Goal: Task Accomplishment & Management: Manage account settings

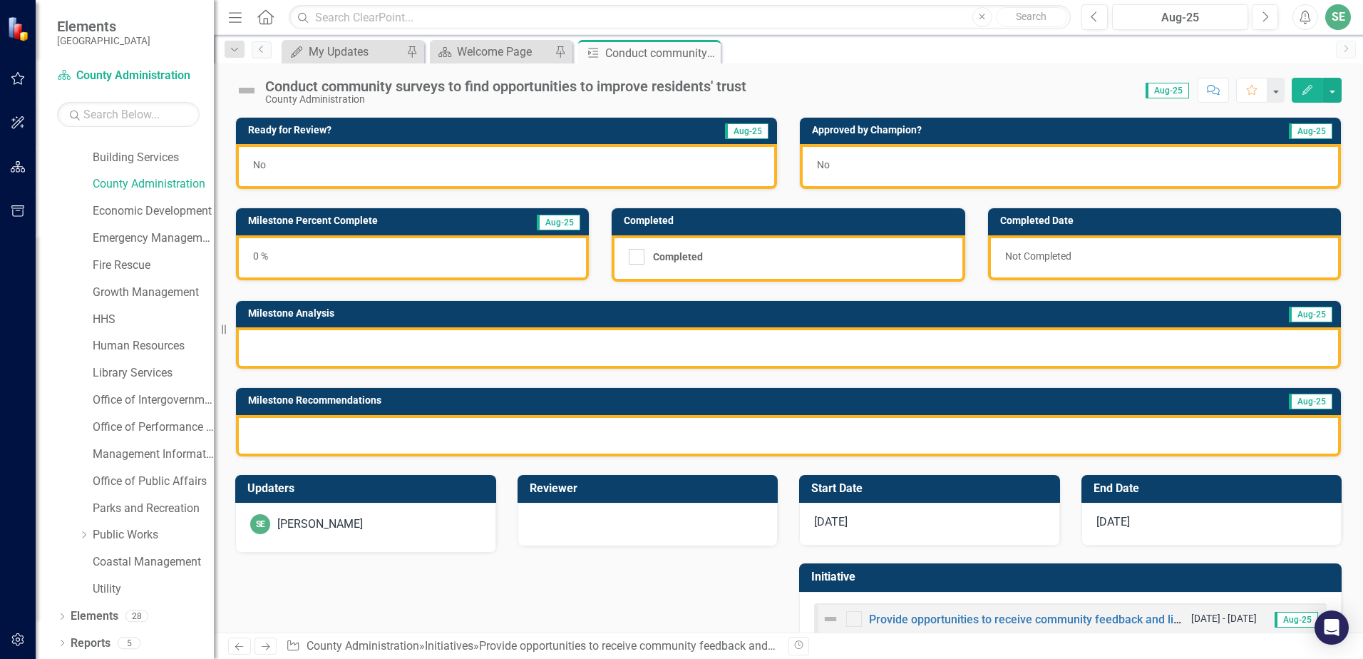
click at [314, 354] on div at bounding box center [788, 347] width 1105 height 41
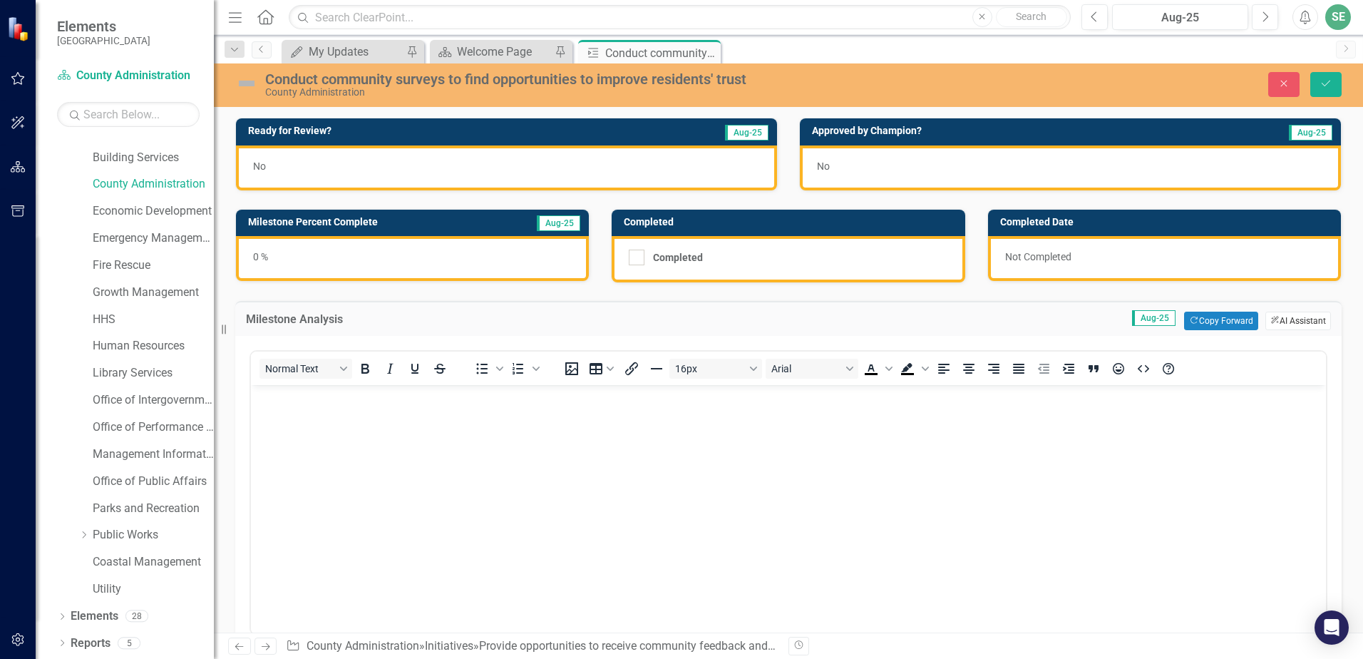
click at [1282, 321] on button "ClearPoint AI AI Assistant" at bounding box center [1299, 321] width 66 height 19
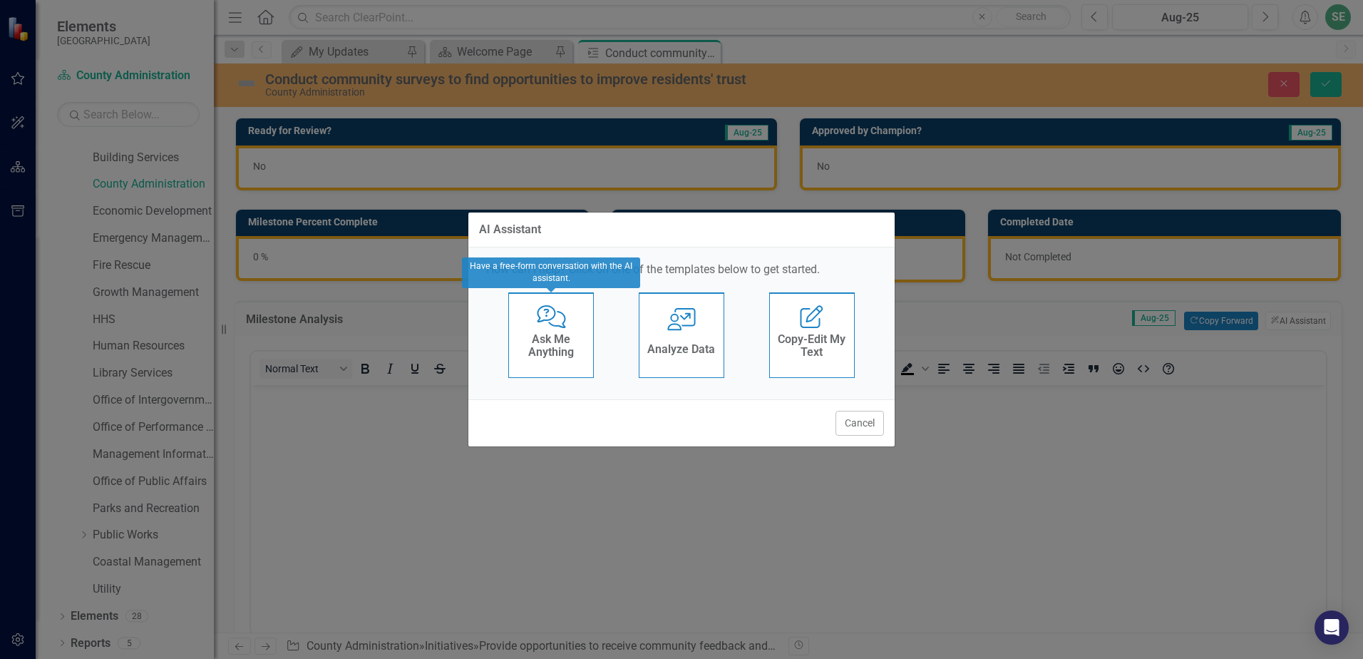
click at [550, 350] on h4 "Ask Me Anything" at bounding box center [551, 345] width 70 height 25
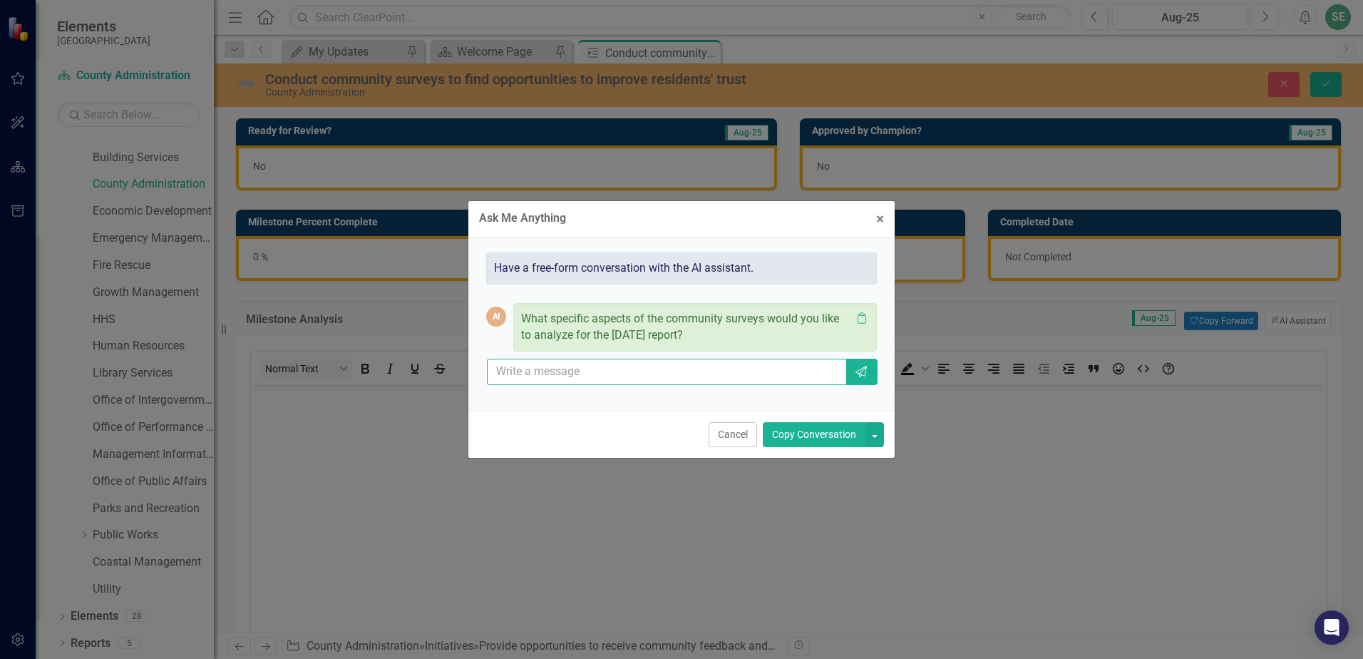
click at [516, 378] on input "text" at bounding box center [666, 372] width 359 height 26
type input "This milestone has not yet occured"
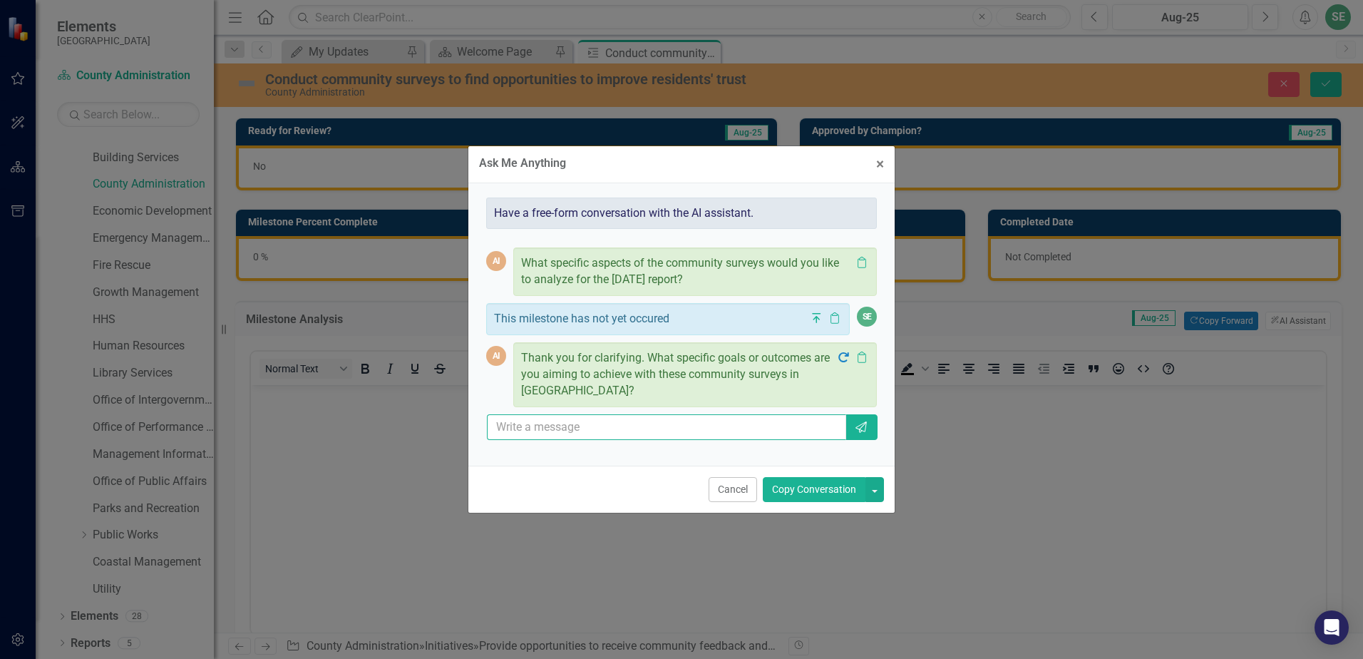
click at [518, 424] on input "text" at bounding box center [666, 427] width 359 height 26
type input "We would like to ultimately improve resident' trust and provide them an opporun…"
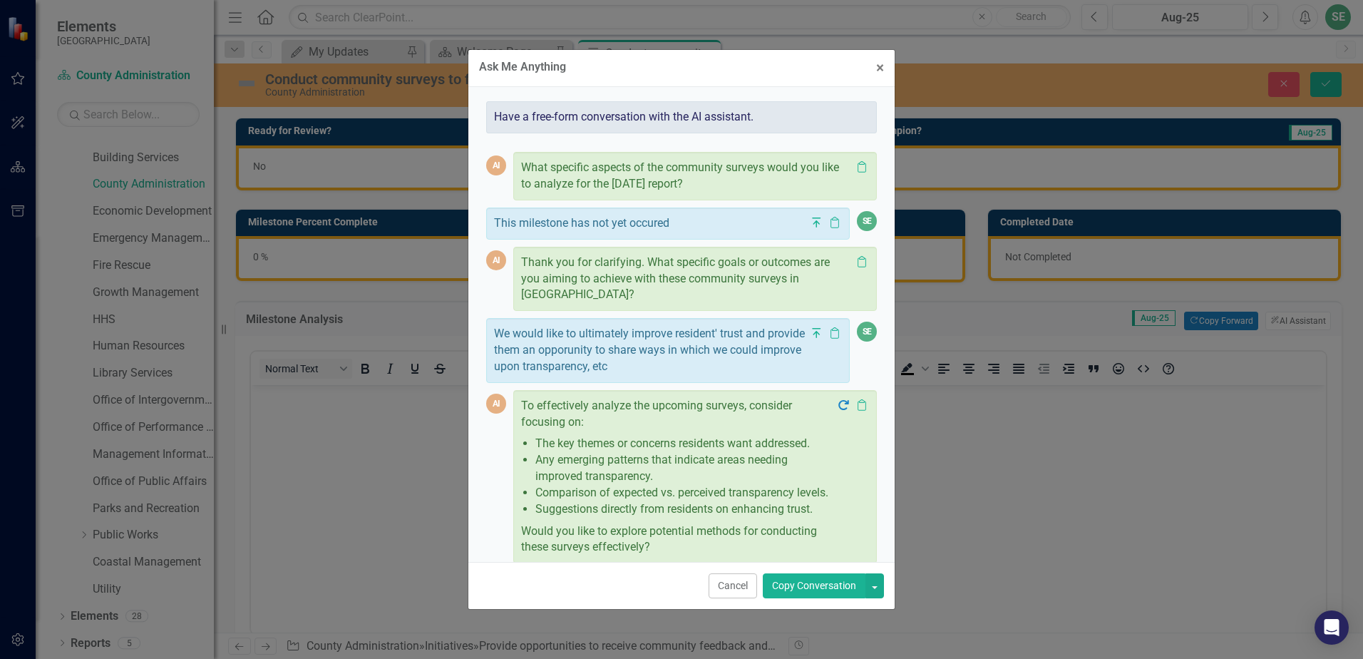
scroll to position [66, 0]
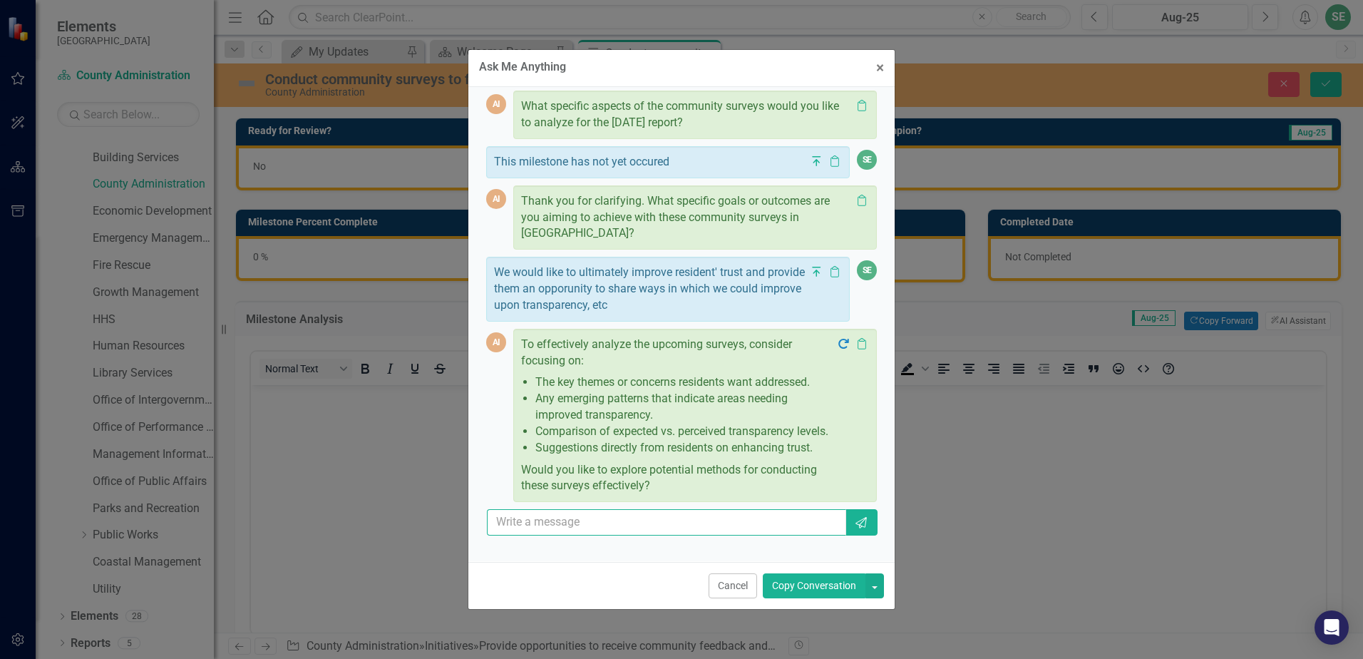
click at [533, 534] on input "text" at bounding box center [666, 522] width 359 height 26
type input "No, can you provide me a milestone analysis to consider since this has not been…"
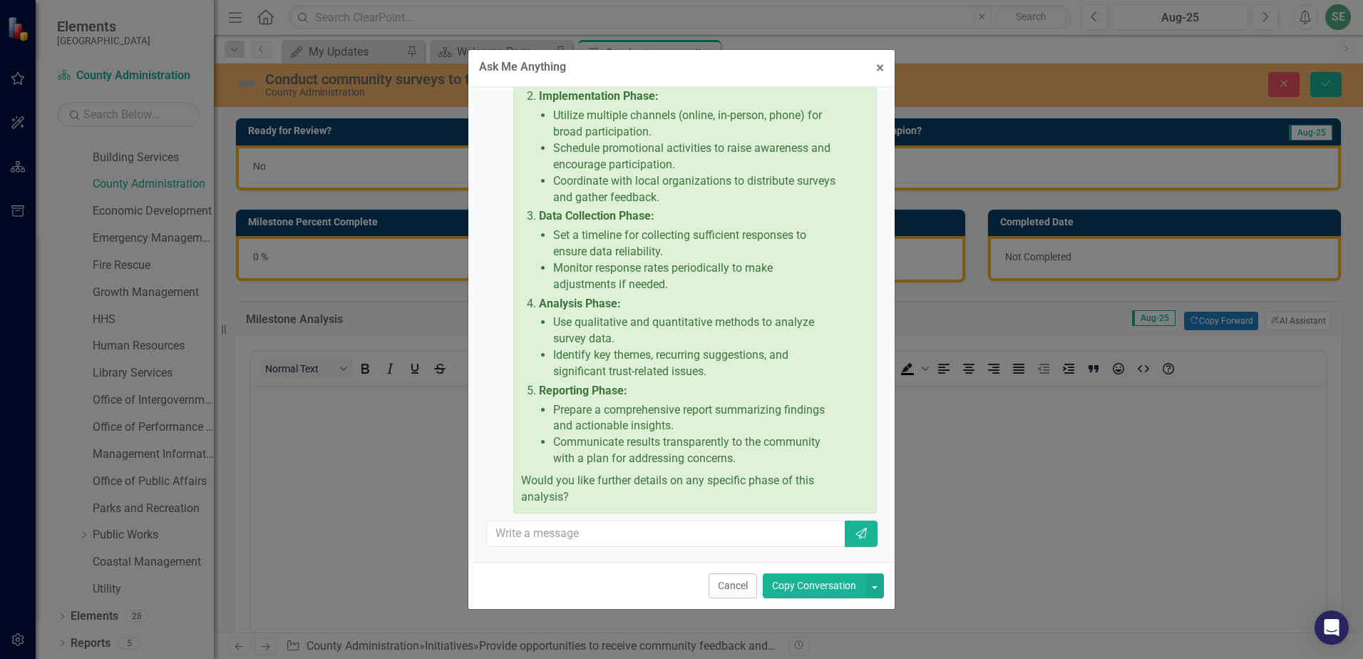
scroll to position [730, 0]
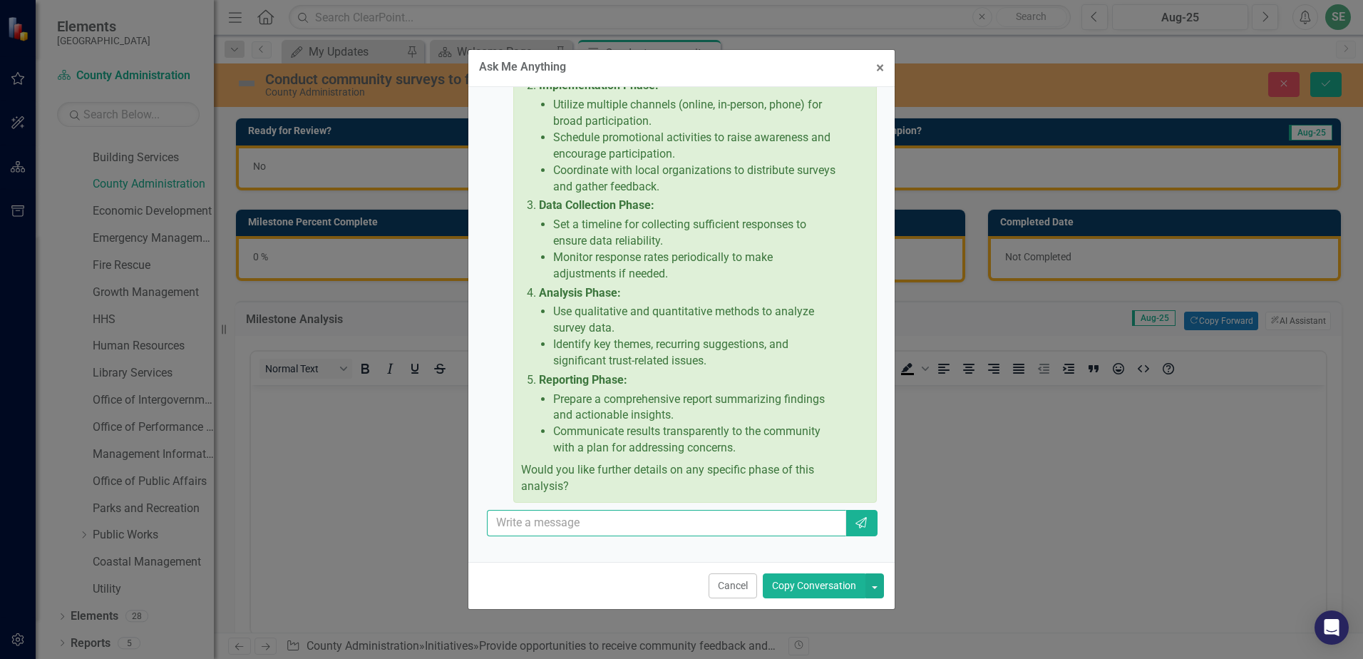
click at [542, 518] on input "text" at bounding box center [666, 523] width 359 height 26
type input "what would you recommend I write in the "milestnoe analysis" portion since it h…"
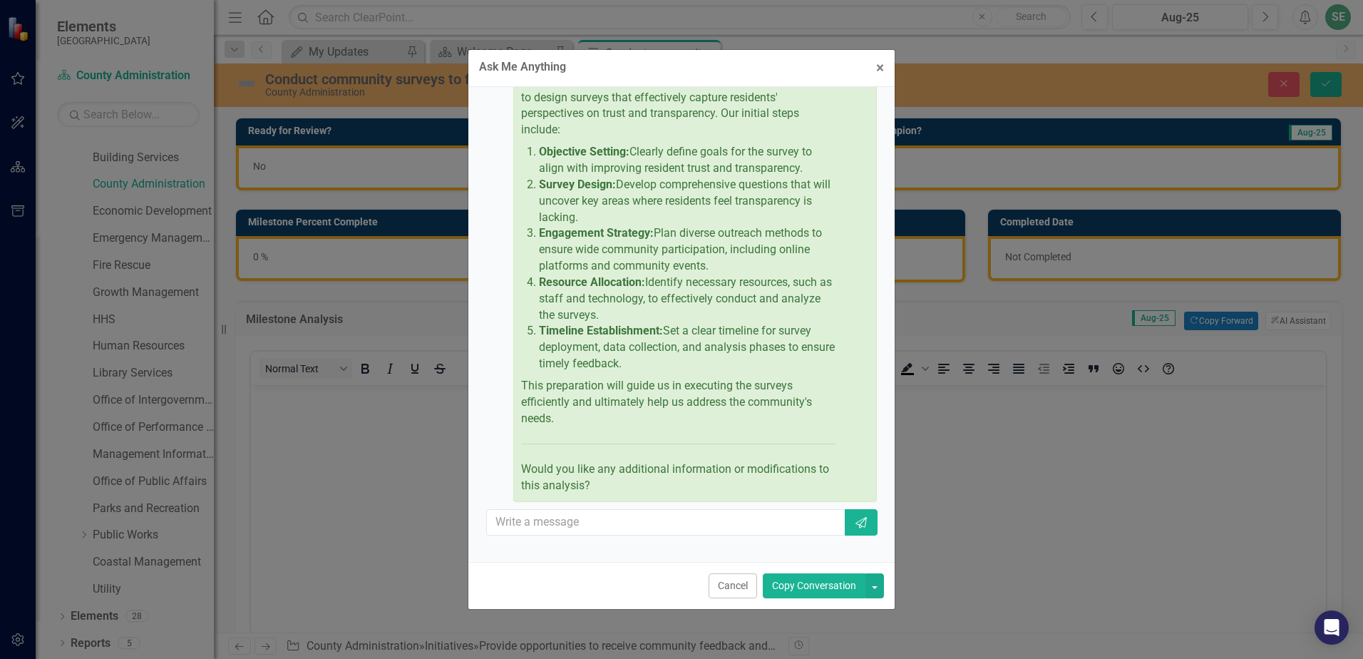
scroll to position [995, 0]
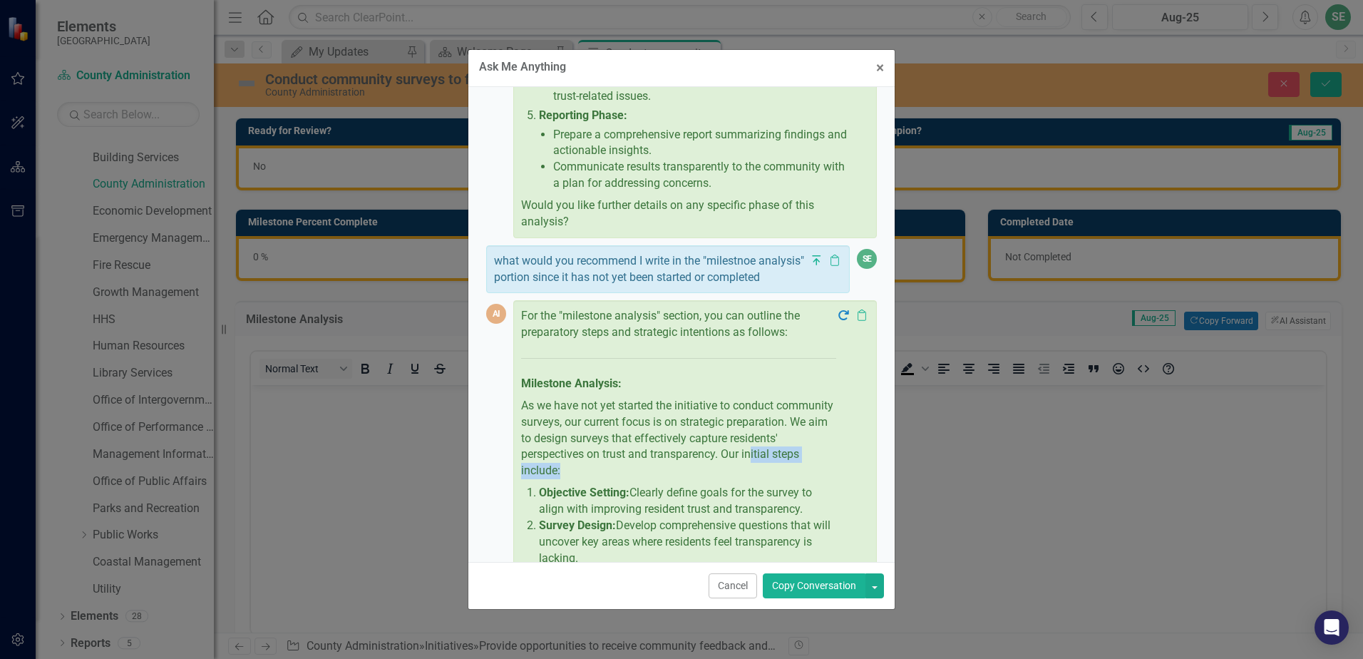
drag, startPoint x: 660, startPoint y: 486, endPoint x: 550, endPoint y: 484, distance: 109.8
click at [550, 482] on p "As we have not yet started the initiative to conduct community surveys, our cur…" at bounding box center [678, 438] width 315 height 87
drag, startPoint x: 550, startPoint y: 484, endPoint x: 677, endPoint y: 463, distance: 127.9
click at [654, 464] on p "As we have not yet started the initiative to conduct community surveys, our cur…" at bounding box center [678, 438] width 315 height 87
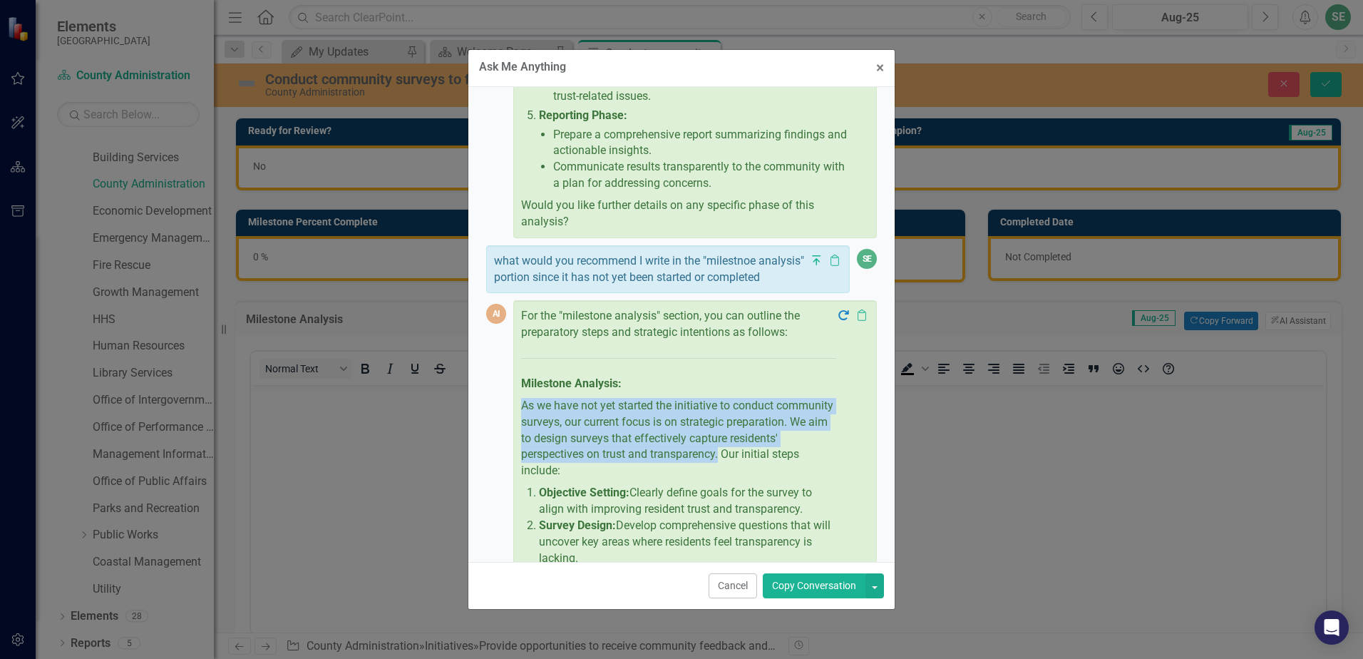
drag, startPoint x: 824, startPoint y: 468, endPoint x: 522, endPoint y: 424, distance: 305.7
click at [522, 424] on p "As we have not yet started the initiative to conduct community surveys, our cur…" at bounding box center [678, 438] width 315 height 87
drag, startPoint x: 522, startPoint y: 424, endPoint x: 535, endPoint y: 421, distance: 13.0
copy p "As we have not yet started the initiative to conduct community surveys, our cur…"
click at [878, 70] on span "×" at bounding box center [880, 67] width 8 height 17
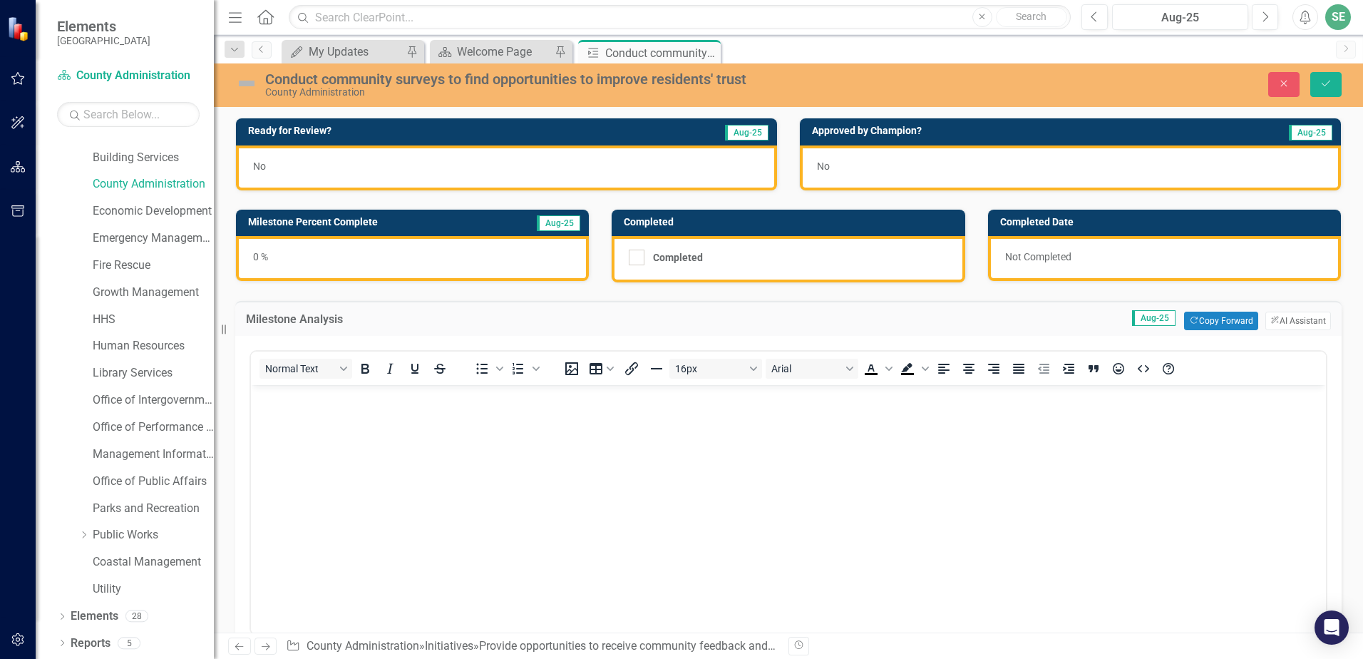
click at [285, 411] on body "Rich Text Area. Press ALT-0 for help." at bounding box center [788, 492] width 1075 height 214
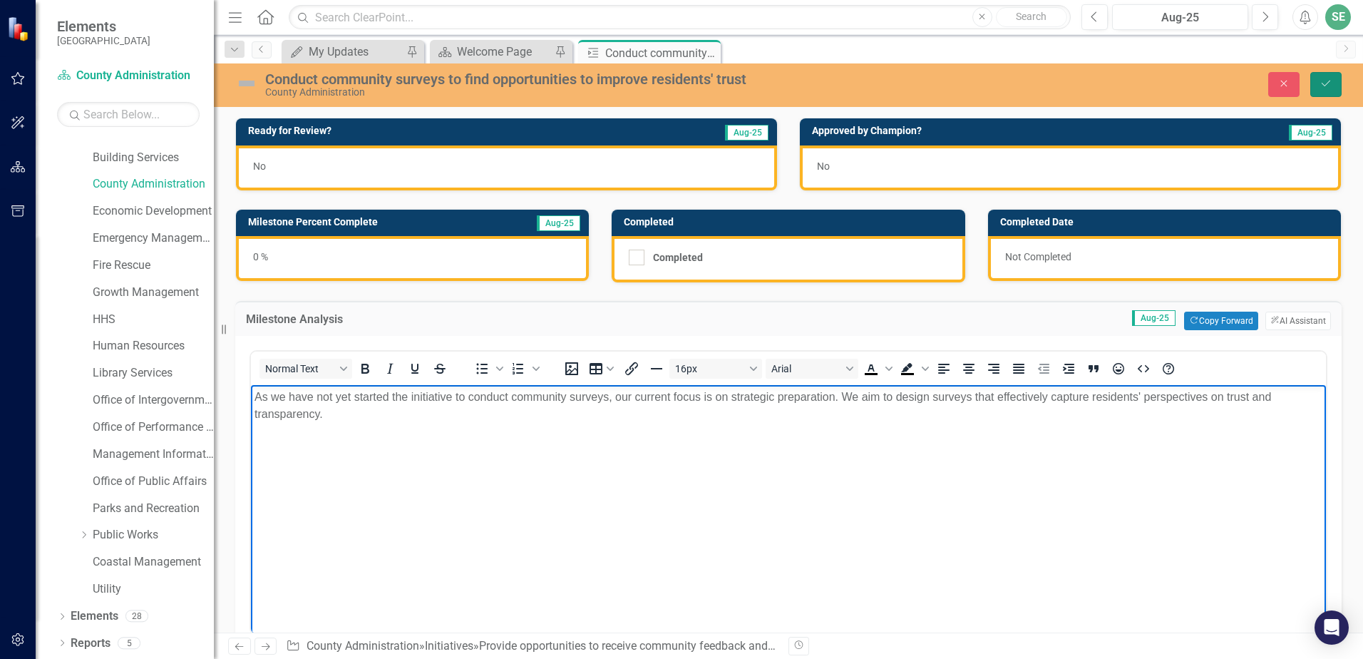
click at [1323, 82] on icon "Save" at bounding box center [1326, 83] width 13 height 10
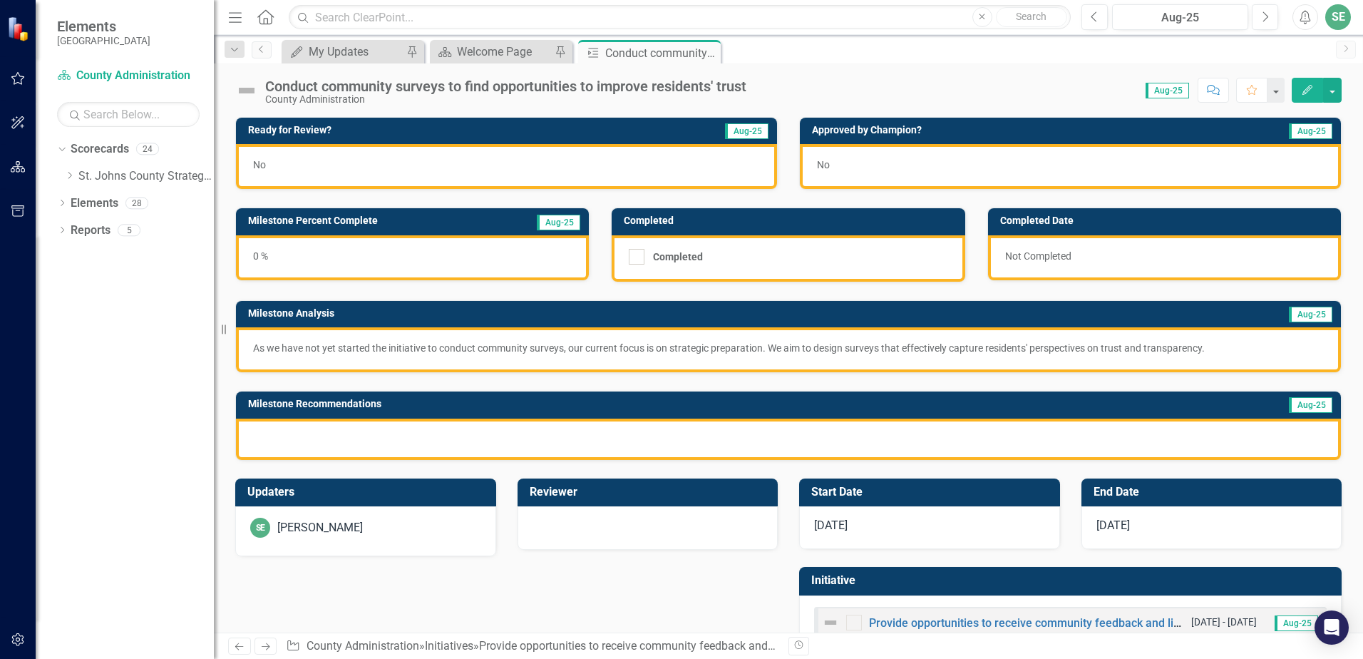
scroll to position [0, 0]
click at [730, 344] on p "As we have not yet started the initiative to conduct community surveys, our cur…" at bounding box center [788, 348] width 1071 height 14
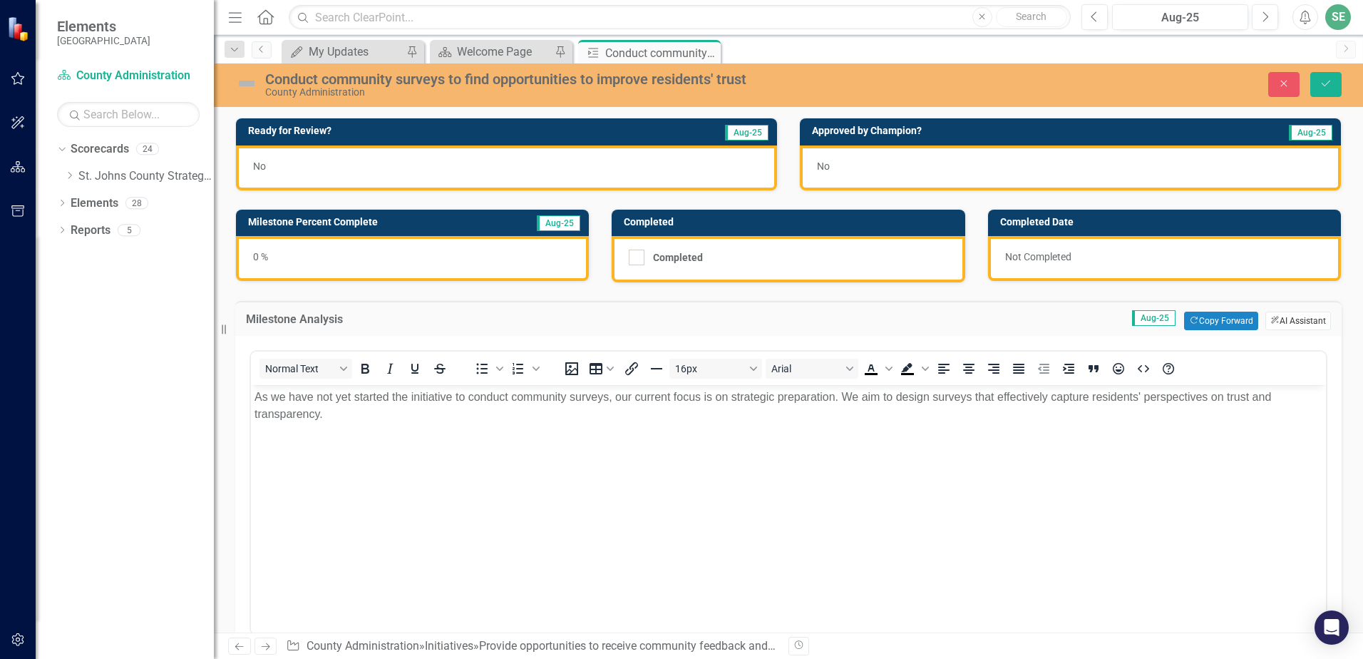
click at [1291, 314] on button "ClearPoint AI AI Assistant" at bounding box center [1299, 321] width 66 height 19
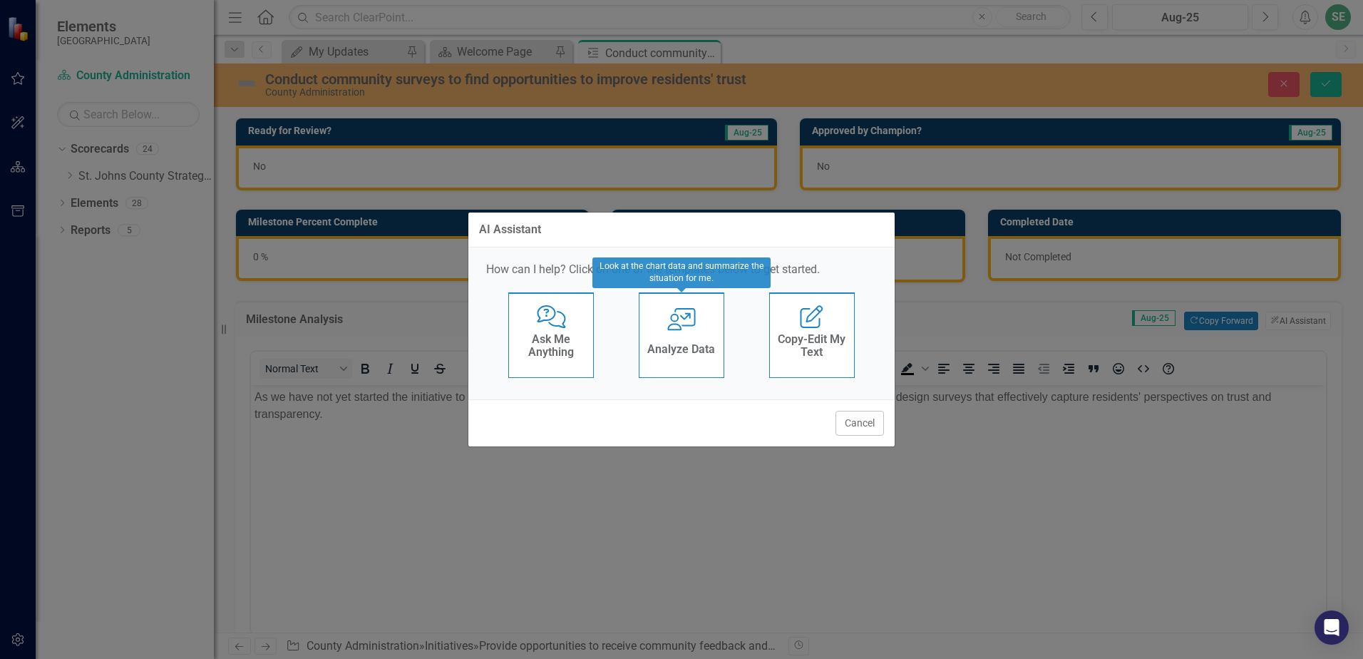
click at [690, 339] on div "Analyze Data" at bounding box center [681, 351] width 68 height 24
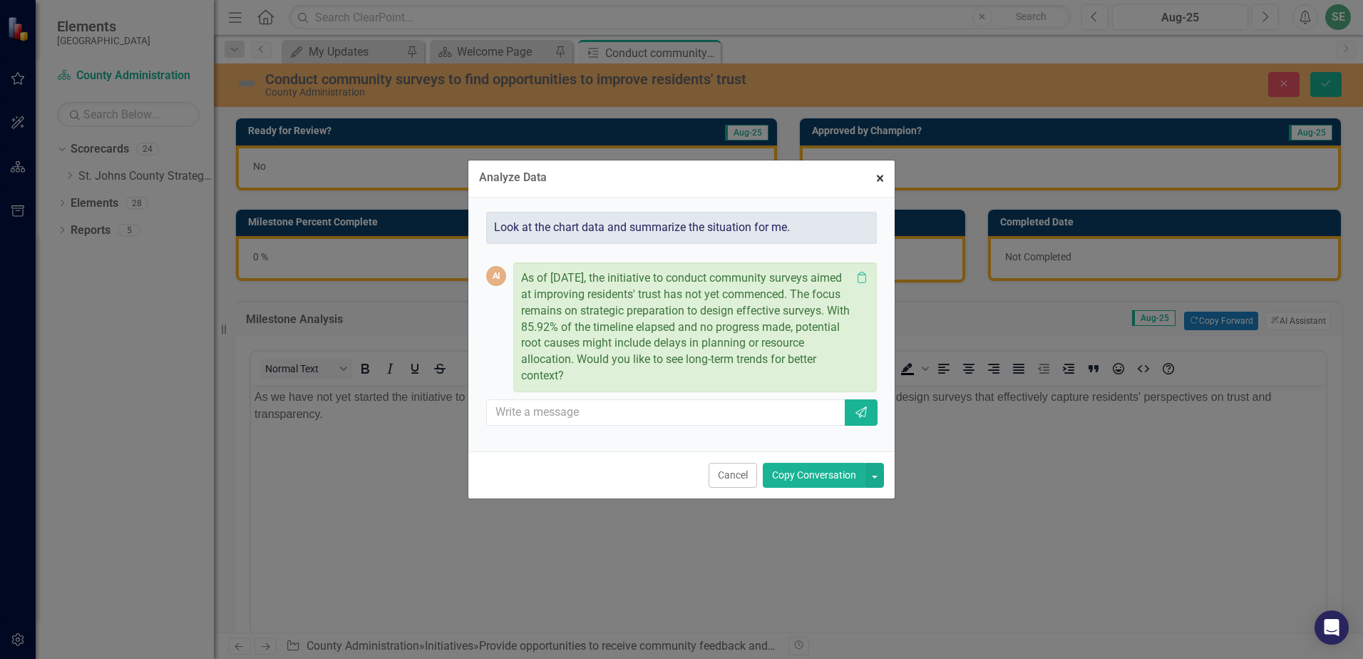
click at [878, 178] on span "×" at bounding box center [880, 178] width 8 height 17
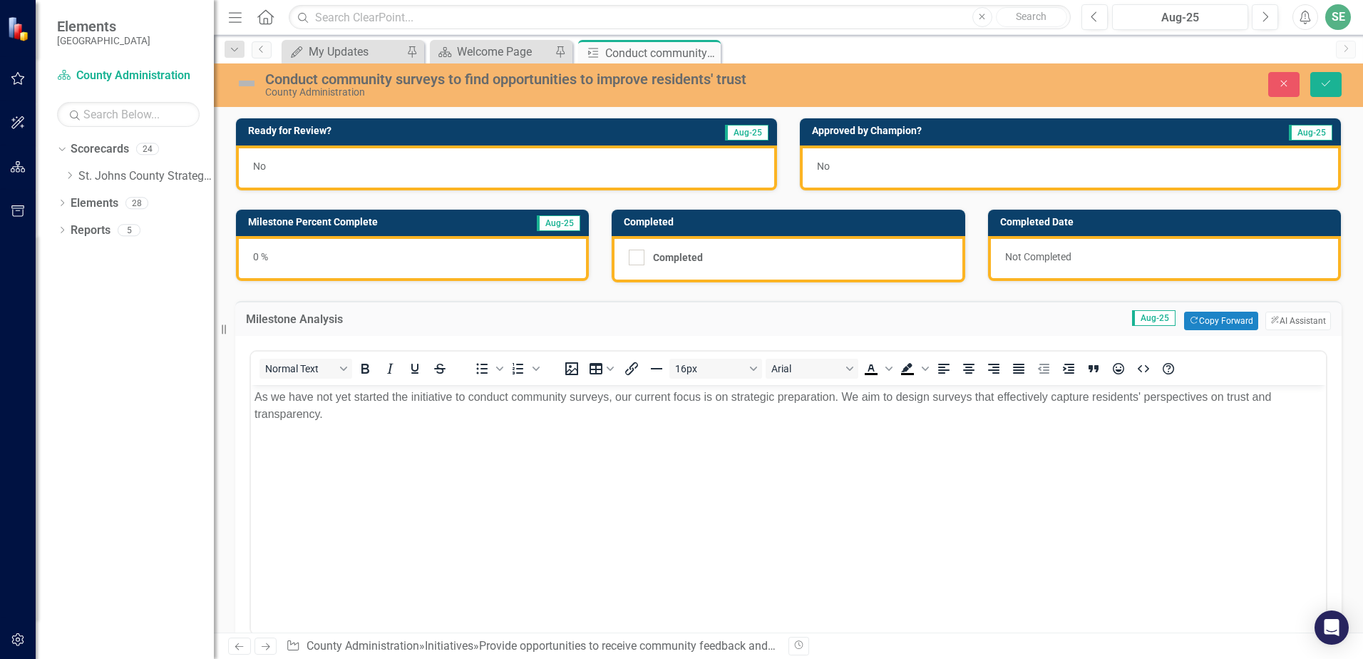
click at [858, 396] on p "As we have not yet started the initiative to conduct community surveys, our cur…" at bounding box center [789, 406] width 1068 height 34
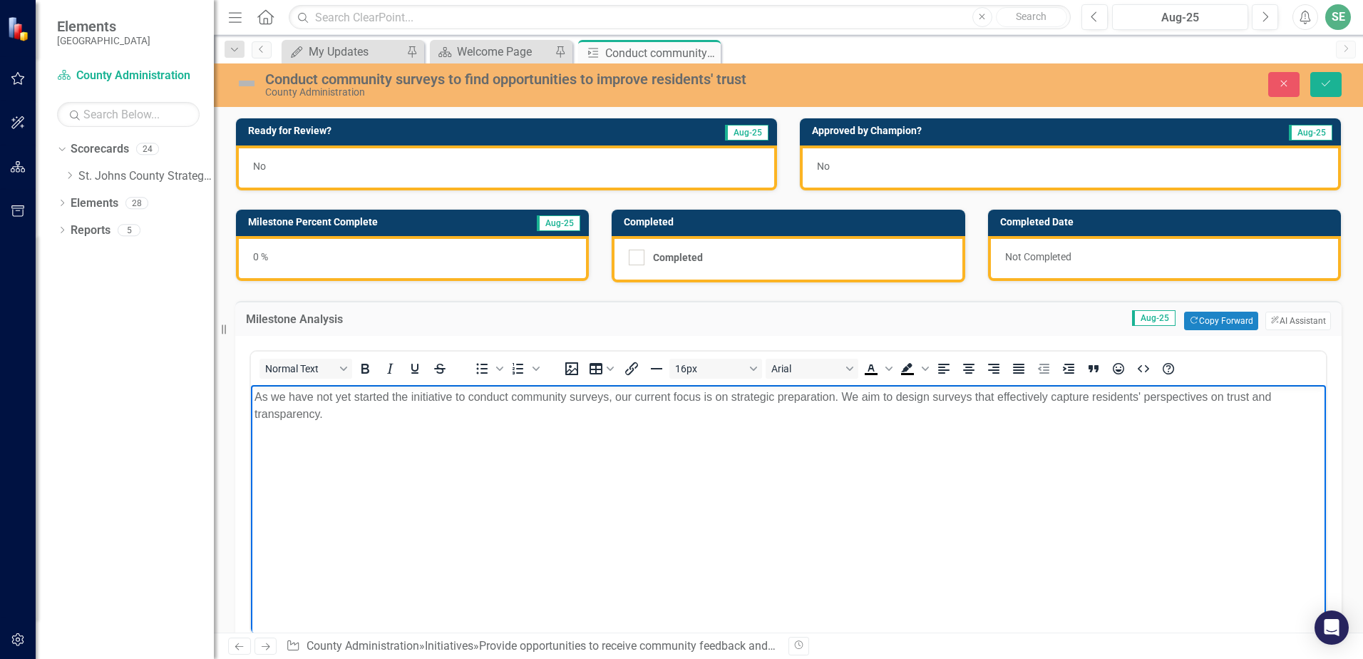
click at [632, 398] on p "As we have not yet started the initiative to conduct community surveys, our cur…" at bounding box center [789, 406] width 1068 height 34
click at [833, 399] on p "As we have not yet started the initiative to conduct community surveys, our cur…" at bounding box center [789, 406] width 1068 height 34
click at [324, 421] on p "As we have not yet started the initiative to conduct community surveys, our cur…" at bounding box center [789, 406] width 1068 height 34
drag, startPoint x: 314, startPoint y: 394, endPoint x: 493, endPoint y: 780, distance: 425.6
click at [251, 394] on html "As we have not yet started the initiative to conduct community surveys, our cur…" at bounding box center [788, 492] width 1075 height 214
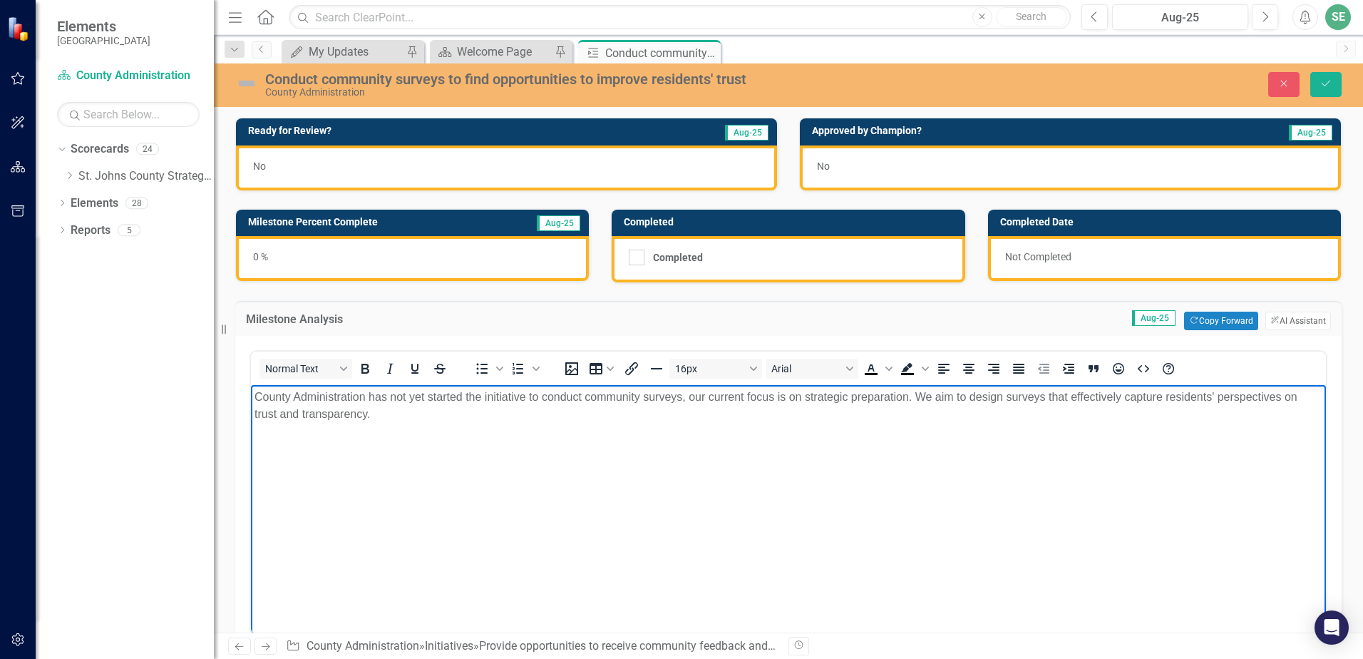
drag, startPoint x: 257, startPoint y: 396, endPoint x: 301, endPoint y: 386, distance: 45.3
click at [257, 396] on p "County Administration has not yet started the initiative to conduct community s…" at bounding box center [789, 406] width 1068 height 34
click at [725, 399] on p "While County Administration has not yet started the initiative to conduct commu…" at bounding box center [789, 406] width 1068 height 34
drag, startPoint x: 738, startPoint y: 394, endPoint x: 720, endPoint y: 396, distance: 18.0
click at [720, 396] on p "While County Administration has not yet started the initiative to conduct commu…" at bounding box center [789, 406] width 1068 height 34
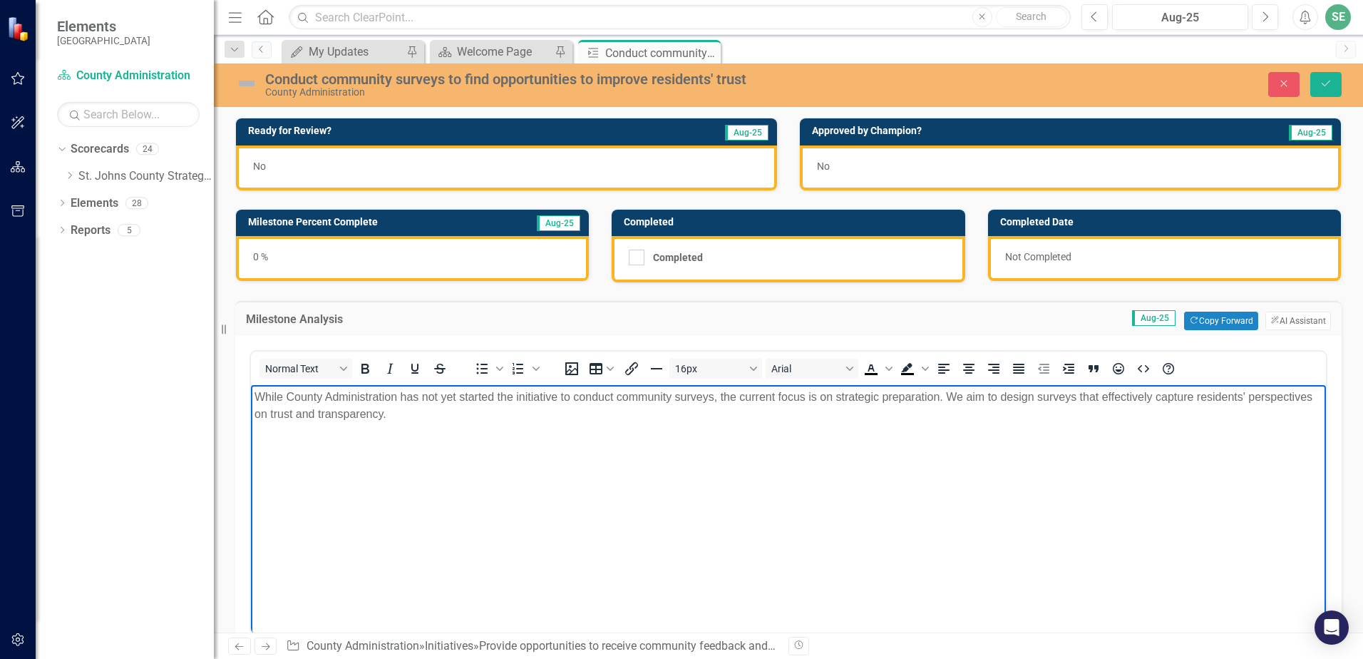
click at [964, 396] on p "While County Administration has not yet started the initiative to conduct commu…" at bounding box center [789, 406] width 1068 height 34
click at [988, 396] on p "While County Administration has not yet started the initiative to conduct commu…" at bounding box center [789, 406] width 1068 height 34
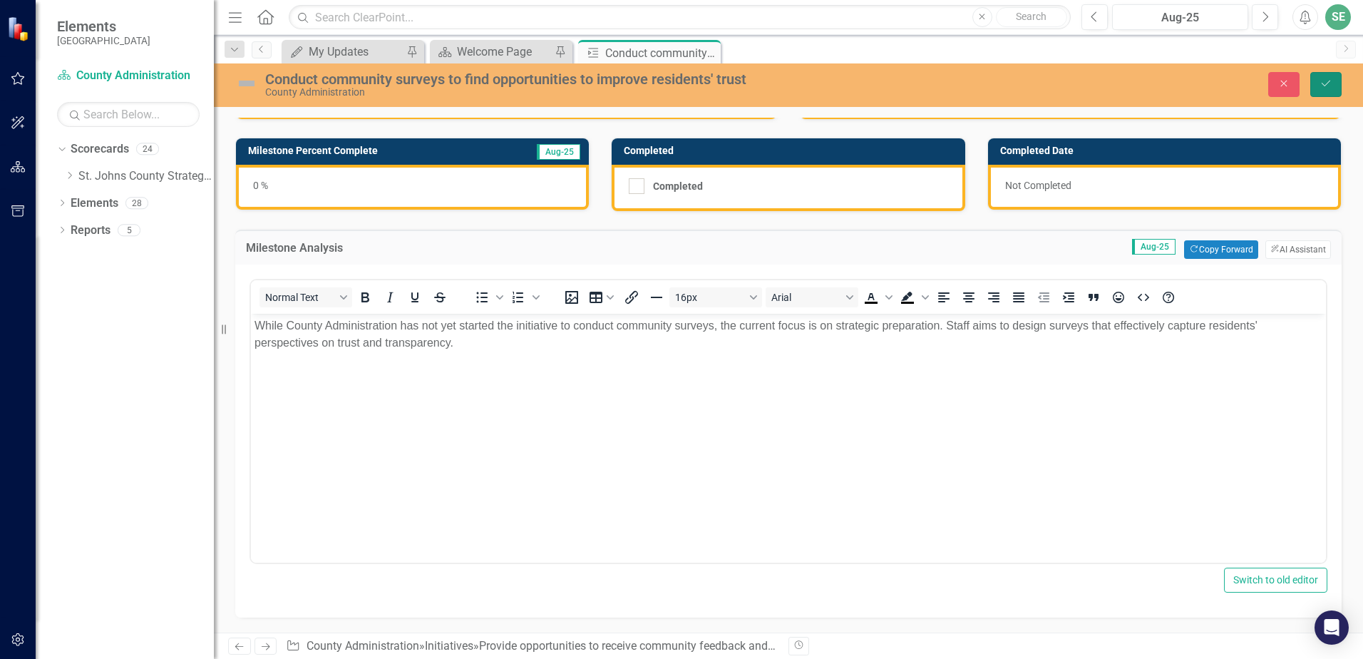
click at [1323, 89] on button "Save" at bounding box center [1326, 84] width 31 height 25
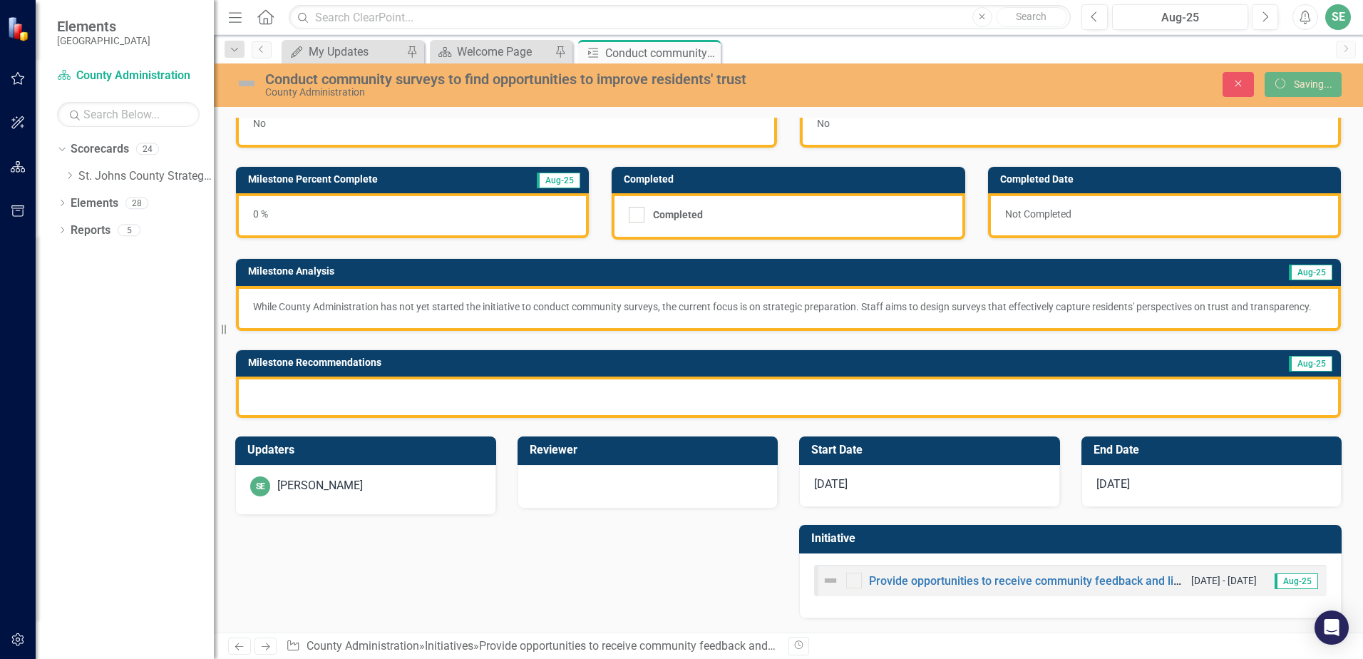
scroll to position [57, 0]
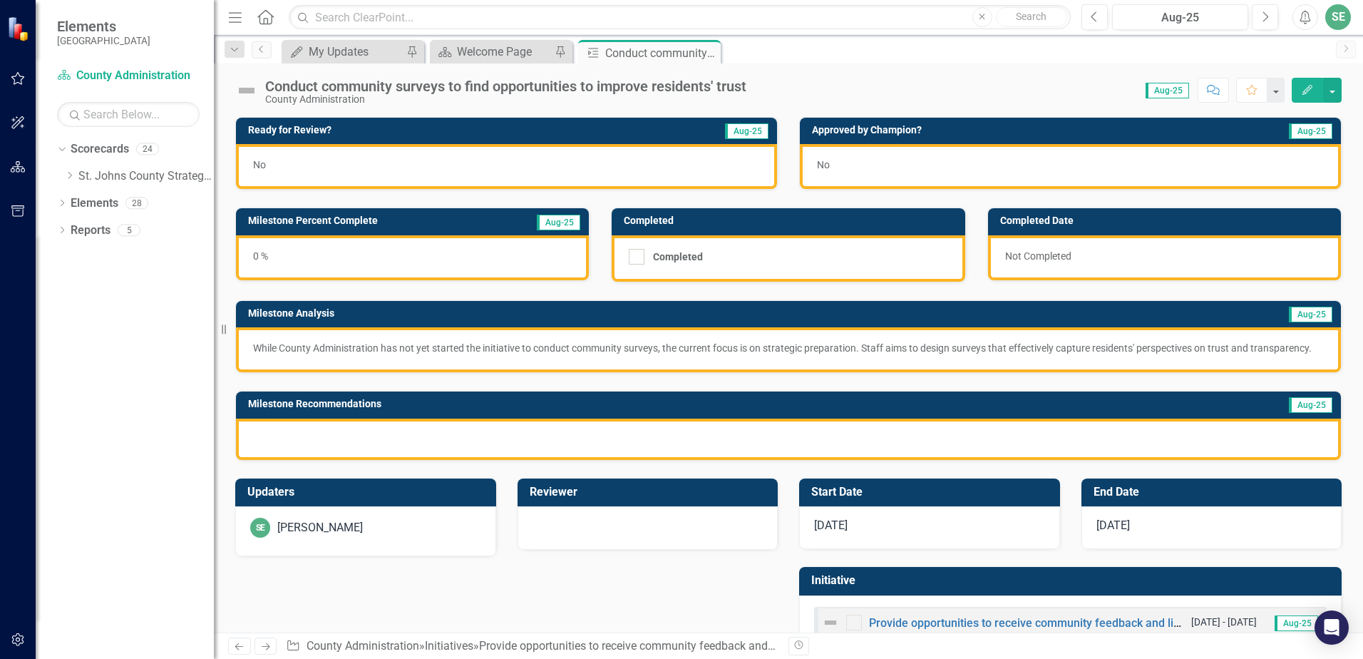
click at [287, 449] on div at bounding box center [788, 439] width 1105 height 41
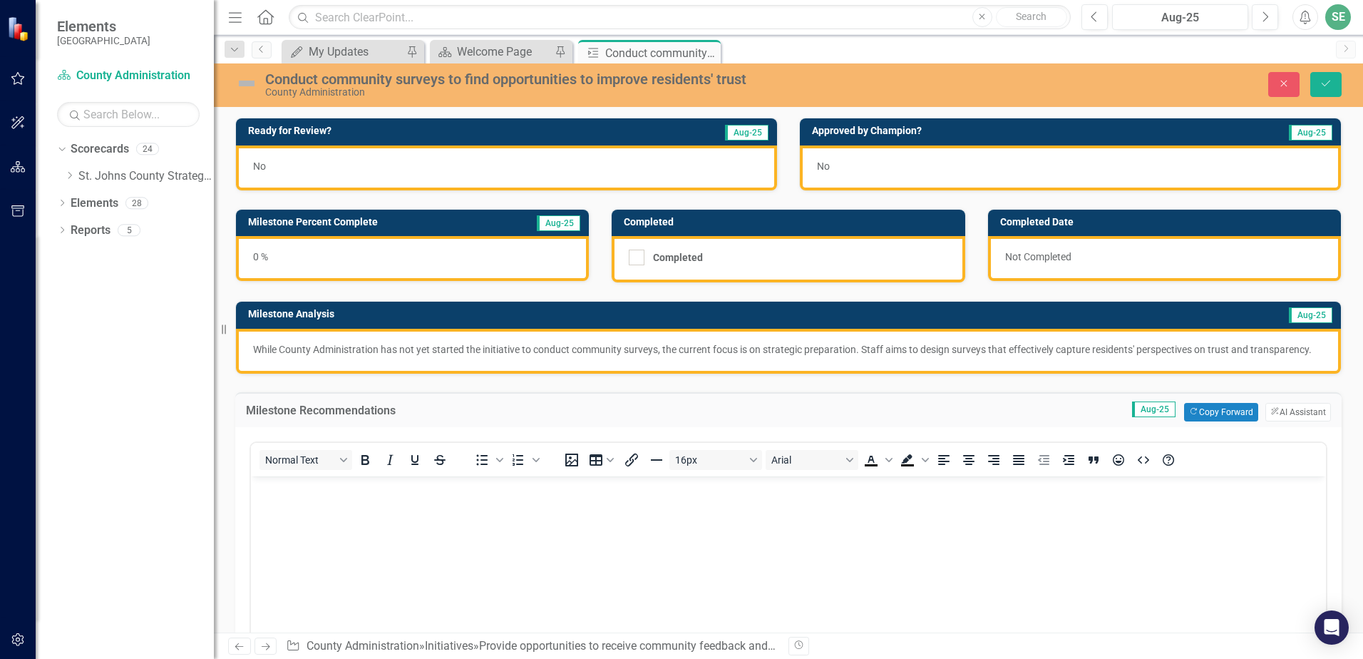
scroll to position [0, 0]
click at [1278, 419] on button "ClearPoint AI AI Assistant" at bounding box center [1299, 412] width 66 height 19
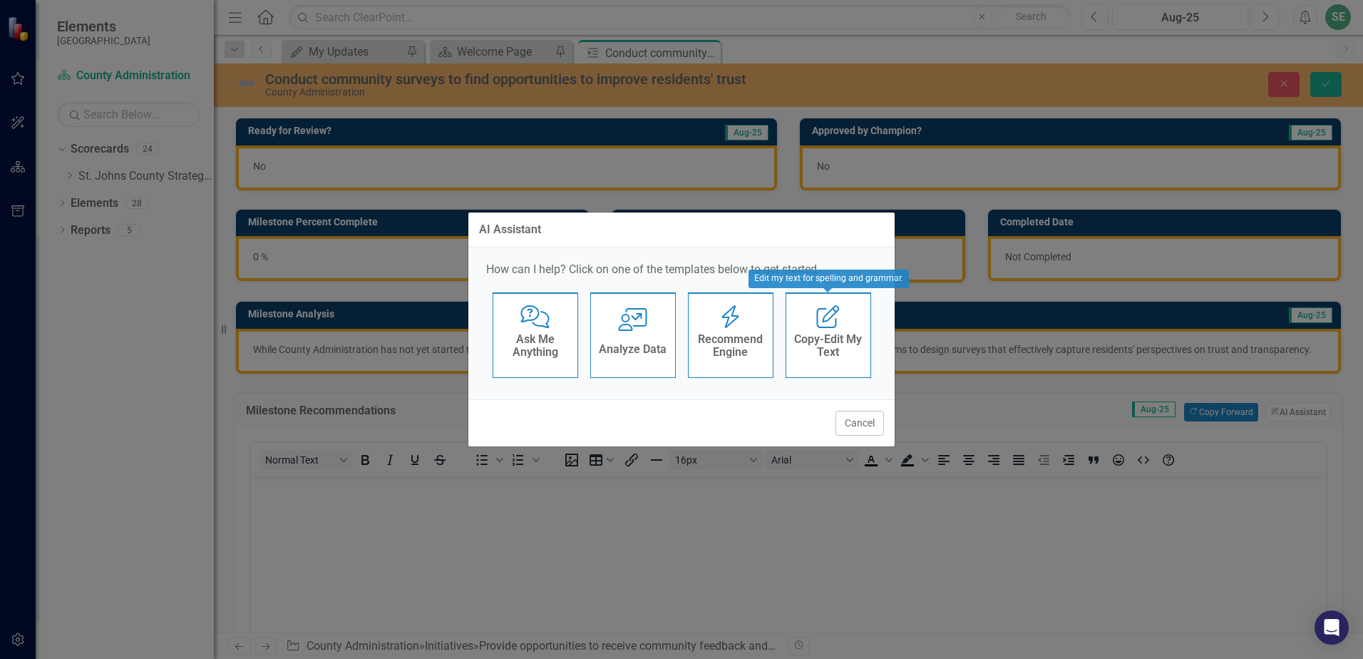
click at [718, 333] on h4 "Recommend Engine" at bounding box center [731, 345] width 70 height 25
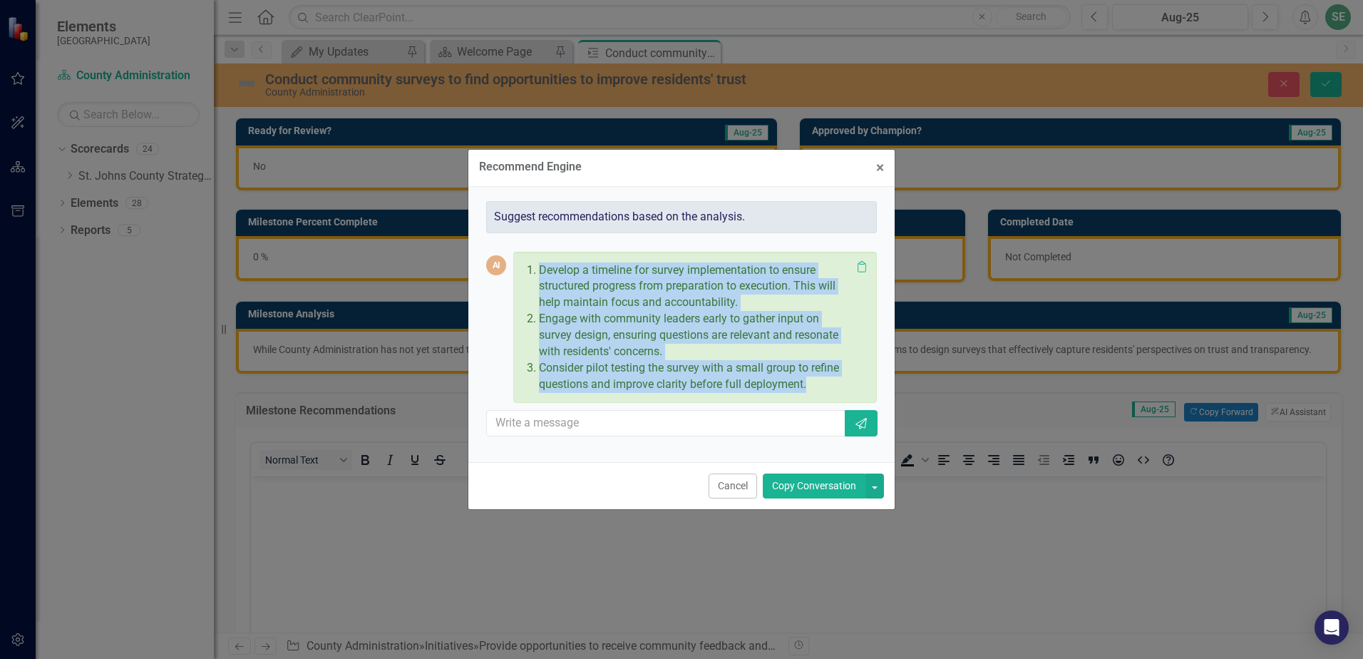
drag, startPoint x: 821, startPoint y: 379, endPoint x: 531, endPoint y: 270, distance: 309.6
click at [532, 270] on ol "Develop a timeline for survey implementation to ensure structured progress from…" at bounding box center [691, 327] width 319 height 130
drag, startPoint x: 531, startPoint y: 270, endPoint x: 560, endPoint y: 277, distance: 30.1
copy ol "Develop a timeline for survey implementation to ensure structured progress from…"
click at [787, 487] on button "Copy Conversation" at bounding box center [814, 485] width 103 height 25
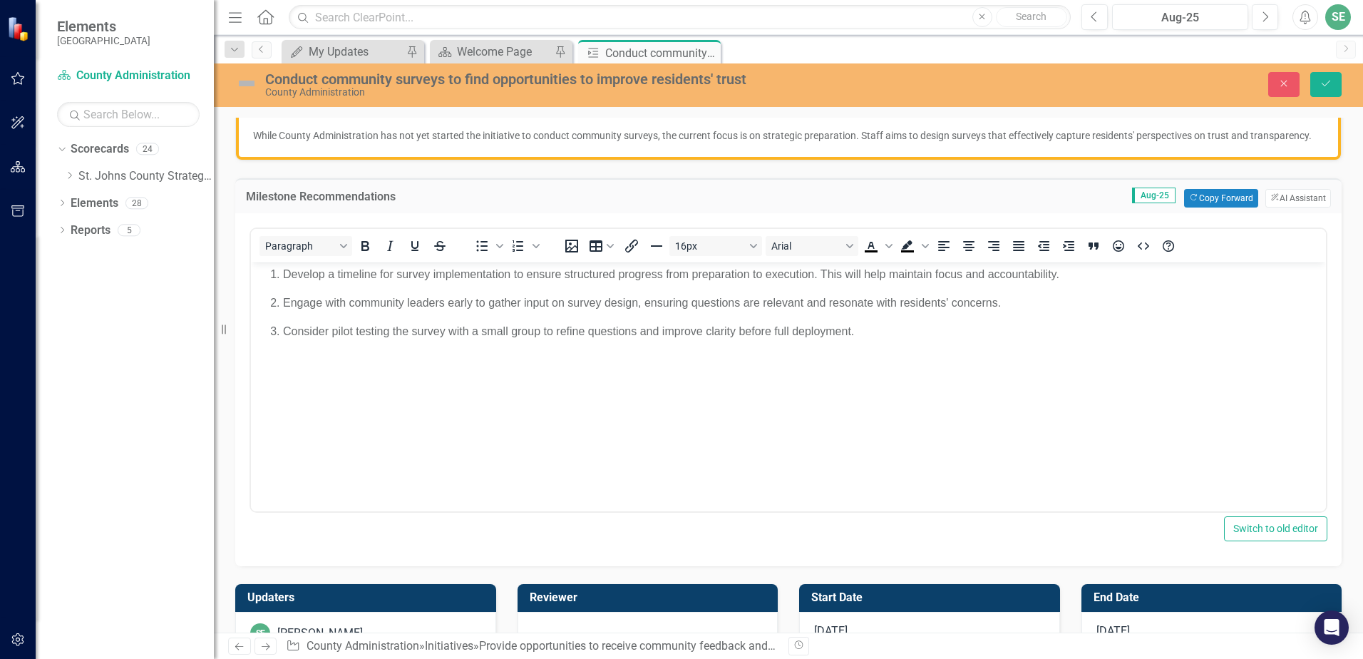
scroll to position [143, 0]
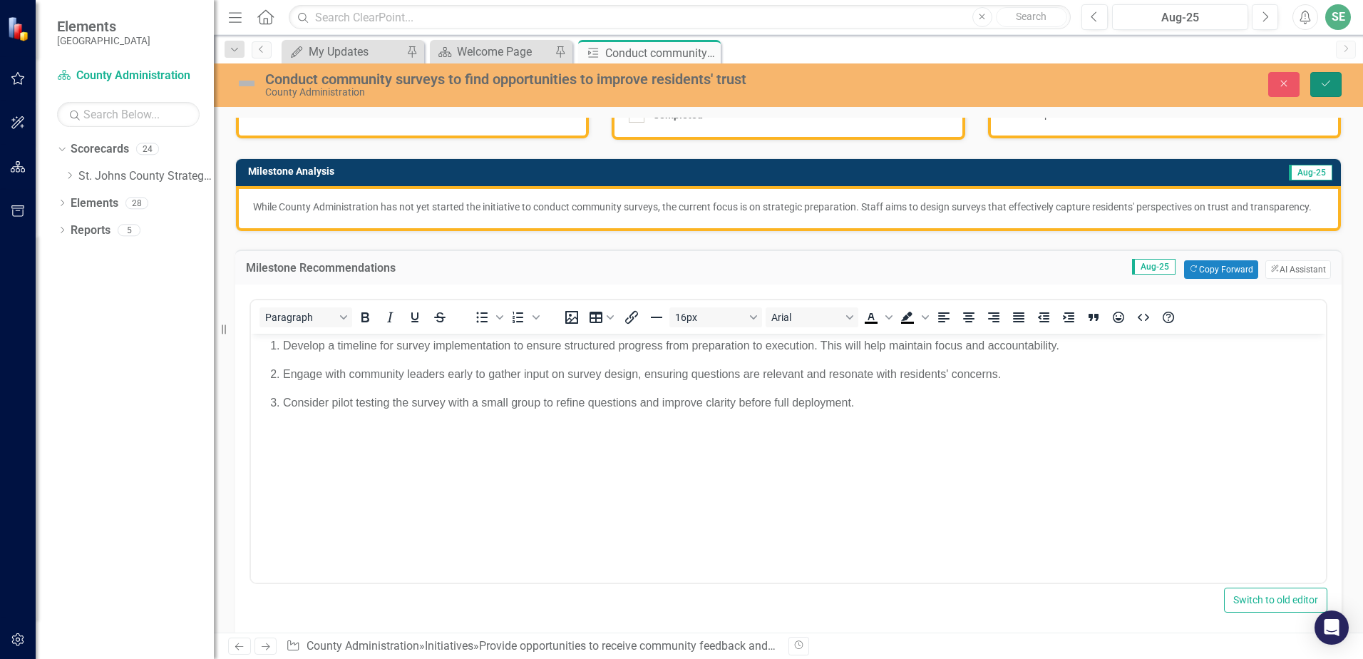
click at [1316, 88] on button "Save" at bounding box center [1326, 84] width 31 height 25
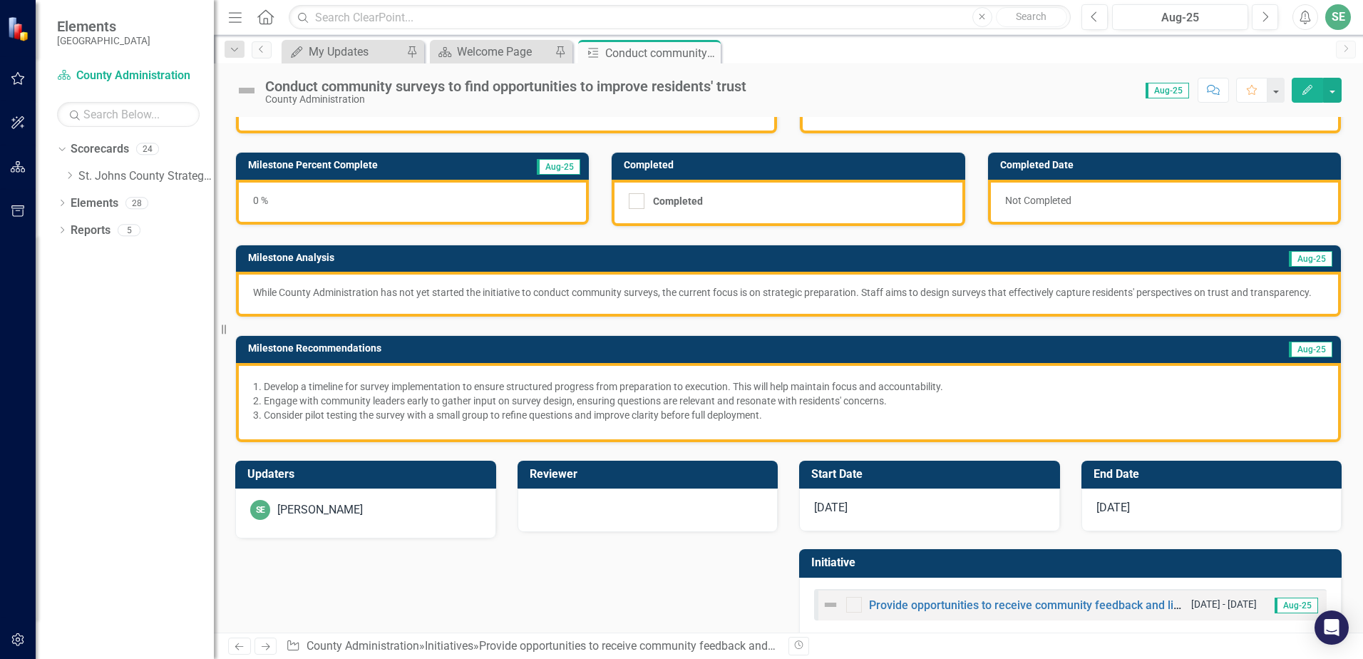
scroll to position [71, 0]
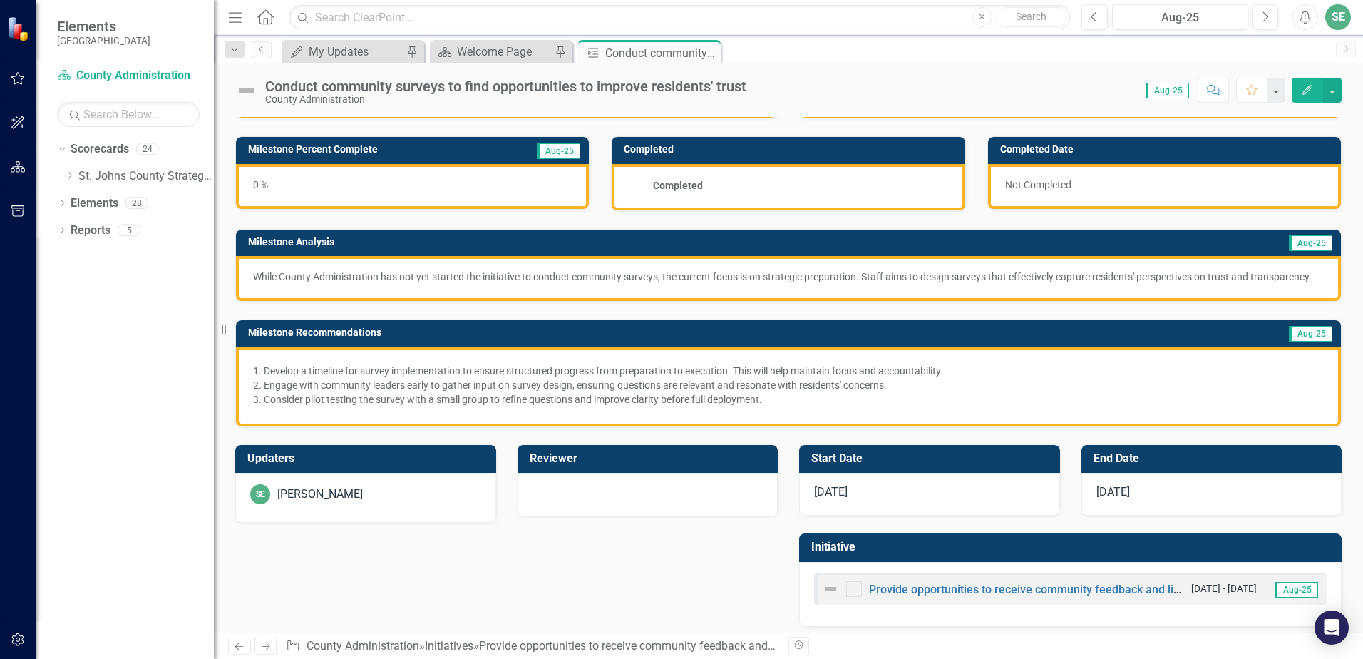
click at [824, 498] on span "[DATE]" at bounding box center [831, 492] width 34 height 14
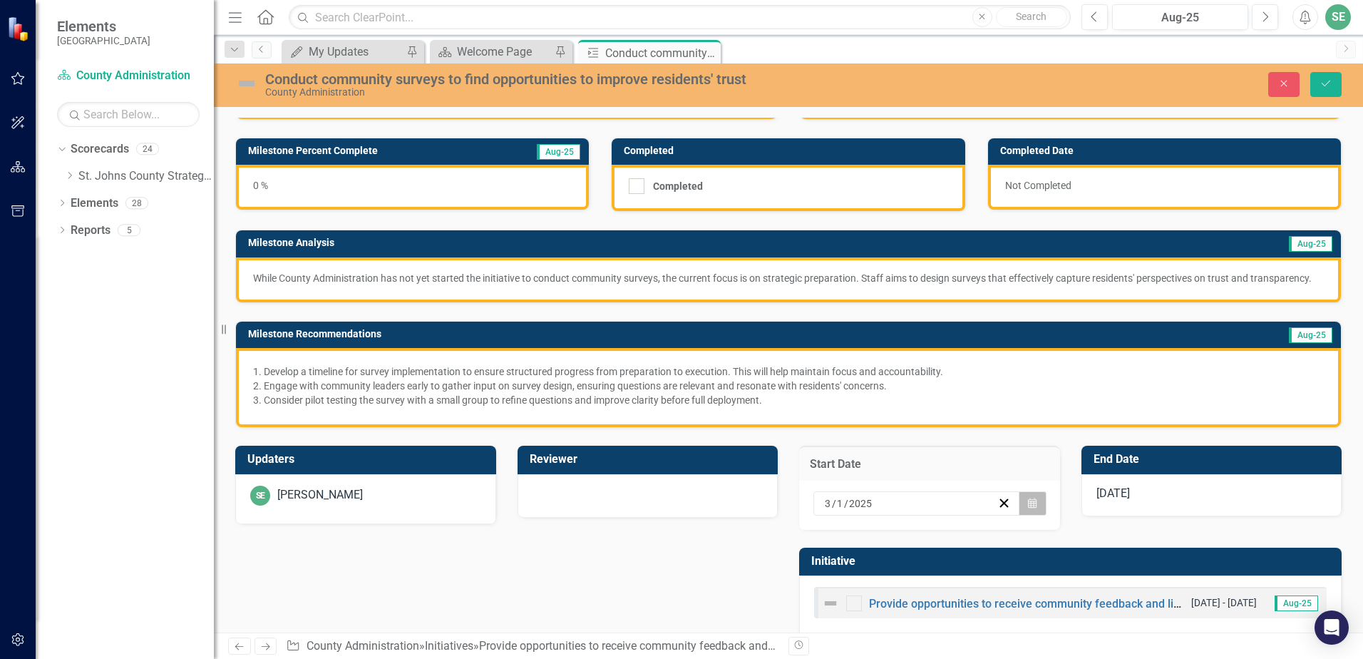
click at [1028, 508] on icon "button" at bounding box center [1032, 503] width 9 height 10
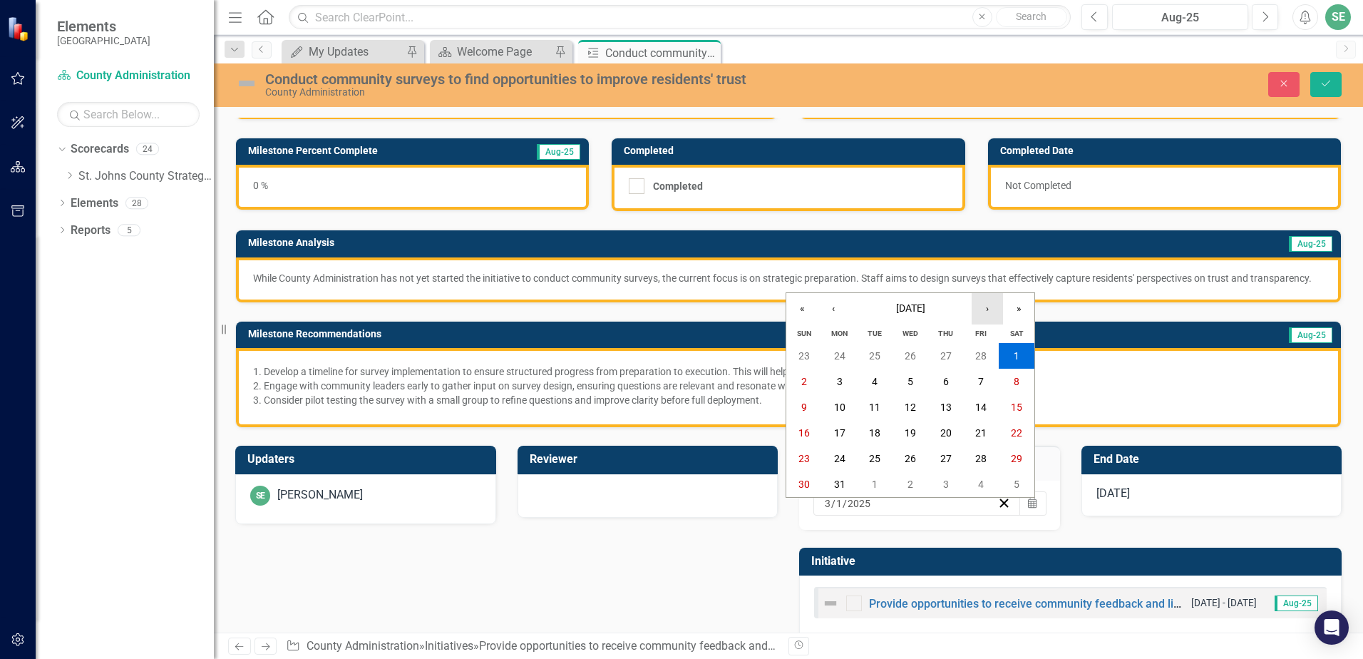
click at [990, 310] on button "›" at bounding box center [987, 308] width 31 height 31
click at [990, 312] on button "›" at bounding box center [987, 308] width 31 height 31
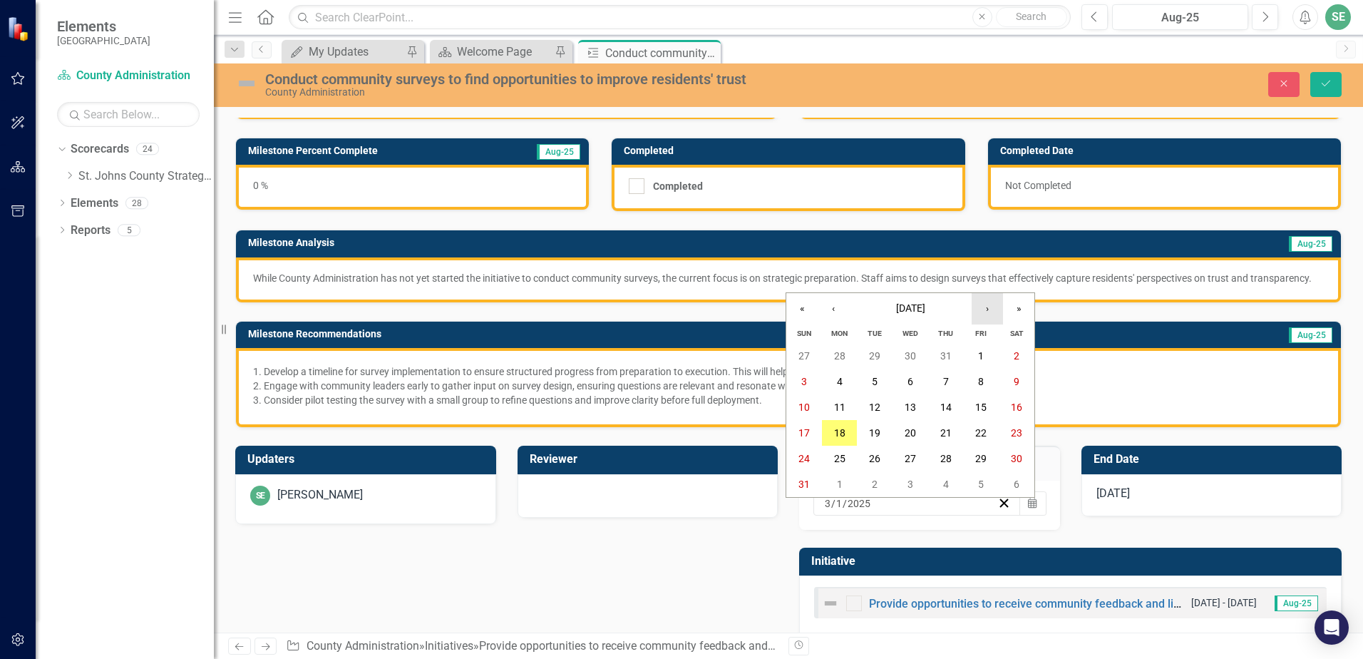
click at [990, 312] on button "›" at bounding box center [987, 308] width 31 height 31
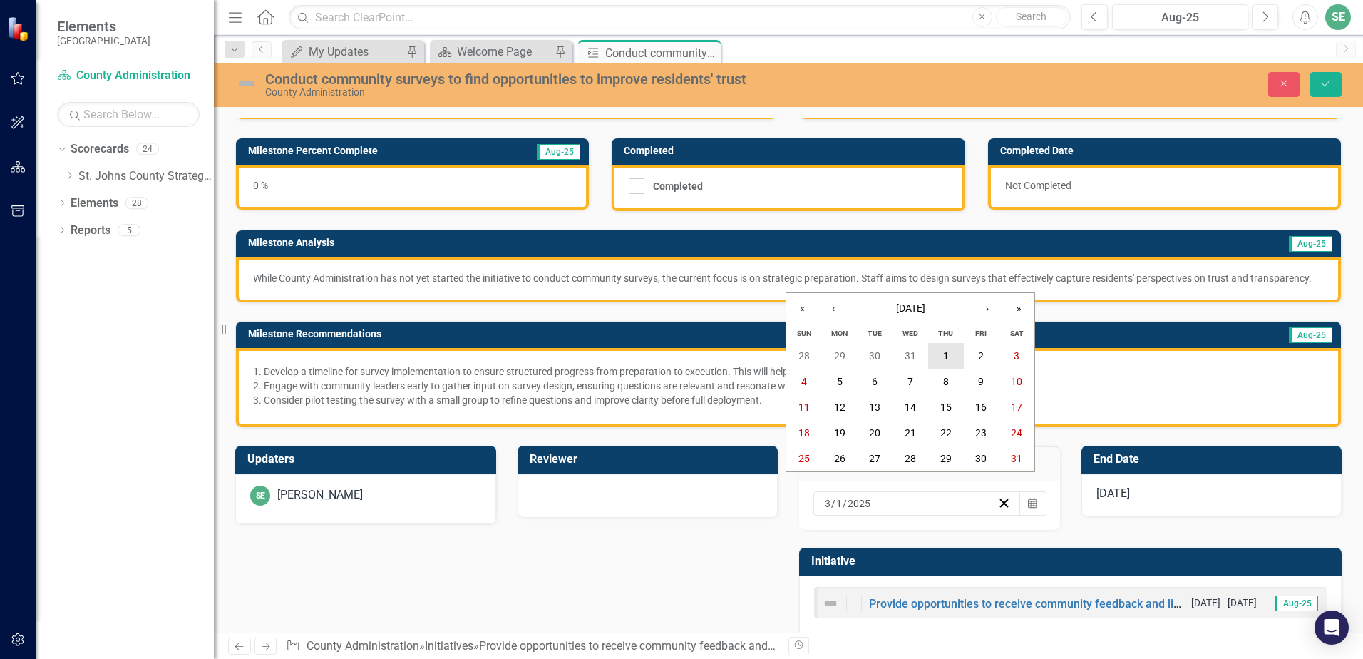
click at [956, 358] on button "1" at bounding box center [946, 356] width 36 height 26
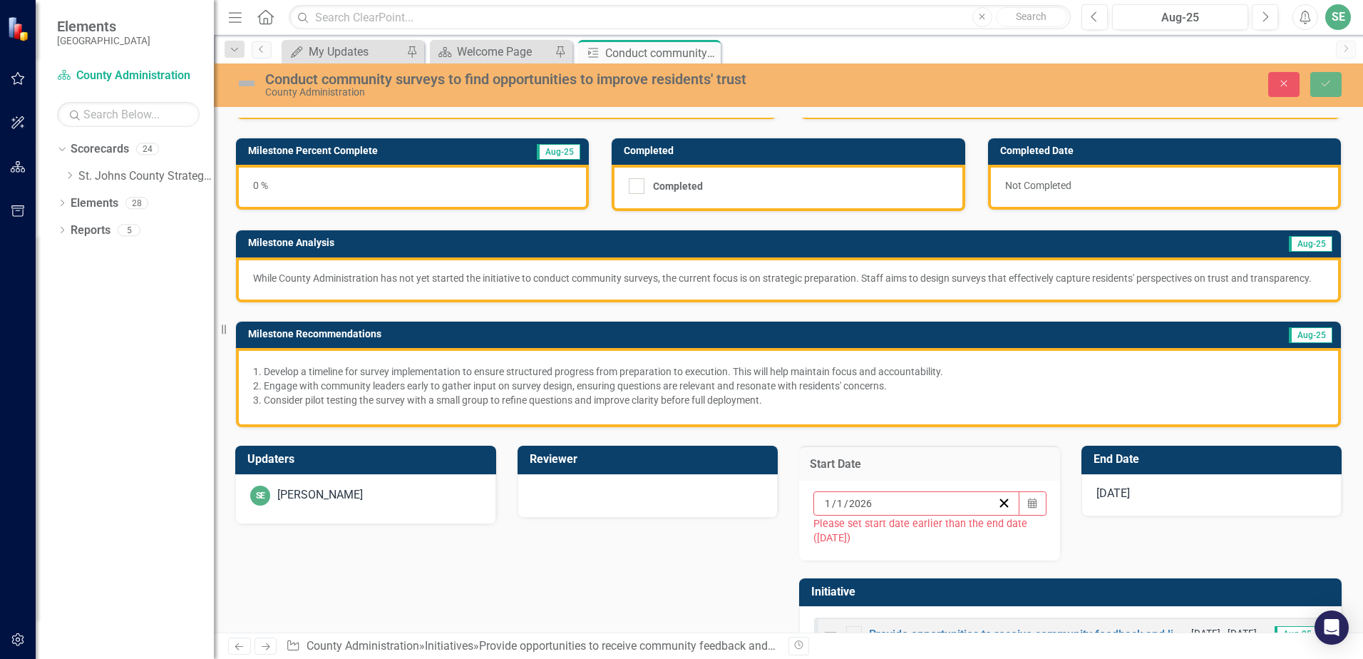
click at [1135, 516] on div "[DATE]" at bounding box center [1212, 495] width 261 height 43
click at [1134, 517] on div "[DATE]" at bounding box center [1212, 495] width 261 height 43
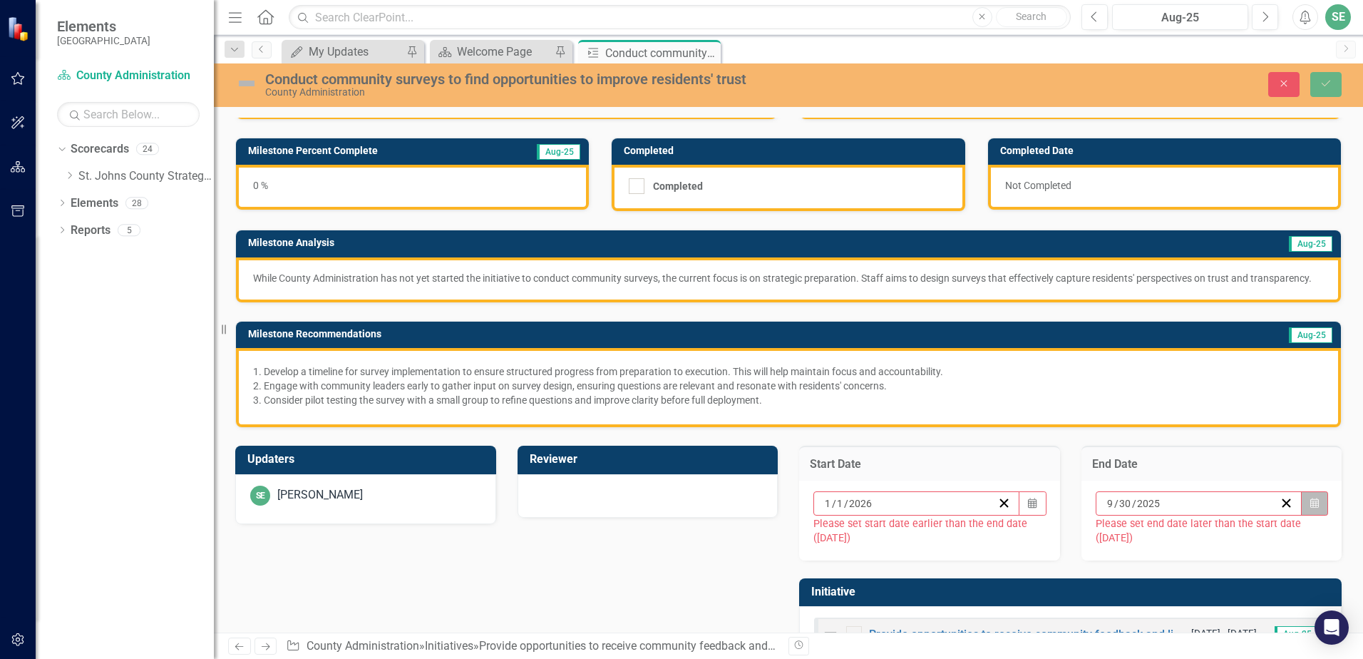
click at [1313, 513] on button "Calendar" at bounding box center [1314, 503] width 27 height 24
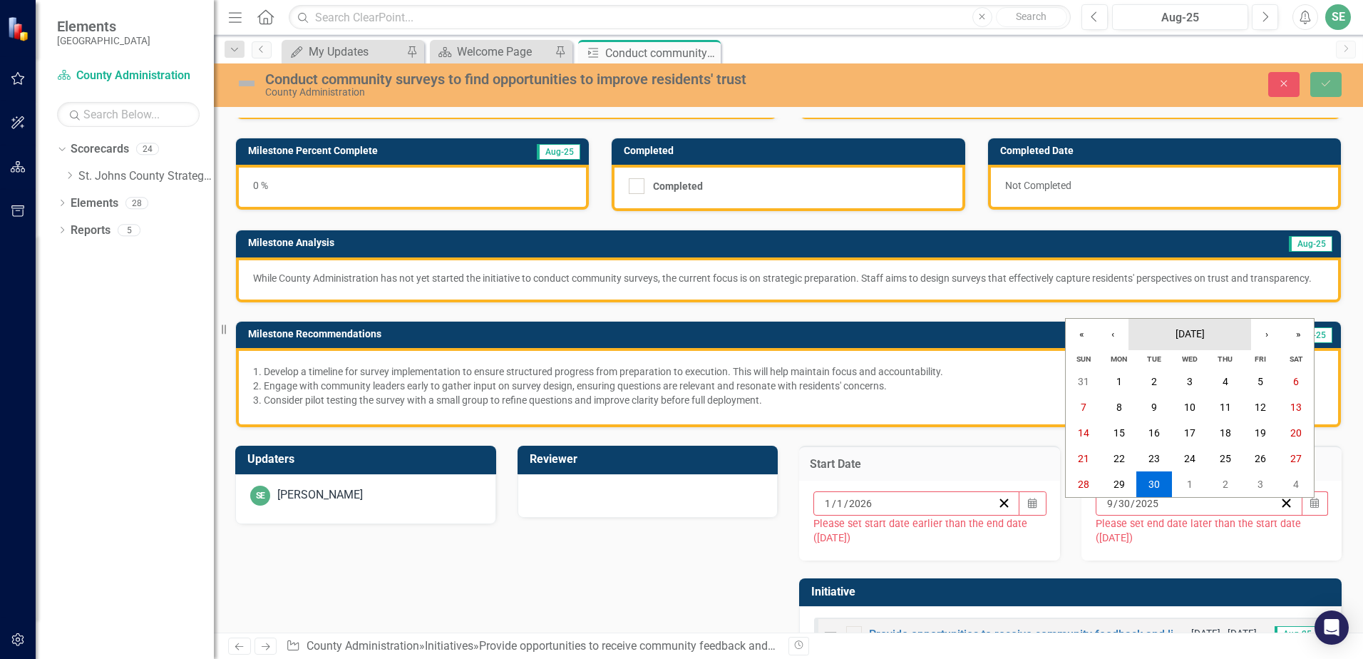
click at [1199, 334] on span "[DATE]" at bounding box center [1190, 333] width 29 height 11
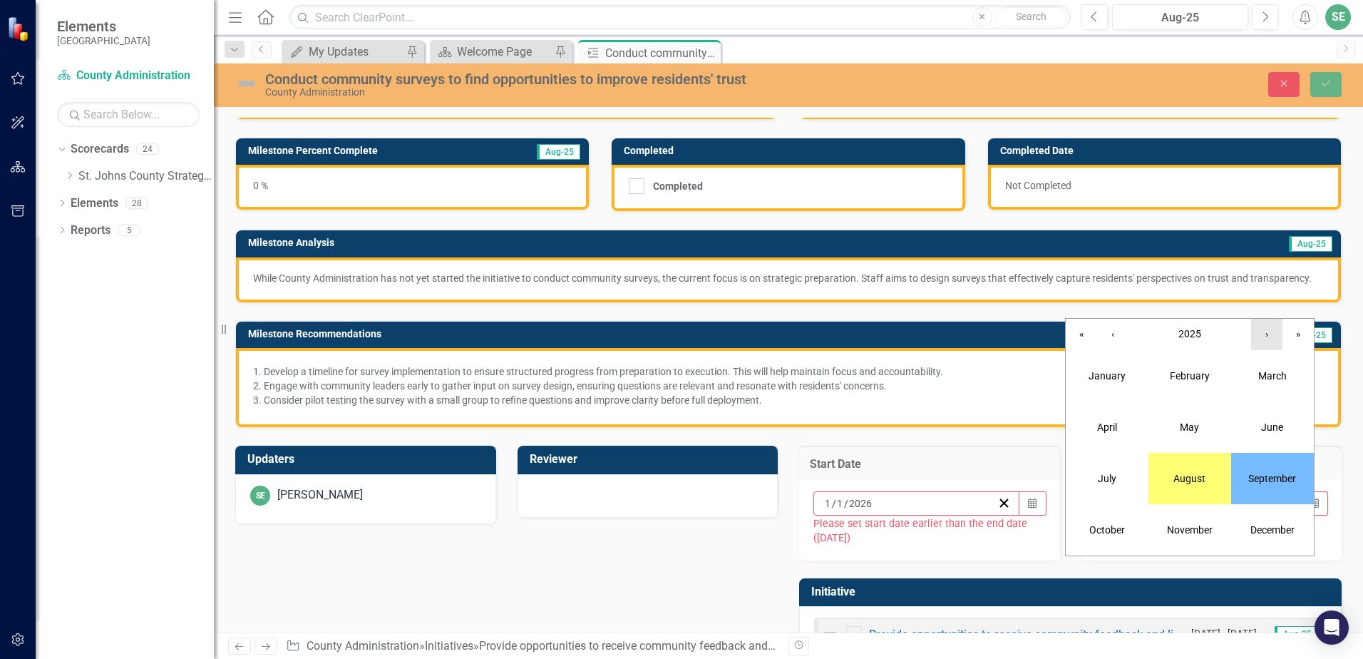
click at [1267, 336] on button "›" at bounding box center [1266, 334] width 31 height 31
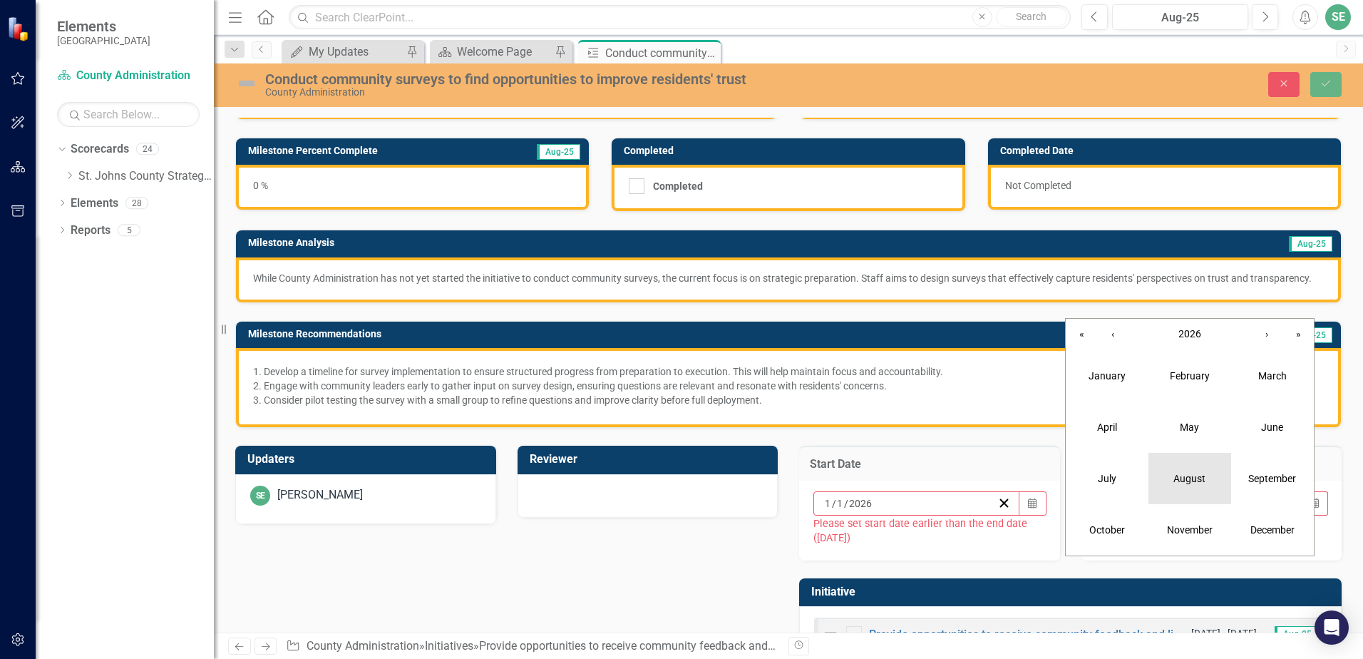
click at [1204, 476] on abbr "August" at bounding box center [1190, 478] width 32 height 11
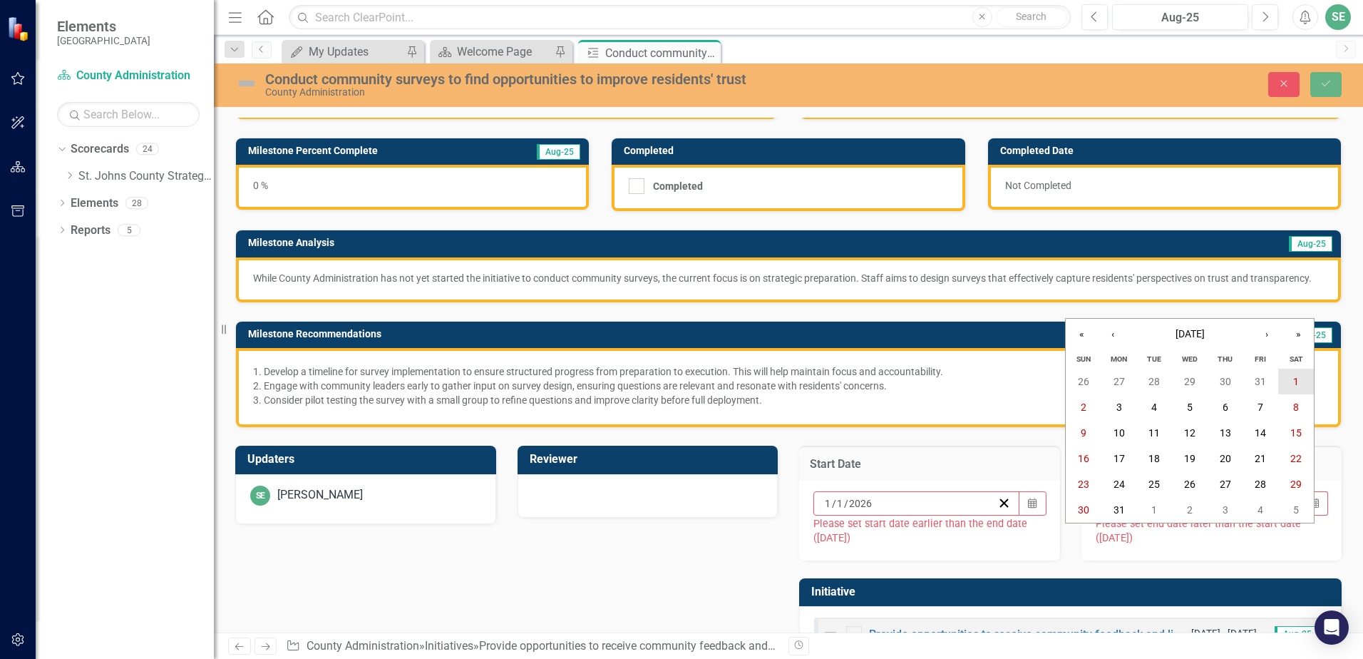
click at [1302, 381] on button "1" at bounding box center [1297, 382] width 36 height 26
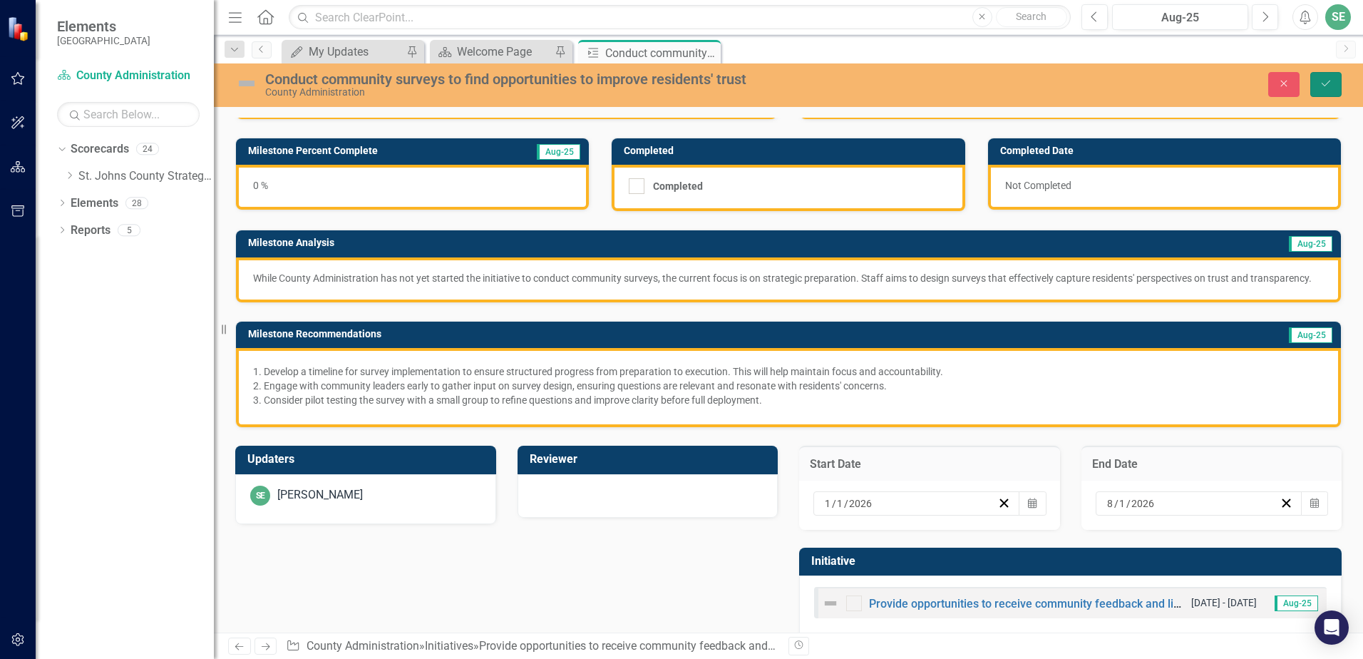
click at [1321, 87] on icon "Save" at bounding box center [1326, 83] width 13 height 10
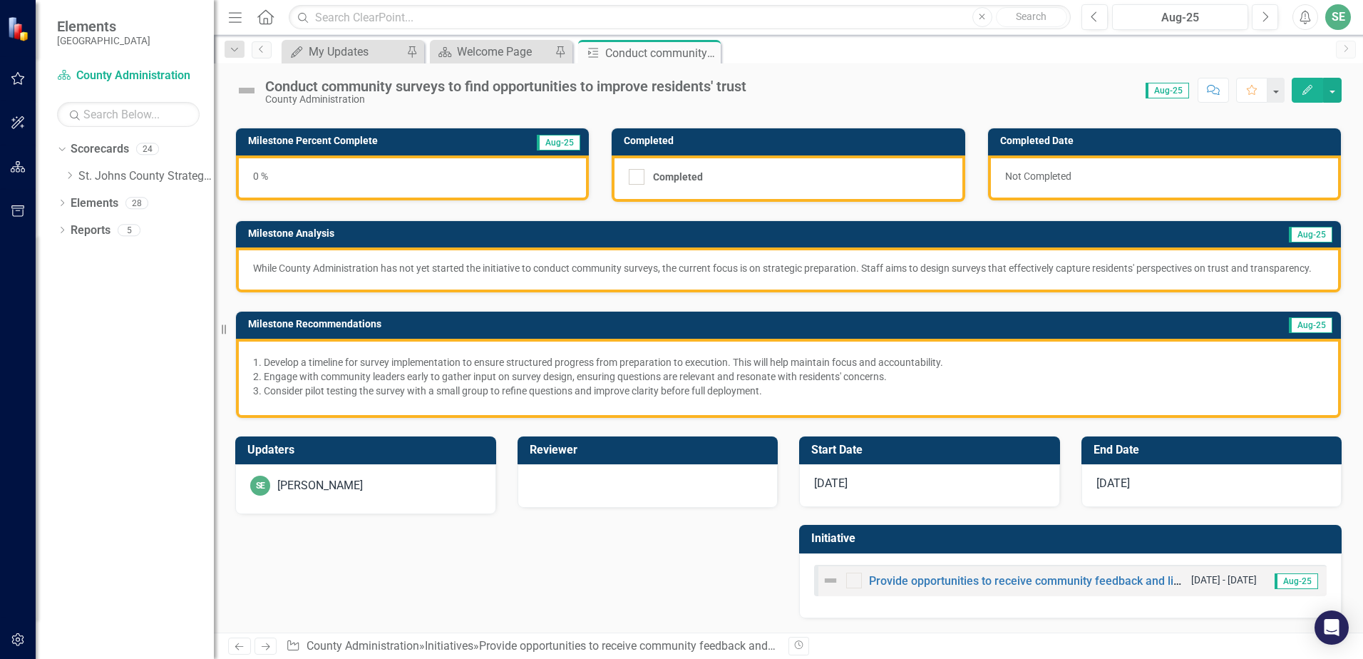
scroll to position [0, 0]
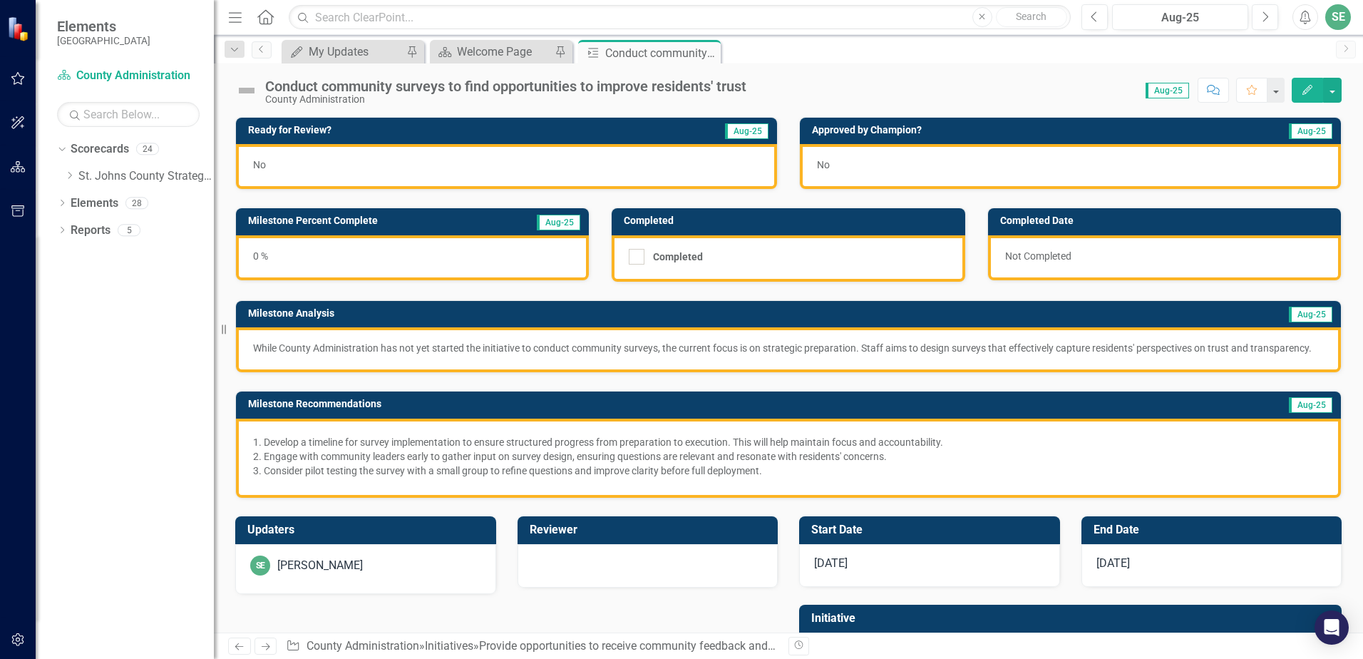
click at [344, 170] on div "No" at bounding box center [506, 166] width 541 height 45
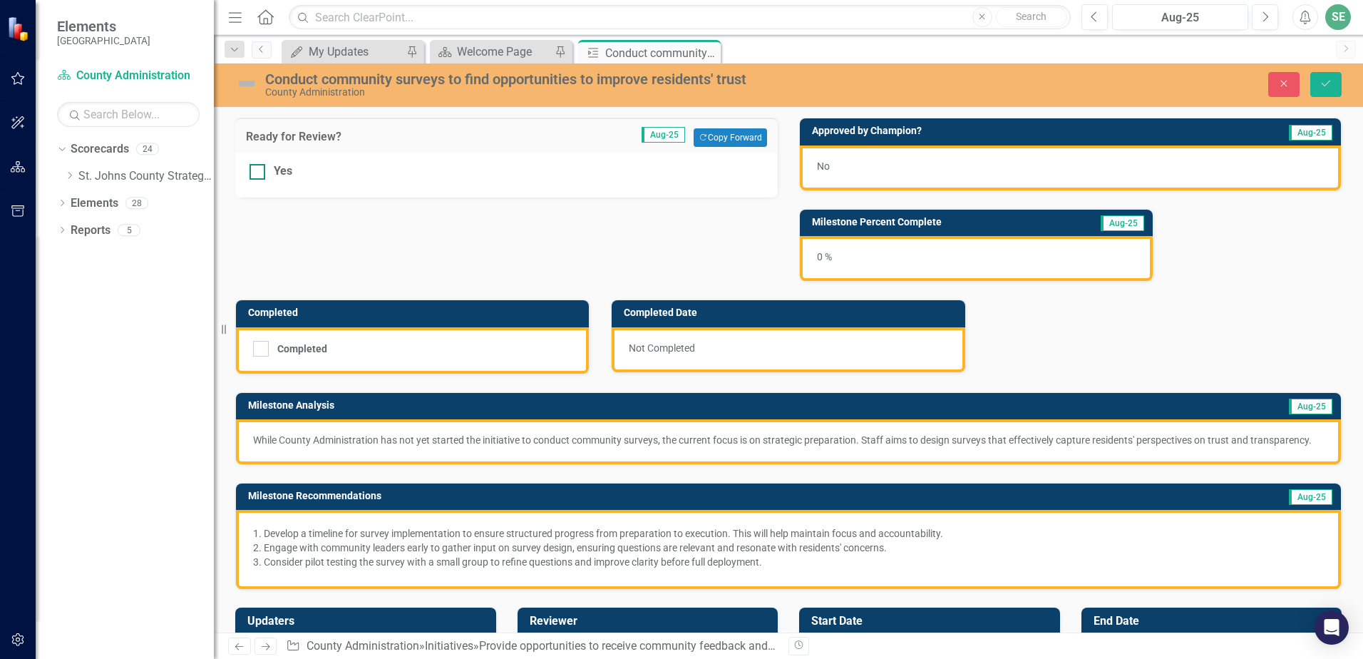
click at [262, 167] on div at bounding box center [258, 172] width 16 height 16
click at [259, 167] on input "Yes" at bounding box center [254, 168] width 9 height 9
checkbox input "true"
click at [1325, 74] on button "Save" at bounding box center [1326, 84] width 31 height 25
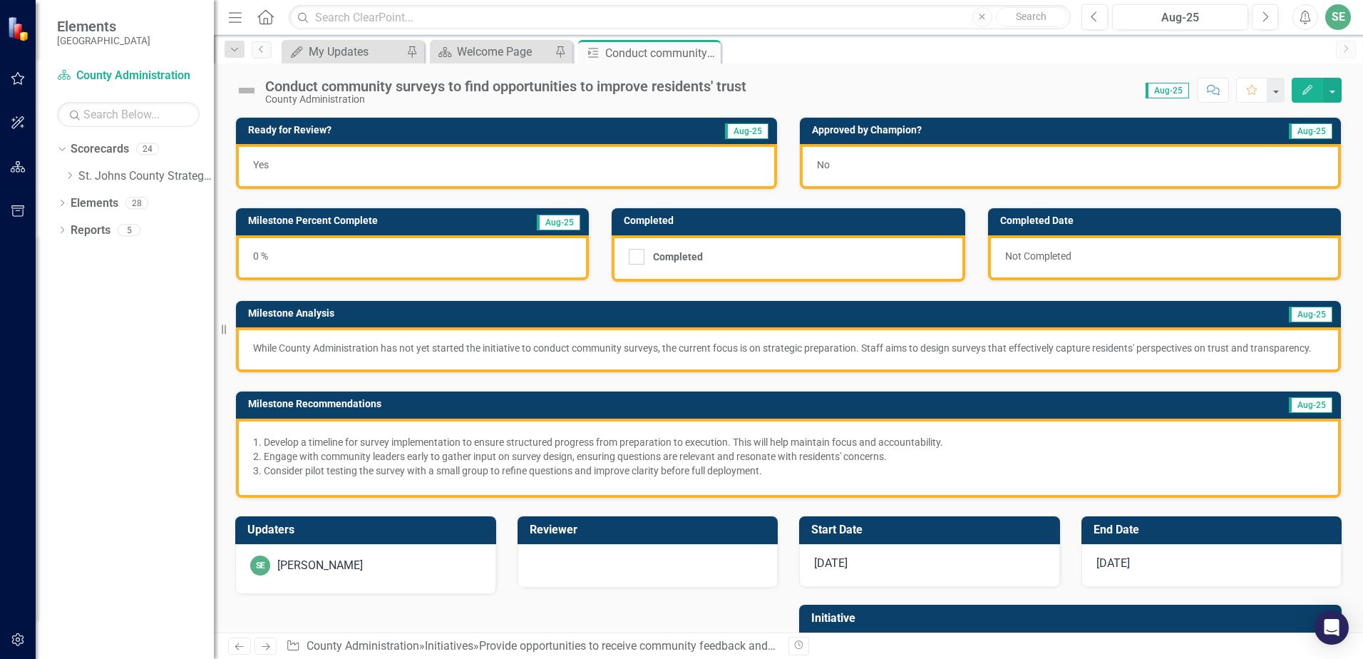
click at [0, 0] on icon "Close" at bounding box center [0, 0] width 0 height 0
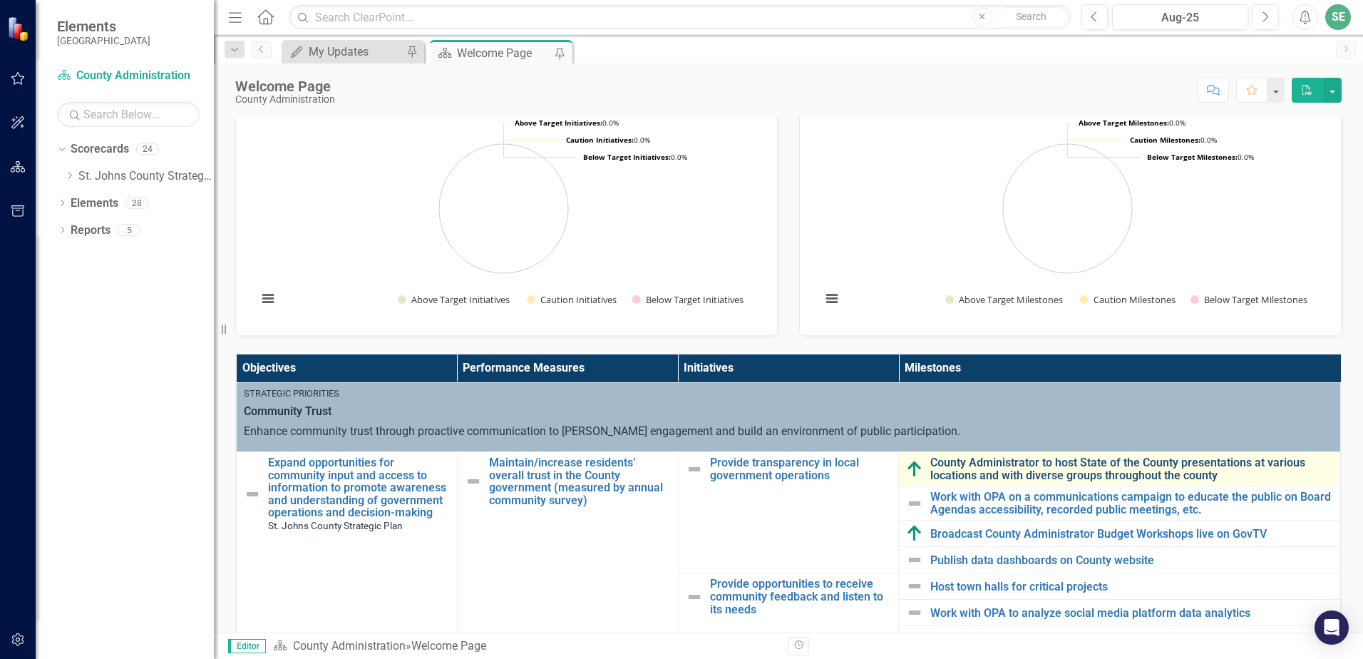
scroll to position [484, 0]
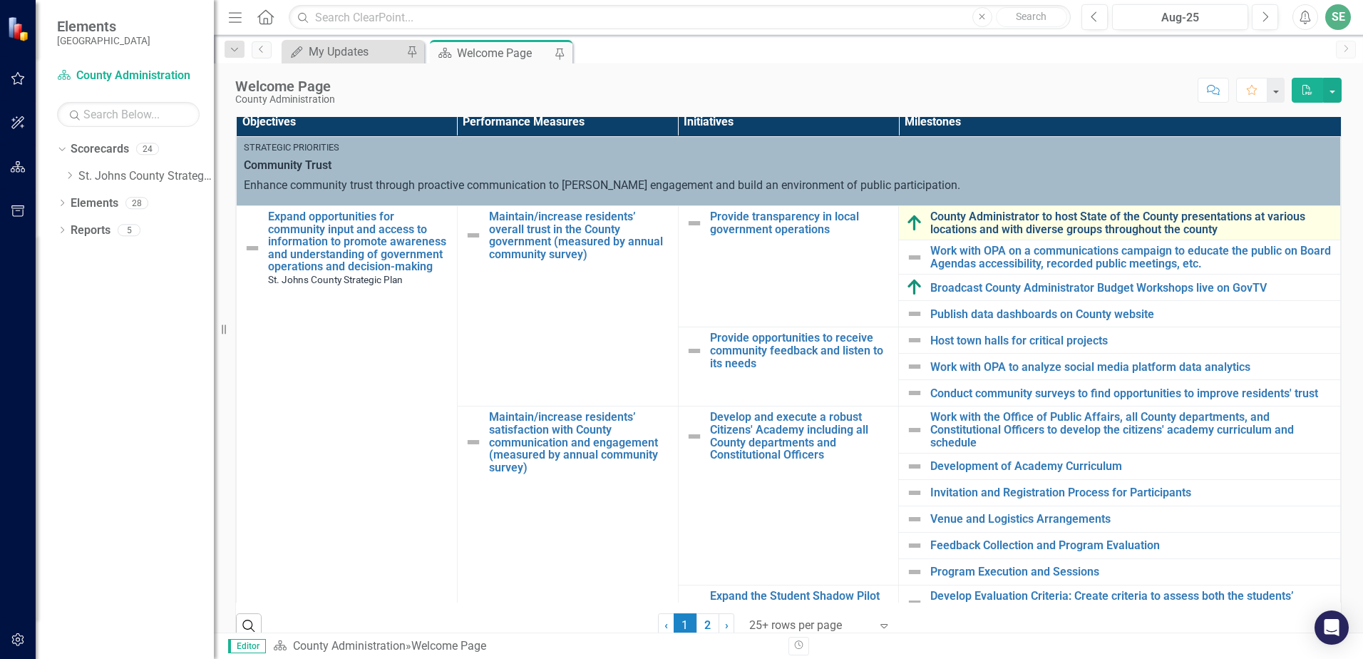
click at [1003, 231] on link "County Administrator to host State of the County presentations at various locat…" at bounding box center [1132, 222] width 403 height 25
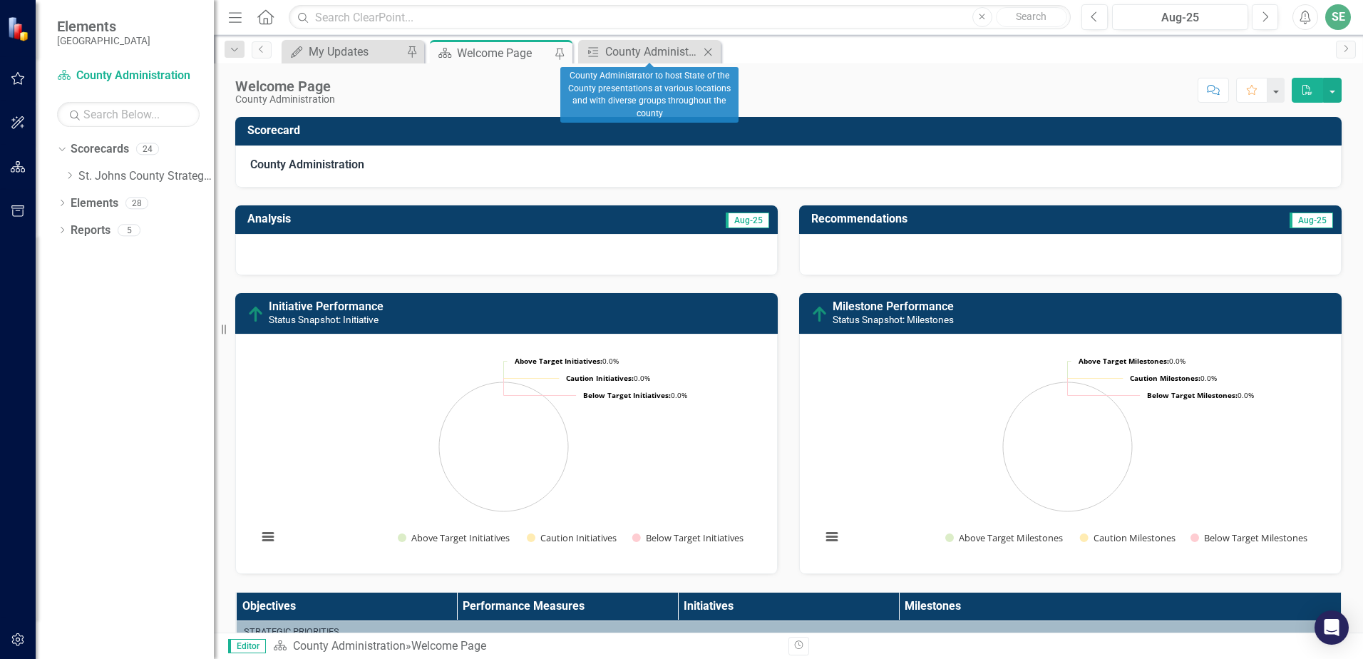
click at [709, 52] on icon "Close" at bounding box center [708, 51] width 14 height 11
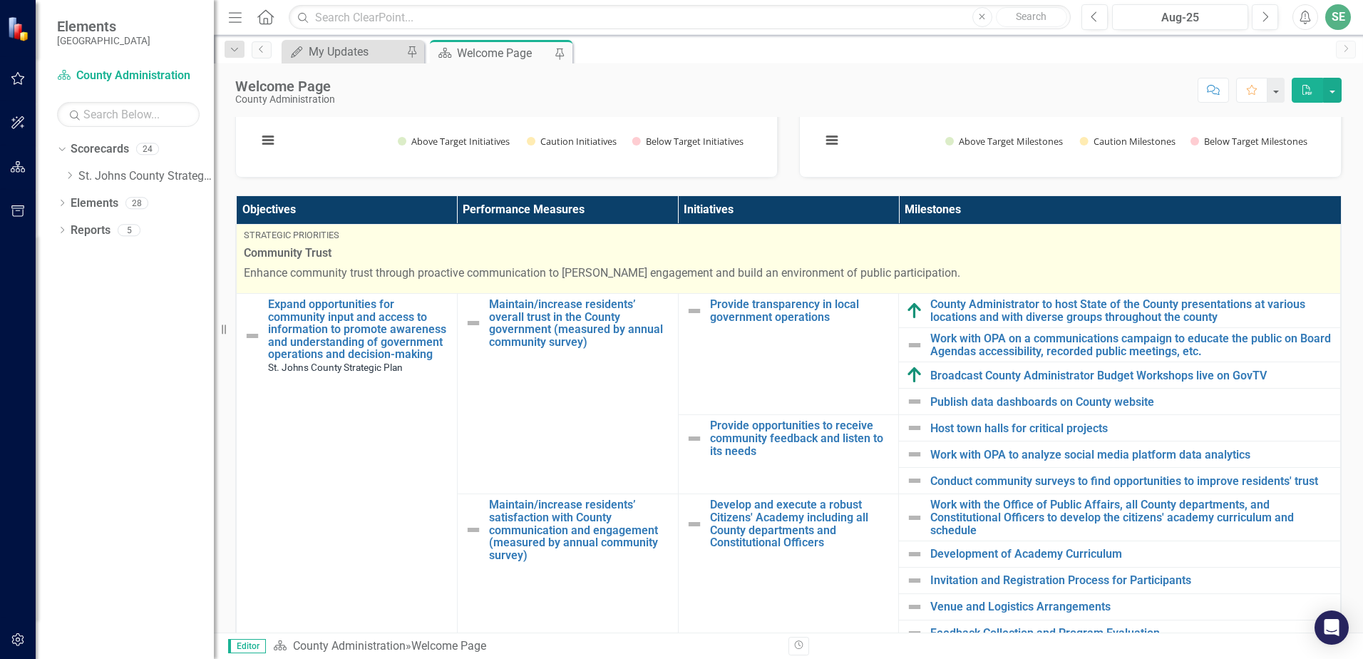
scroll to position [428, 0]
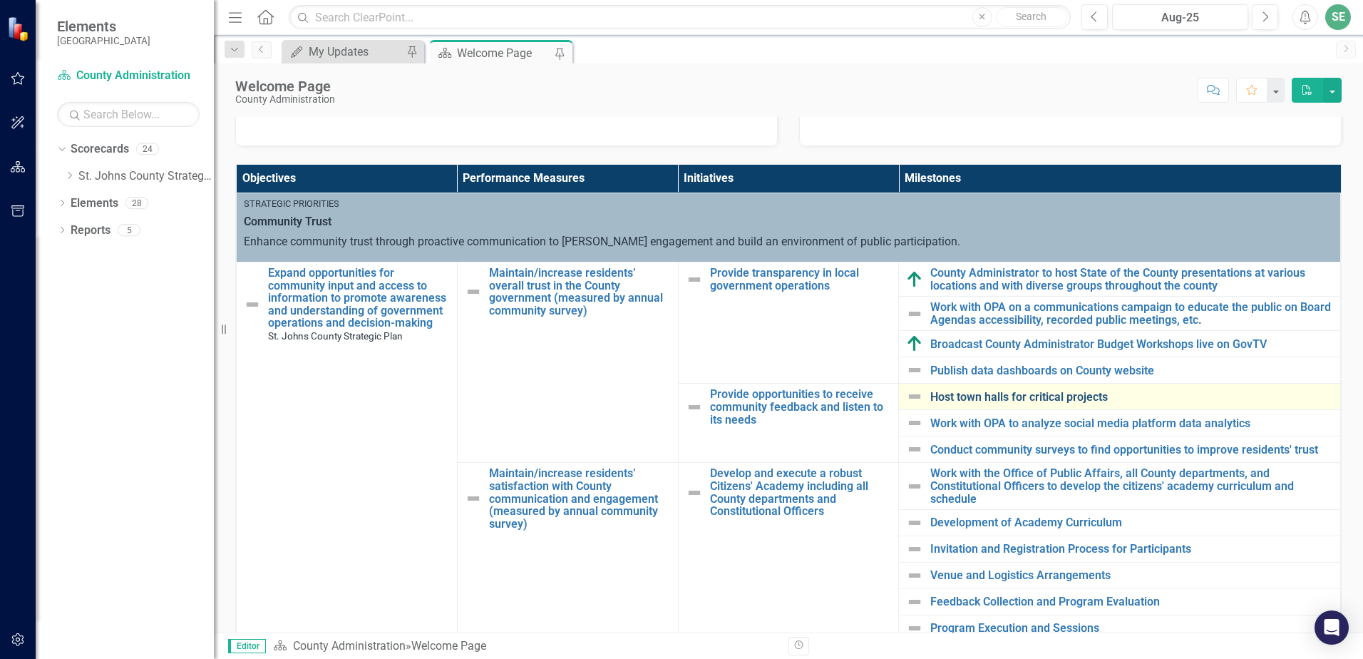
click at [958, 399] on link "Host town halls for critical projects" at bounding box center [1132, 397] width 403 height 13
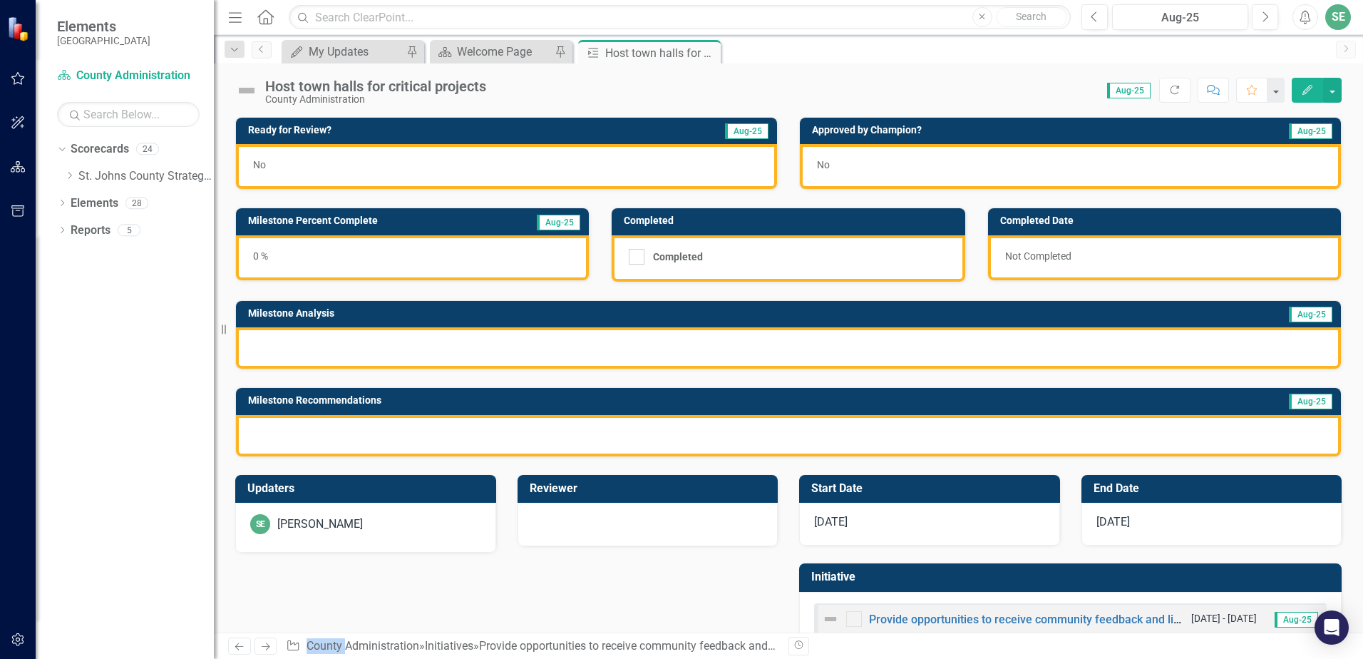
click at [830, 524] on span "[DATE]" at bounding box center [831, 522] width 34 height 14
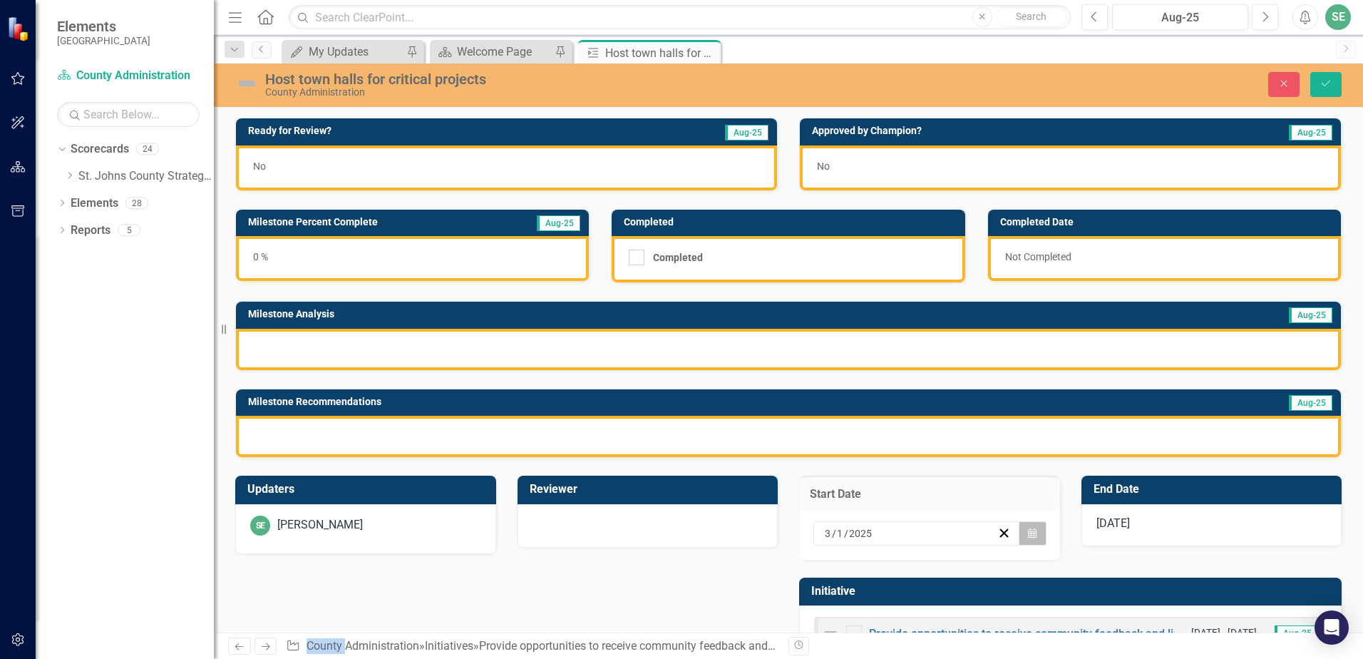
drag, startPoint x: 830, startPoint y: 524, endPoint x: 1022, endPoint y: 531, distance: 191.9
click at [1028, 531] on icon "Calendar" at bounding box center [1032, 533] width 9 height 10
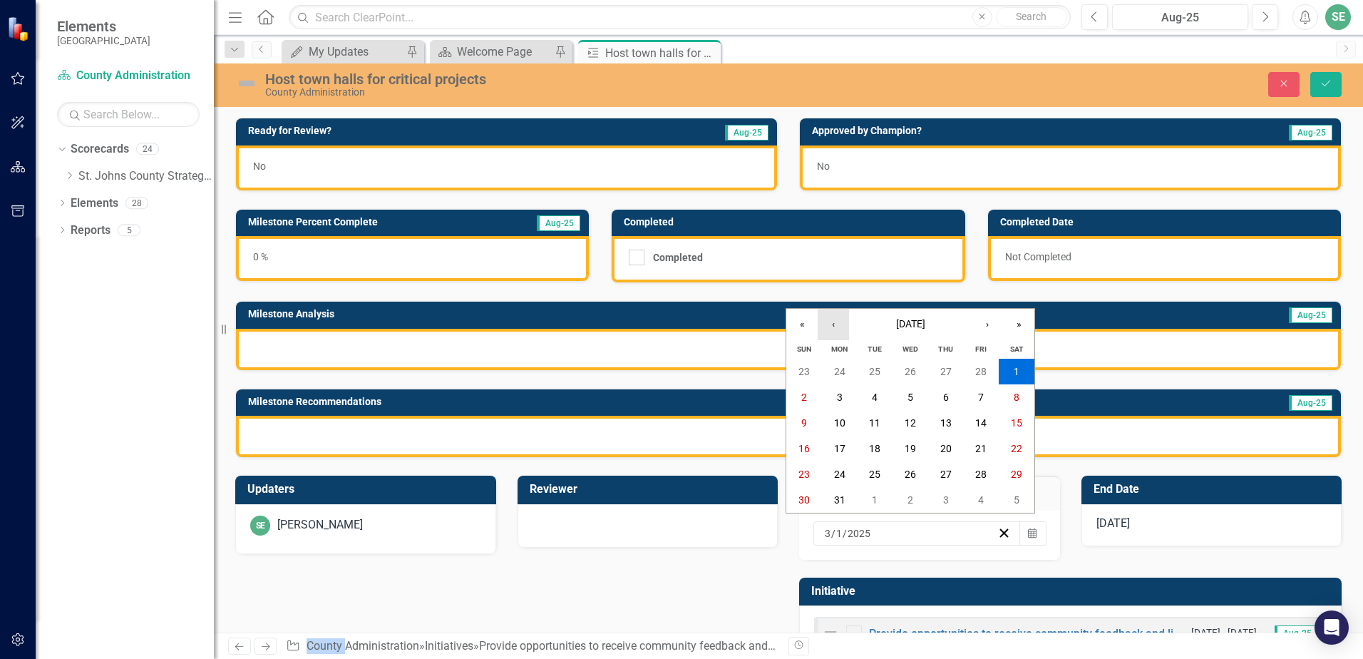
click at [839, 325] on button "‹" at bounding box center [833, 324] width 31 height 31
click at [841, 323] on button "‹" at bounding box center [833, 324] width 31 height 31
drag, startPoint x: 995, startPoint y: 327, endPoint x: 988, endPoint y: 334, distance: 10.1
click at [995, 327] on button "›" at bounding box center [987, 324] width 31 height 31
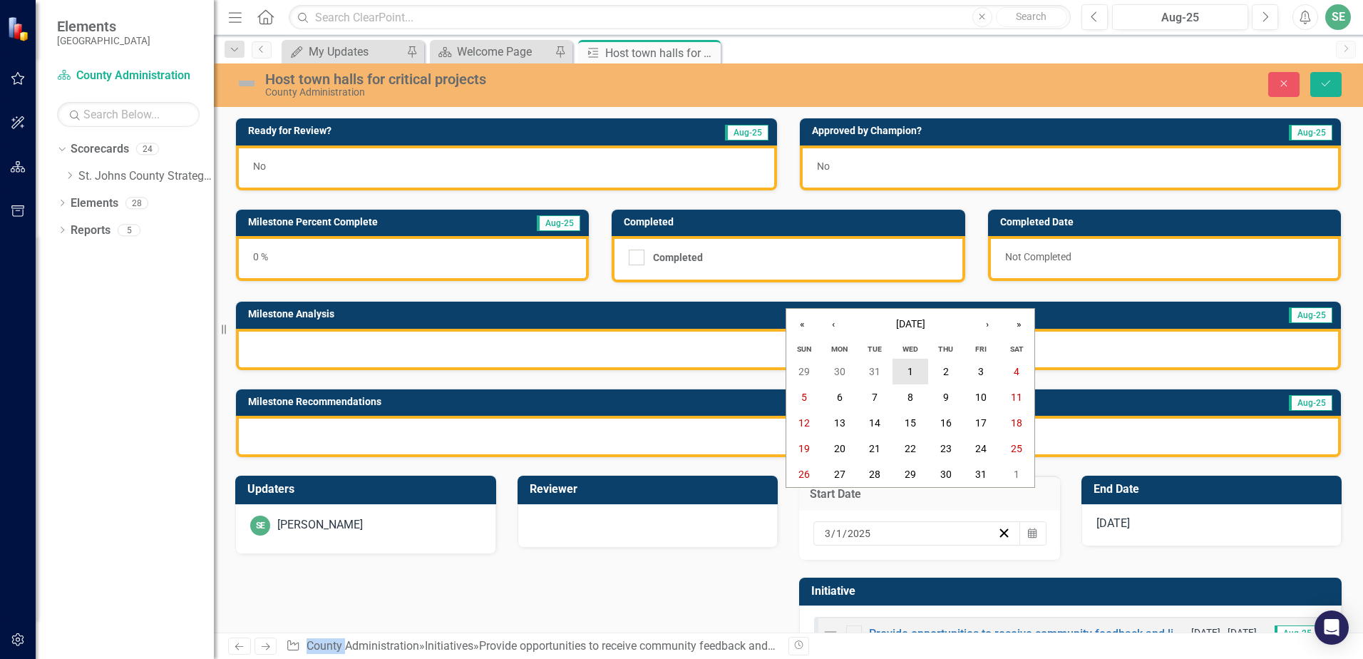
click at [913, 371] on abbr "1" at bounding box center [911, 371] width 6 height 11
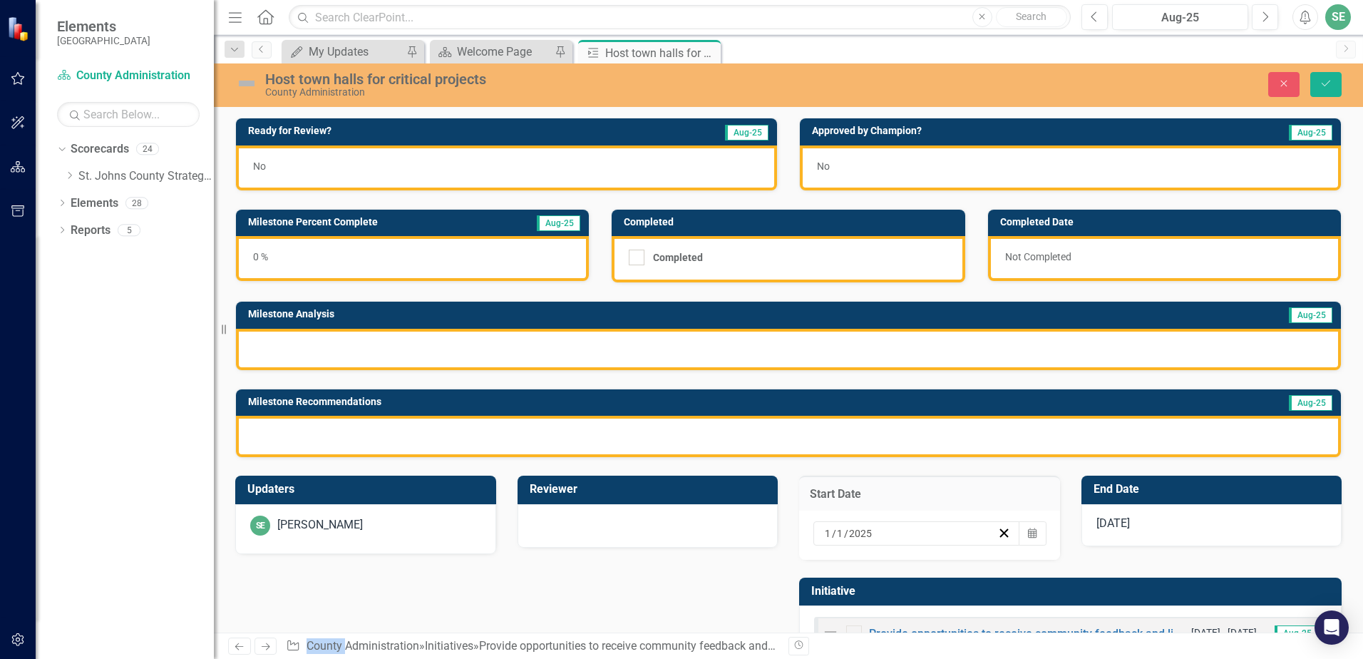
click at [1123, 527] on span "[DATE]" at bounding box center [1114, 523] width 34 height 14
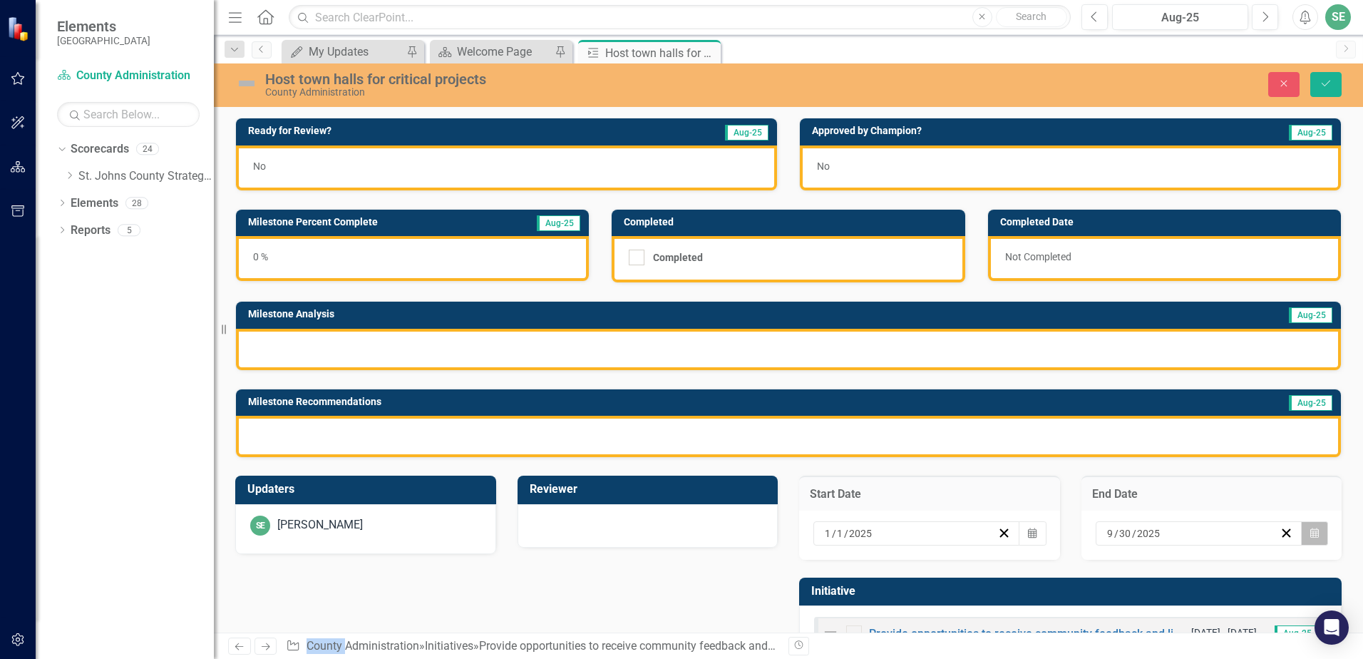
click at [1311, 537] on icon "button" at bounding box center [1315, 533] width 9 height 10
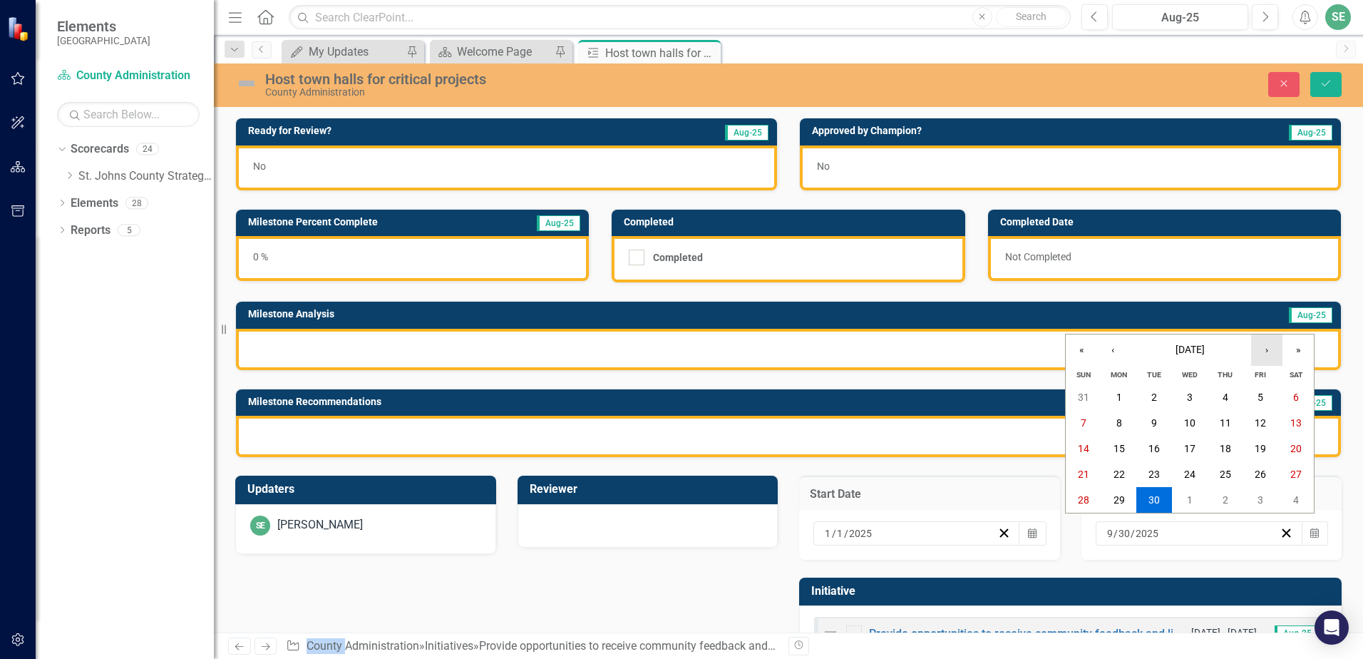
click at [1272, 347] on button "›" at bounding box center [1266, 349] width 31 height 31
click at [1269, 350] on button "›" at bounding box center [1266, 349] width 31 height 31
click at [1205, 351] on span "[DATE]" at bounding box center [1190, 349] width 29 height 11
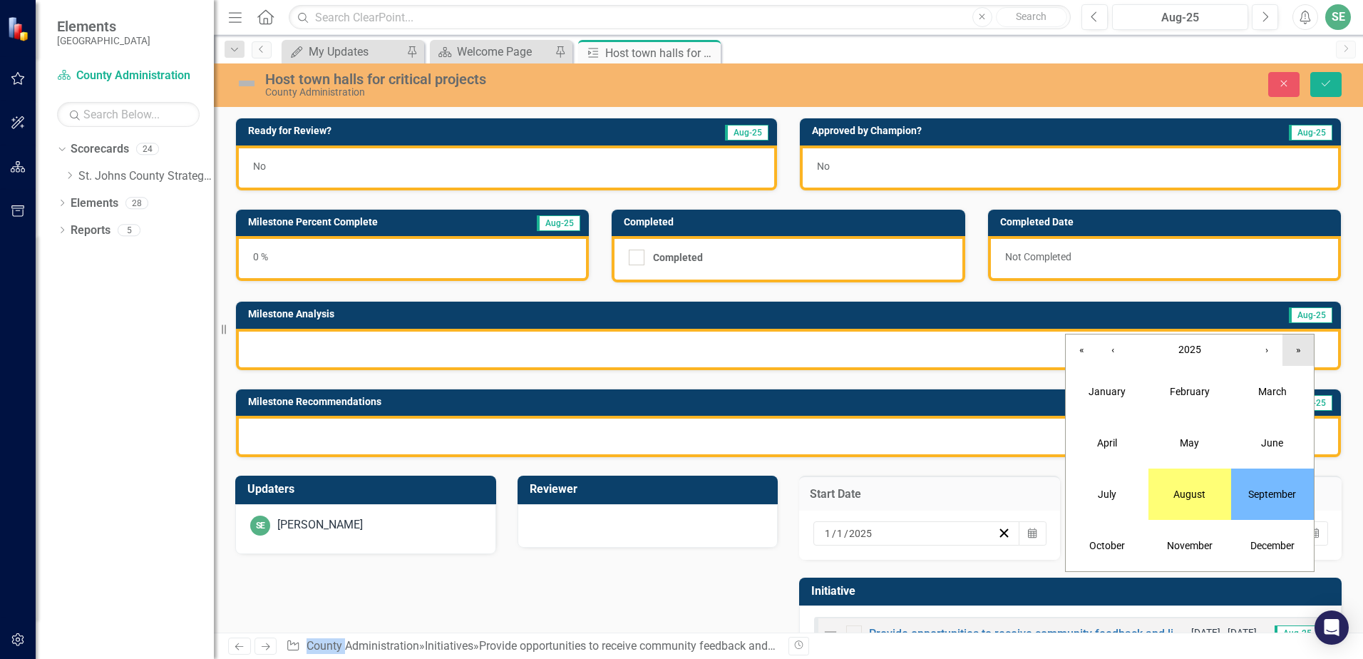
click at [1303, 354] on button "»" at bounding box center [1298, 349] width 31 height 31
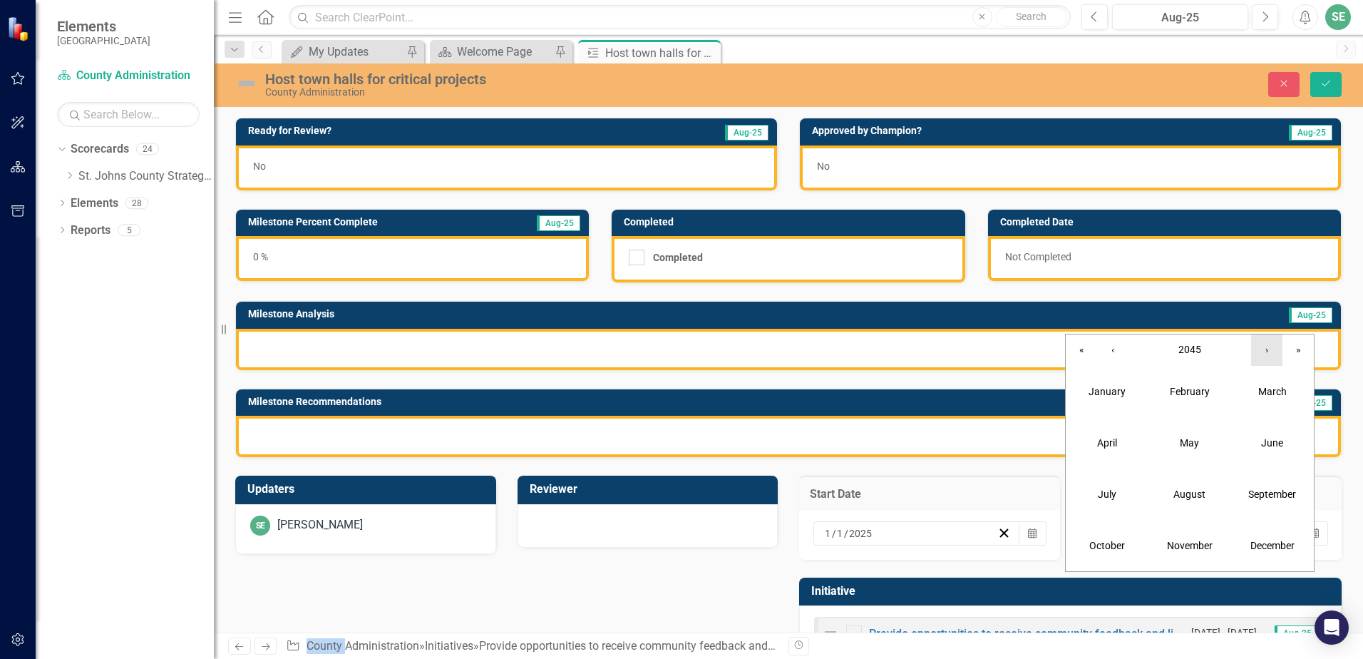
click at [1260, 350] on button "›" at bounding box center [1266, 349] width 31 height 31
click at [1083, 357] on button "«" at bounding box center [1081, 349] width 31 height 31
click at [1272, 356] on button "›" at bounding box center [1266, 349] width 31 height 31
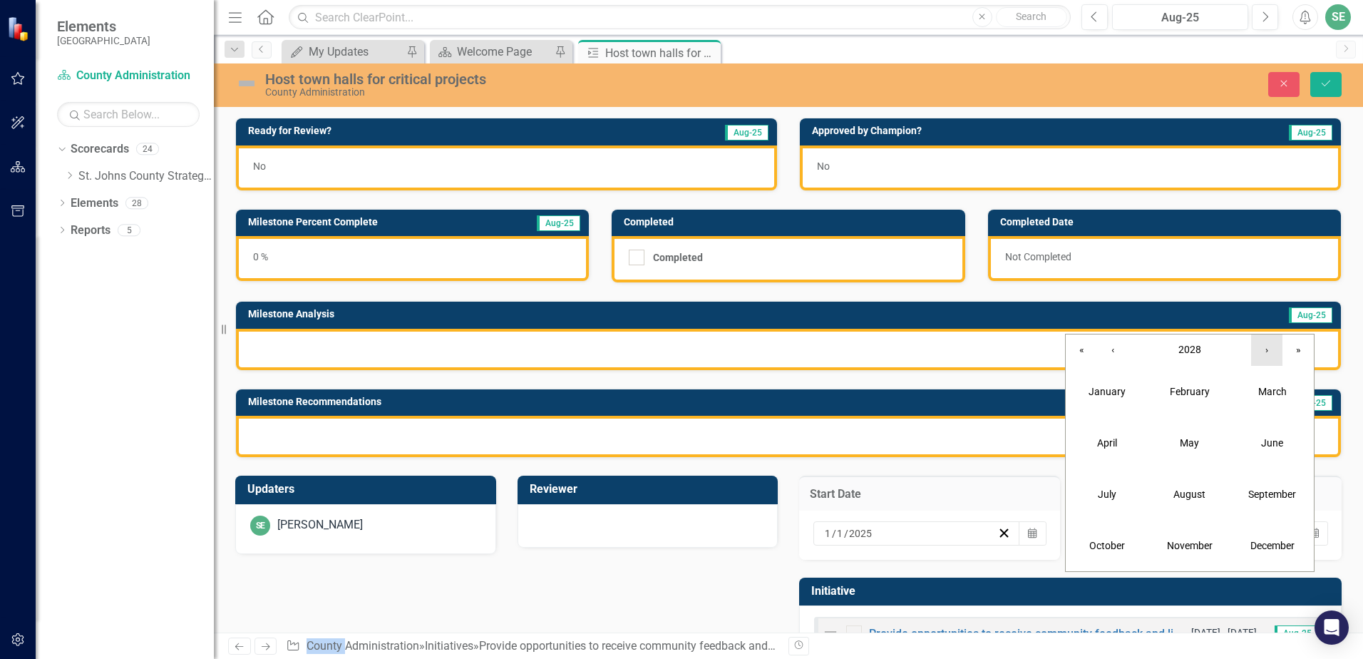
click at [1272, 356] on button "›" at bounding box center [1266, 349] width 31 height 31
click at [1273, 490] on abbr "September" at bounding box center [1273, 493] width 48 height 11
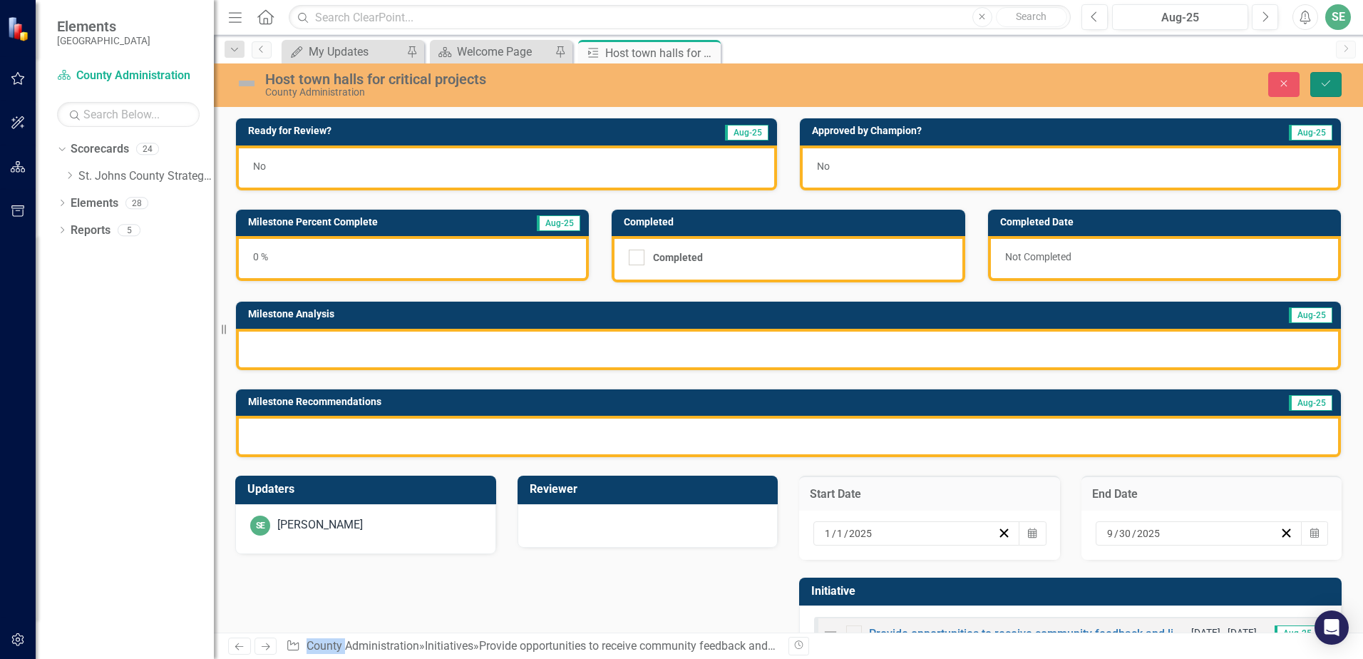
click at [1327, 87] on icon "Save" at bounding box center [1326, 83] width 13 height 10
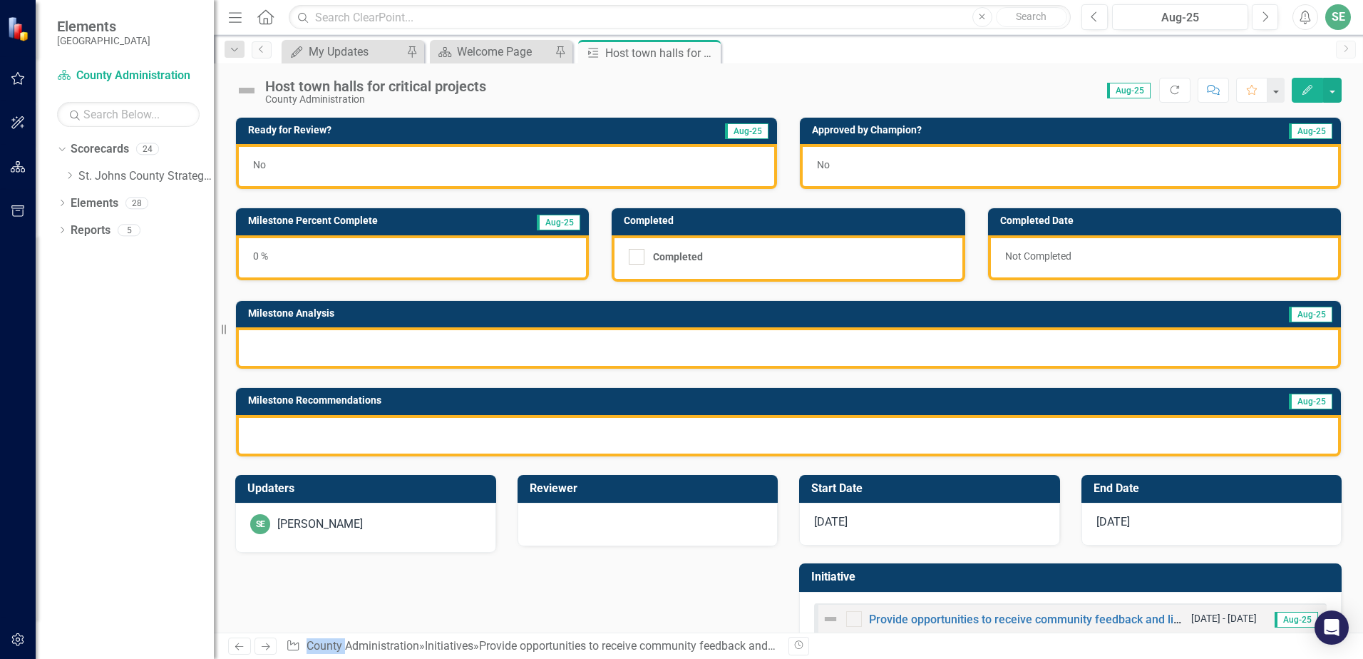
scroll to position [39, 0]
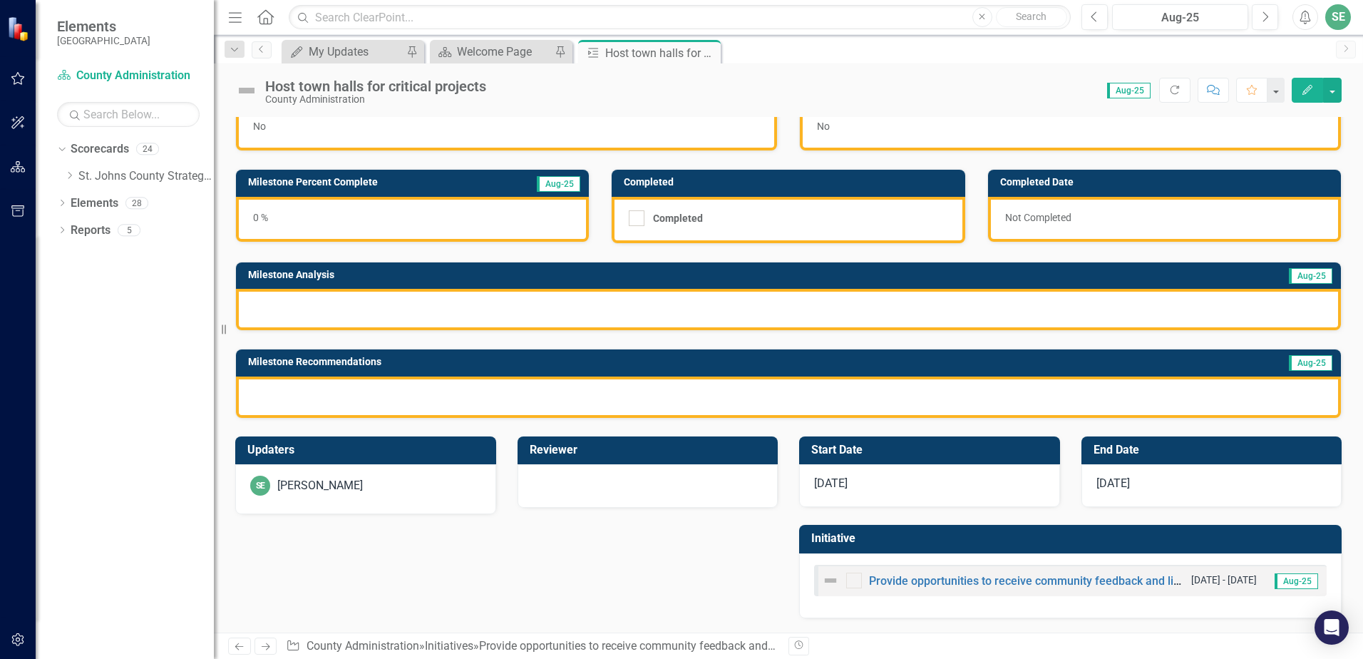
click at [342, 596] on div "Updaters SE [PERSON_NAME] Reviewer Start Date [DATE] End Date [DATE] Initiative…" at bounding box center [789, 519] width 1128 height 200
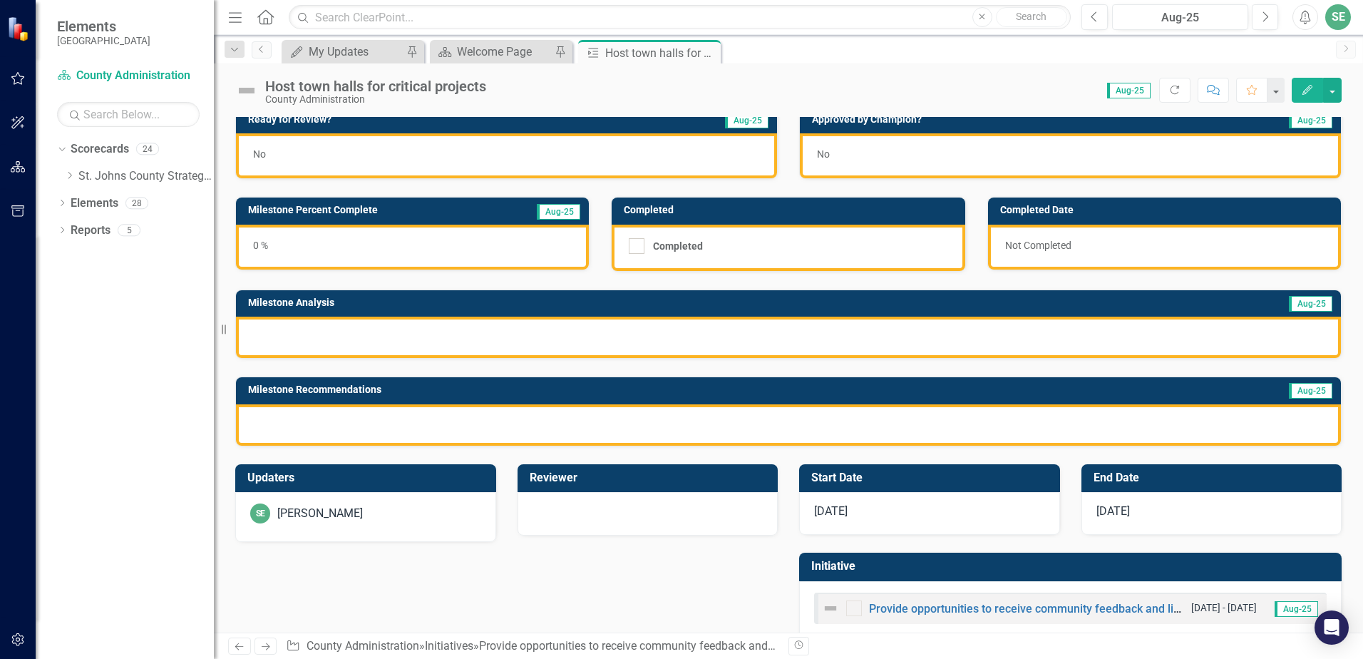
scroll to position [0, 0]
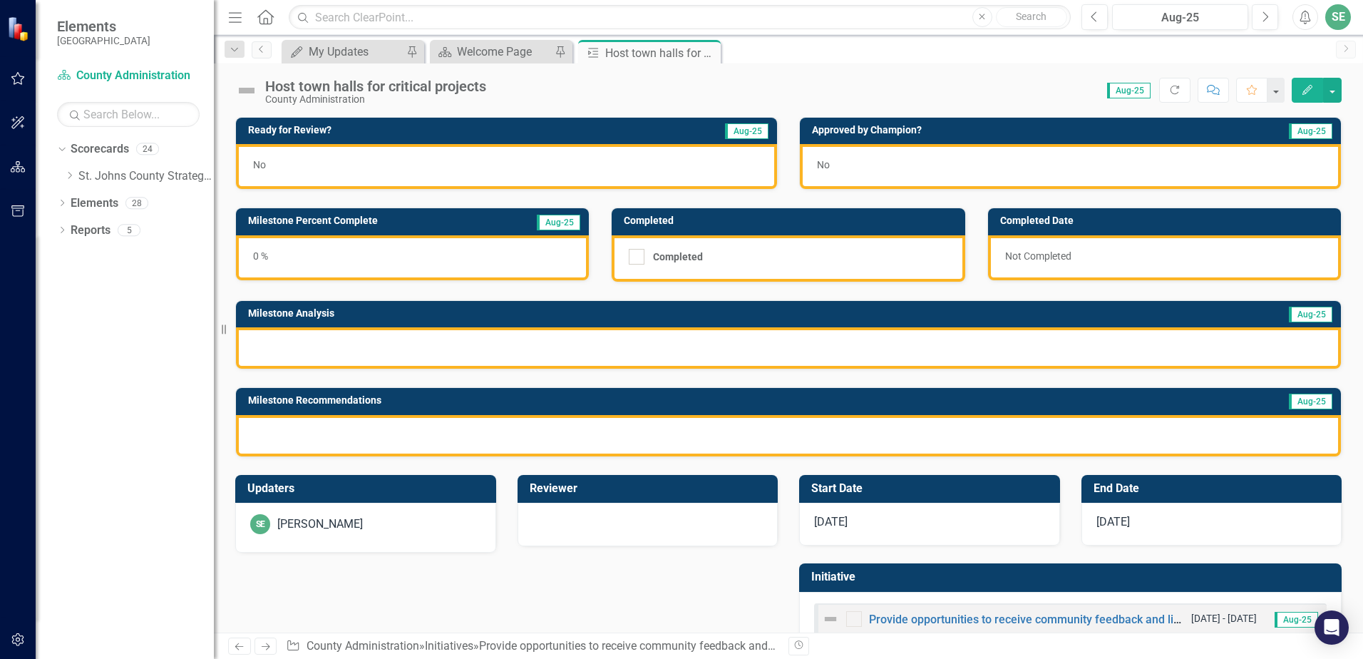
click at [281, 354] on div at bounding box center [788, 347] width 1105 height 41
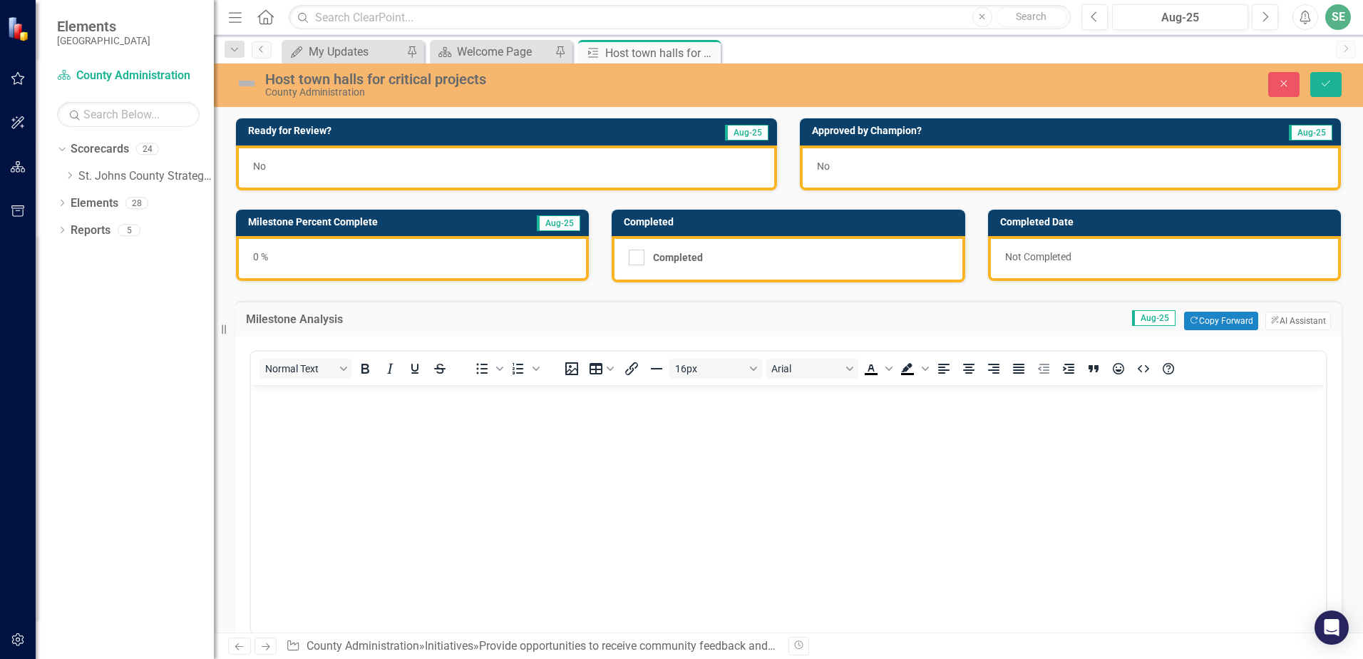
click at [349, 430] on body "Rich Text Area. Press ALT-0 for help." at bounding box center [788, 492] width 1075 height 214
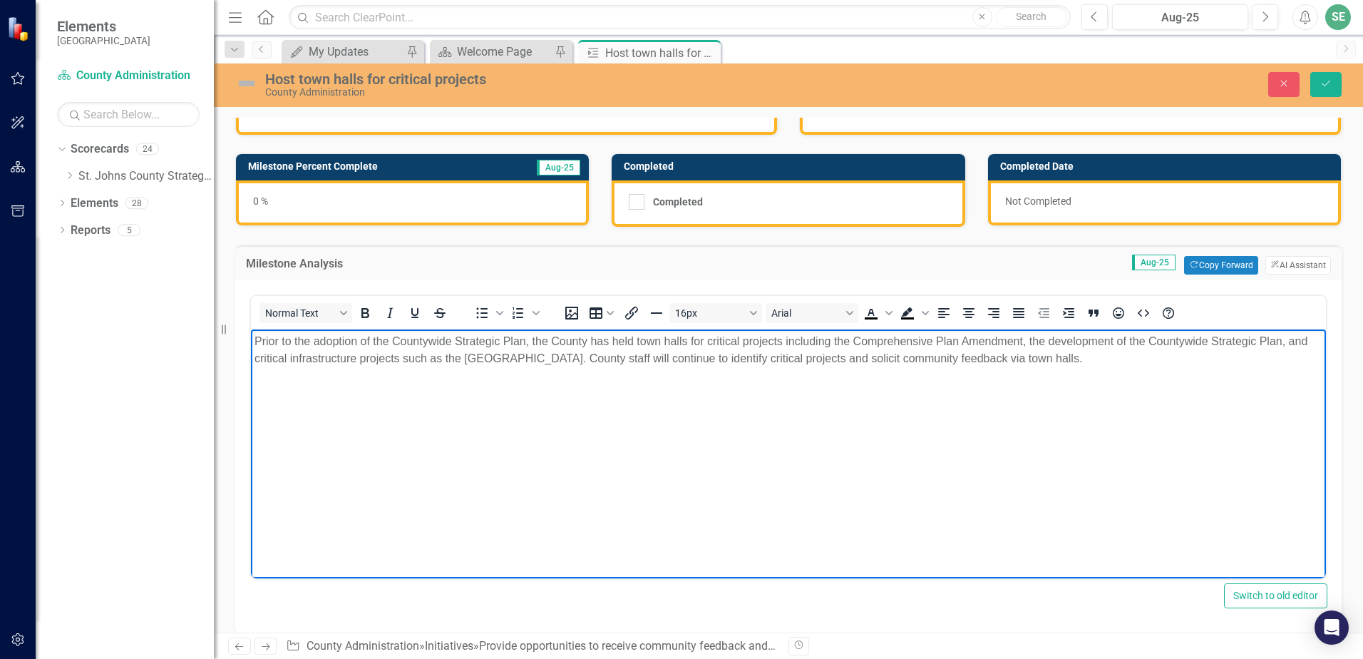
scroll to position [71, 0]
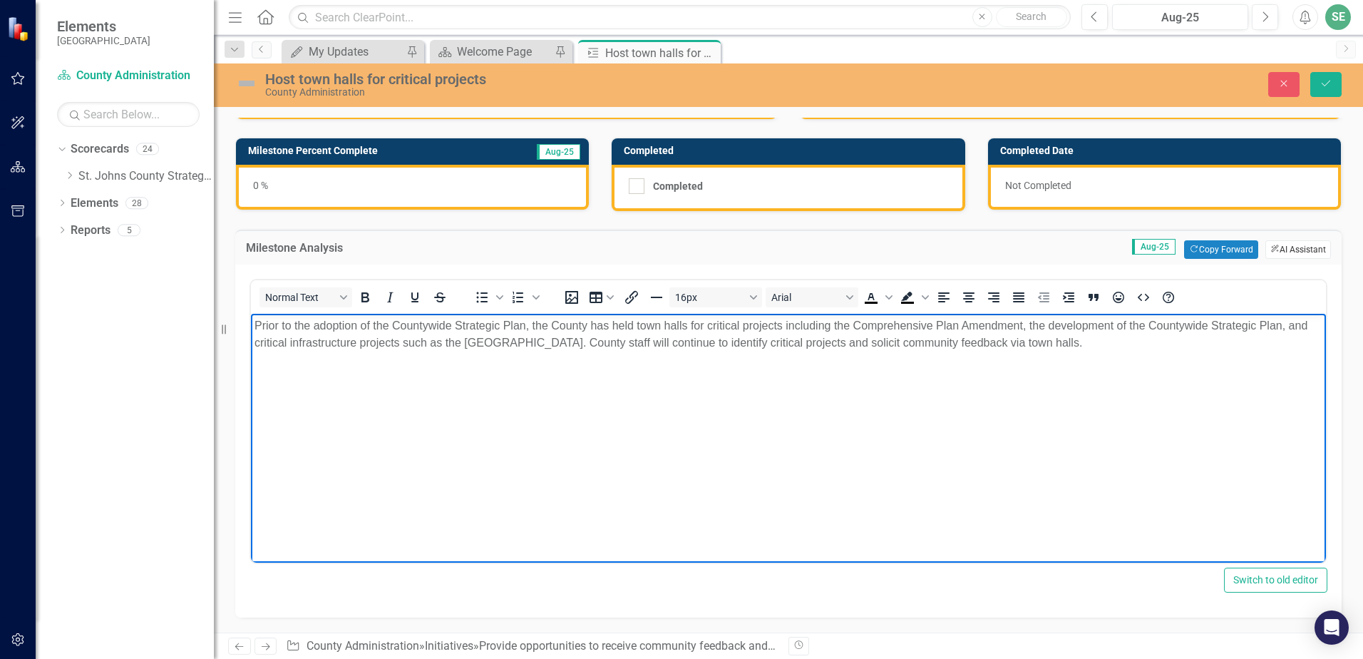
click at [1271, 250] on icon "ClearPoint AI" at bounding box center [1275, 249] width 9 height 8
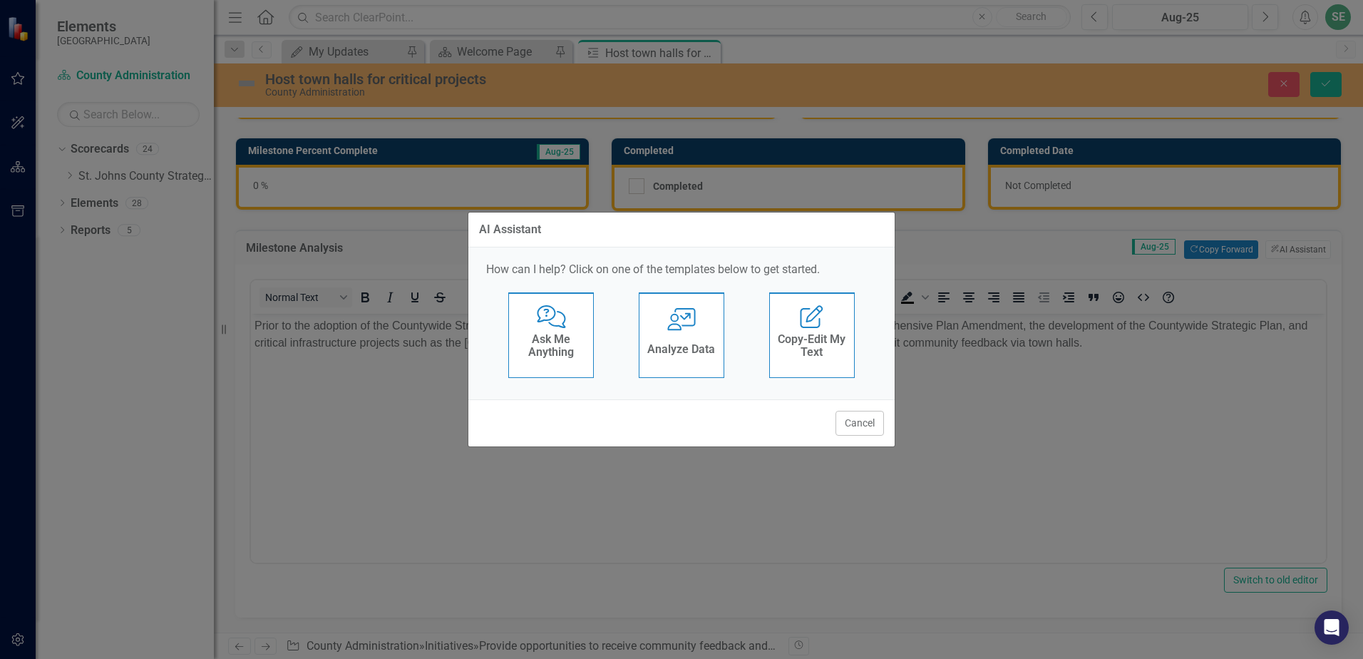
click at [1087, 431] on div "AI Assistant How can I help? Click on one of the templates below to get started…" at bounding box center [681, 329] width 1363 height 659
click at [1012, 264] on div "AI Assistant How can I help? Click on one of the templates below to get started…" at bounding box center [681, 329] width 1363 height 659
click at [690, 354] on h4 "Analyze Data" at bounding box center [681, 349] width 68 height 13
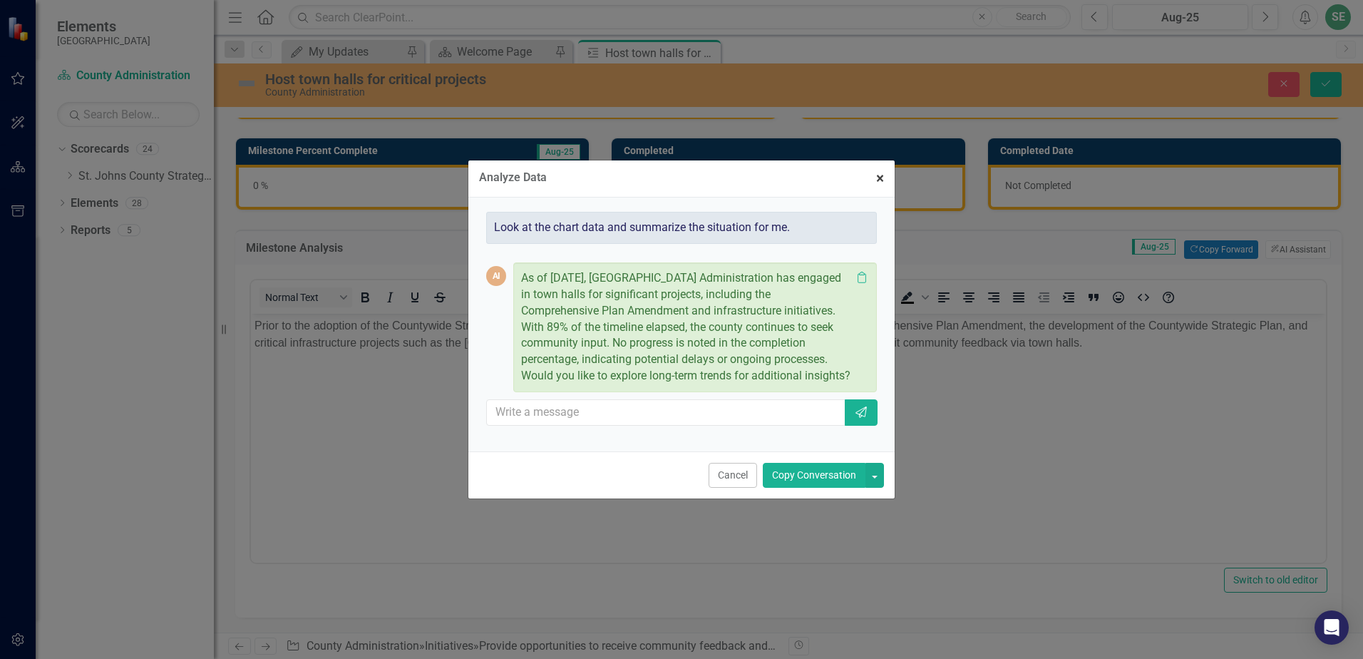
click at [877, 171] on span "×" at bounding box center [880, 178] width 8 height 17
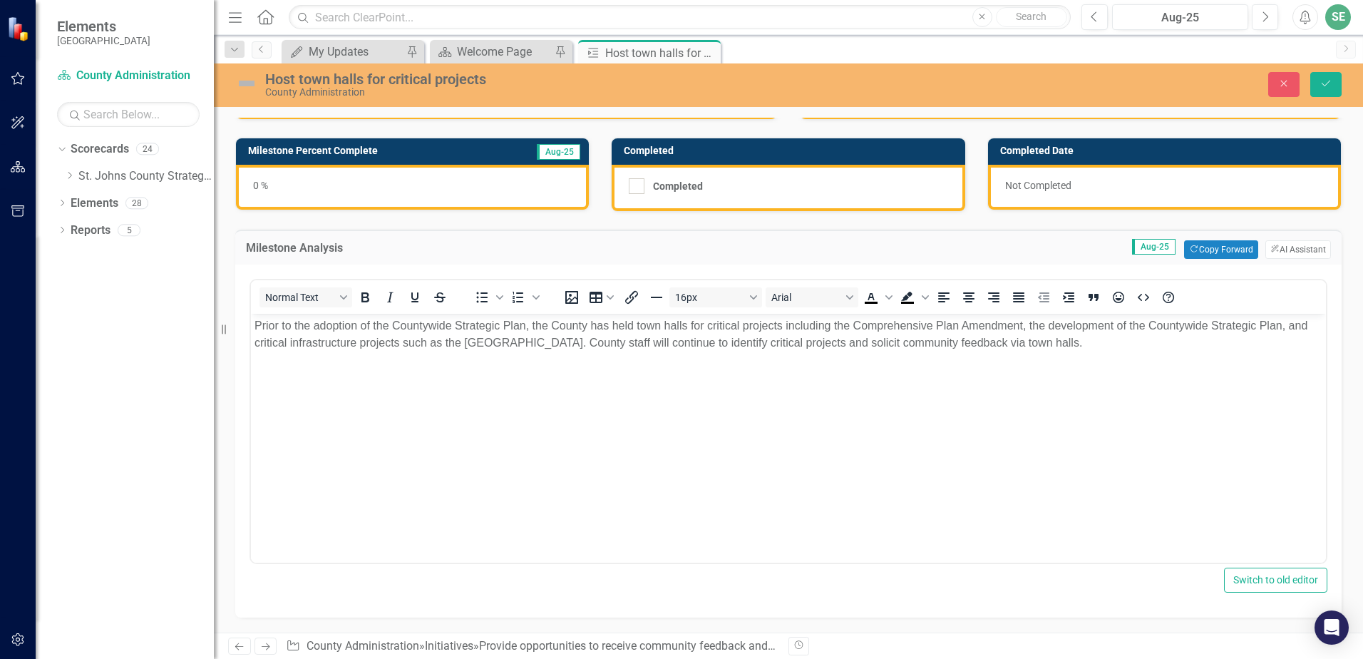
click at [398, 185] on div "0 %" at bounding box center [412, 187] width 353 height 45
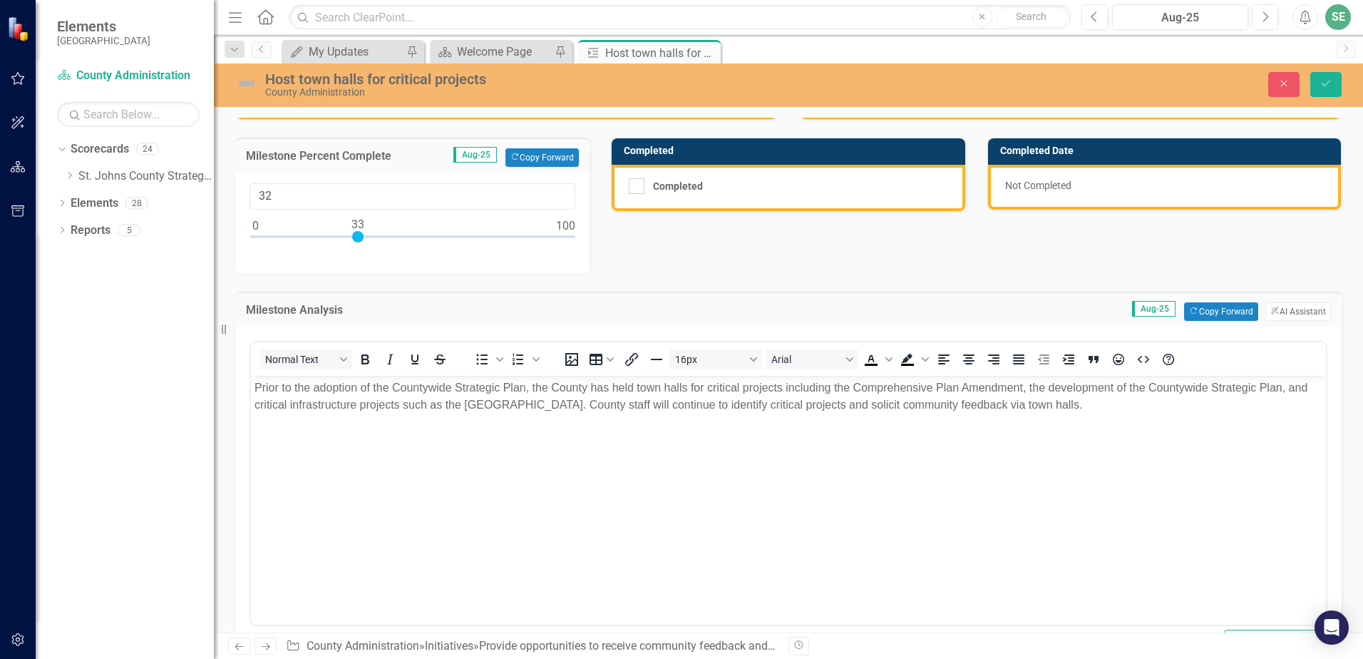
type input "33"
drag, startPoint x: 258, startPoint y: 236, endPoint x: 361, endPoint y: 235, distance: 102.7
click at [361, 235] on div at bounding box center [357, 236] width 11 height 11
click at [1323, 88] on icon "Save" at bounding box center [1326, 83] width 13 height 10
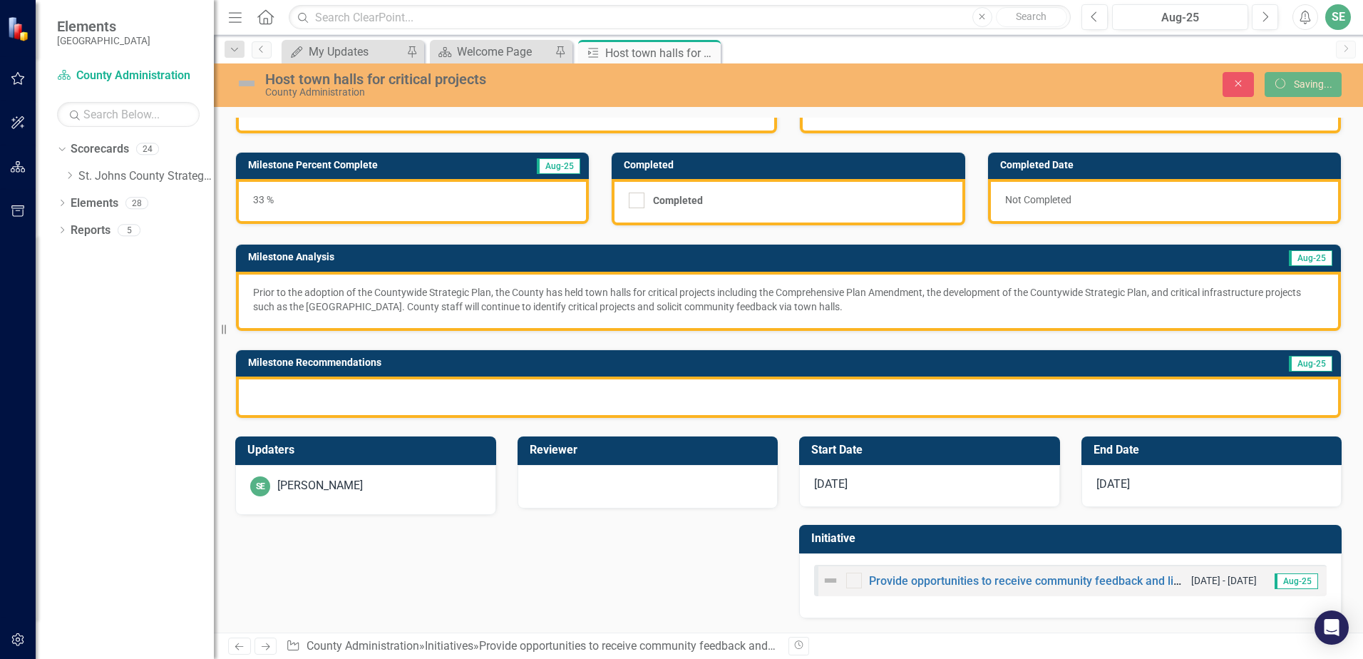
scroll to position [0, 0]
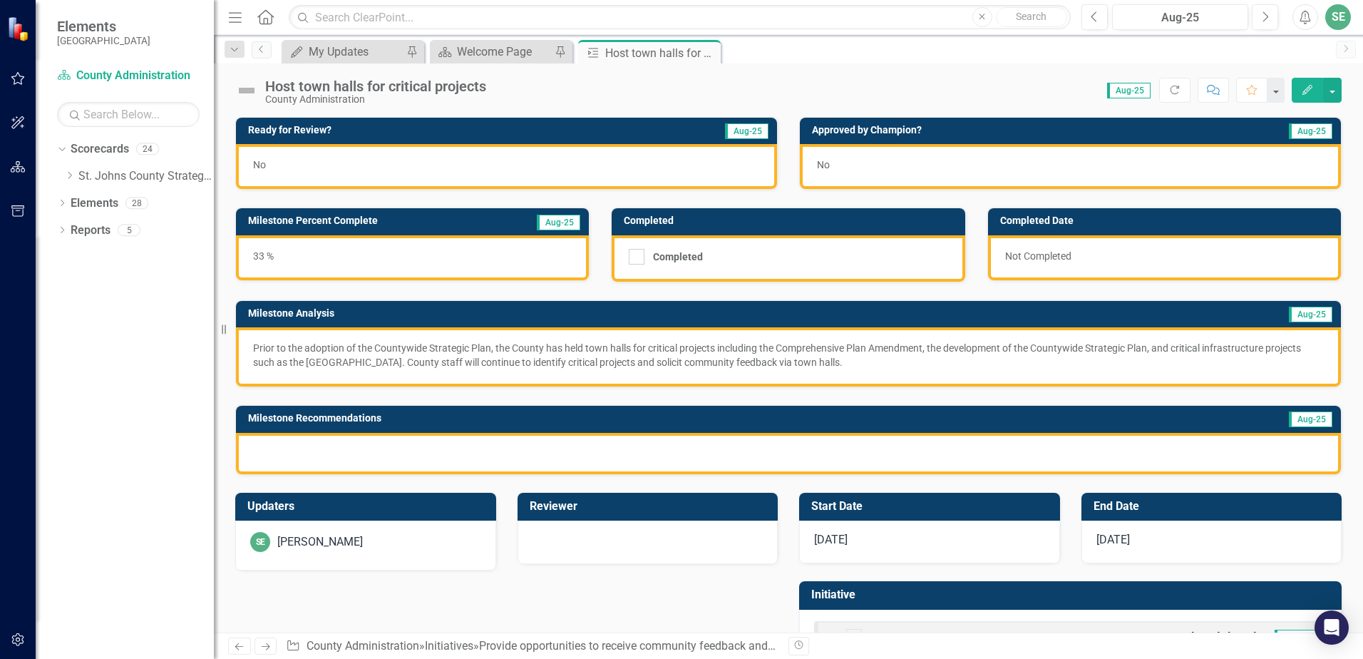
click at [867, 541] on div "[DATE]" at bounding box center [929, 542] width 261 height 43
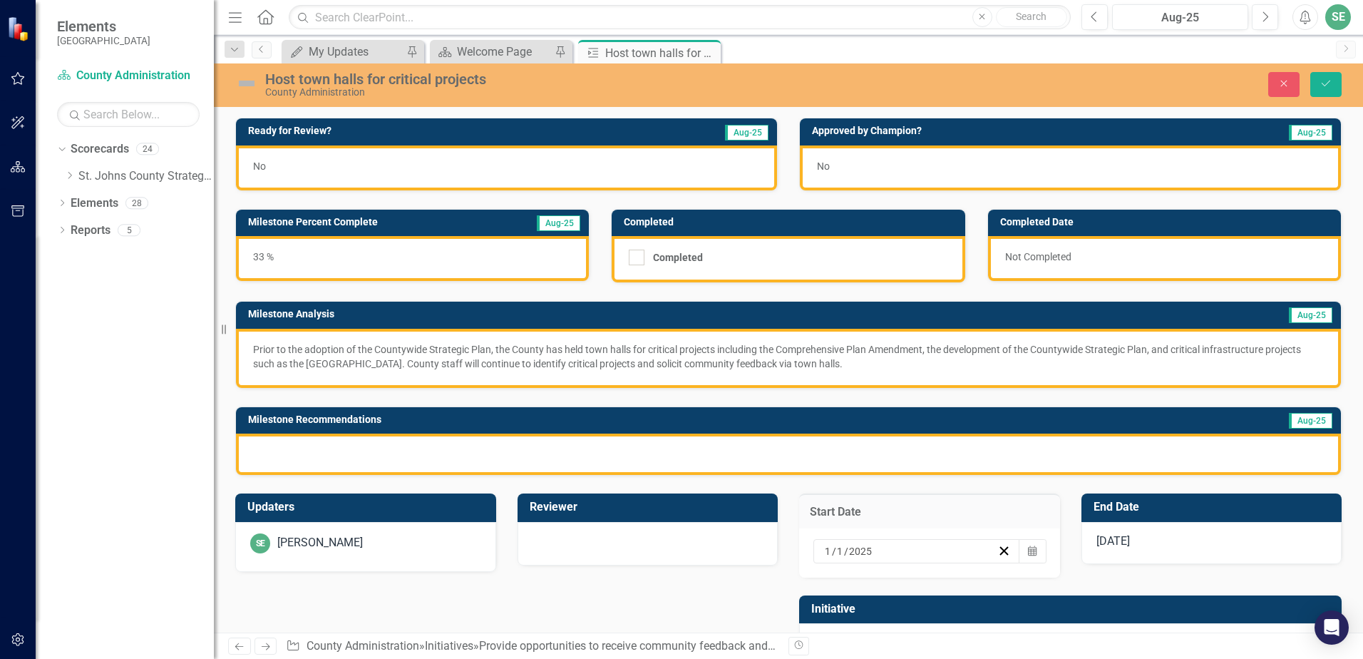
click at [997, 483] on div "Start Date [DATE] Calendar" at bounding box center [930, 527] width 282 height 102
click at [1117, 545] on span "[DATE]" at bounding box center [1114, 541] width 34 height 14
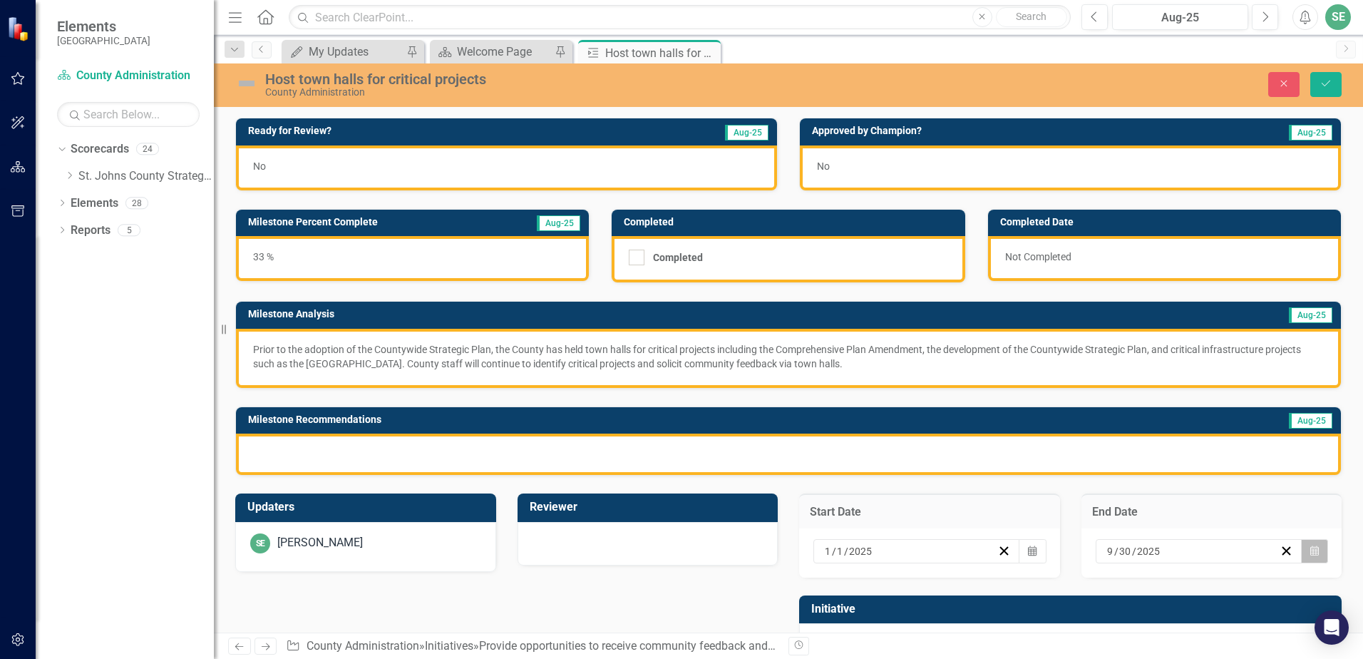
click at [1308, 548] on button "Calendar" at bounding box center [1314, 551] width 27 height 24
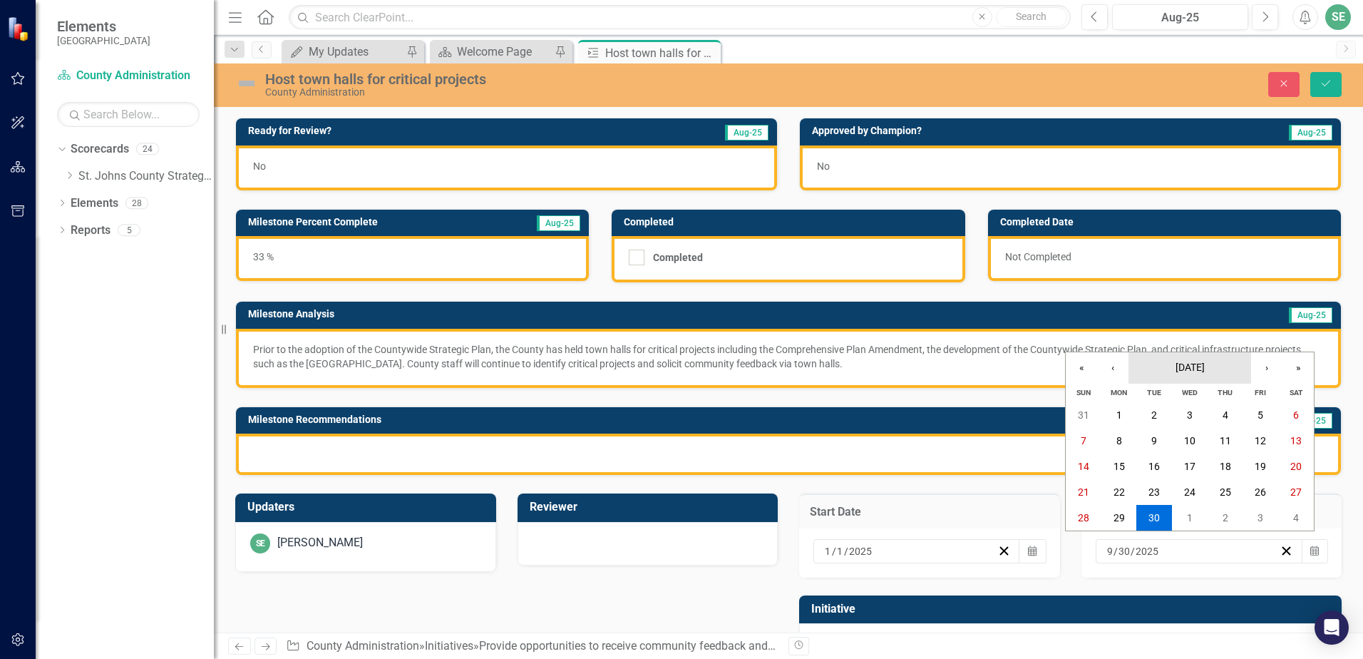
click at [1229, 370] on button "[DATE]" at bounding box center [1190, 367] width 123 height 31
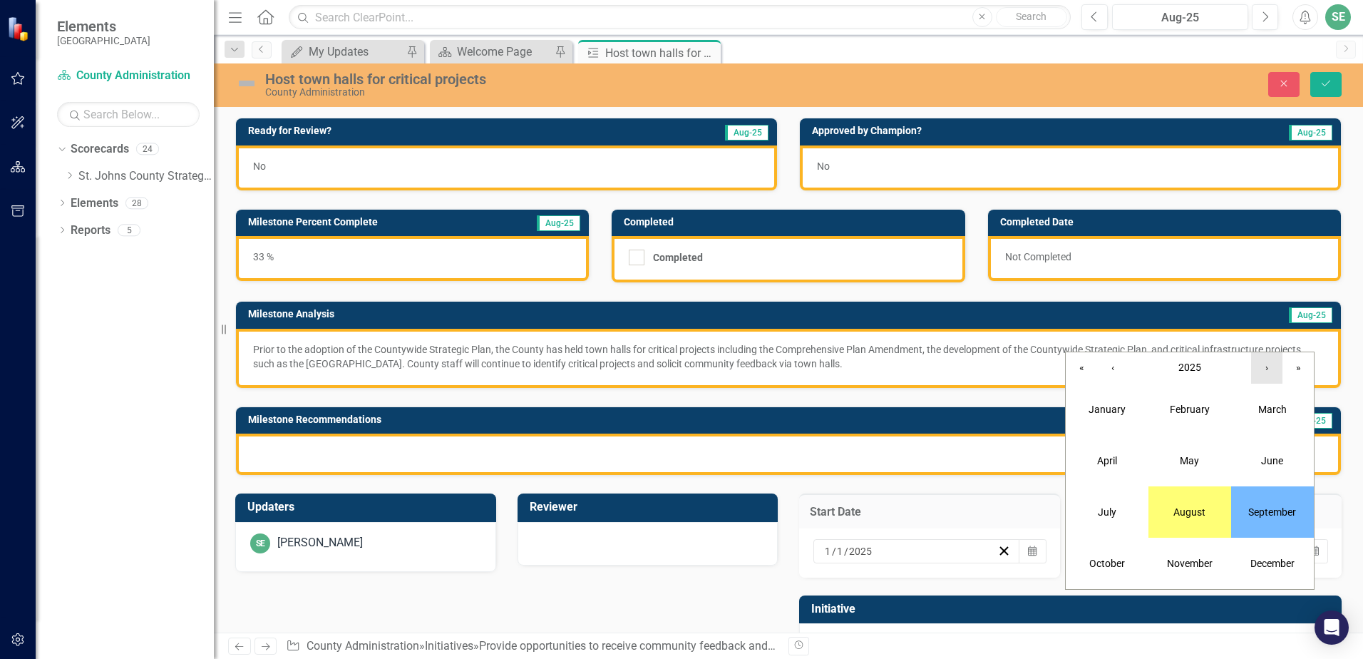
click at [1272, 371] on button "›" at bounding box center [1266, 367] width 31 height 31
click at [1271, 371] on button "›" at bounding box center [1266, 367] width 31 height 31
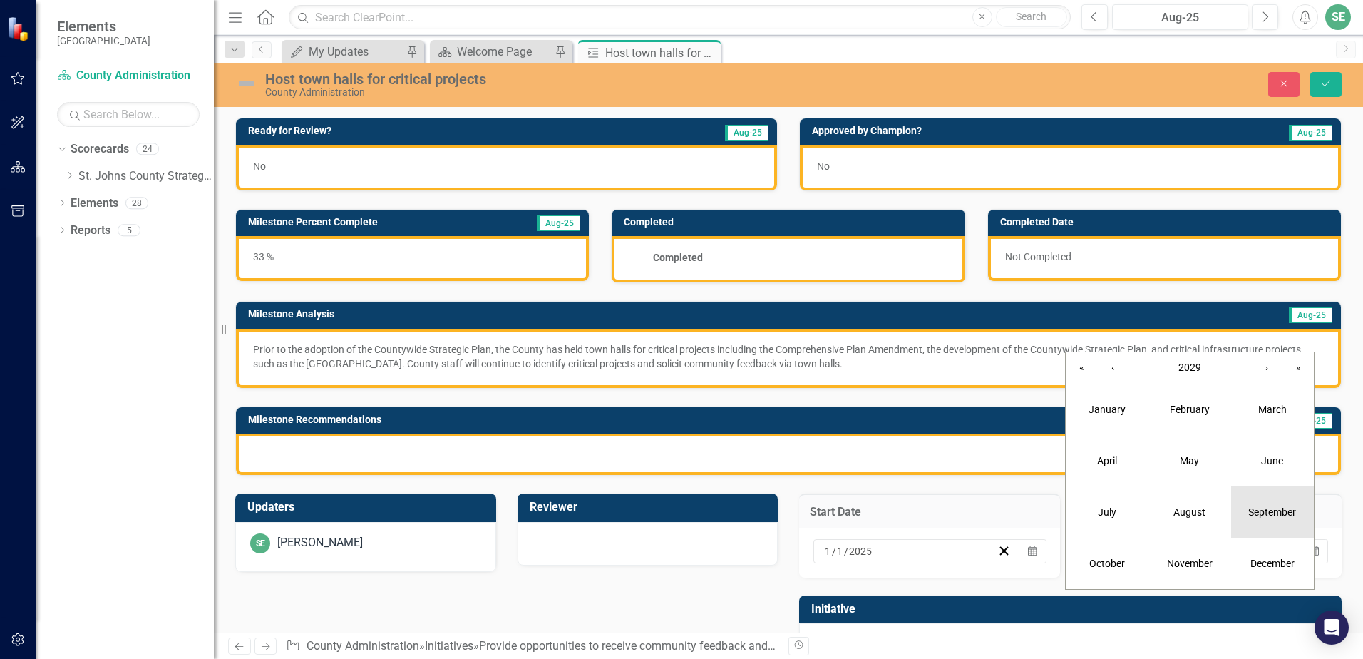
click at [1266, 519] on button "September" at bounding box center [1272, 511] width 83 height 51
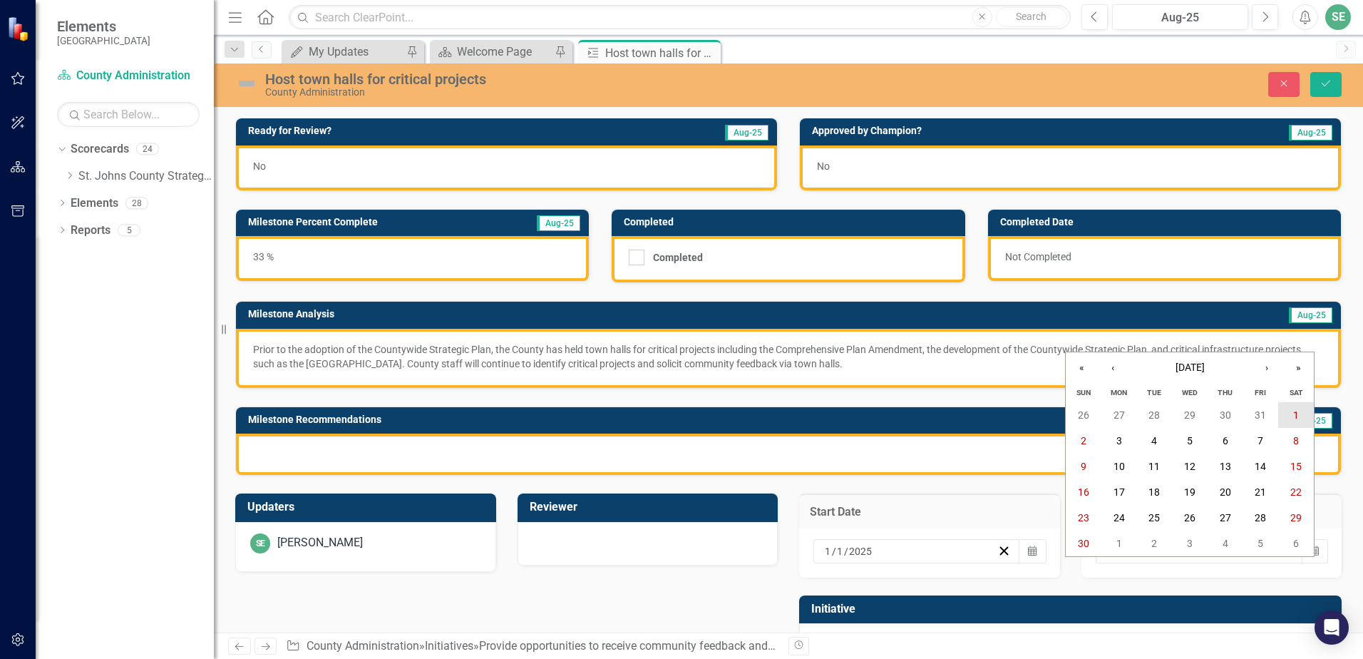
click at [1288, 419] on button "1" at bounding box center [1297, 415] width 36 height 26
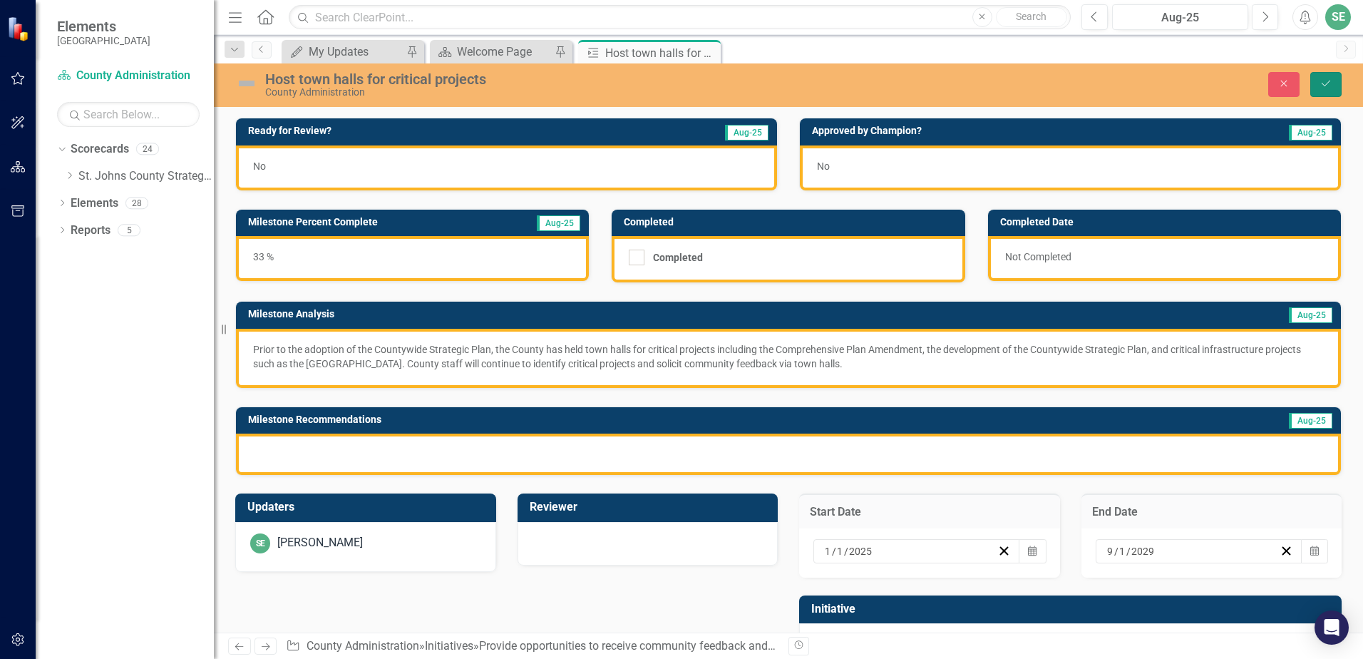
click at [1314, 83] on button "Save" at bounding box center [1326, 84] width 31 height 25
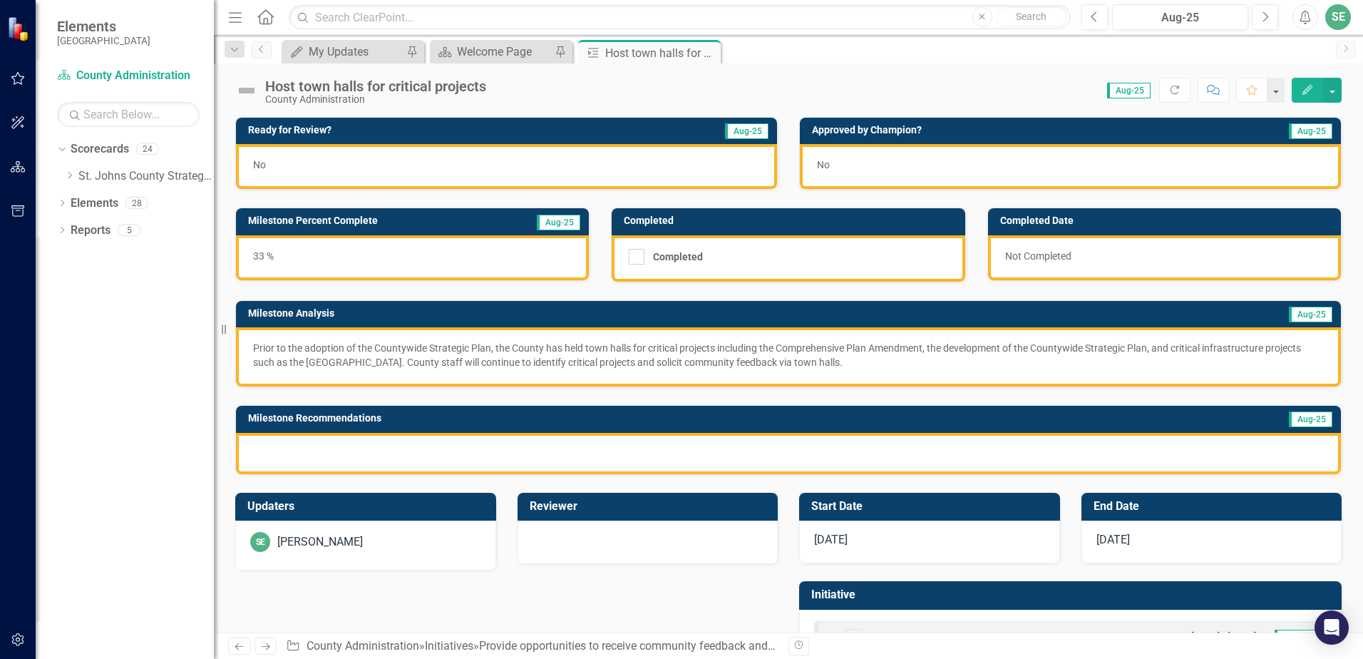
click at [897, 362] on p "Prior to the adoption of the Countywide Strategic Plan, the County has held tow…" at bounding box center [788, 355] width 1071 height 29
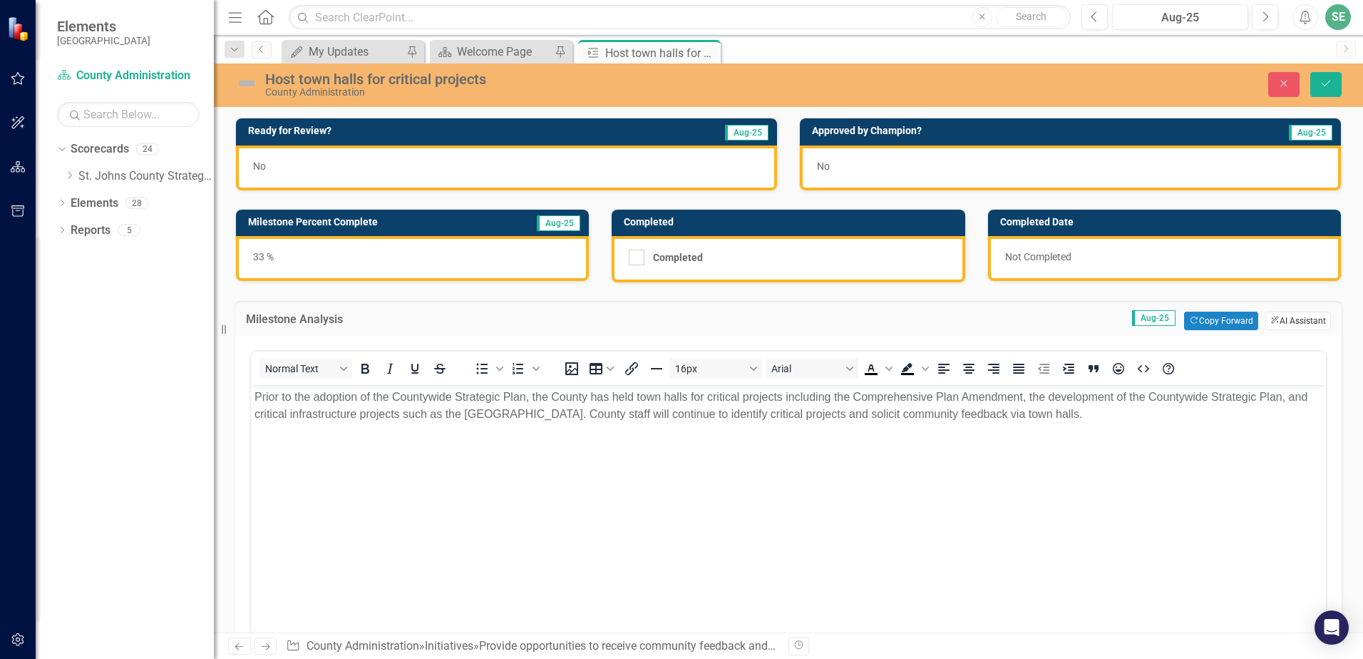
click at [1284, 317] on button "ClearPoint AI AI Assistant" at bounding box center [1299, 321] width 66 height 19
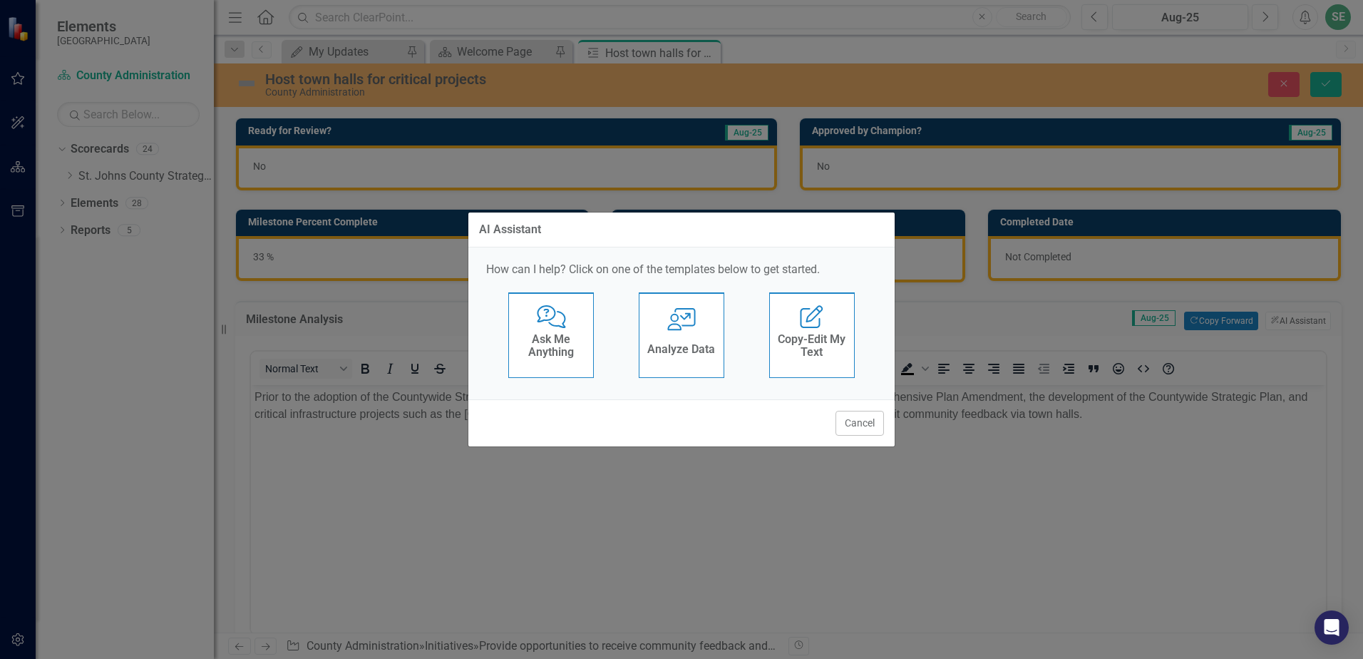
click at [656, 349] on h4 "Analyze Data" at bounding box center [681, 349] width 68 height 13
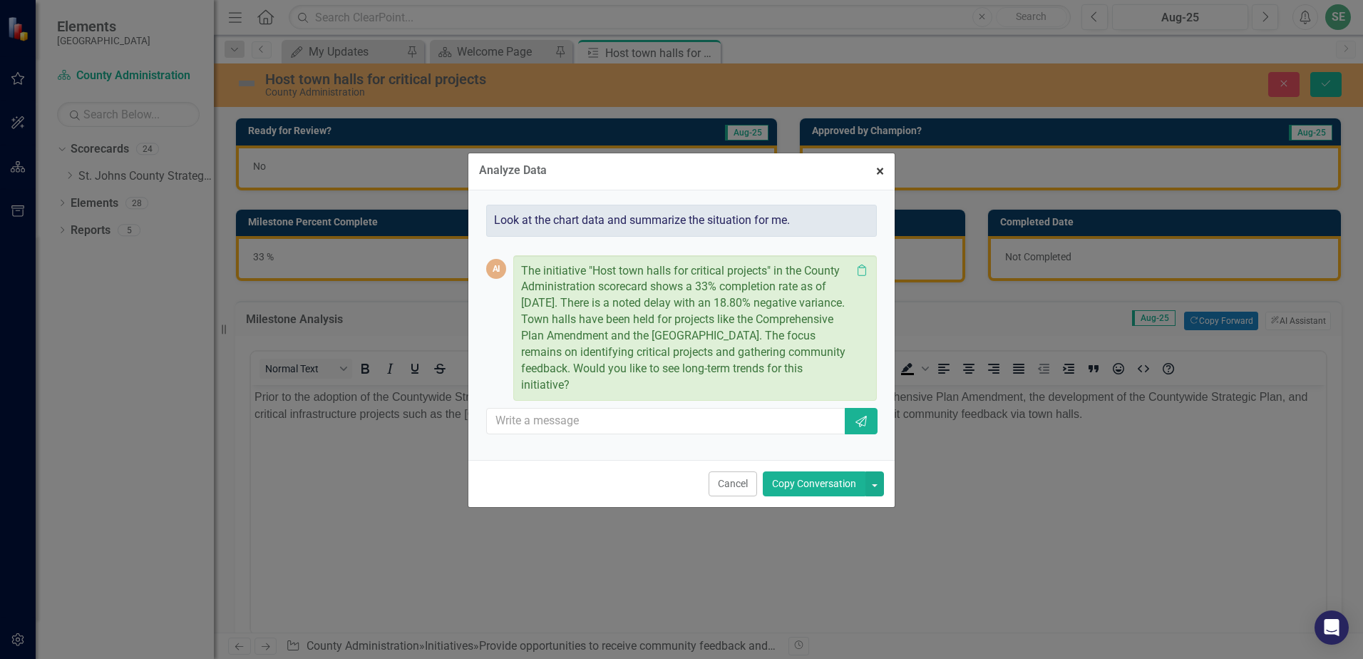
click at [886, 170] on button "× Close" at bounding box center [880, 171] width 29 height 36
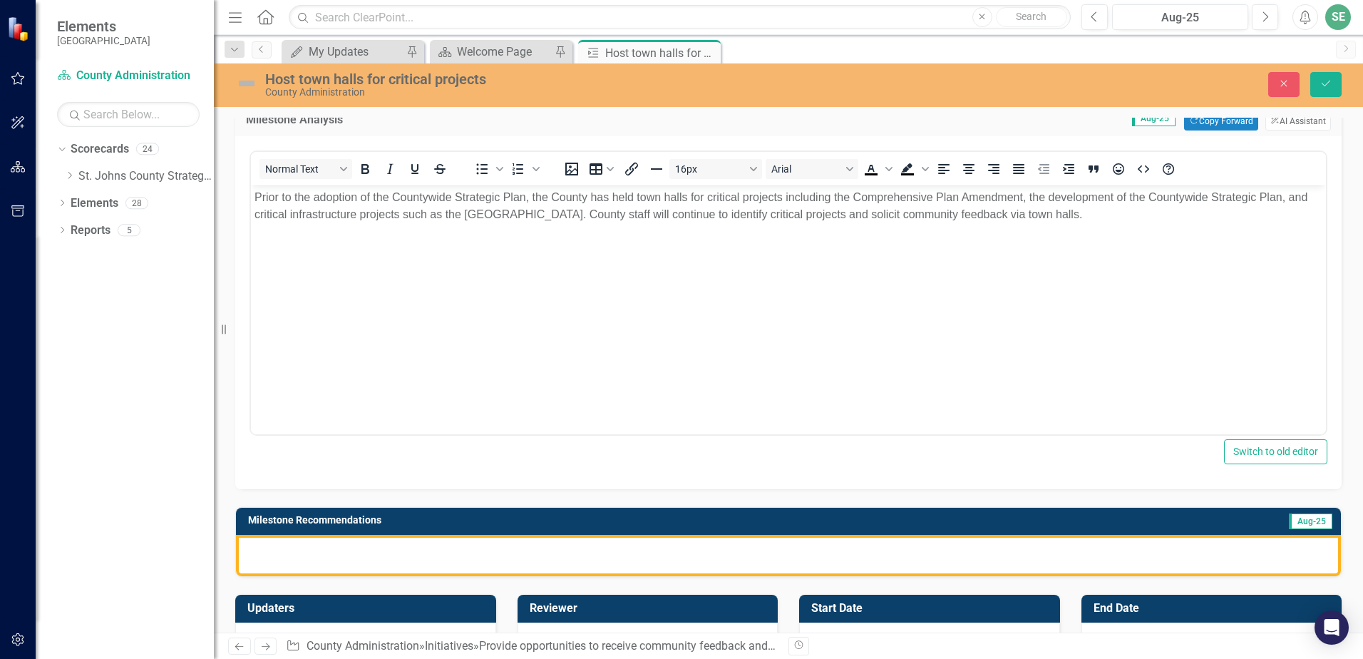
scroll to position [214, 0]
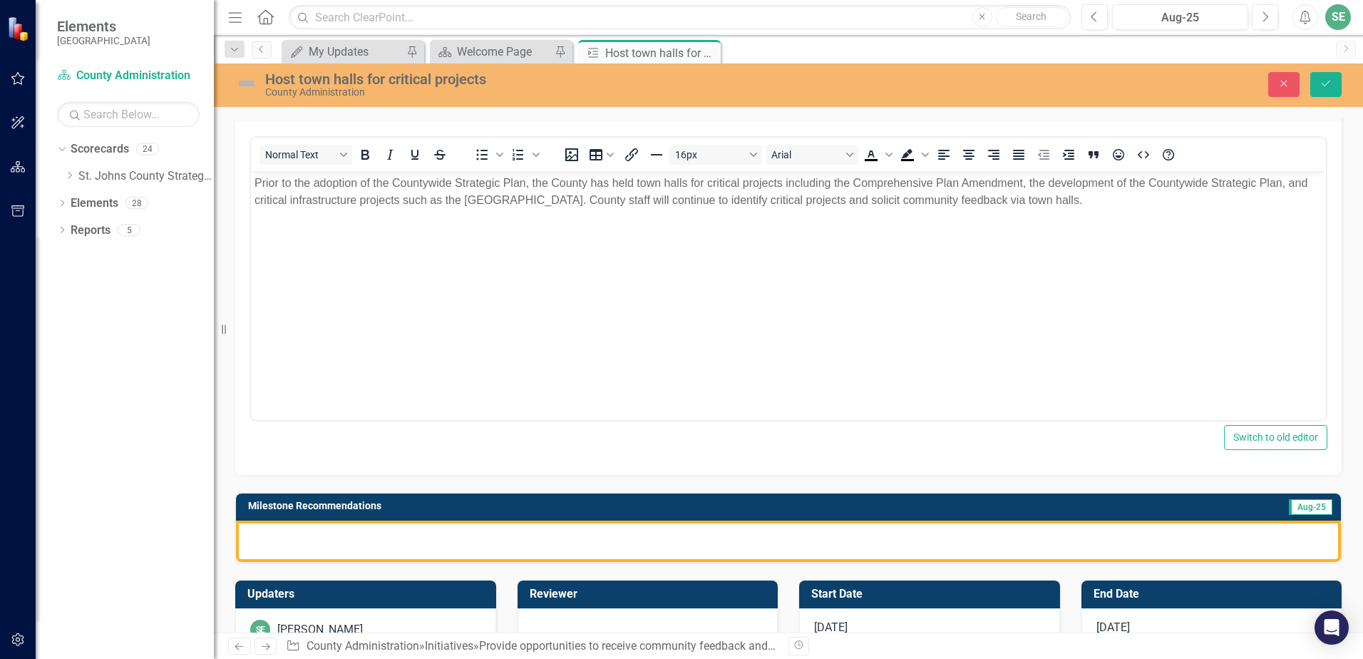
click at [355, 541] on div at bounding box center [788, 541] width 1105 height 41
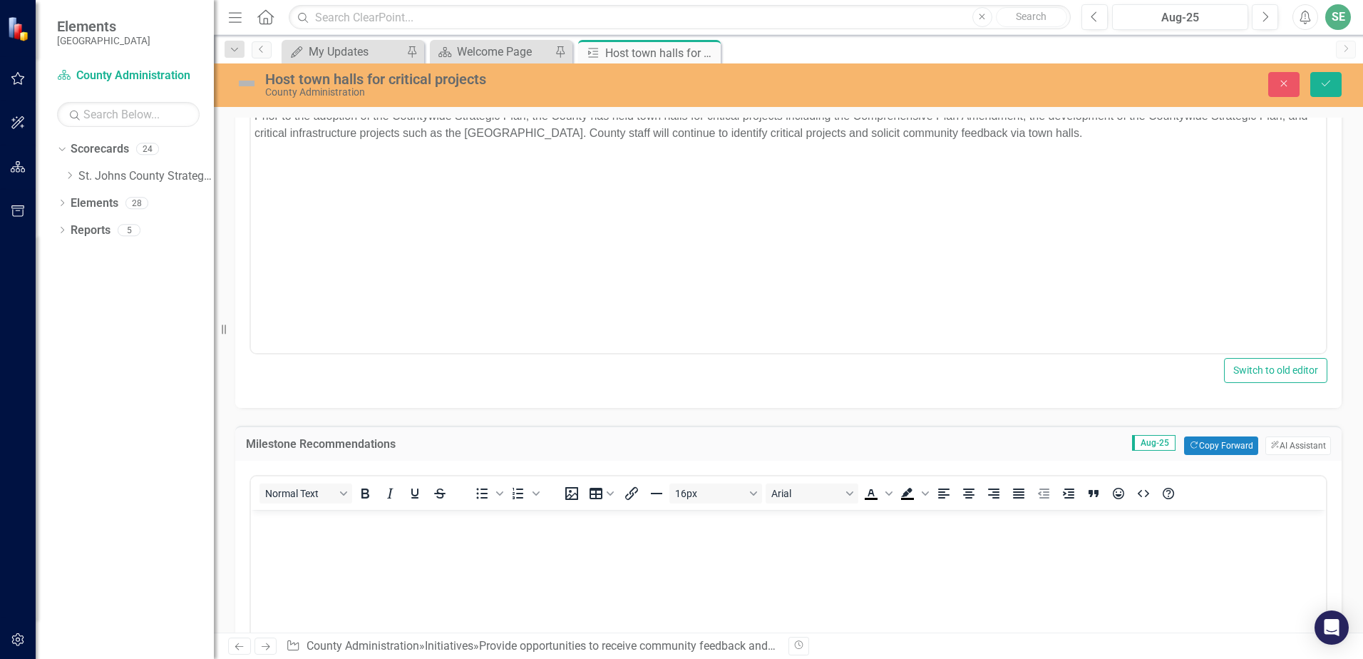
scroll to position [428, 0]
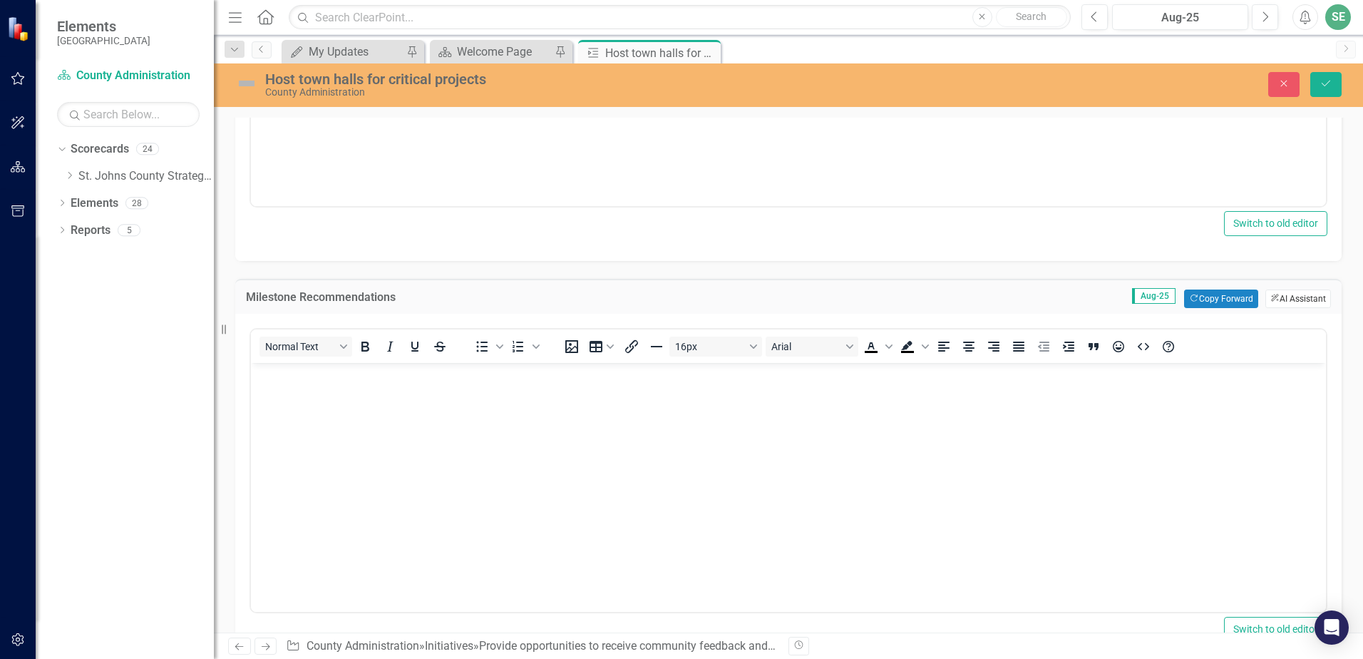
click at [1307, 293] on button "ClearPoint AI AI Assistant" at bounding box center [1299, 299] width 66 height 19
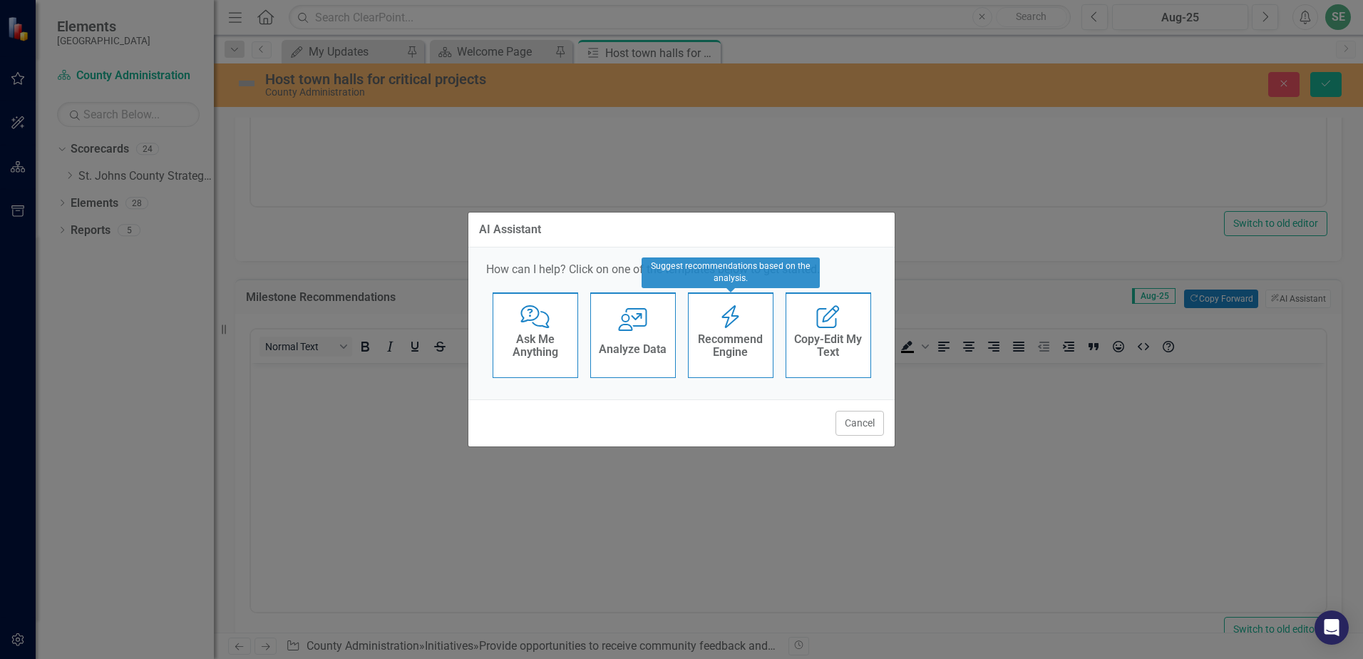
click at [724, 319] on icon "Recommend Engine" at bounding box center [730, 316] width 29 height 23
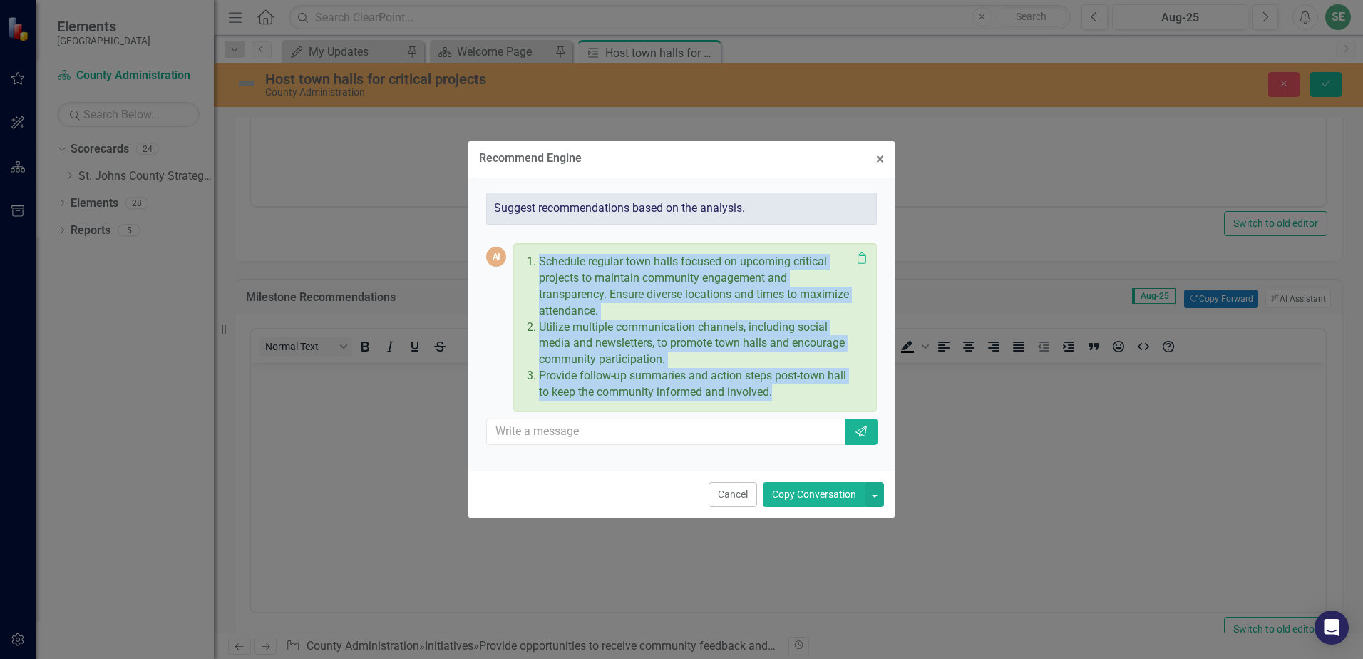
drag, startPoint x: 785, startPoint y: 389, endPoint x: 521, endPoint y: 264, distance: 292.5
click at [521, 264] on div "Schedule regular town halls focused on upcoming critical projects to maintain c…" at bounding box center [695, 327] width 364 height 168
drag, startPoint x: 521, startPoint y: 264, endPoint x: 585, endPoint y: 271, distance: 65.3
copy ol "Schedule regular town halls focused on upcoming critical projects to maintain c…"
click at [800, 495] on button "Copy Conversation" at bounding box center [814, 494] width 103 height 25
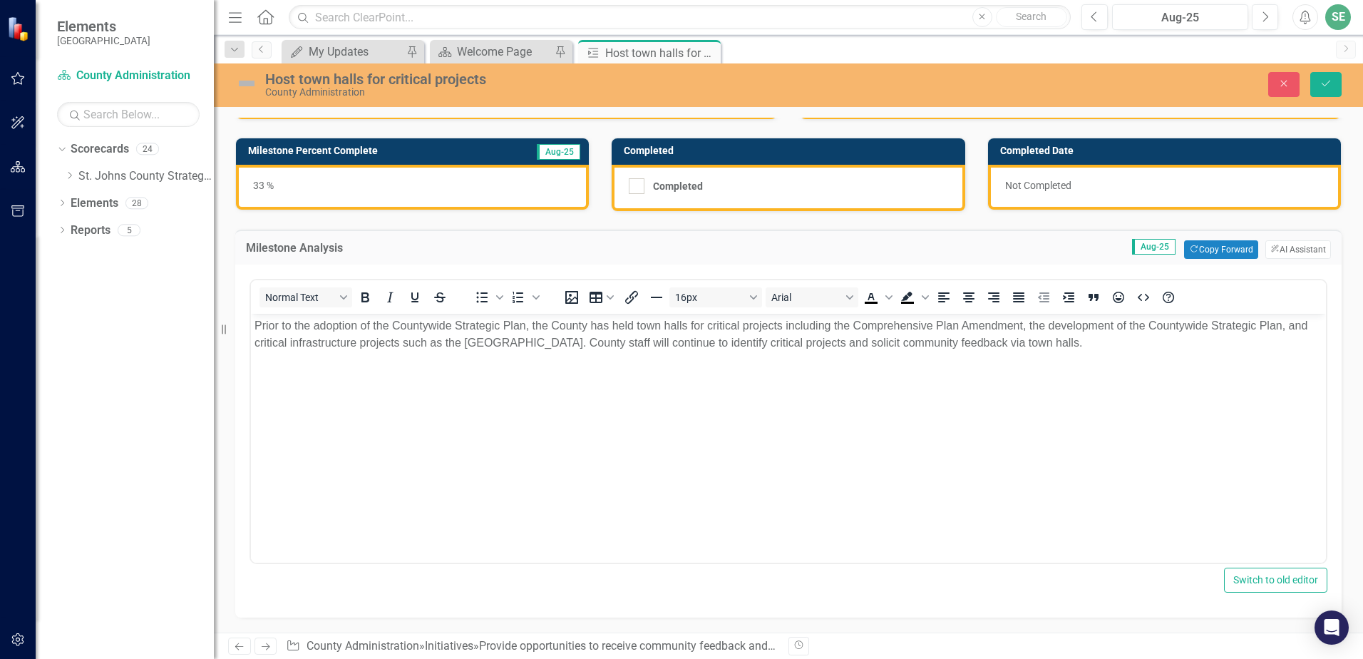
scroll to position [0, 0]
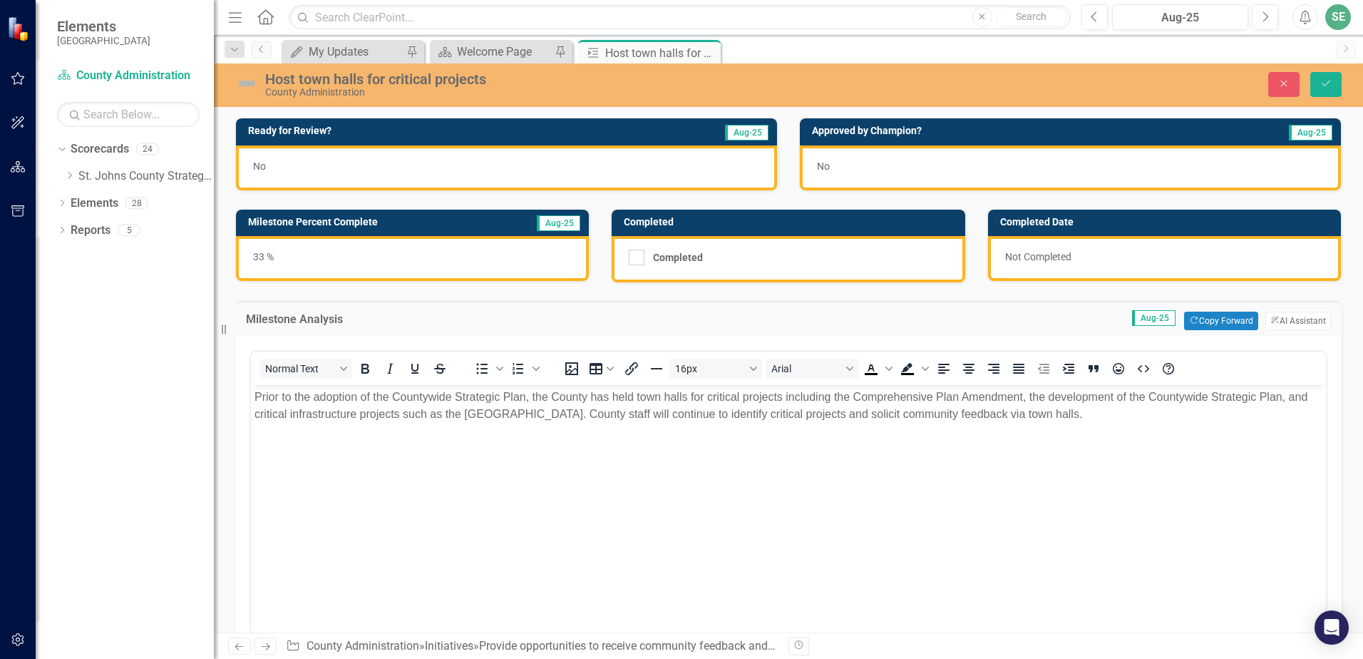
click at [331, 167] on div "No" at bounding box center [506, 167] width 541 height 45
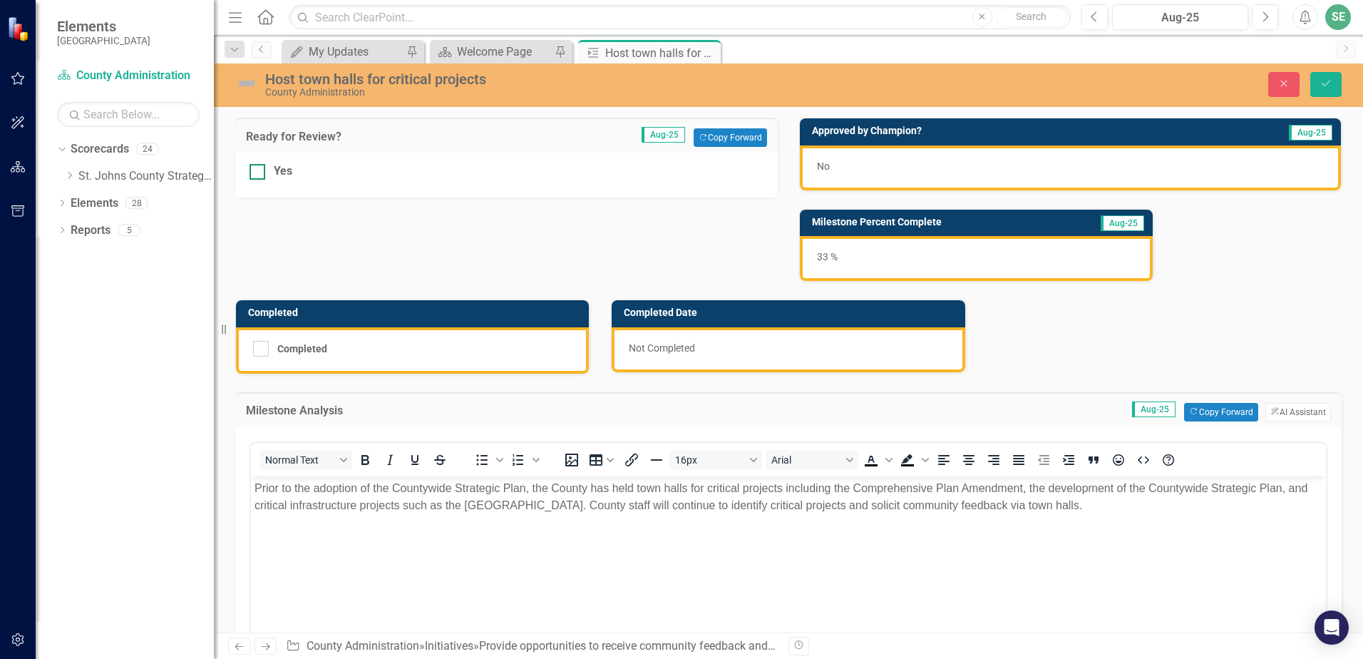
click at [263, 168] on div at bounding box center [258, 172] width 16 height 16
click at [259, 168] on input "Yes" at bounding box center [254, 168] width 9 height 9
checkbox input "true"
click at [1331, 81] on icon "Save" at bounding box center [1326, 83] width 13 height 10
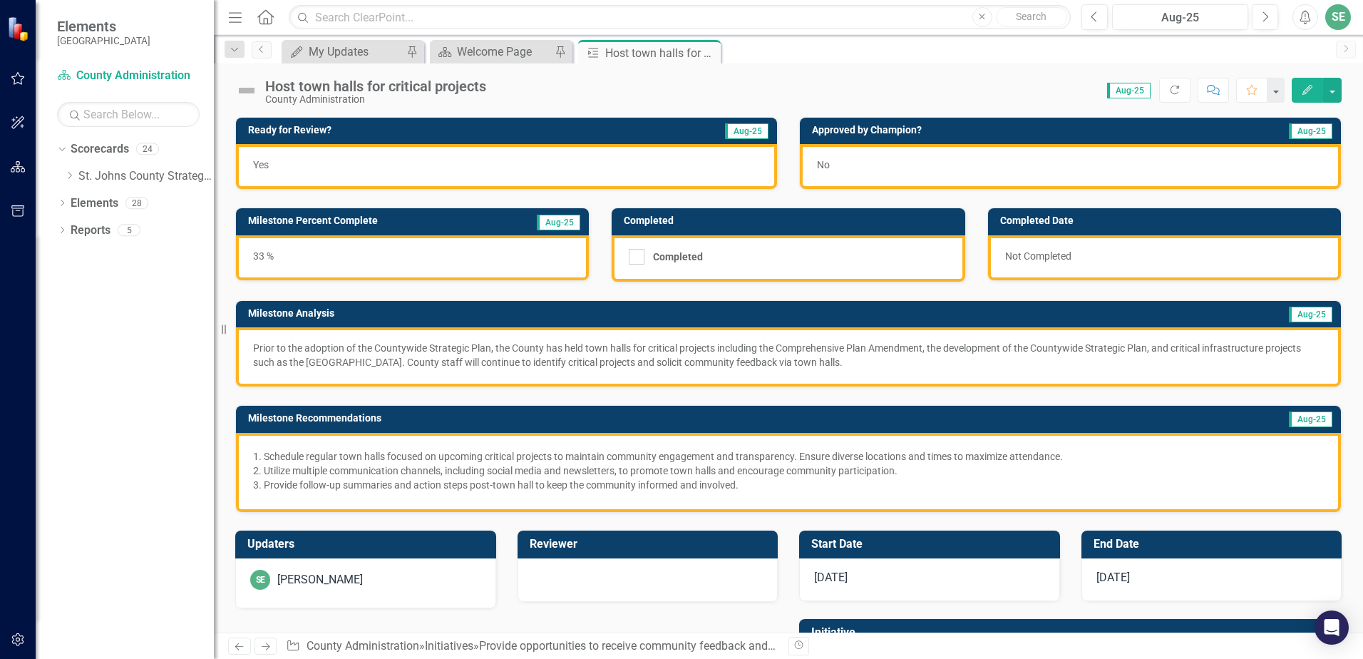
click at [247, 91] on img at bounding box center [246, 90] width 23 height 23
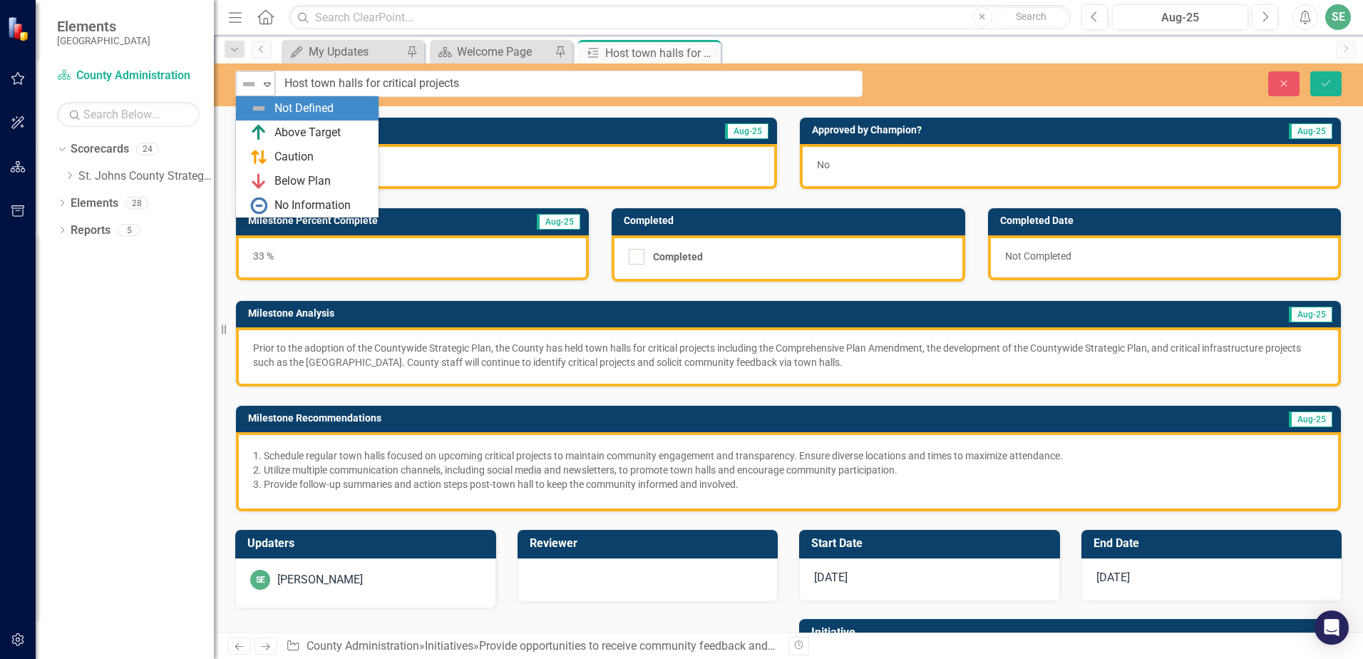
click at [248, 87] on img at bounding box center [248, 84] width 17 height 17
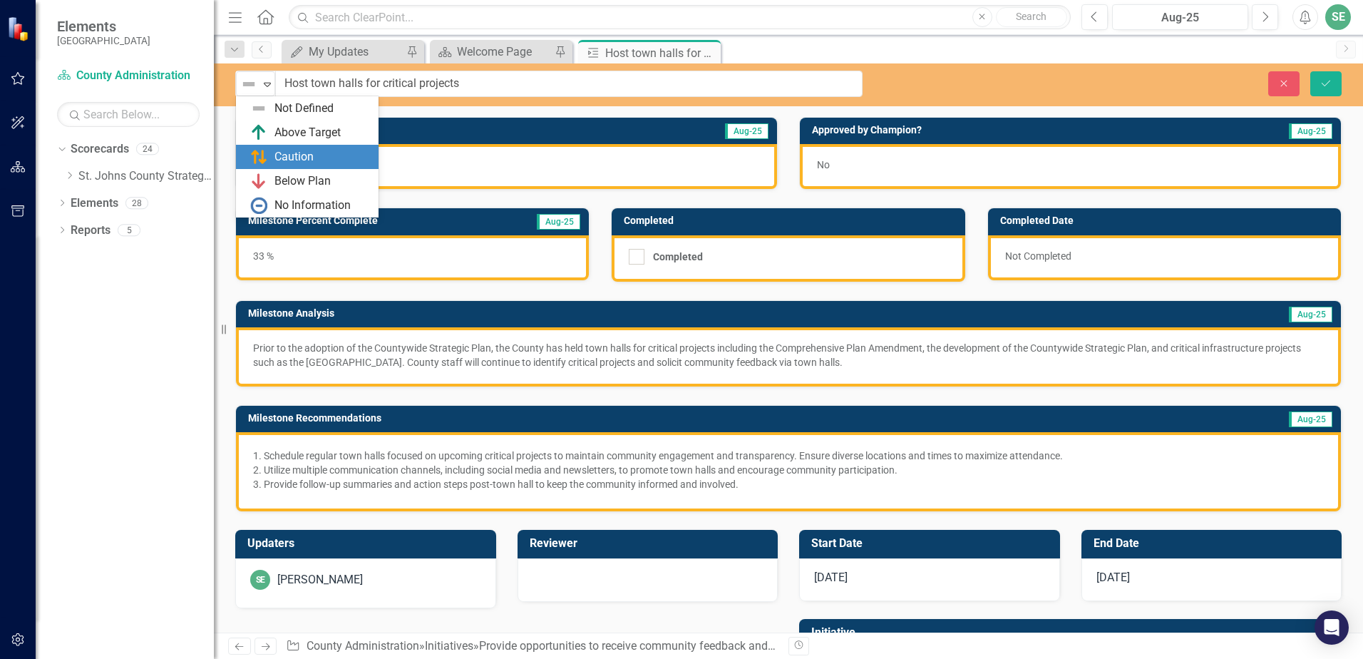
click at [269, 157] on div "Caution" at bounding box center [310, 156] width 120 height 17
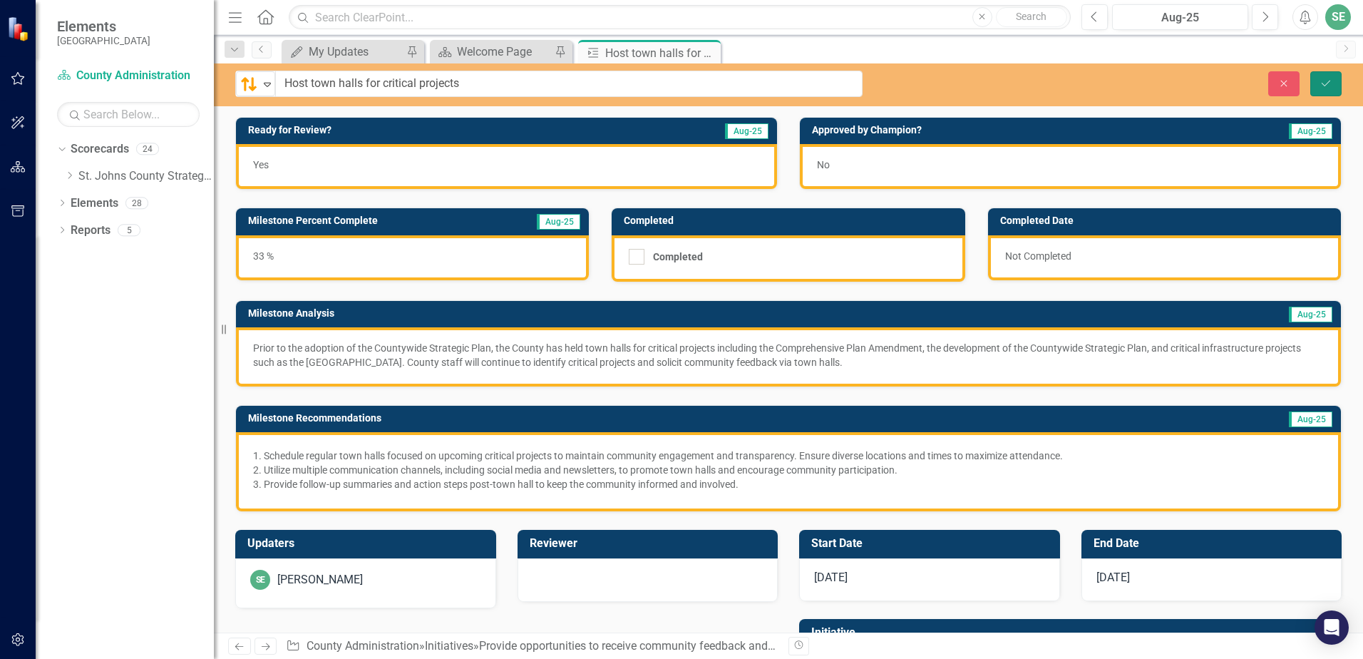
click at [1323, 84] on icon "Save" at bounding box center [1326, 83] width 13 height 10
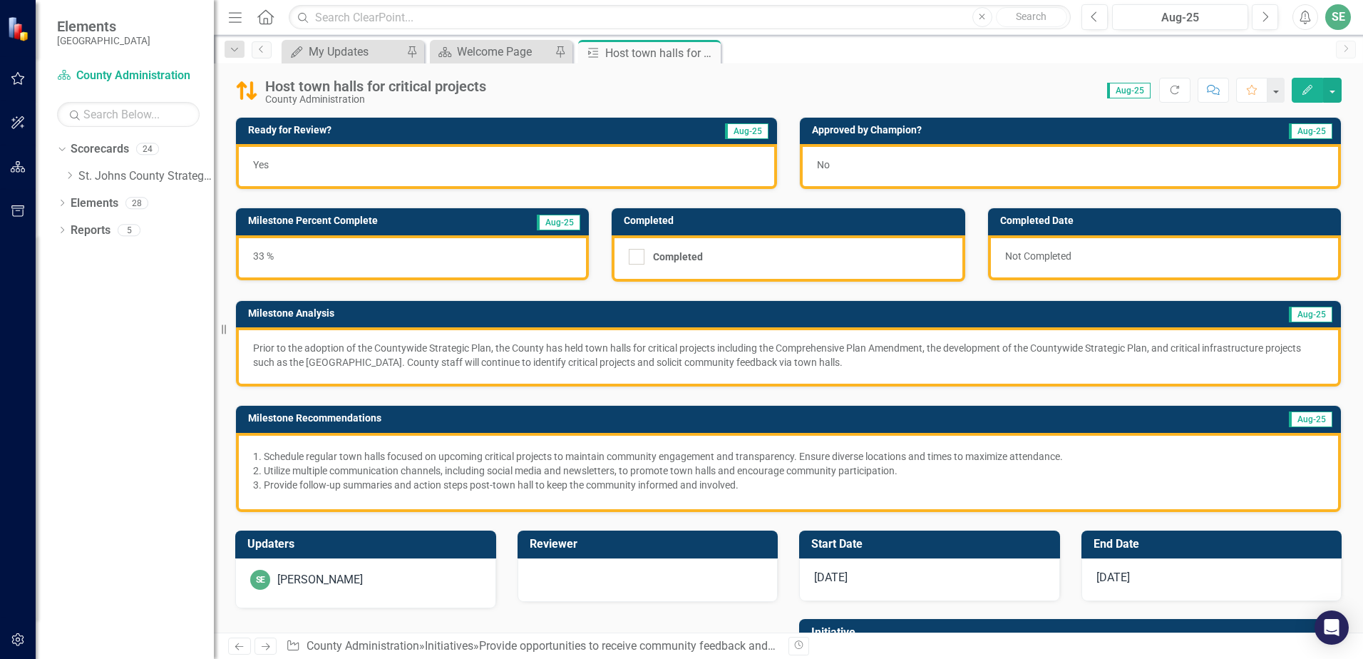
drag, startPoint x: 712, startPoint y: 53, endPoint x: 706, endPoint y: 62, distance: 10.3
click at [0, 0] on icon "Close" at bounding box center [0, 0] width 0 height 0
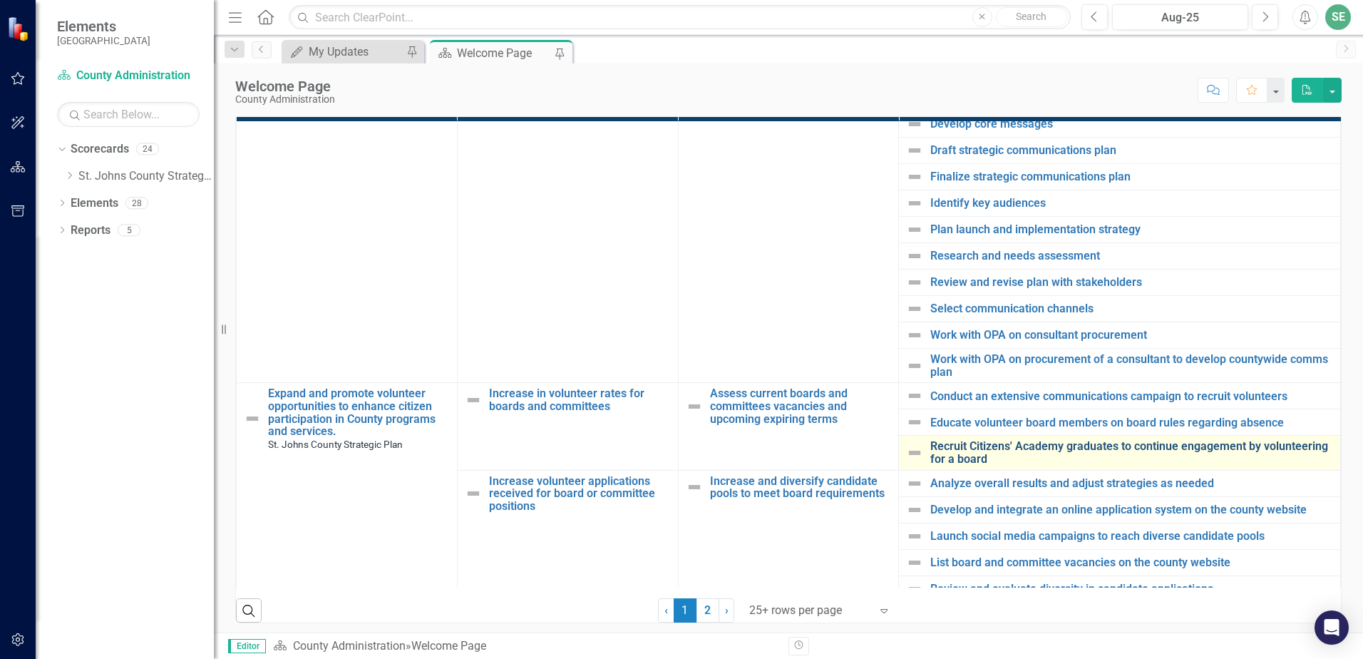
scroll to position [1115, 0]
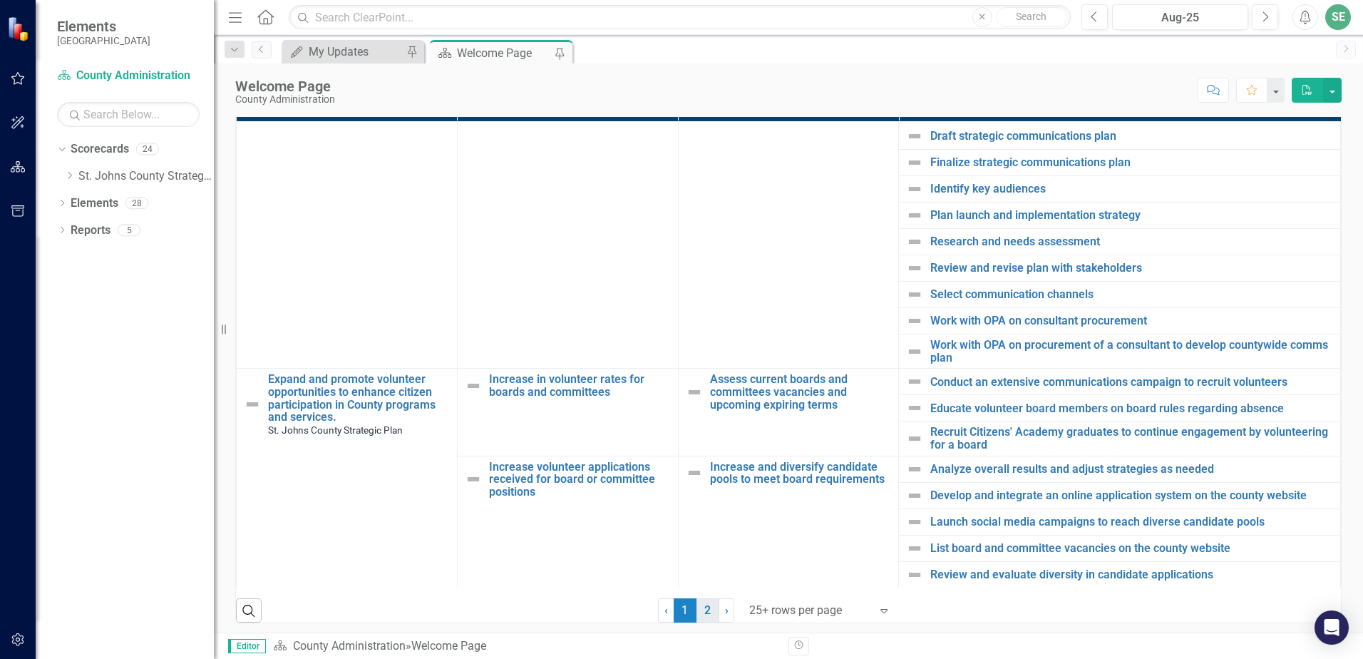
click at [699, 615] on link "2" at bounding box center [708, 610] width 23 height 24
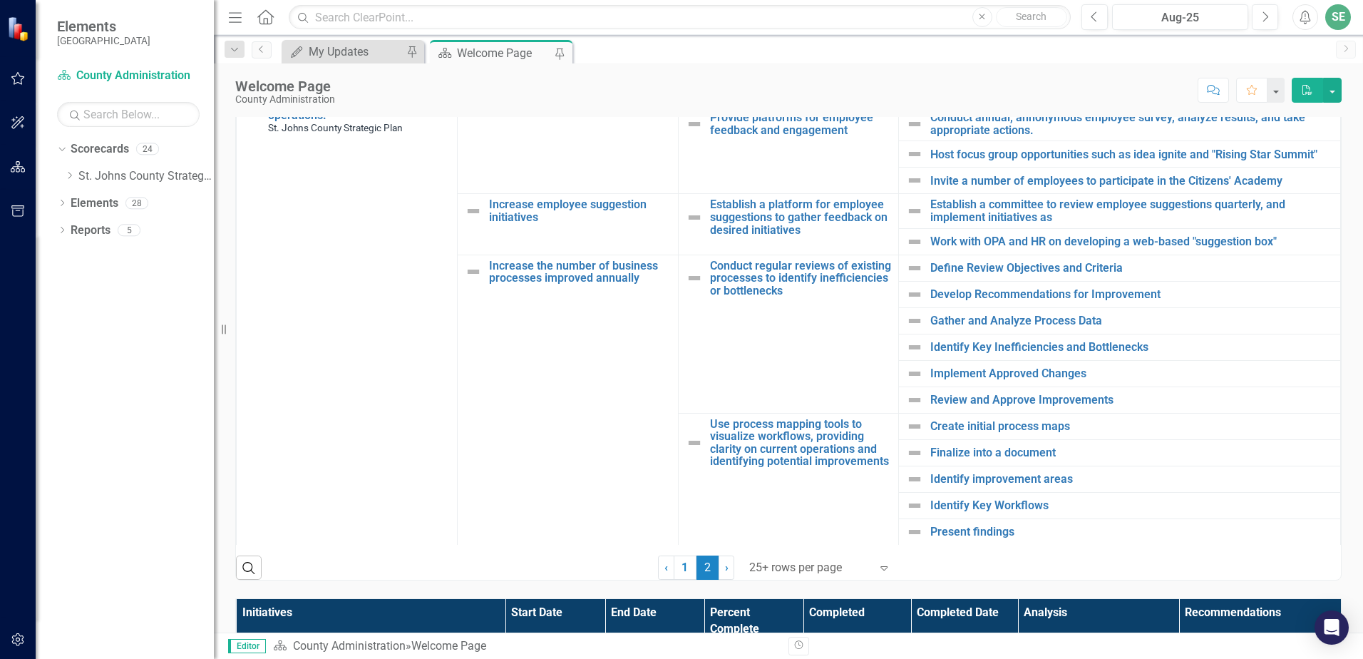
scroll to position [570, 0]
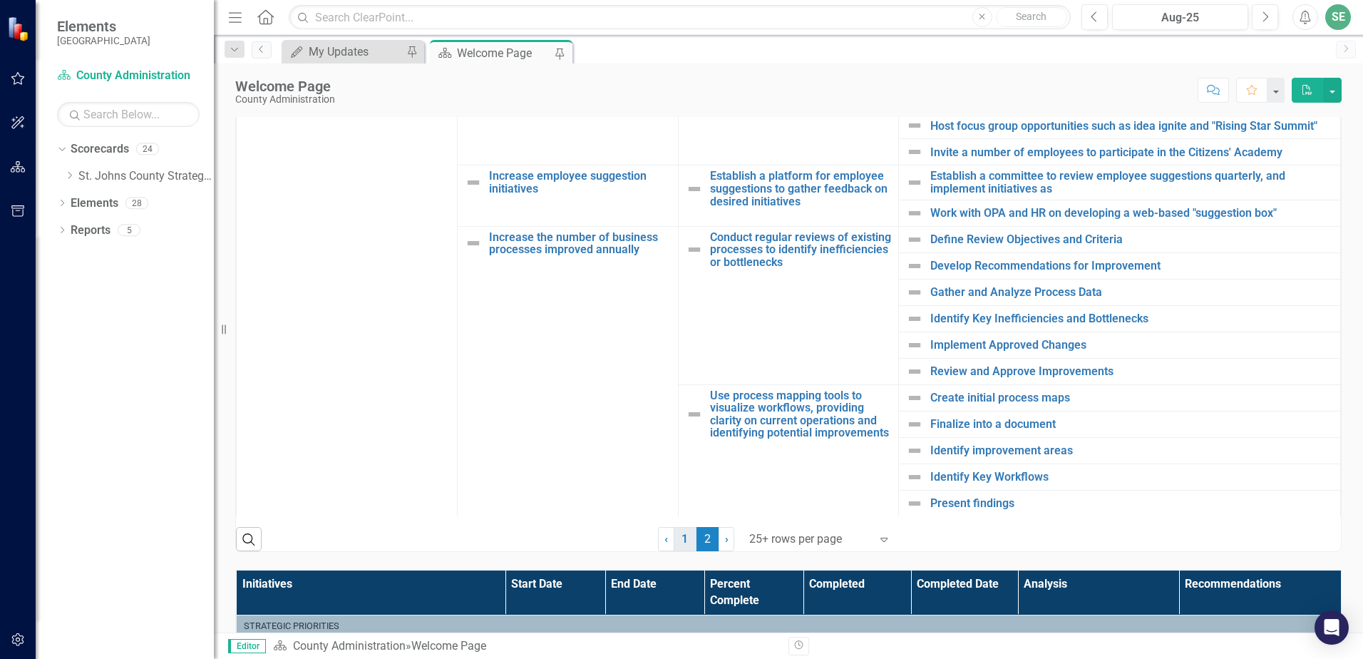
click at [682, 542] on link "1" at bounding box center [685, 539] width 23 height 24
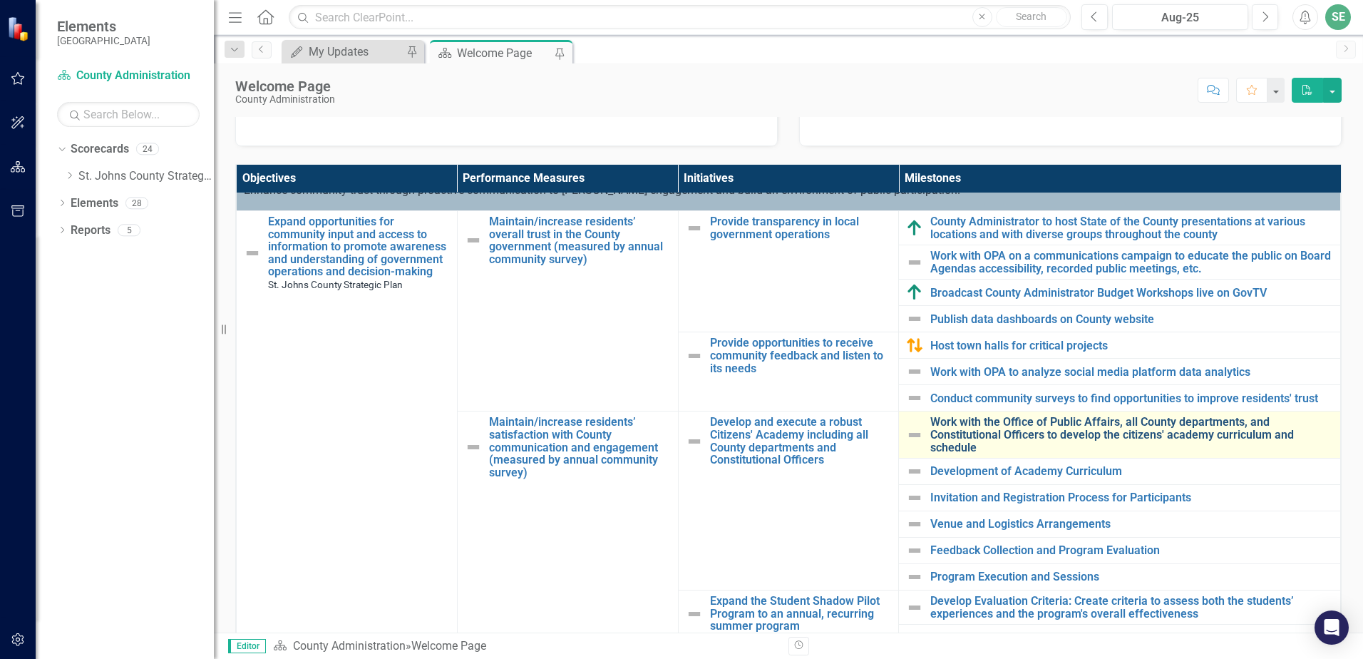
scroll to position [71, 0]
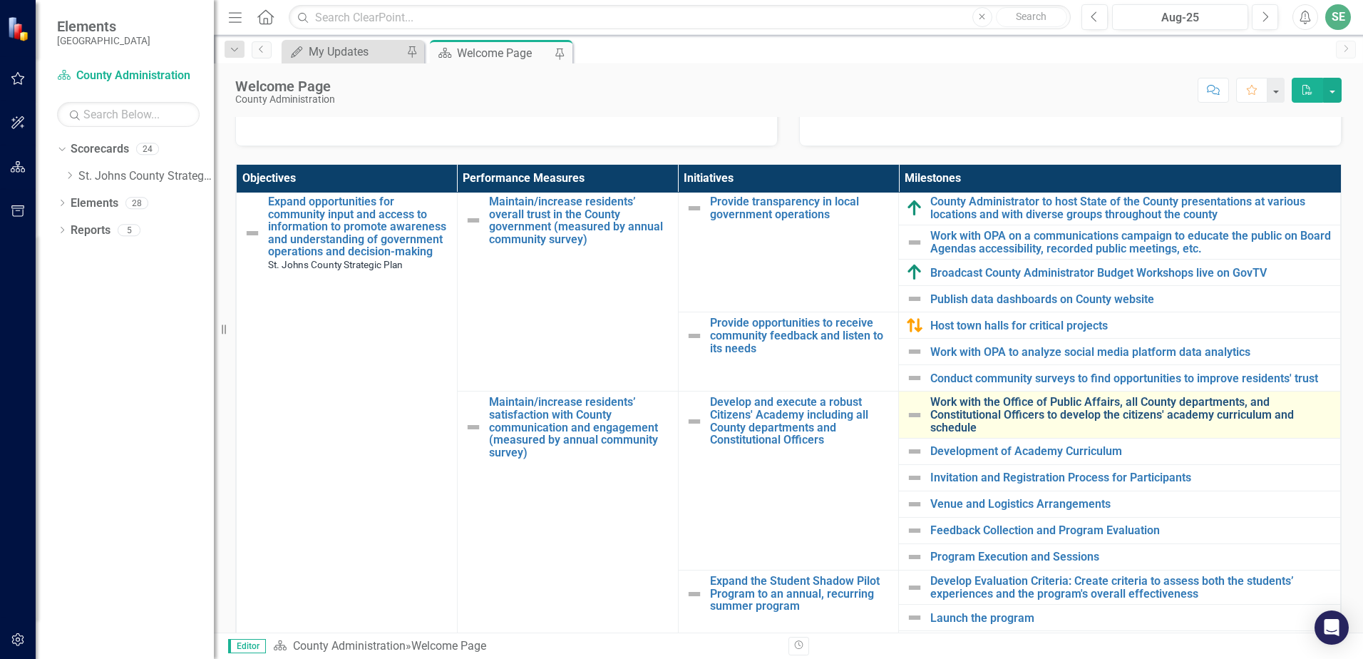
click at [1077, 413] on link "Work with the Office of Public Affairs, all County departments, and Constitutio…" at bounding box center [1132, 415] width 403 height 38
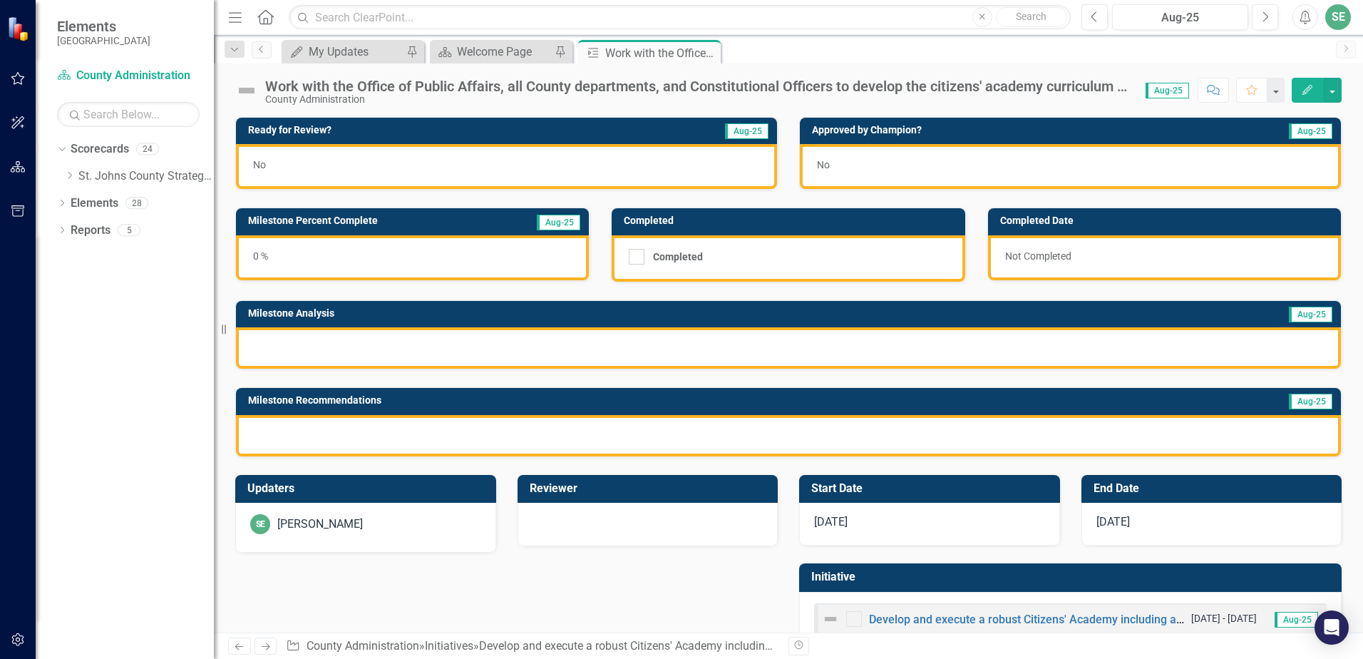
click at [855, 524] on div "[DATE]" at bounding box center [929, 524] width 261 height 43
click at [826, 523] on span "[DATE]" at bounding box center [831, 522] width 34 height 14
click at [824, 523] on span "[DATE]" at bounding box center [831, 522] width 34 height 14
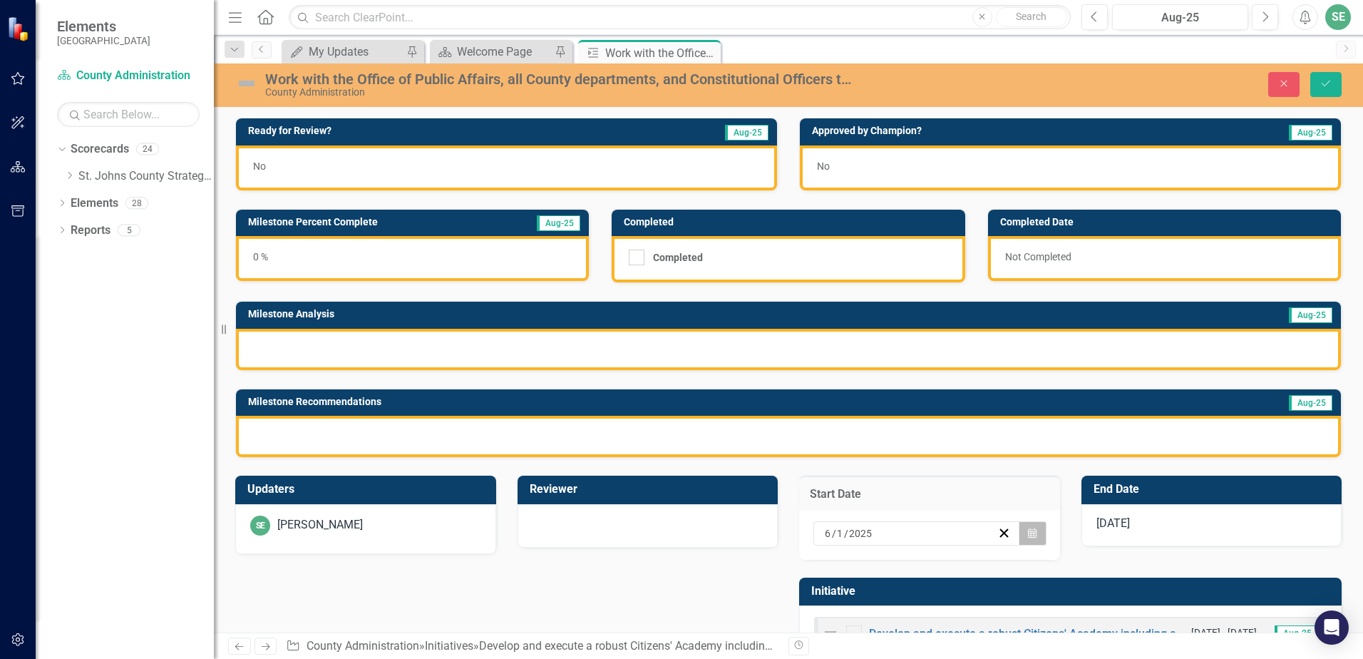
click at [1019, 540] on button "Calendar" at bounding box center [1032, 533] width 27 height 24
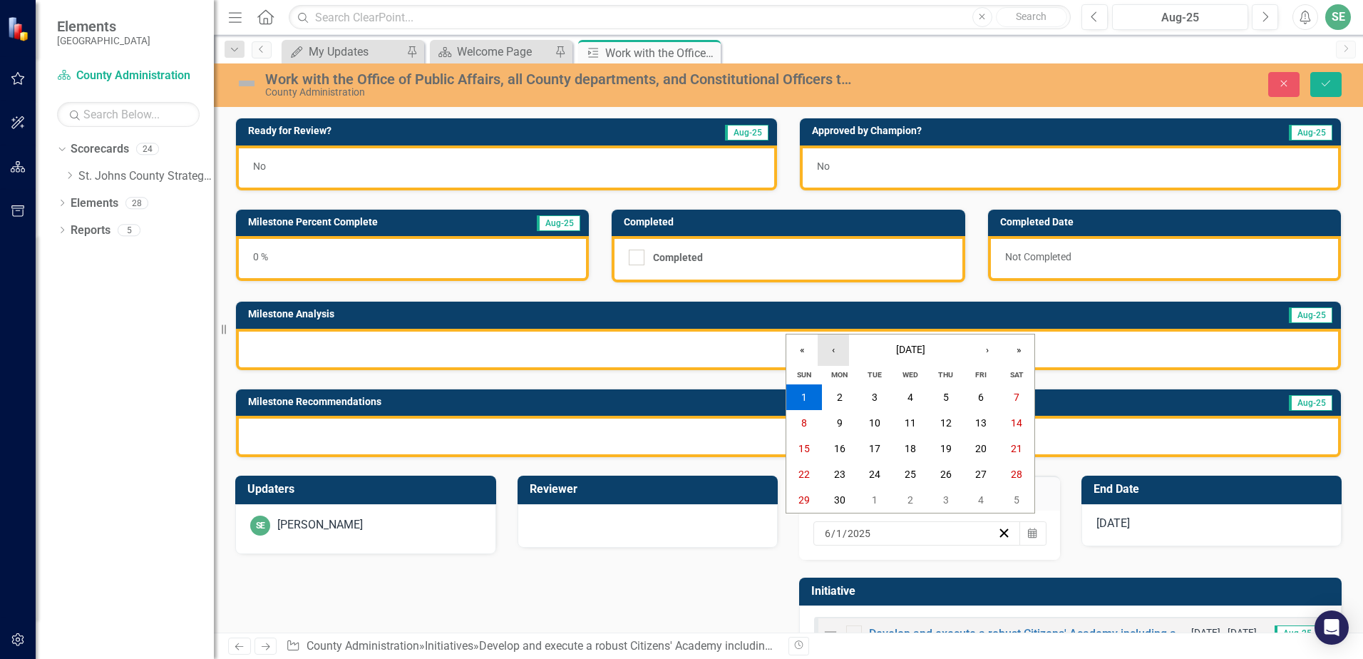
click at [843, 352] on button "‹" at bounding box center [833, 349] width 31 height 31
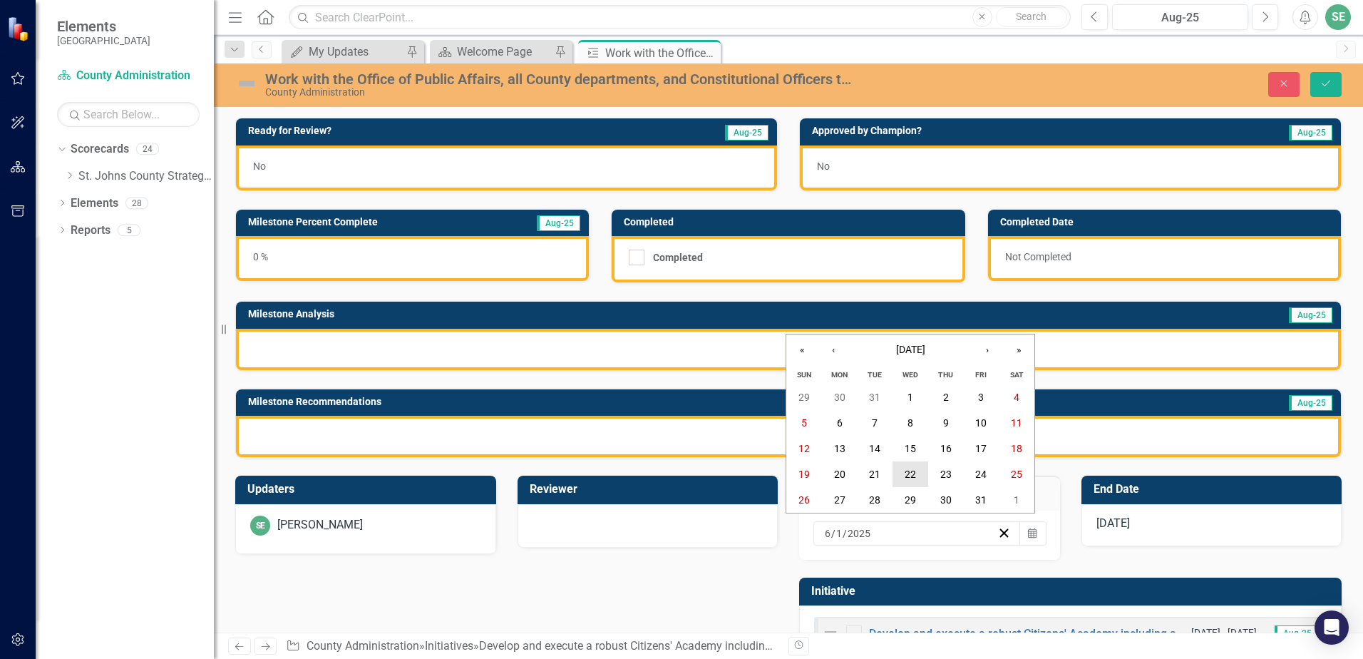
click at [908, 473] on abbr "22" at bounding box center [910, 473] width 11 height 11
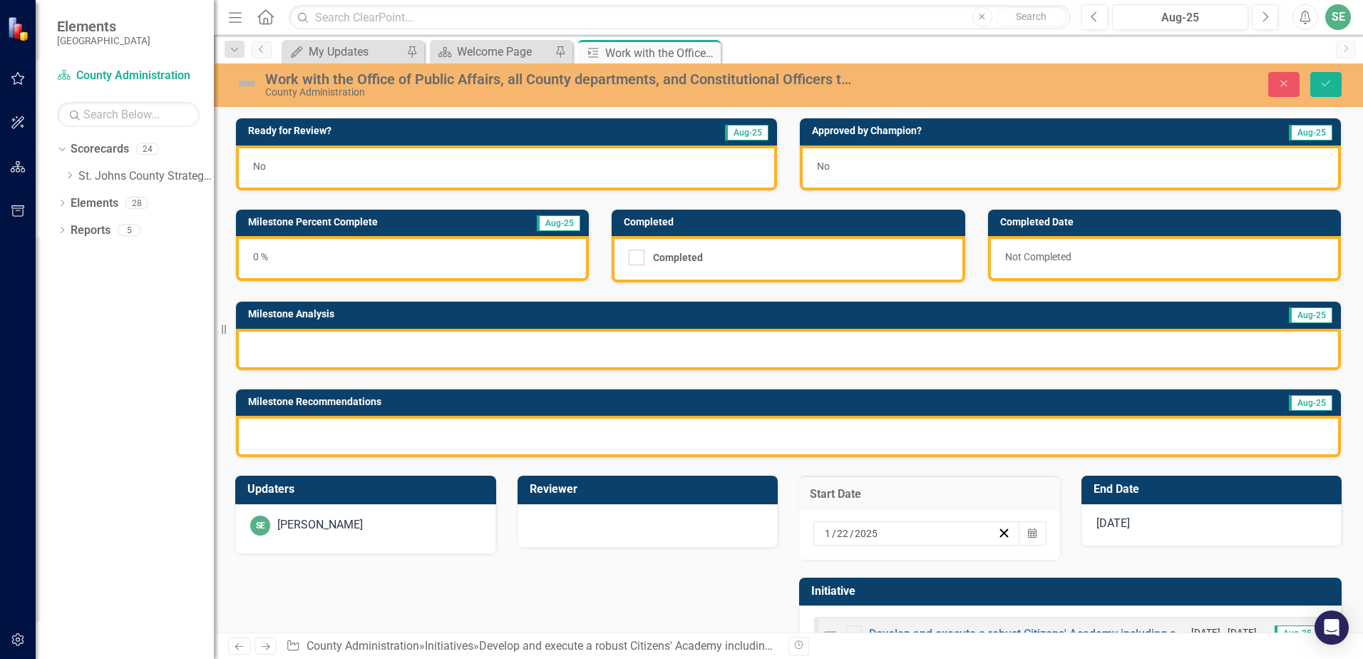
click at [1102, 525] on span "[DATE]" at bounding box center [1114, 523] width 34 height 14
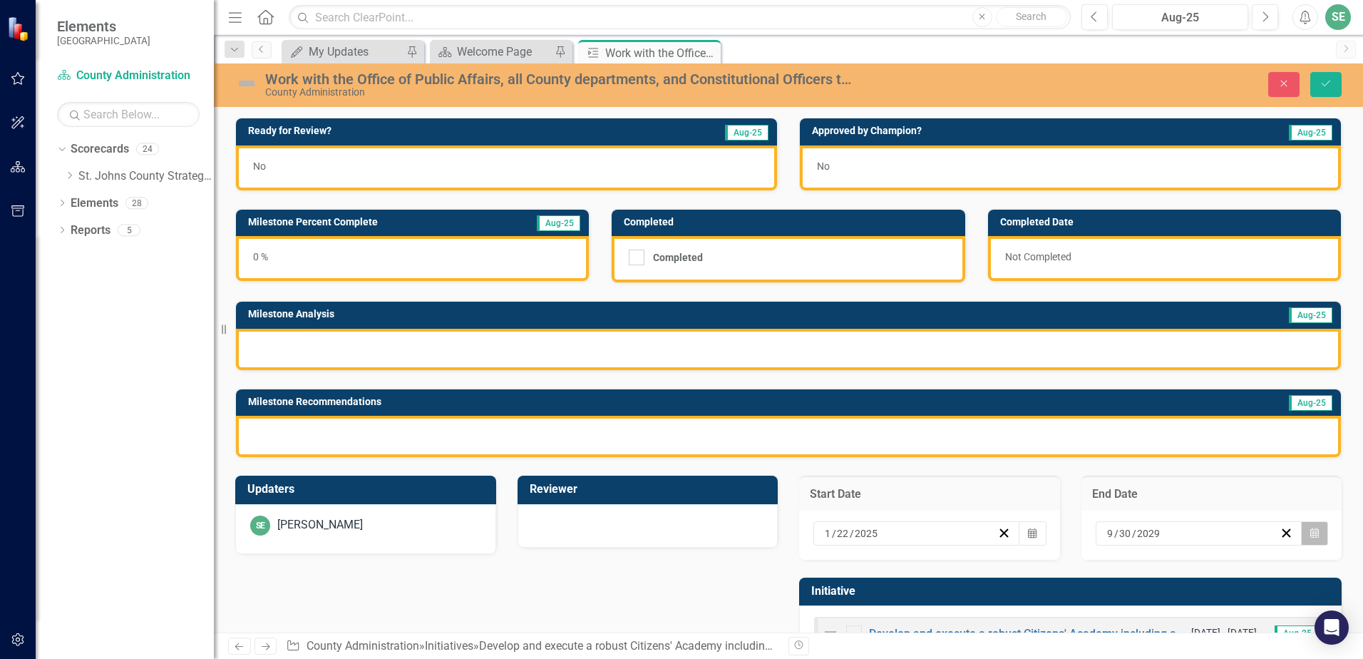
click at [1311, 534] on icon "Calendar" at bounding box center [1315, 533] width 9 height 10
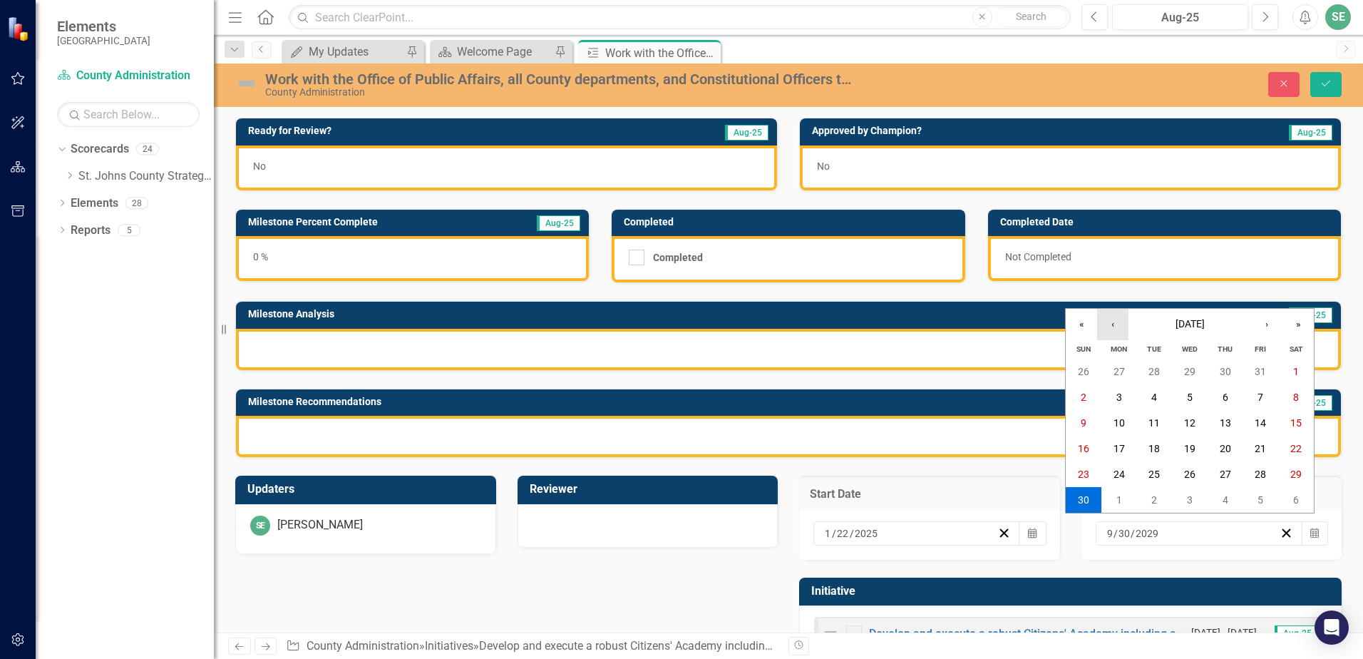
click at [1120, 322] on button "‹" at bounding box center [1112, 324] width 31 height 31
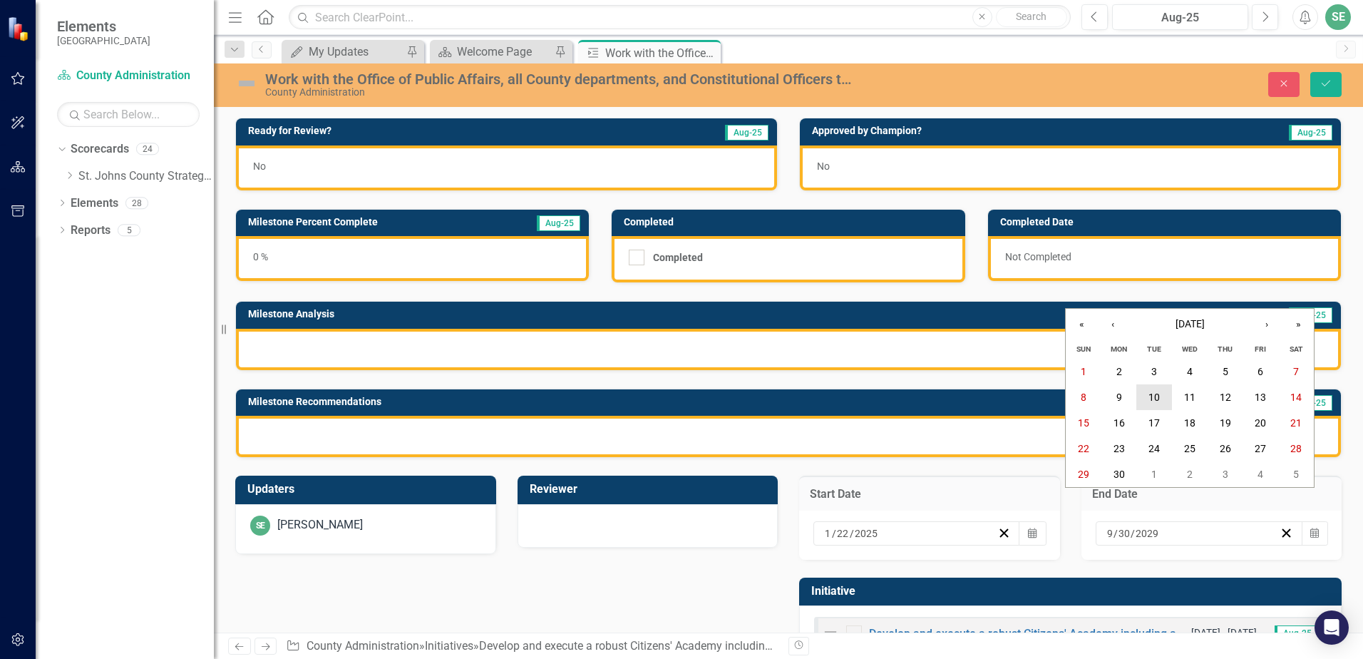
click at [1156, 404] on button "10" at bounding box center [1155, 397] width 36 height 26
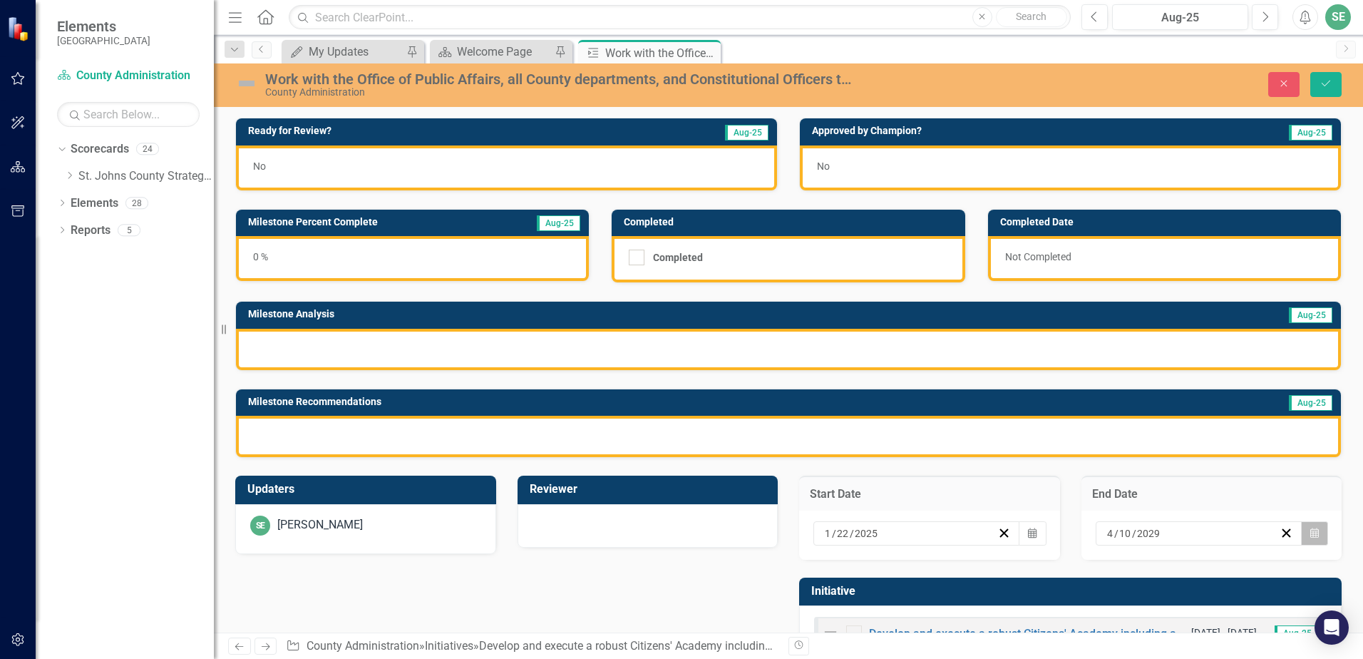
click at [1308, 531] on button "Calendar" at bounding box center [1314, 533] width 27 height 24
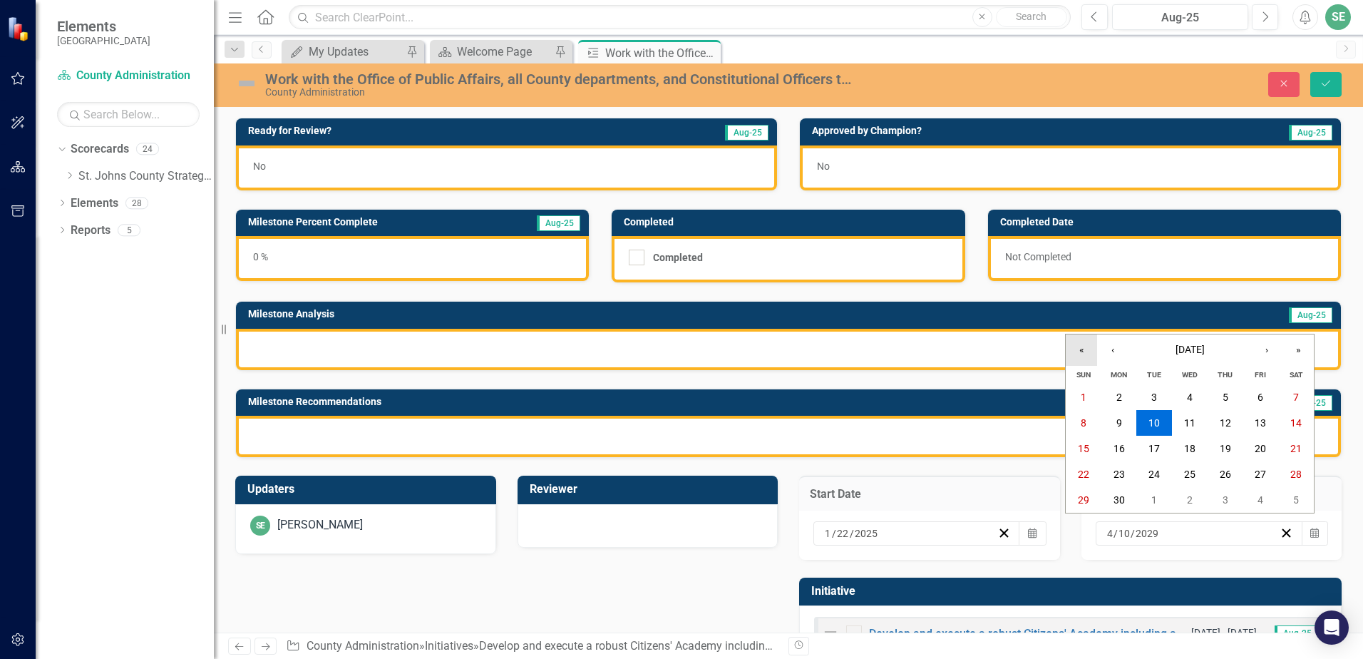
click at [1087, 357] on button "«" at bounding box center [1081, 349] width 31 height 31
click at [1233, 425] on button "10" at bounding box center [1226, 423] width 36 height 26
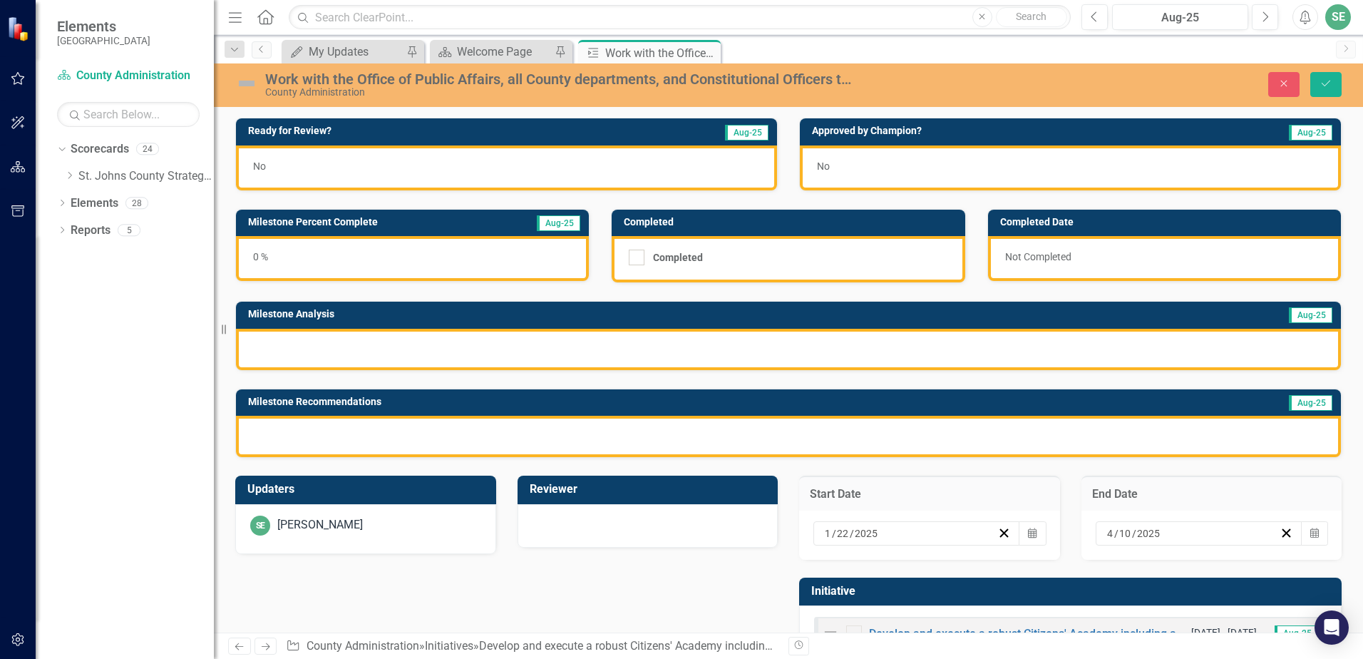
click at [490, 594] on div "Updaters SE [PERSON_NAME] Reviewer Start Date [DATE] Calendar End Date [DATE] C…" at bounding box center [789, 564] width 1128 height 212
click at [255, 267] on div "0 %" at bounding box center [412, 258] width 353 height 45
click at [258, 262] on div "0 %" at bounding box center [412, 258] width 353 height 45
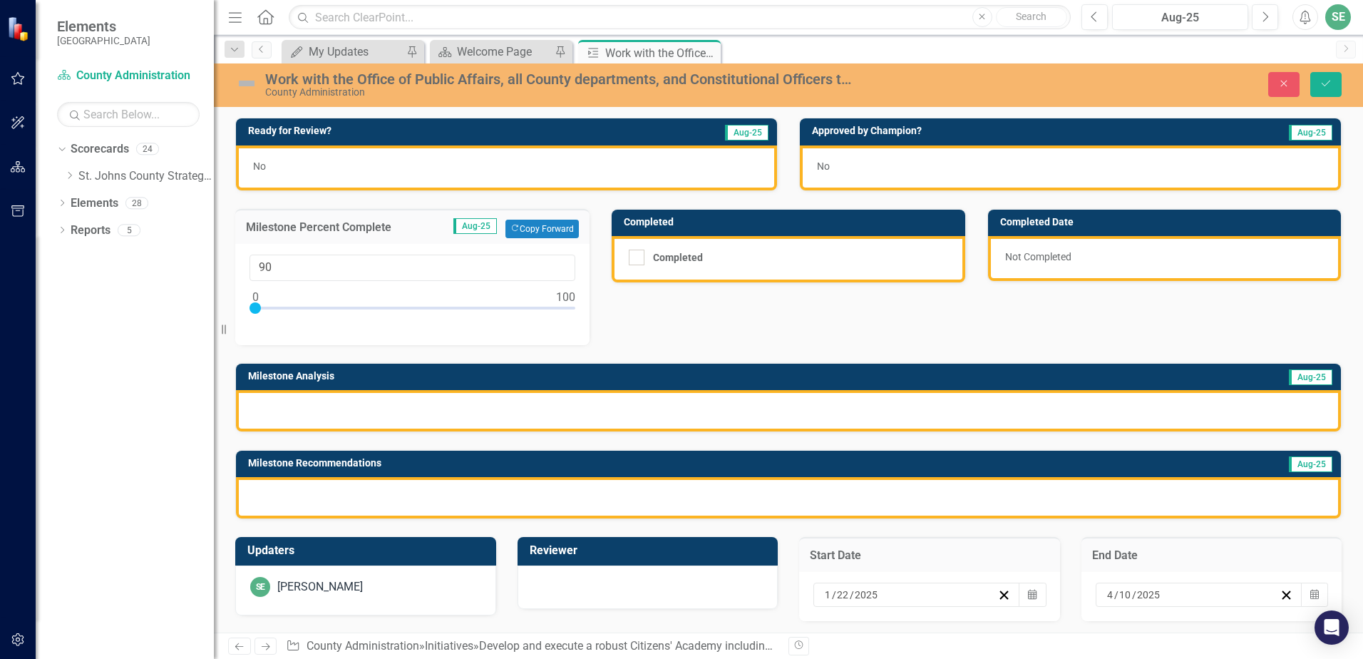
type input "100"
drag, startPoint x: 255, startPoint y: 306, endPoint x: 755, endPoint y: 309, distance: 500.6
click at [755, 309] on div "Ready for Review? Aug-25 No Approved by Champion? Aug-25 No Milestone Percent C…" at bounding box center [789, 309] width 1128 height 419
click at [675, 318] on div "Ready for Review? Aug-25 No Approved by Champion? Aug-25 No Milestone Percent C…" at bounding box center [789, 309] width 1128 height 419
click at [1318, 87] on button "Save" at bounding box center [1326, 84] width 31 height 25
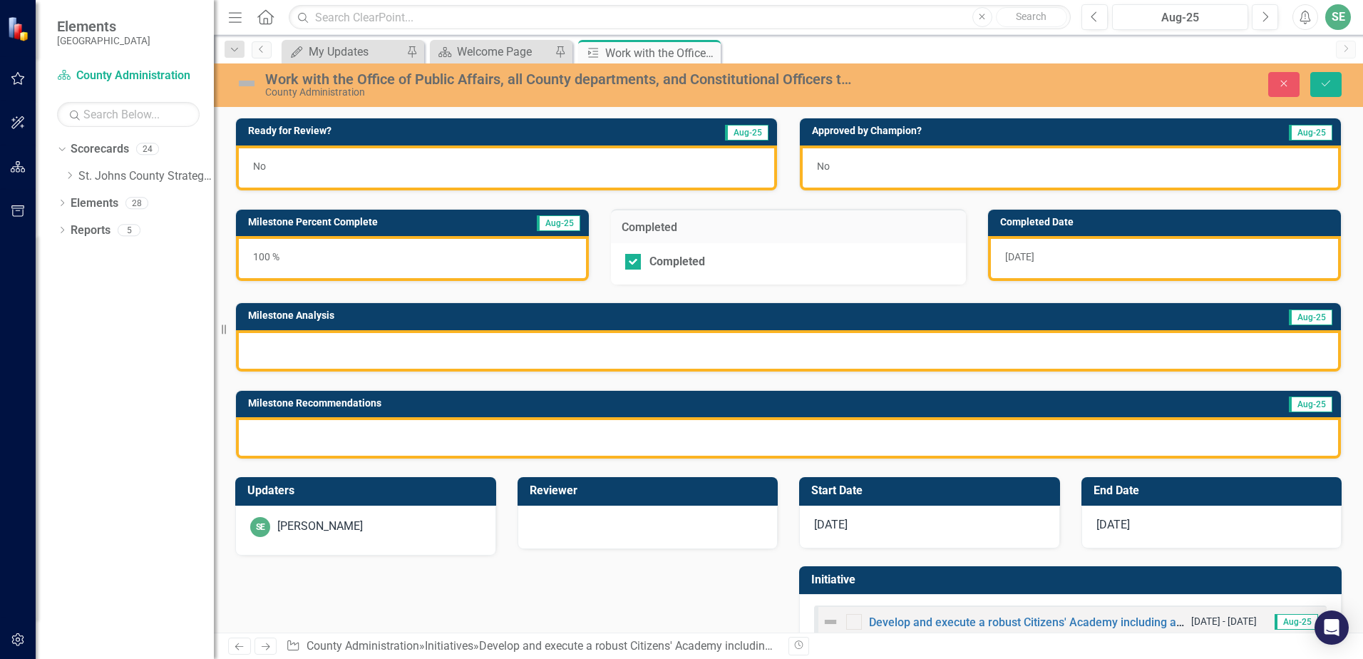
click at [1025, 264] on div "[DATE]" at bounding box center [1164, 258] width 353 height 45
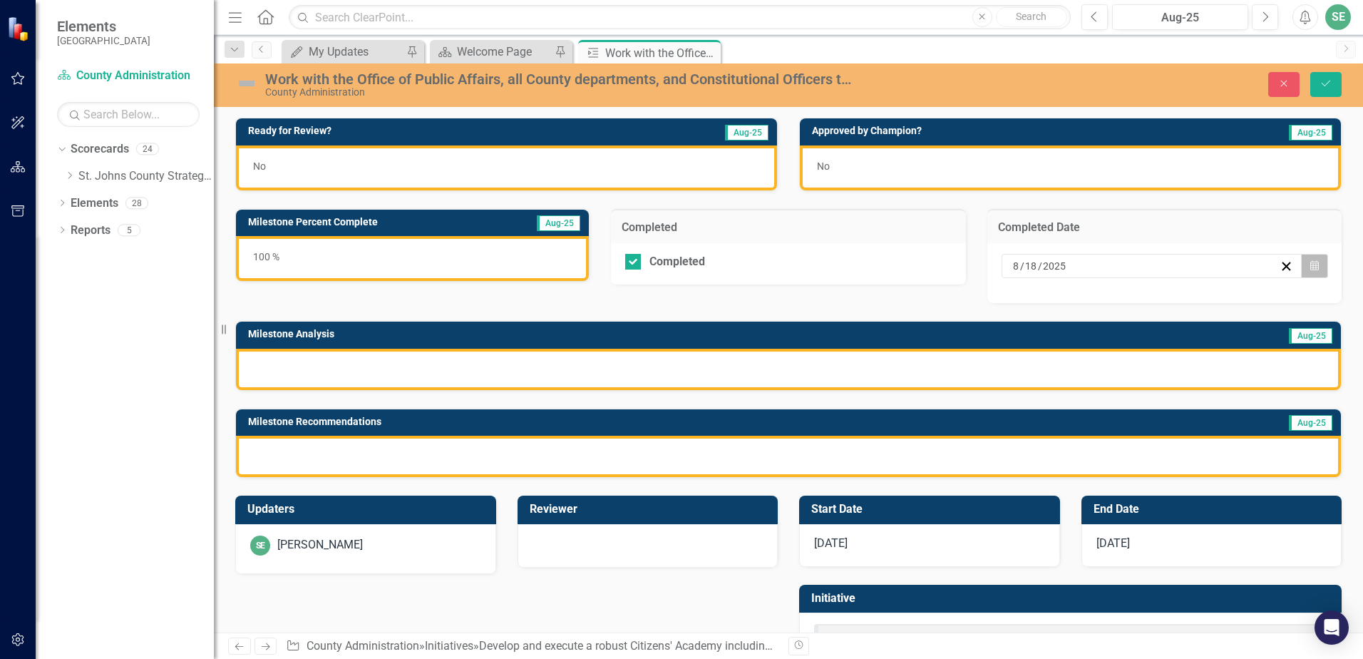
click at [1311, 270] on icon "Calendar" at bounding box center [1315, 266] width 9 height 10
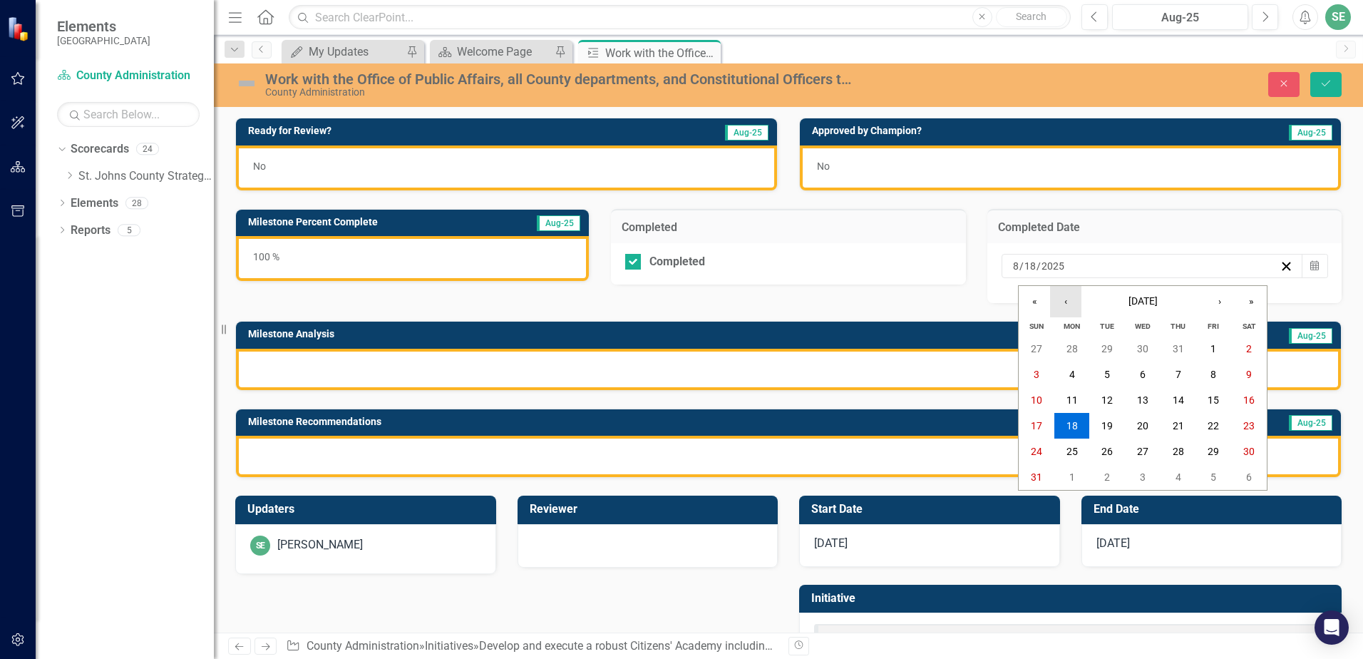
click at [1077, 300] on button "‹" at bounding box center [1065, 301] width 31 height 31
click at [1073, 302] on button "‹" at bounding box center [1065, 301] width 31 height 31
click at [1072, 302] on button "‹" at bounding box center [1065, 301] width 31 height 31
click at [1189, 382] on button "10" at bounding box center [1179, 375] width 36 height 26
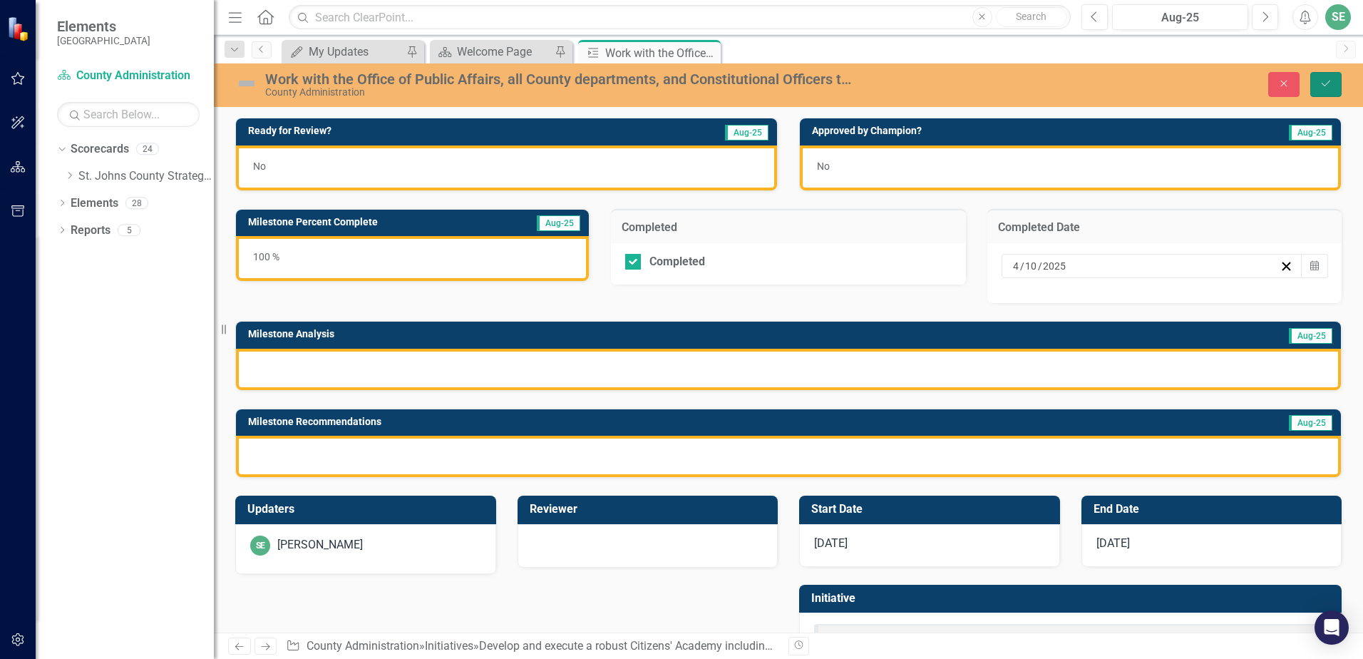
click at [1326, 80] on icon "Save" at bounding box center [1326, 83] width 13 height 10
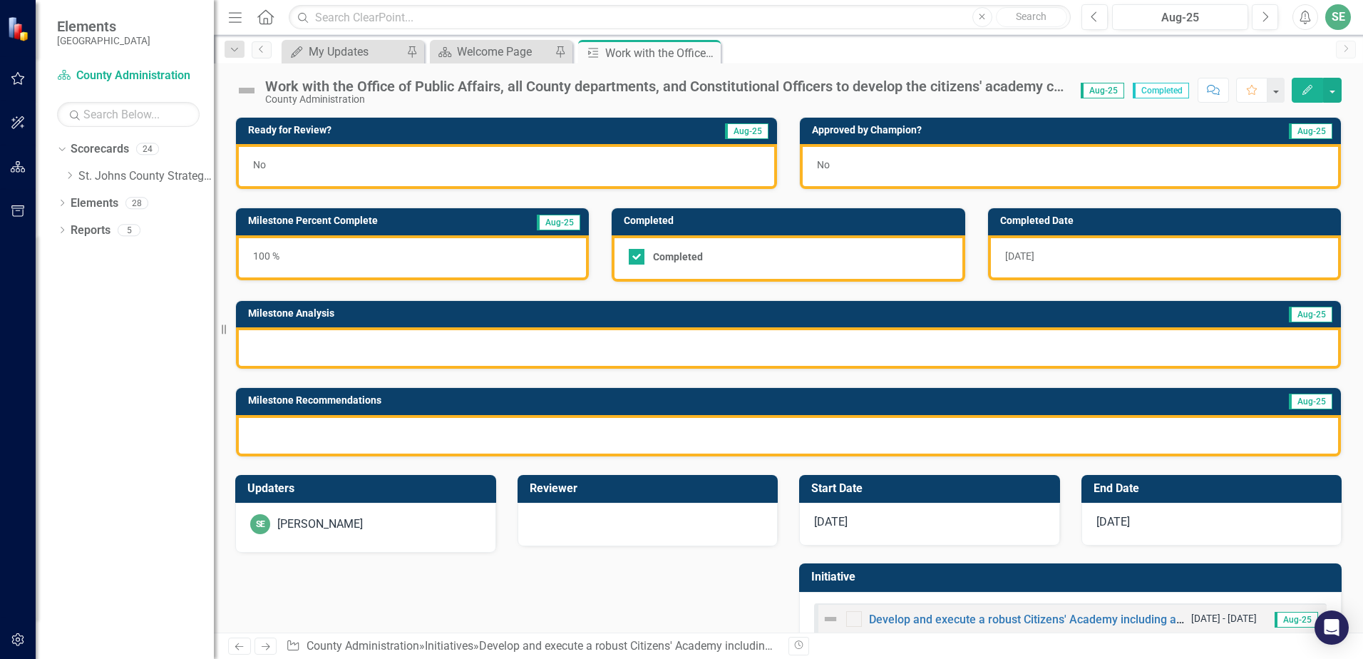
click at [249, 93] on img at bounding box center [246, 90] width 23 height 23
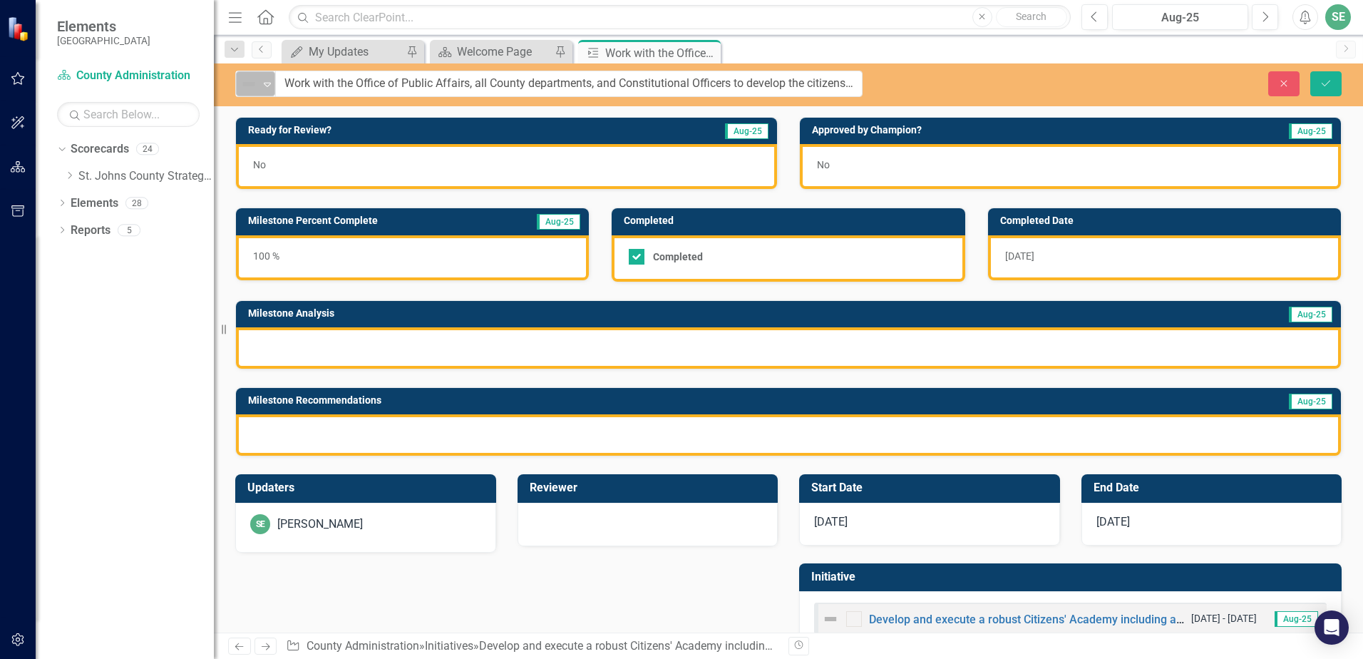
click at [253, 86] on img at bounding box center [248, 84] width 17 height 17
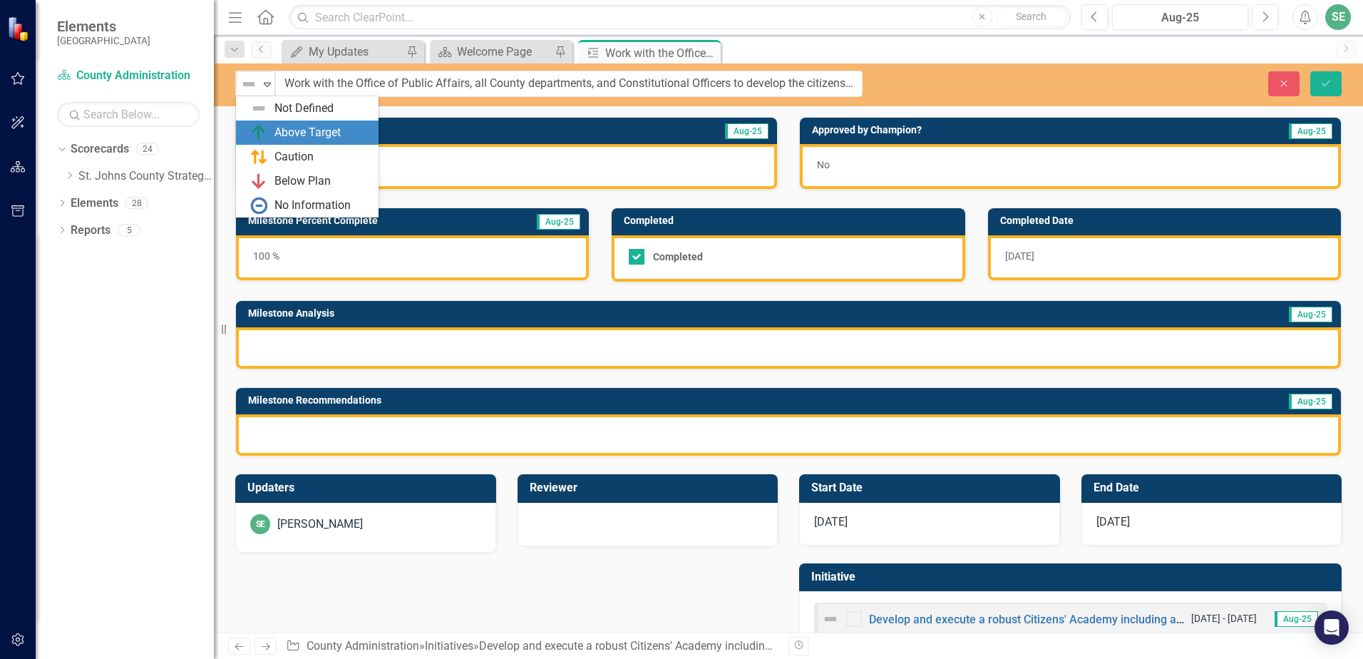
click at [252, 129] on img at bounding box center [258, 132] width 17 height 17
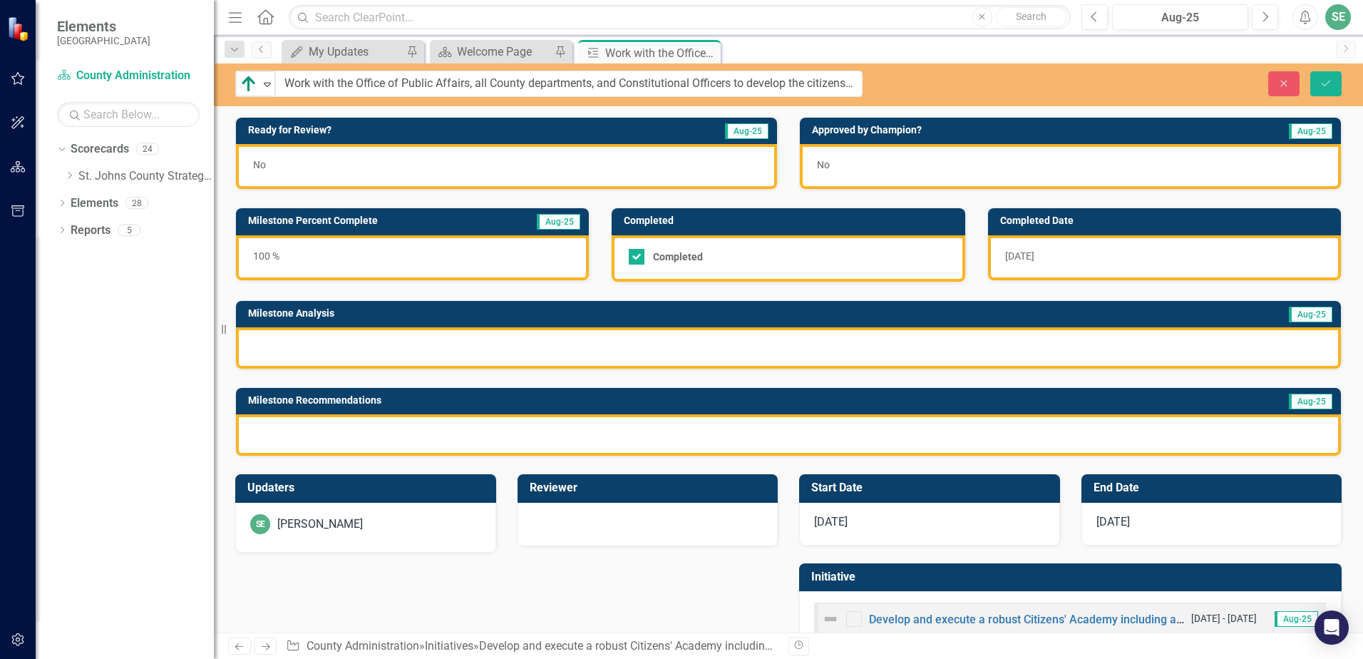
click at [286, 352] on div at bounding box center [788, 347] width 1105 height 41
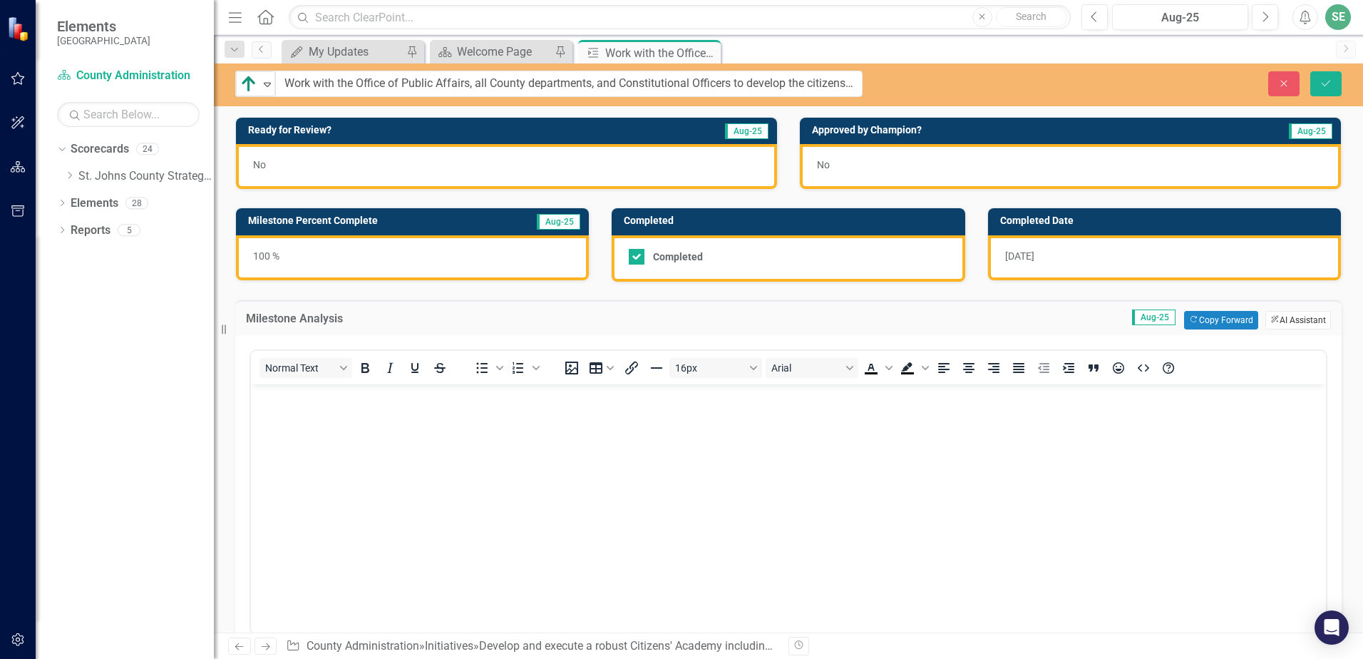
click at [1274, 322] on button "ClearPoint AI AI Assistant" at bounding box center [1299, 320] width 66 height 19
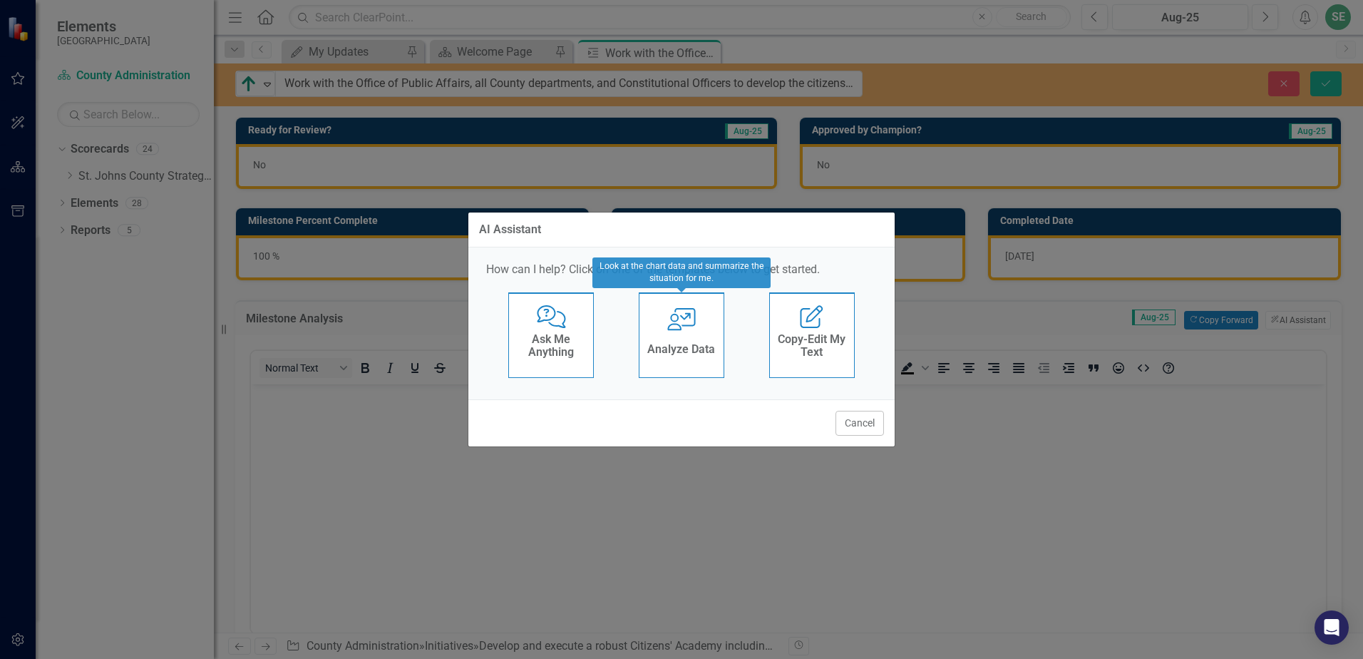
click at [665, 347] on h4 "Analyze Data" at bounding box center [681, 349] width 68 height 13
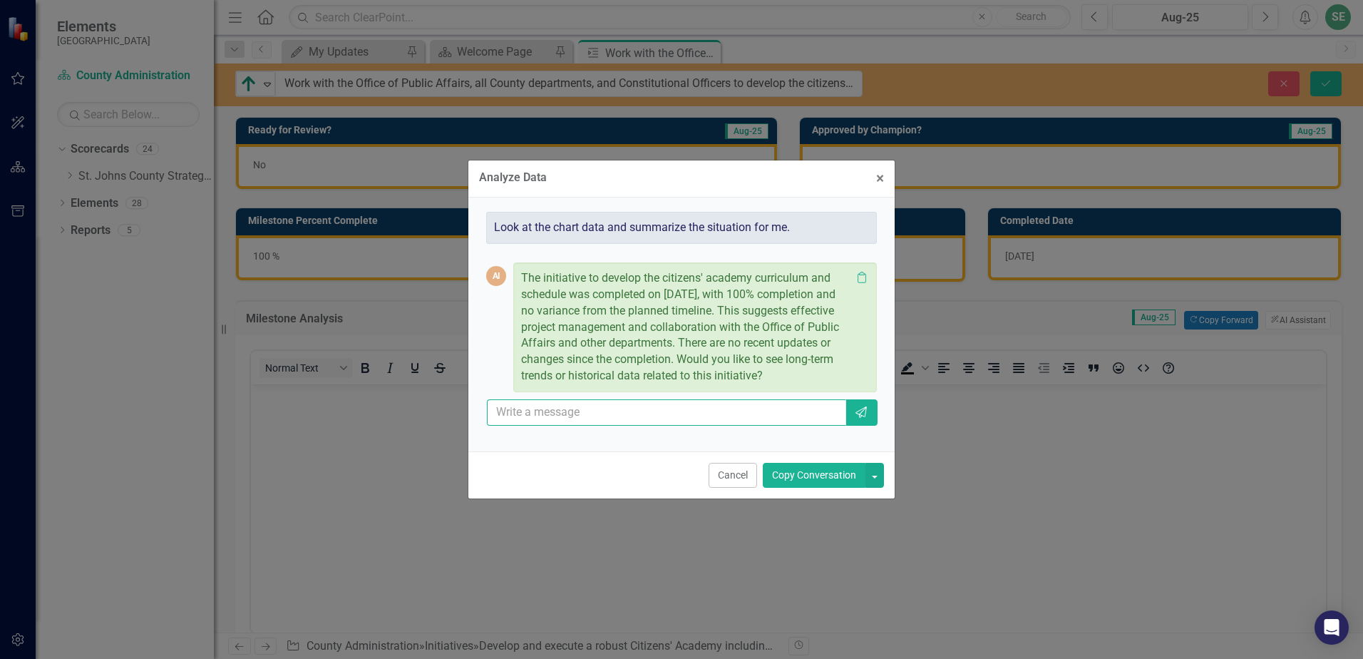
click at [605, 411] on input "text" at bounding box center [666, 412] width 359 height 26
type input "The County effectively planned a citizens academy with OPA leading the charge, …"
click at [856, 415] on icon "Send" at bounding box center [861, 411] width 14 height 11
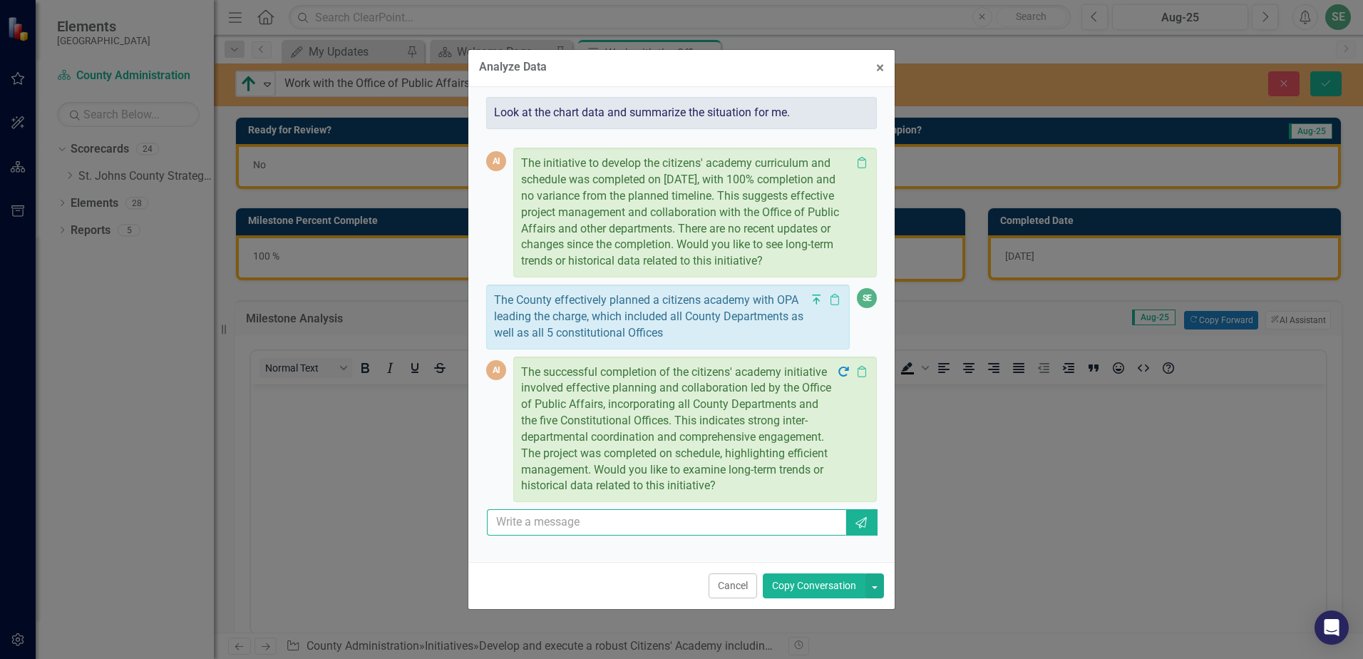
click at [605, 533] on input "text" at bounding box center [666, 522] width 359 height 26
type input "Suggest me an entry into this milestone alanysis space"
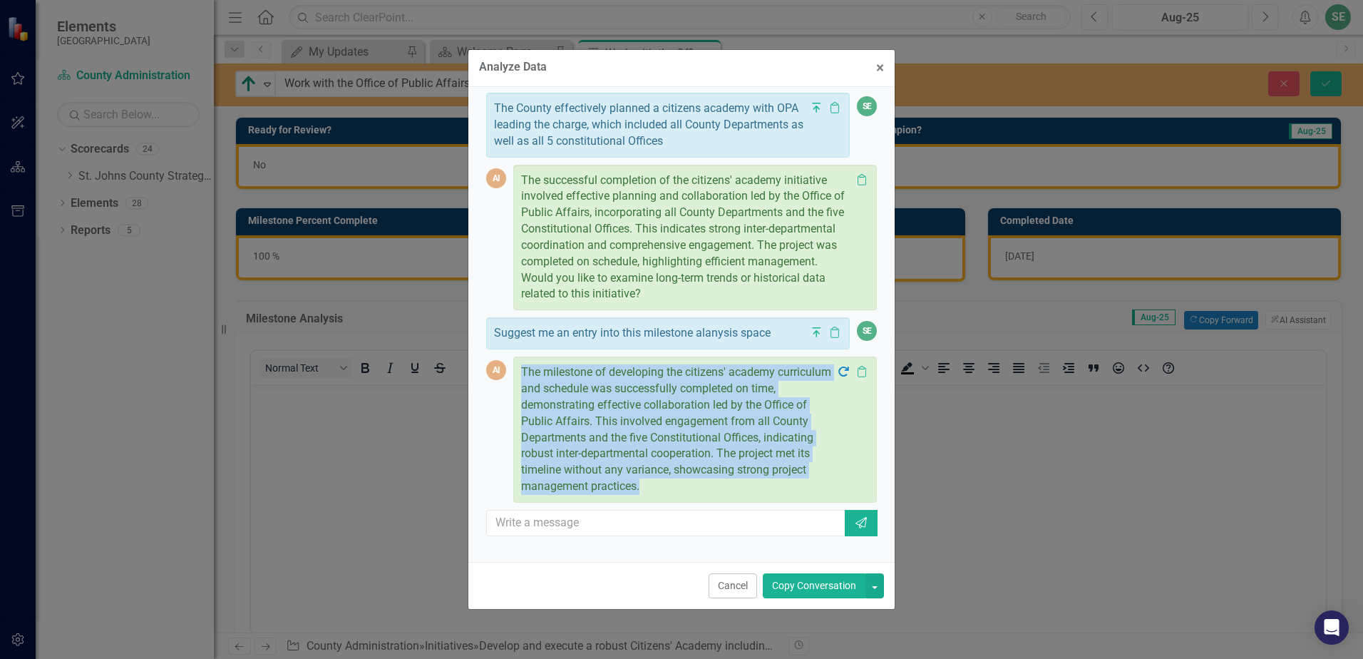
drag, startPoint x: 655, startPoint y: 499, endPoint x: 518, endPoint y: 386, distance: 177.9
click at [518, 386] on div "The milestone of developing the citizens' academy curriculum and schedule was s…" at bounding box center [695, 430] width 364 height 146
drag, startPoint x: 518, startPoint y: 386, endPoint x: 545, endPoint y: 386, distance: 27.8
copy p "The milestone of developing the citizens' academy curriculum and schedule was s…"
click at [876, 71] on span "×" at bounding box center [880, 67] width 8 height 17
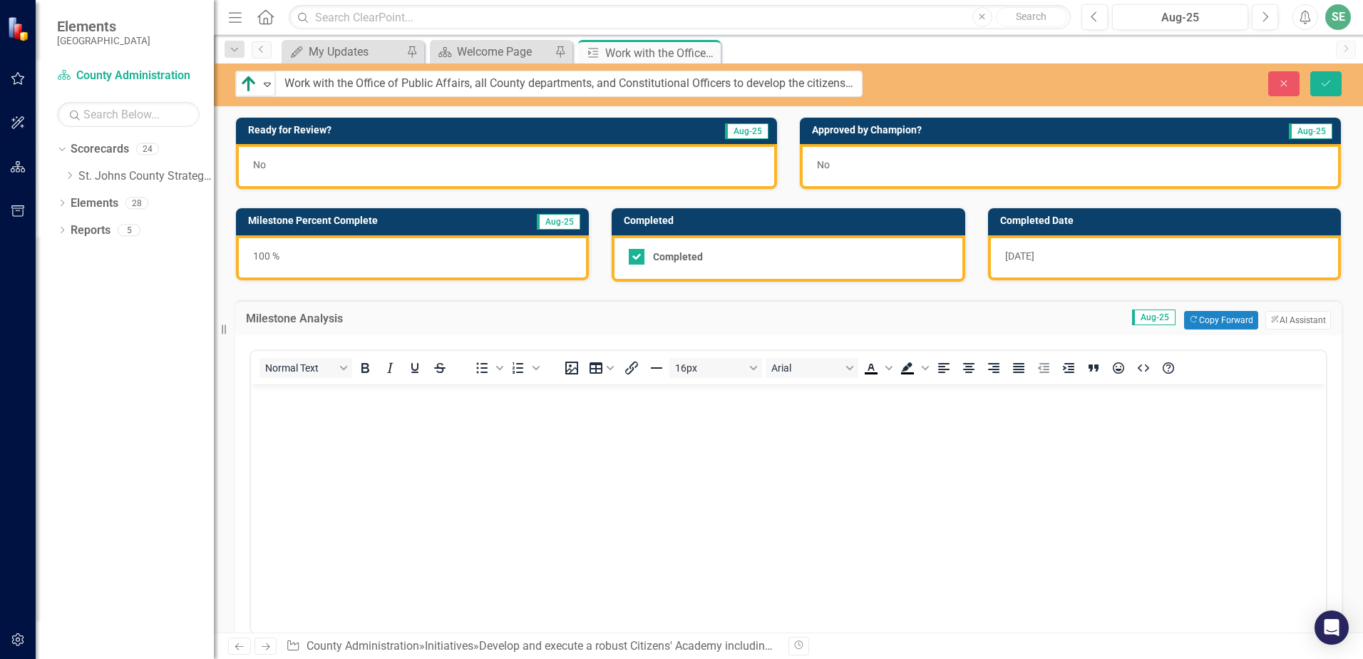
click at [388, 427] on body "Rich Text Area. Press ALT-0 for help." at bounding box center [788, 491] width 1075 height 214
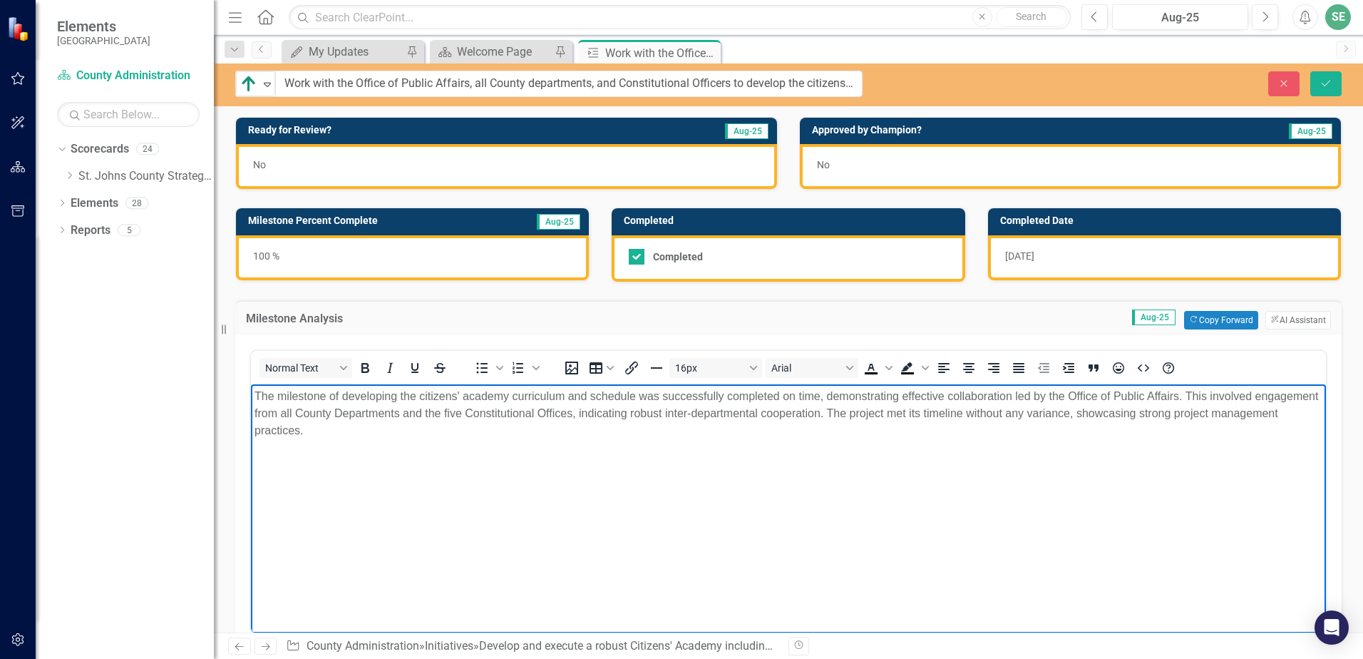
click at [1277, 329] on div "Milestone Analysis Aug-25 Copy Forward Copy Forward ClearPoint AI AI Assistant" at bounding box center [788, 317] width 1107 height 35
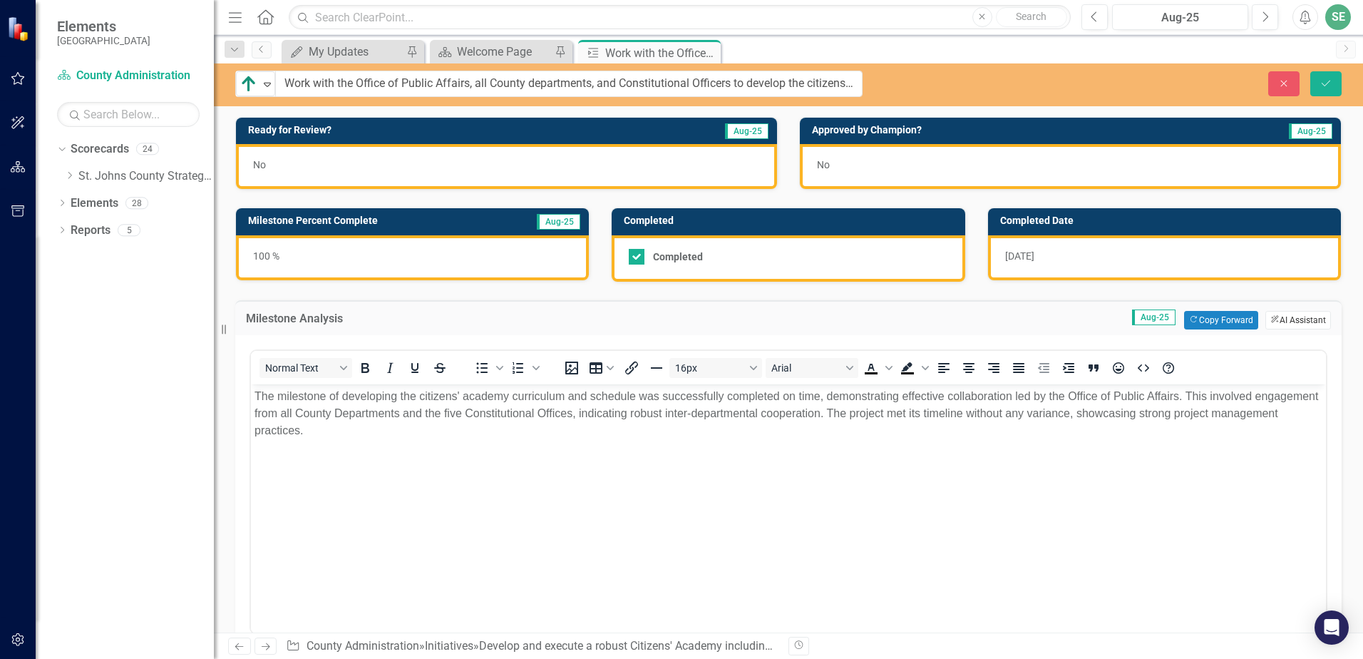
click at [1273, 319] on button "ClearPoint AI AI Assistant" at bounding box center [1299, 320] width 66 height 19
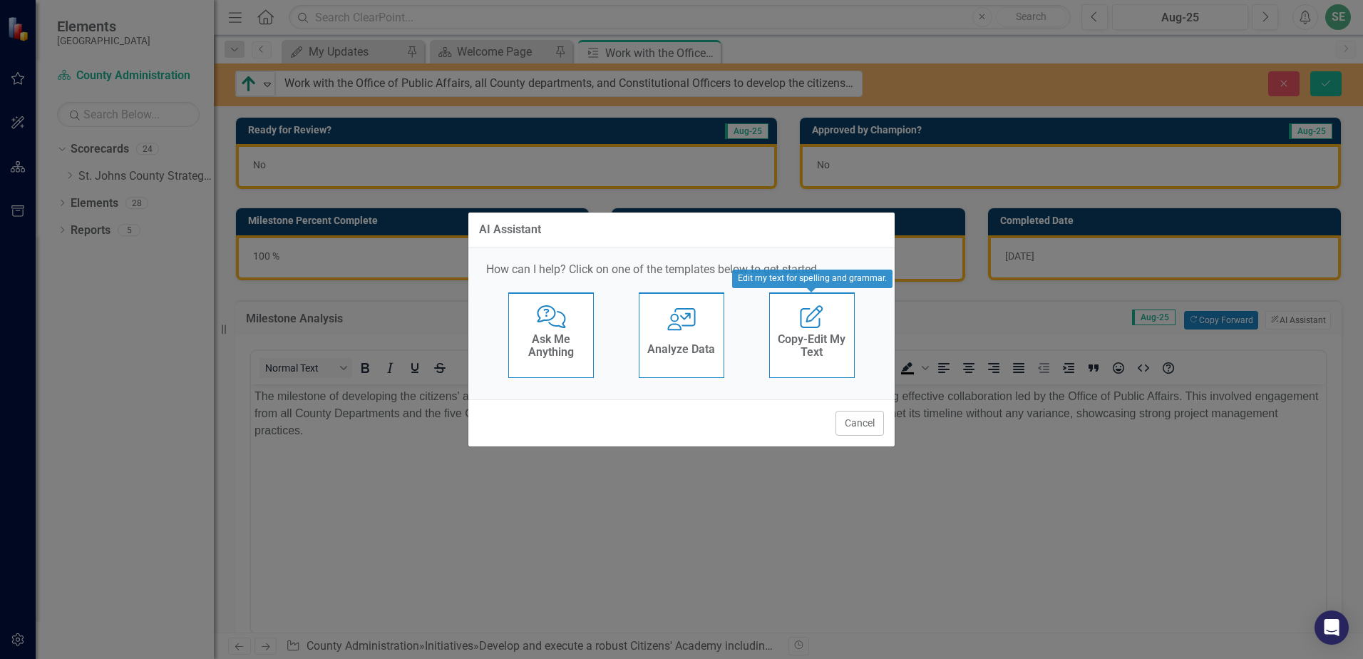
click at [821, 353] on h4 "Copy-Edit My Text" at bounding box center [812, 345] width 70 height 25
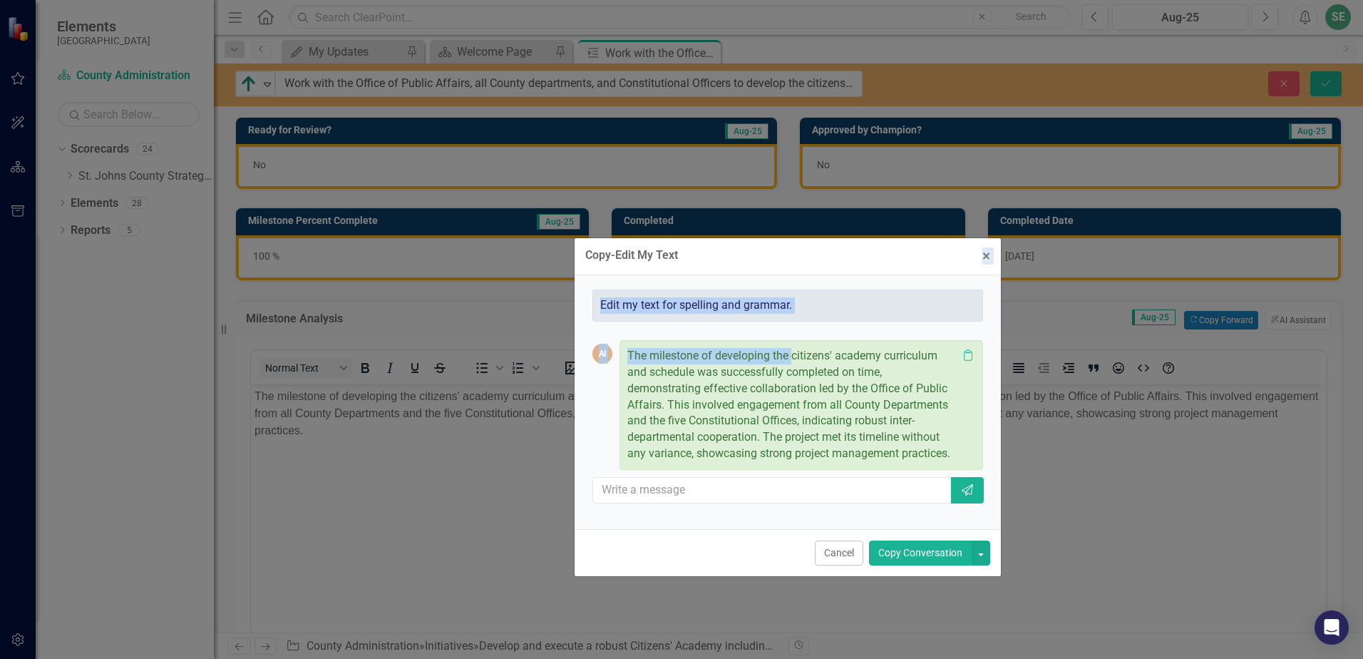
drag, startPoint x: 692, startPoint y: 176, endPoint x: 793, endPoint y: 330, distance: 184.3
click at [793, 330] on form "Copy-Edit My Text × Close Edit my text for spelling and grammar. AI The milesto…" at bounding box center [788, 407] width 426 height 338
click at [987, 256] on span "×" at bounding box center [987, 255] width 8 height 17
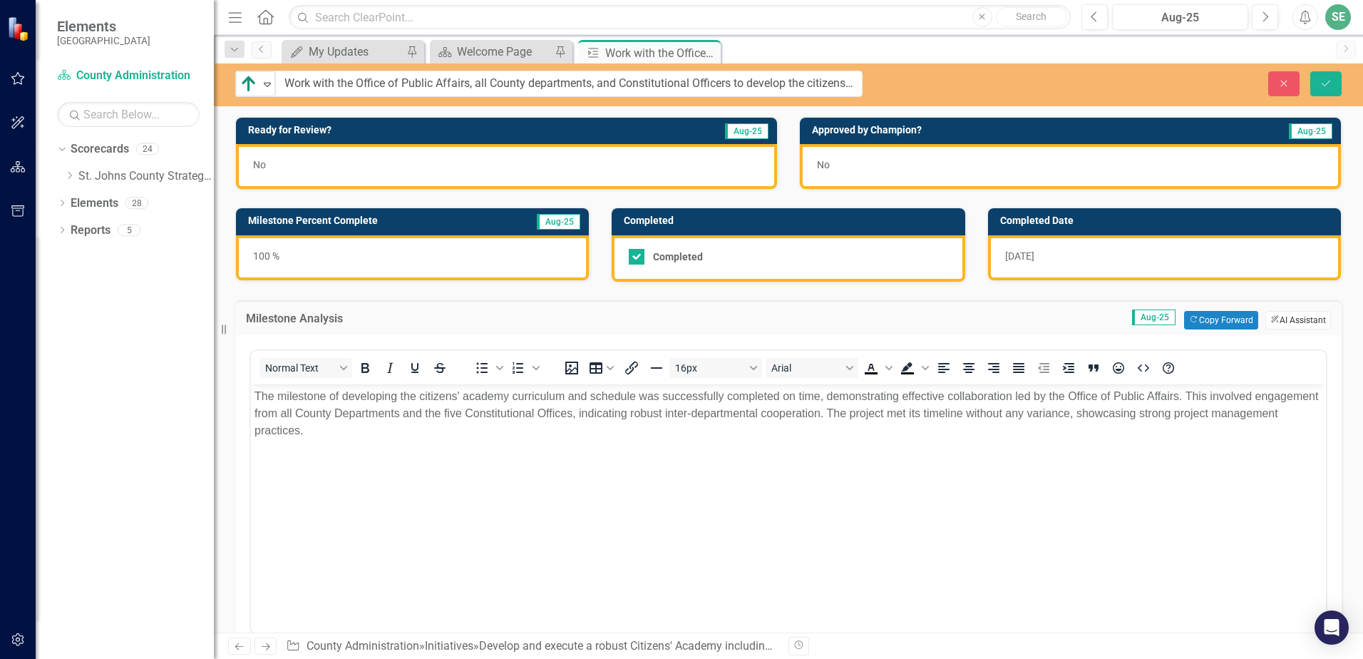
click at [1303, 325] on button "ClearPoint AI AI Assistant" at bounding box center [1299, 320] width 66 height 19
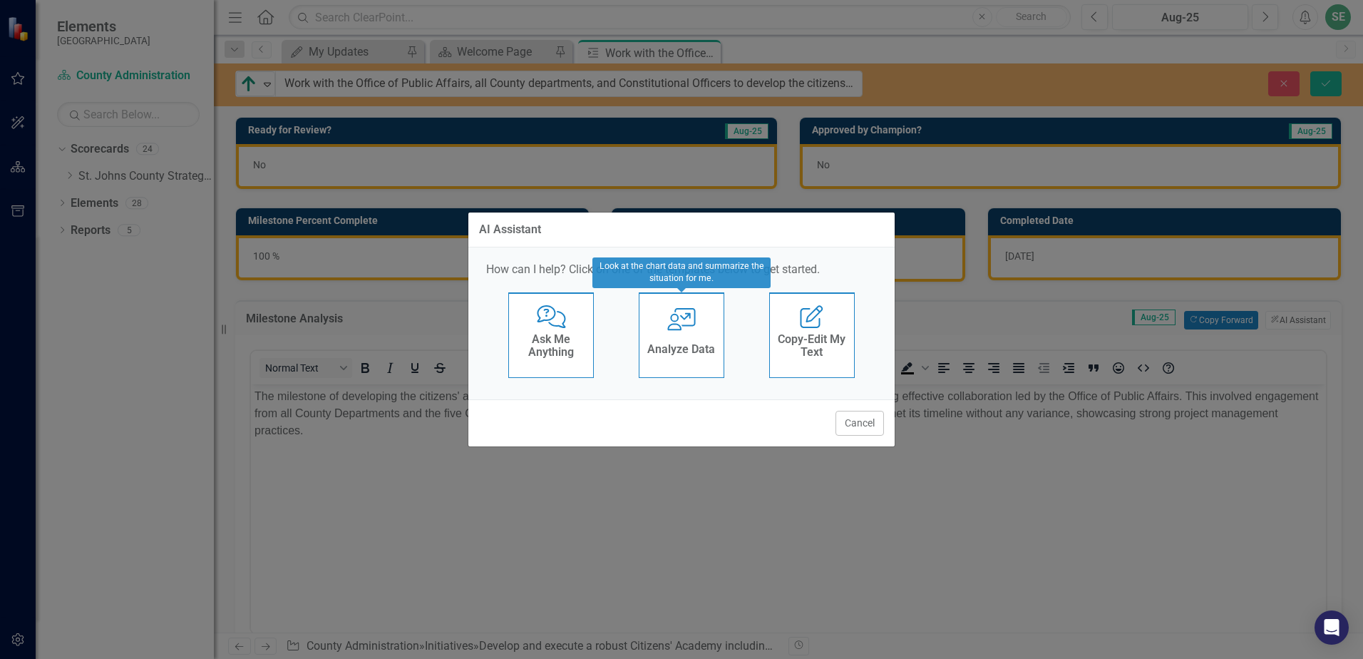
click at [854, 564] on div "AI Assistant How can I help? Click on one of the templates below to get started…" at bounding box center [682, 329] width 428 height 659
click at [854, 426] on button "Cancel" at bounding box center [860, 423] width 48 height 25
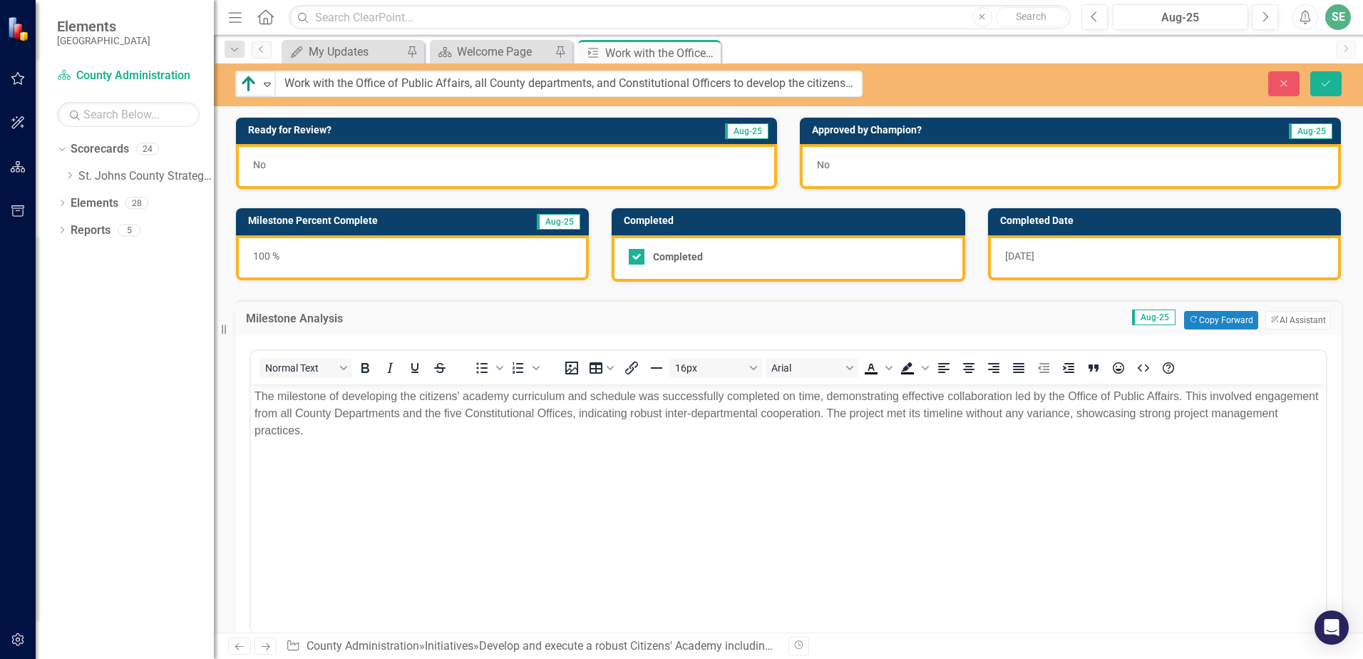
click at [1055, 257] on div "[DATE]" at bounding box center [1164, 257] width 353 height 45
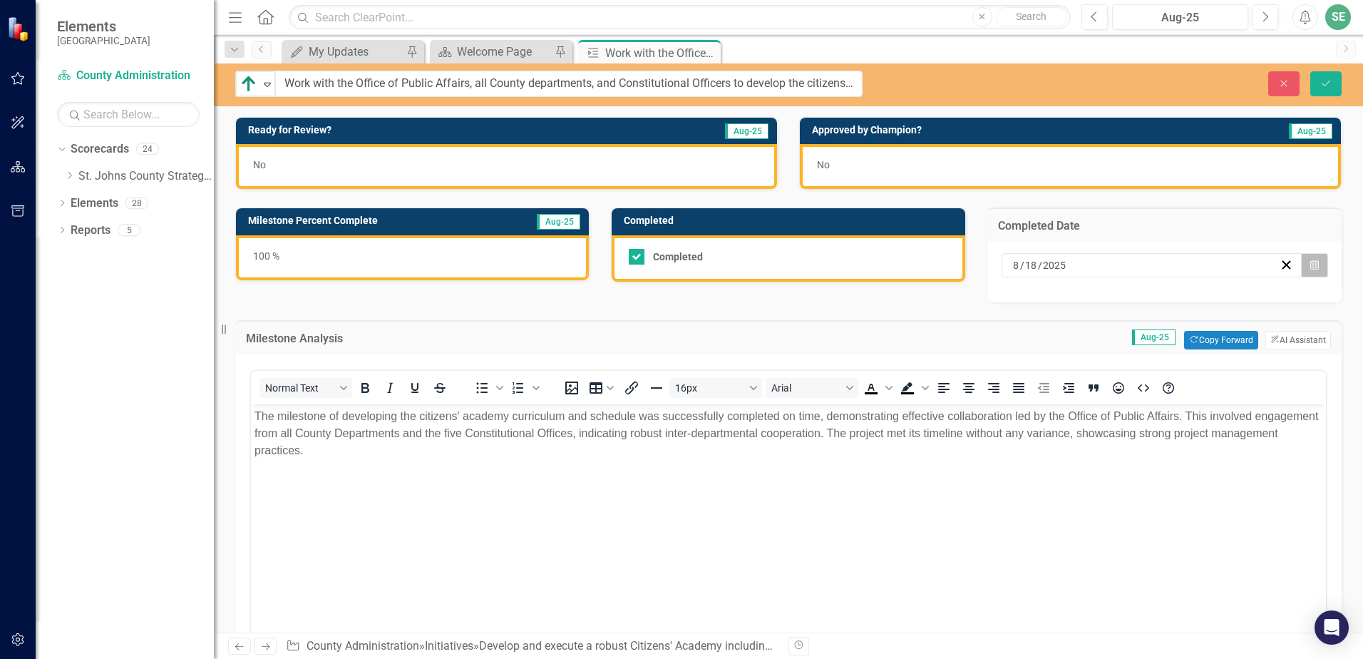
click at [1313, 267] on button "Calendar" at bounding box center [1314, 265] width 27 height 24
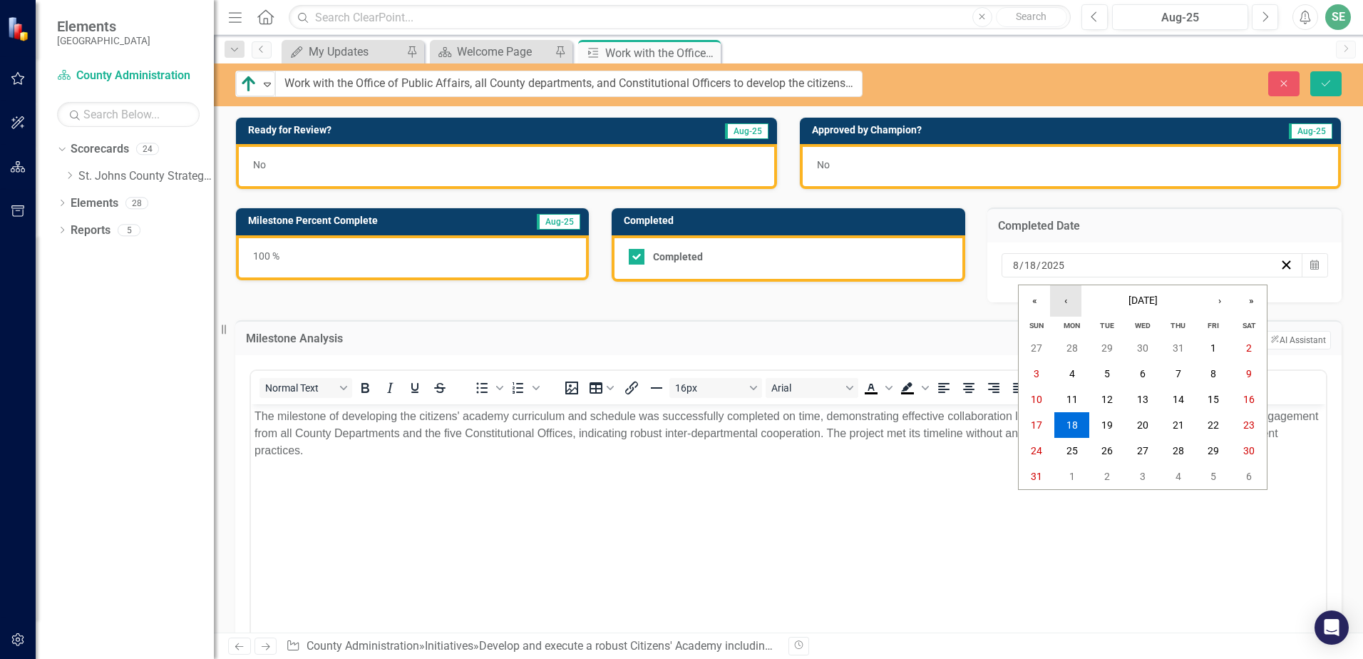
click at [1071, 304] on button "‹" at bounding box center [1065, 300] width 31 height 31
click at [1177, 373] on abbr "10" at bounding box center [1178, 373] width 11 height 11
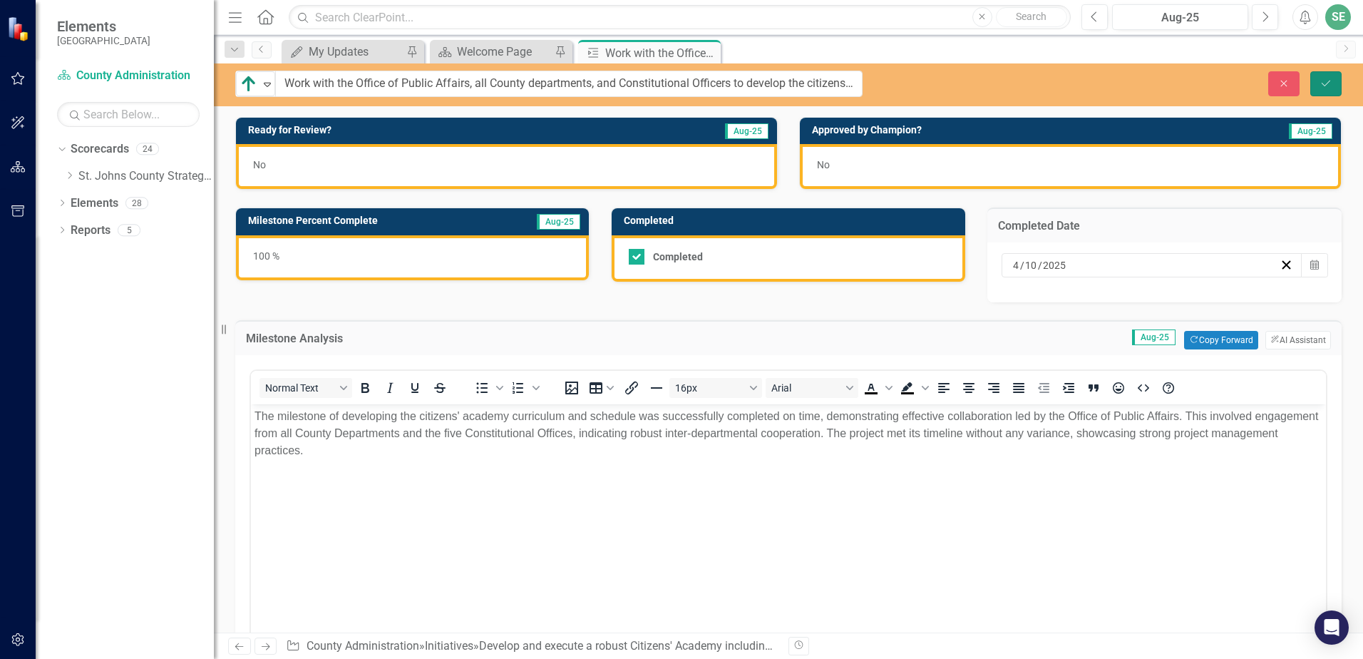
click at [1322, 87] on icon "Save" at bounding box center [1326, 83] width 13 height 10
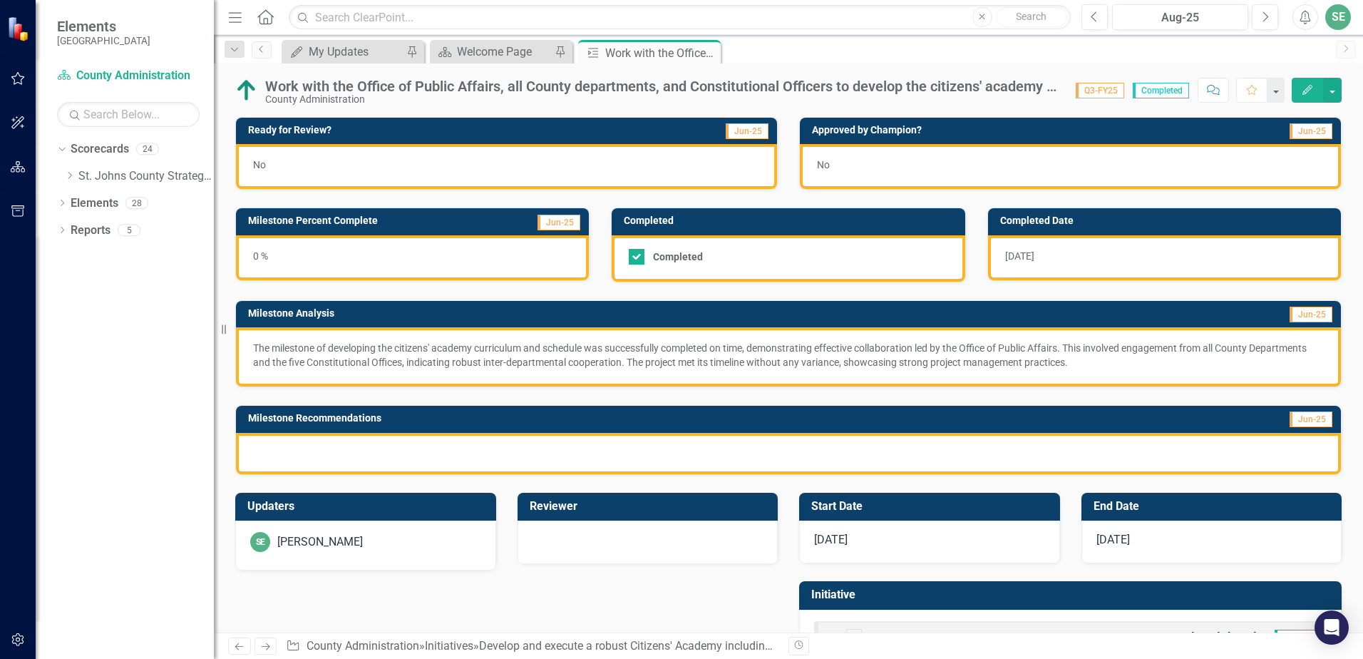
click at [306, 252] on div "0 %" at bounding box center [412, 257] width 353 height 45
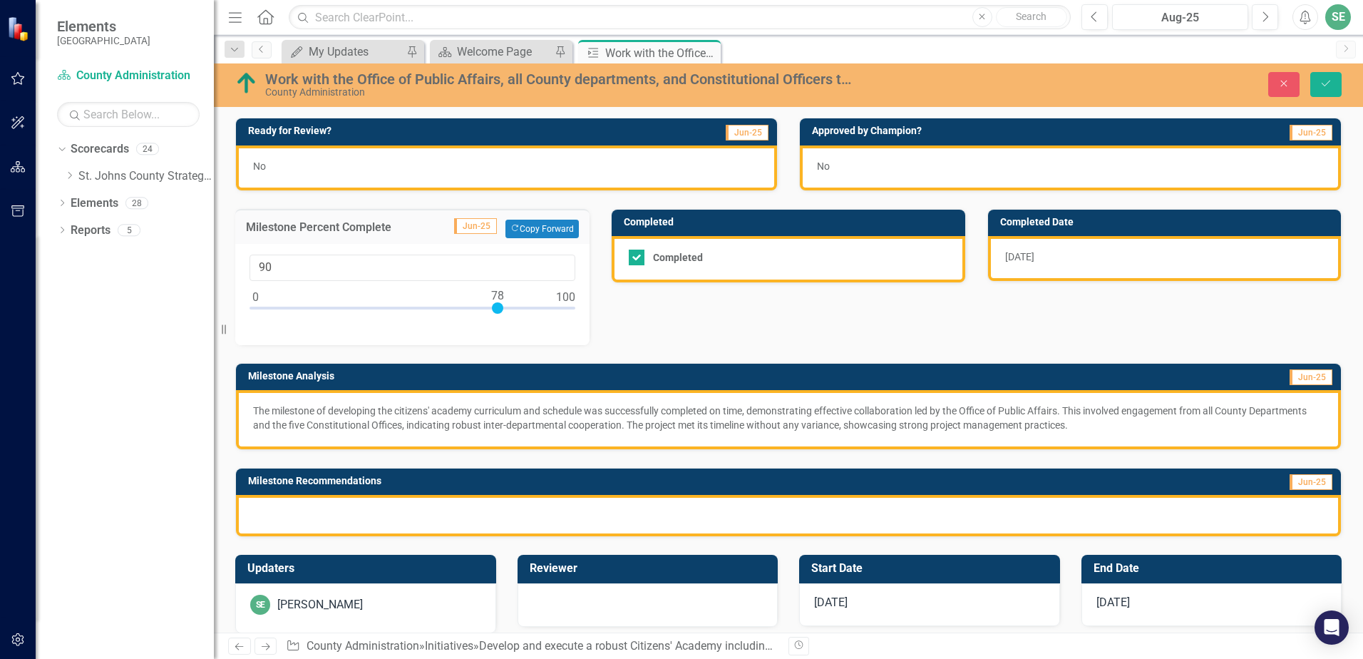
type input "100"
drag, startPoint x: 261, startPoint y: 305, endPoint x: 632, endPoint y: 307, distance: 370.8
click at [632, 307] on div "Ready for Review? Jun-25 No Approved by Champion? Jun-25 No Milestone Percent C…" at bounding box center [789, 318] width 1128 height 437
click at [1323, 86] on icon "Save" at bounding box center [1326, 83] width 13 height 10
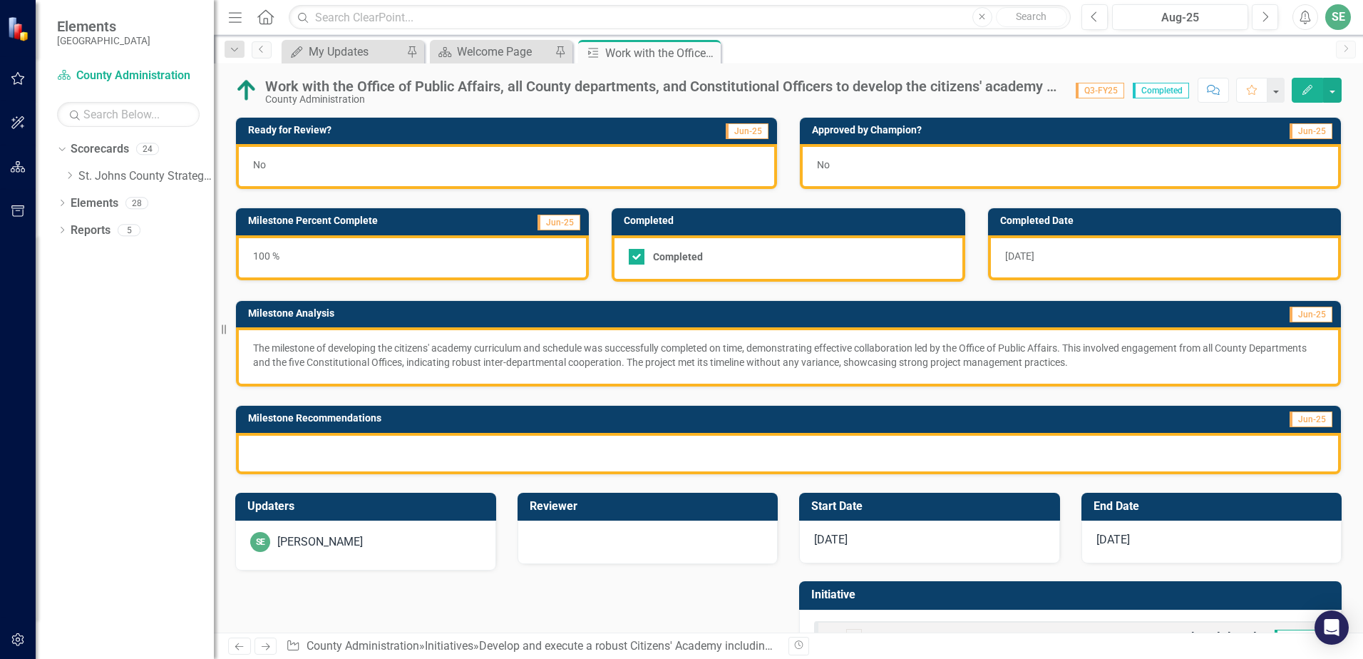
click at [341, 170] on div "No" at bounding box center [506, 166] width 541 height 45
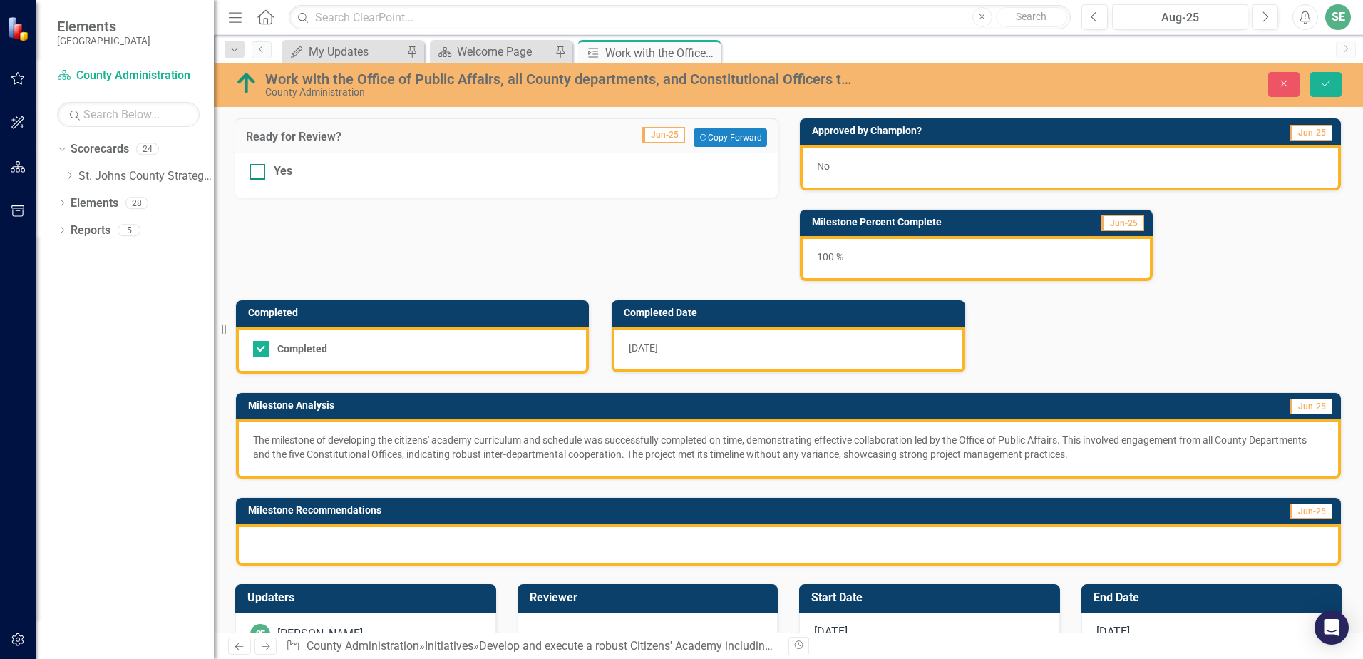
click at [262, 170] on div at bounding box center [258, 172] width 16 height 16
click at [259, 170] on input "Yes" at bounding box center [254, 168] width 9 height 9
checkbox input "true"
click at [1333, 91] on button "Save" at bounding box center [1326, 84] width 31 height 25
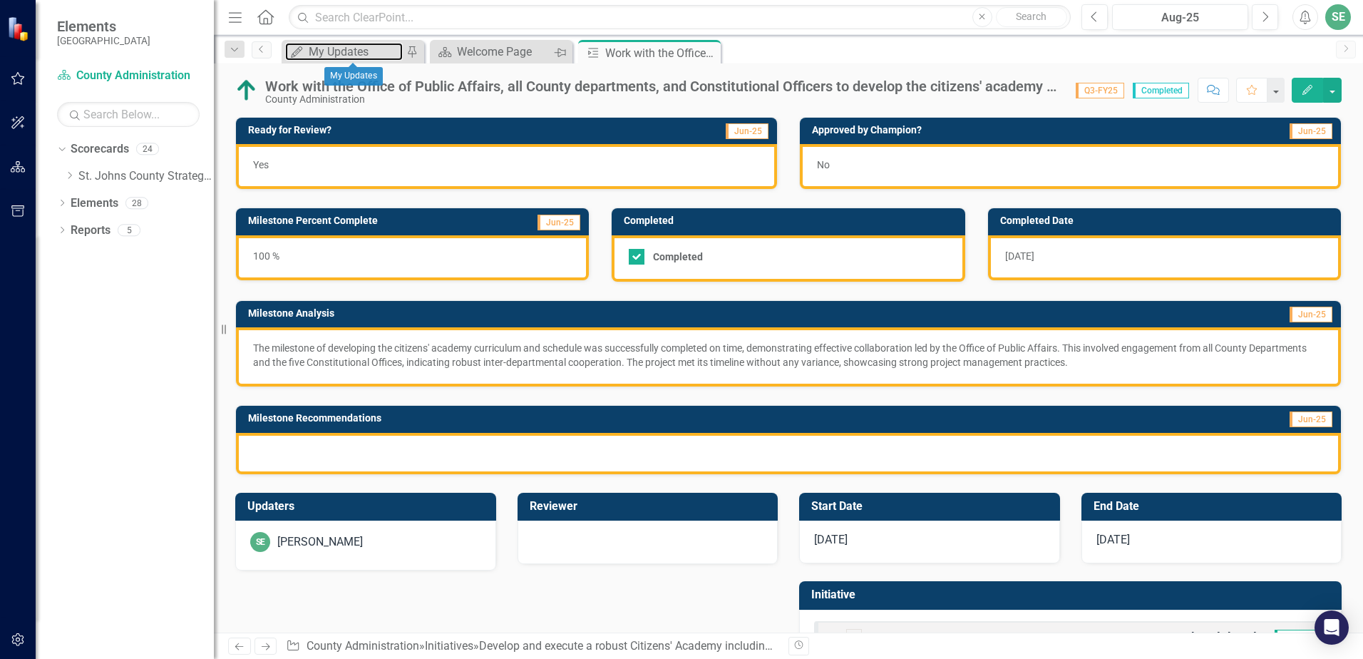
drag, startPoint x: 378, startPoint y: 57, endPoint x: 565, endPoint y: 56, distance: 186.8
click at [378, 57] on div "My Updates" at bounding box center [356, 52] width 94 height 18
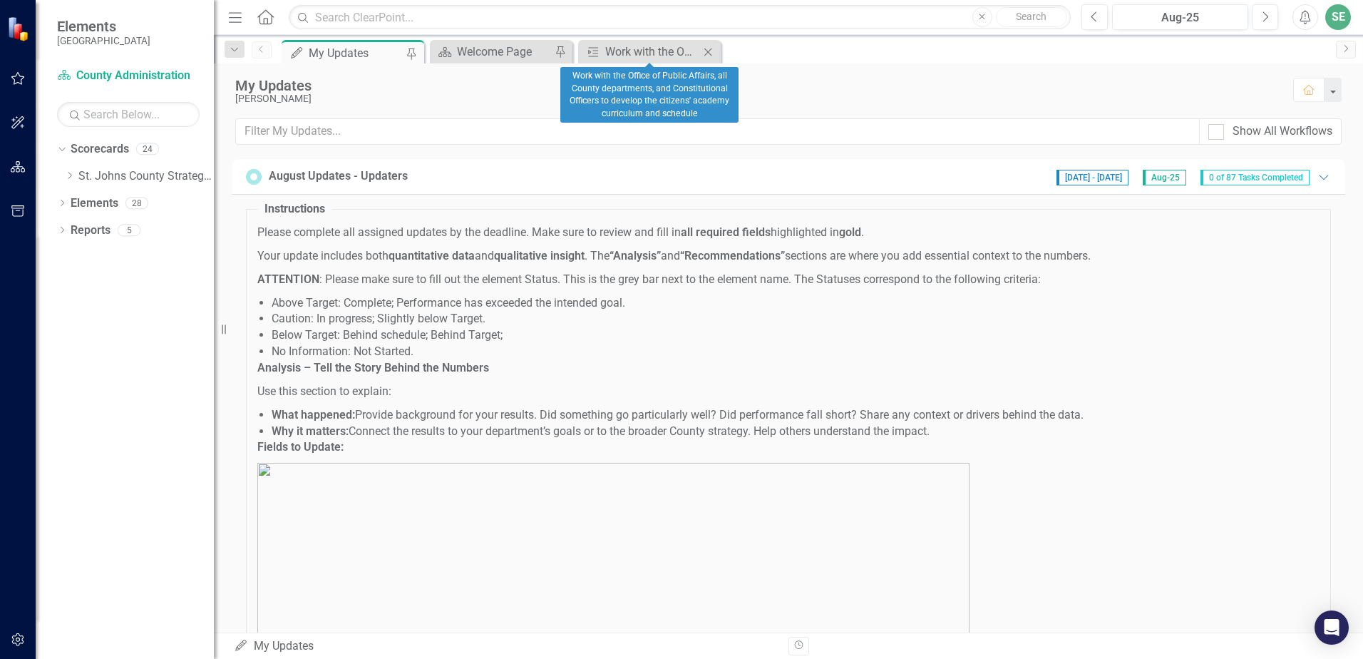
click at [710, 56] on icon "Close" at bounding box center [708, 51] width 14 height 11
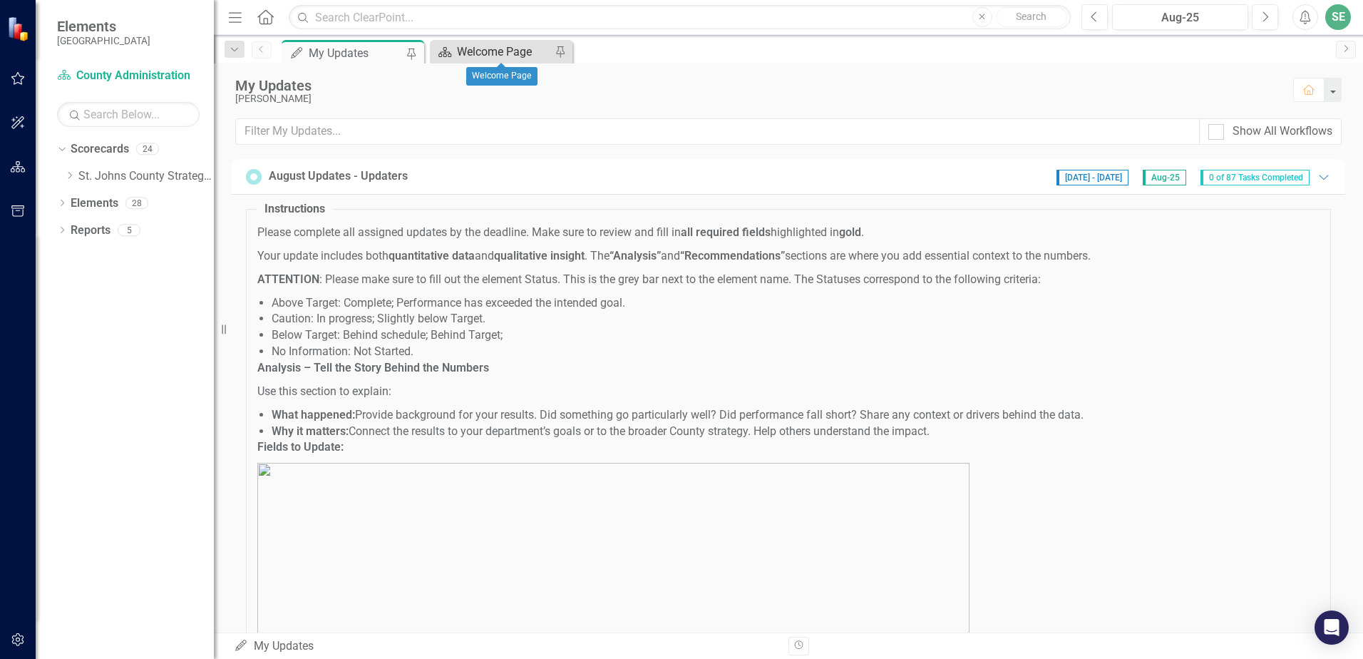
click at [502, 53] on div "Welcome Page" at bounding box center [504, 52] width 94 height 18
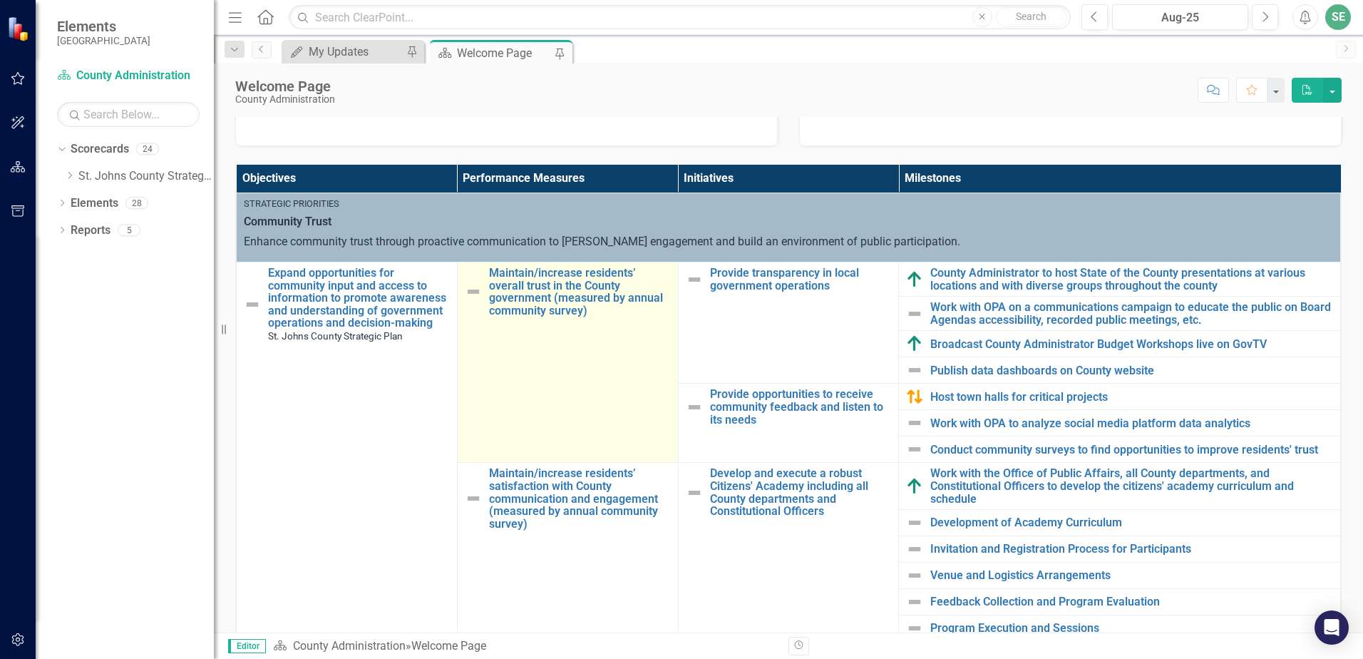
scroll to position [143, 0]
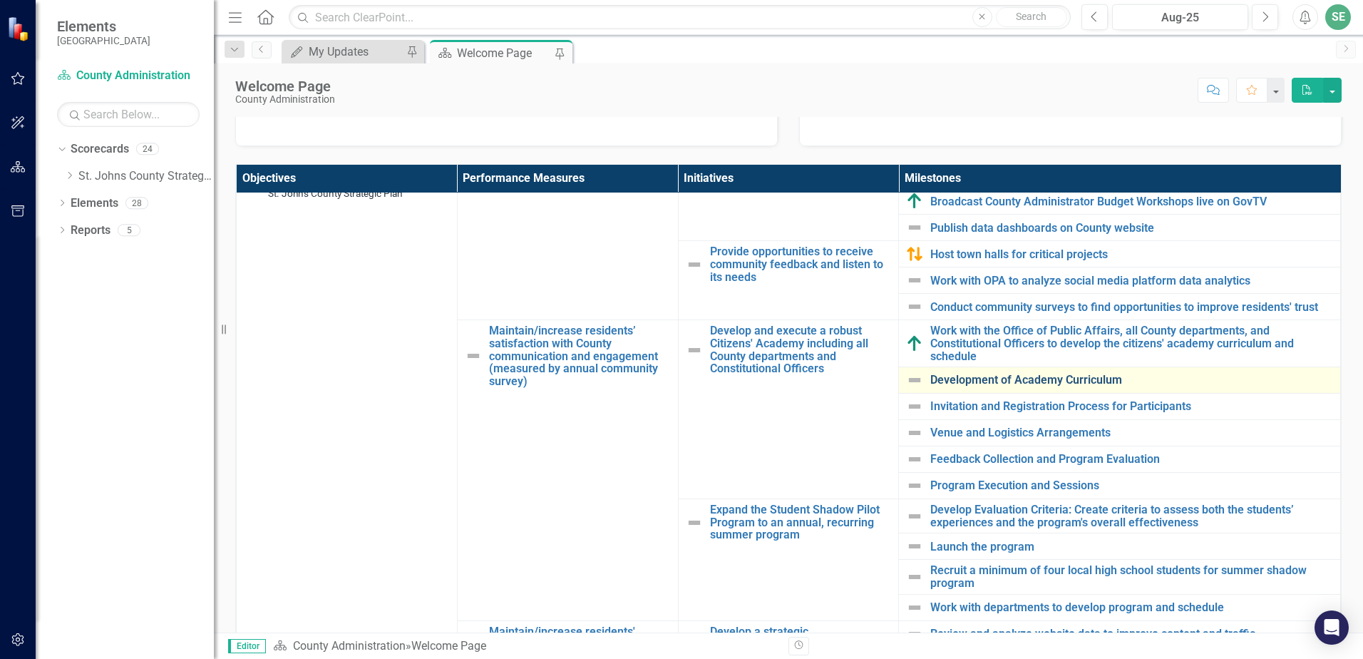
click at [1023, 384] on link "Development of Academy Curriculum" at bounding box center [1132, 380] width 403 height 13
